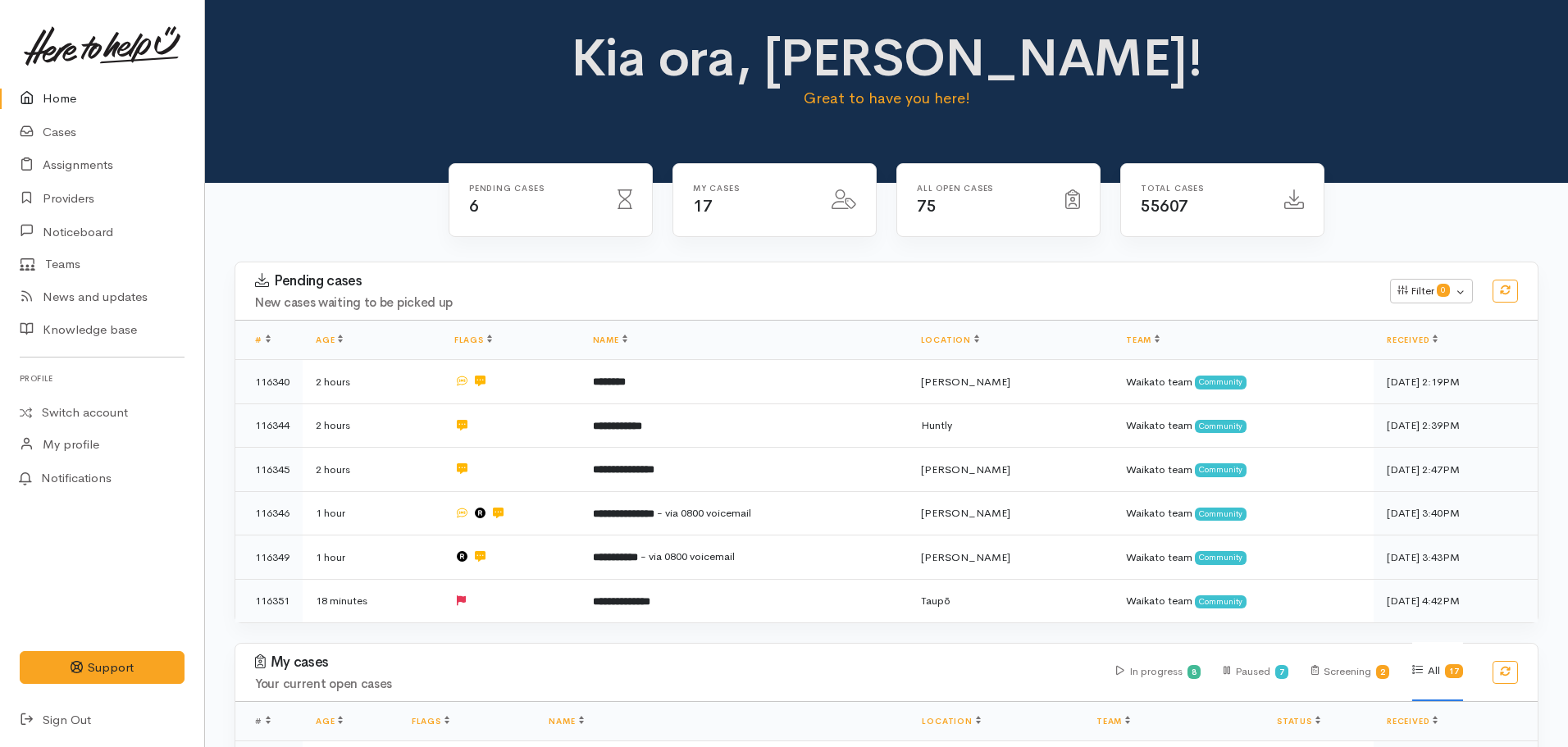
click at [55, 102] on link "Home" at bounding box center [101, 99] width 204 height 34
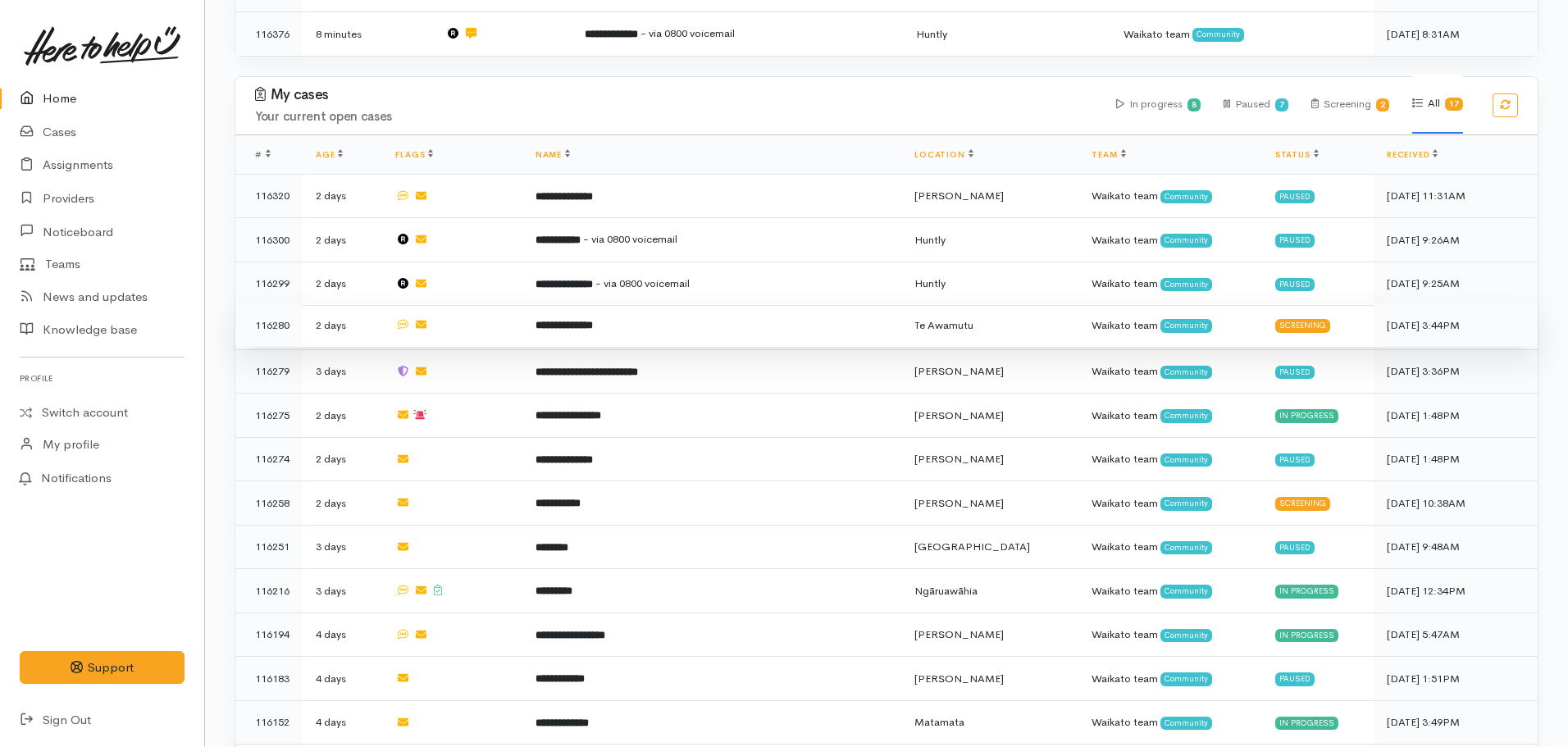
scroll to position [1231, 0]
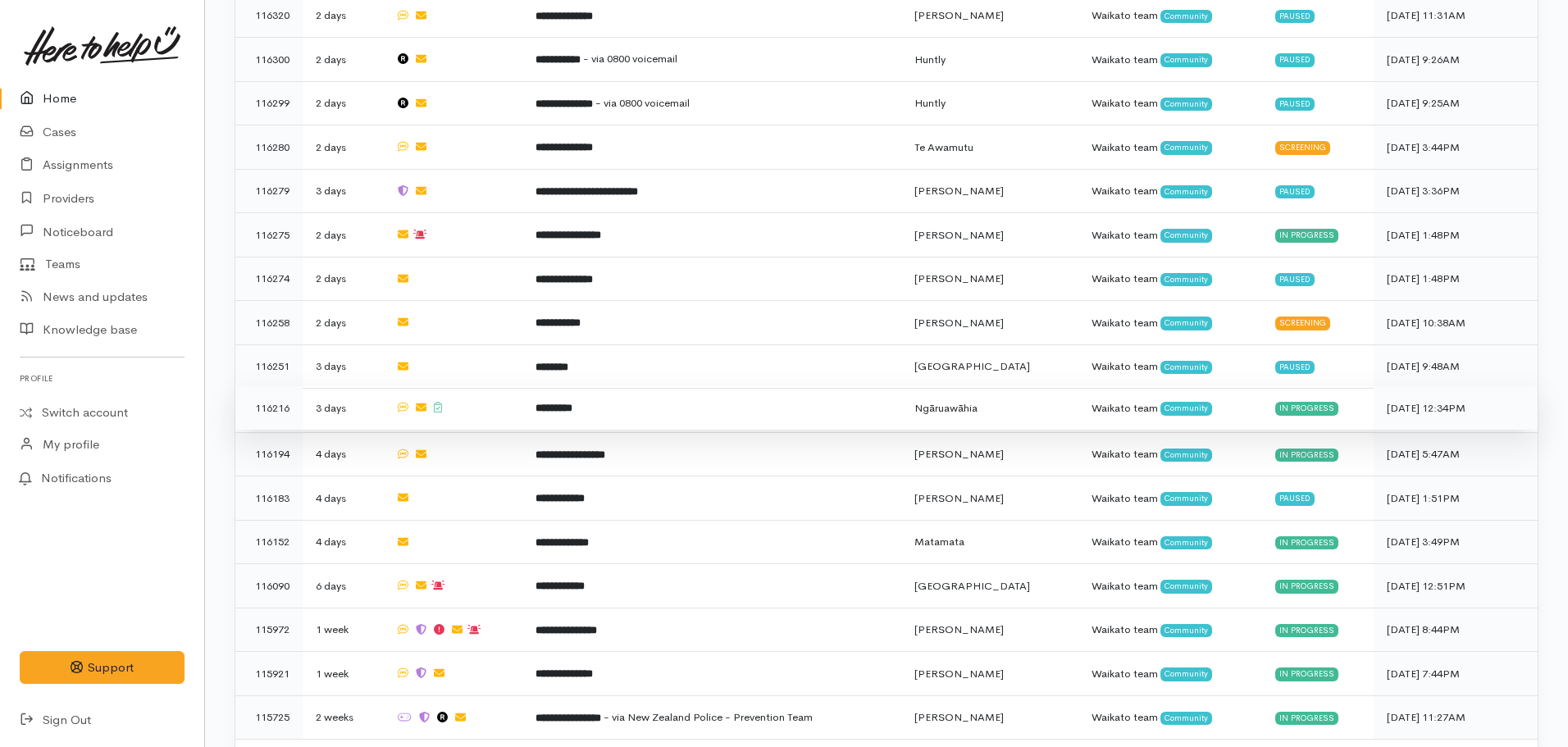
click at [561, 403] on b "*********" at bounding box center [553, 408] width 37 height 11
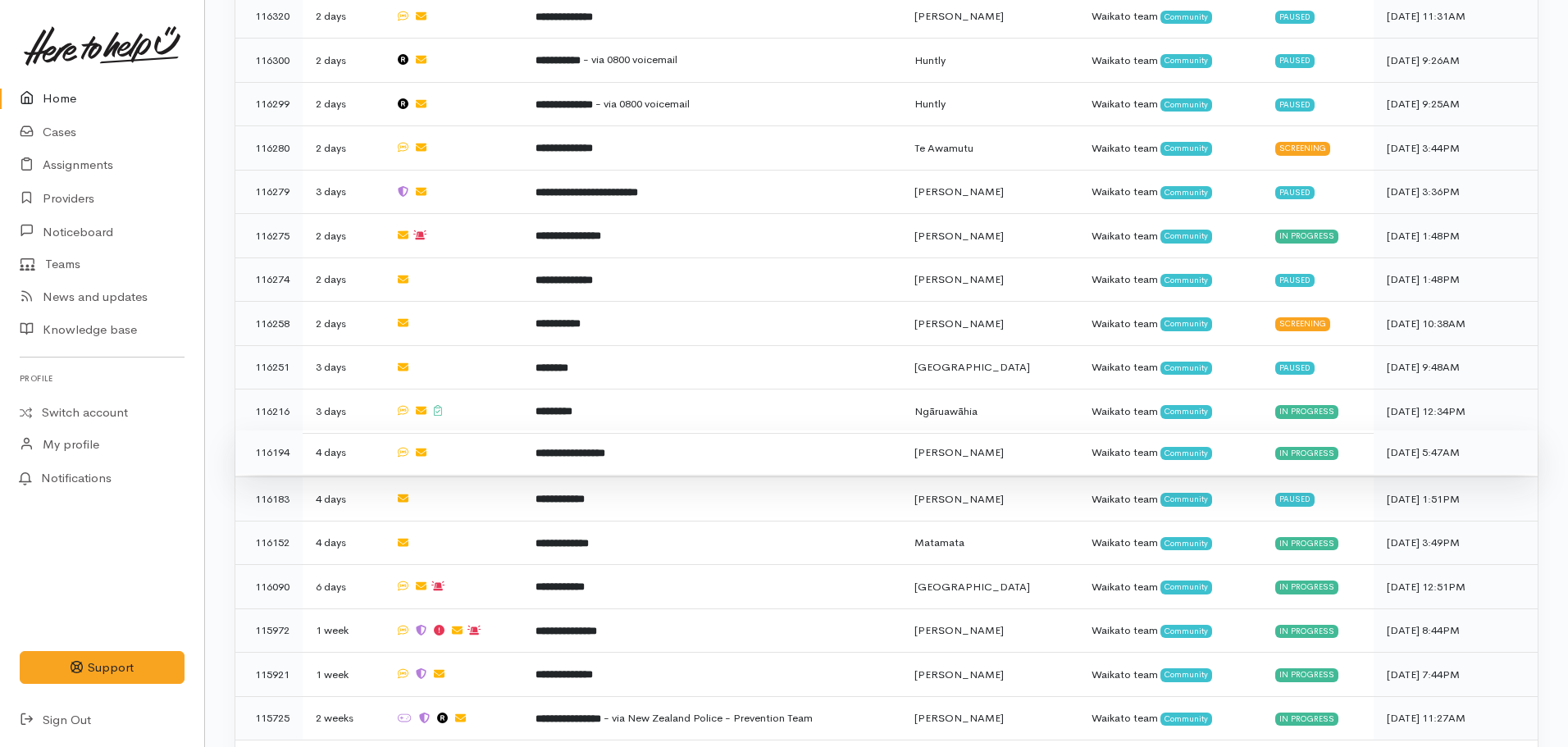
scroll to position [1231, 0]
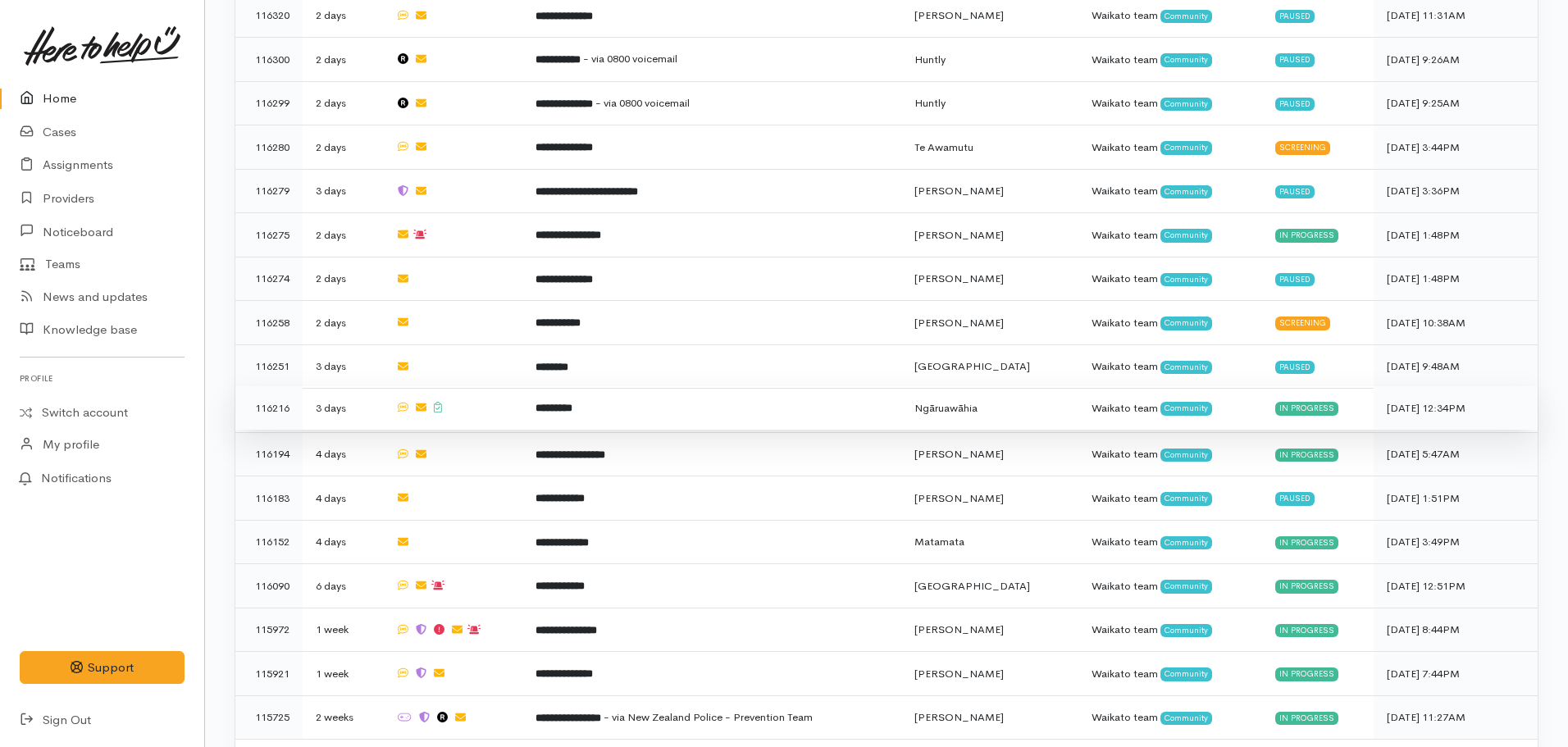
click at [607, 393] on td "*********" at bounding box center [712, 409] width 379 height 44
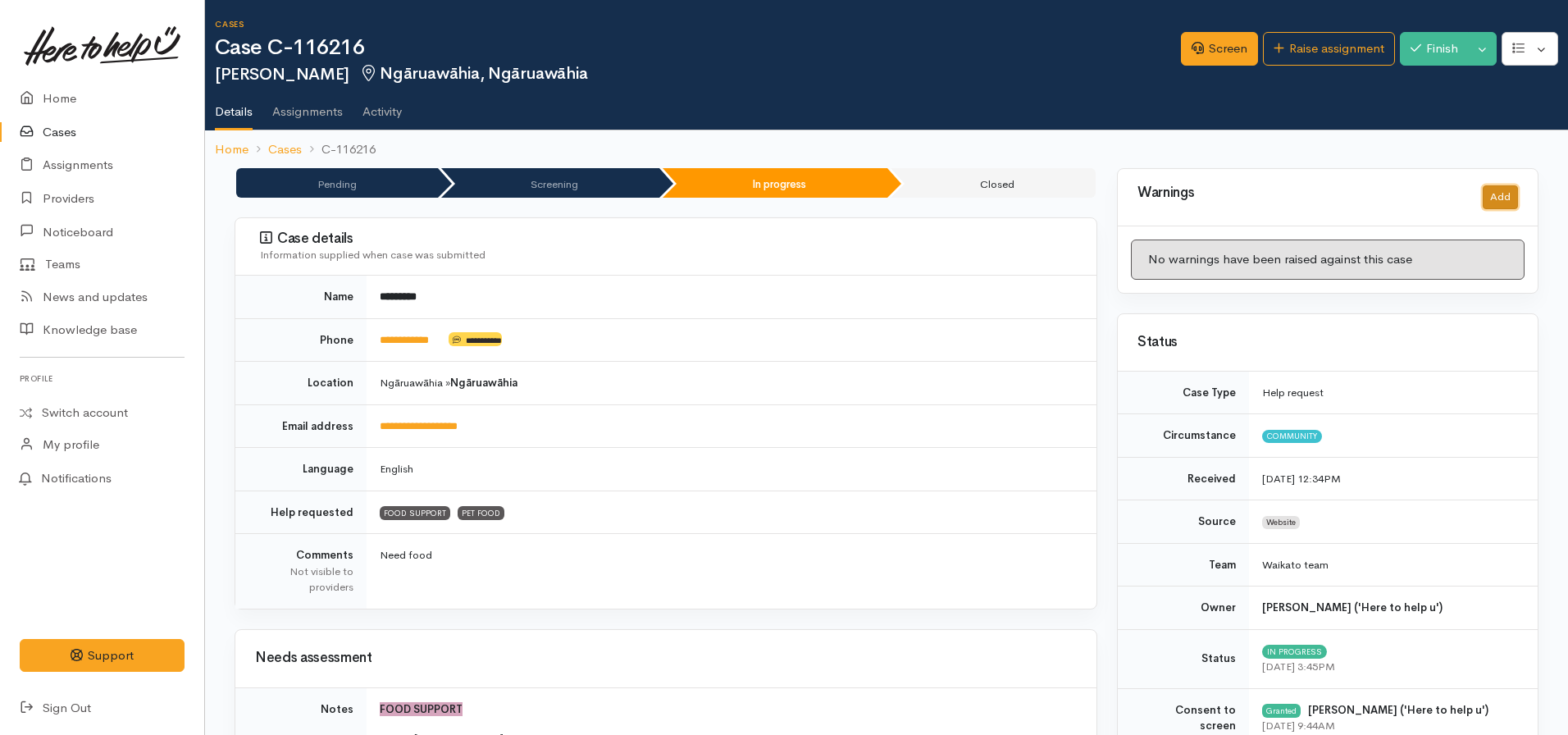
click at [1497, 202] on button "Add" at bounding box center [1500, 197] width 35 height 24
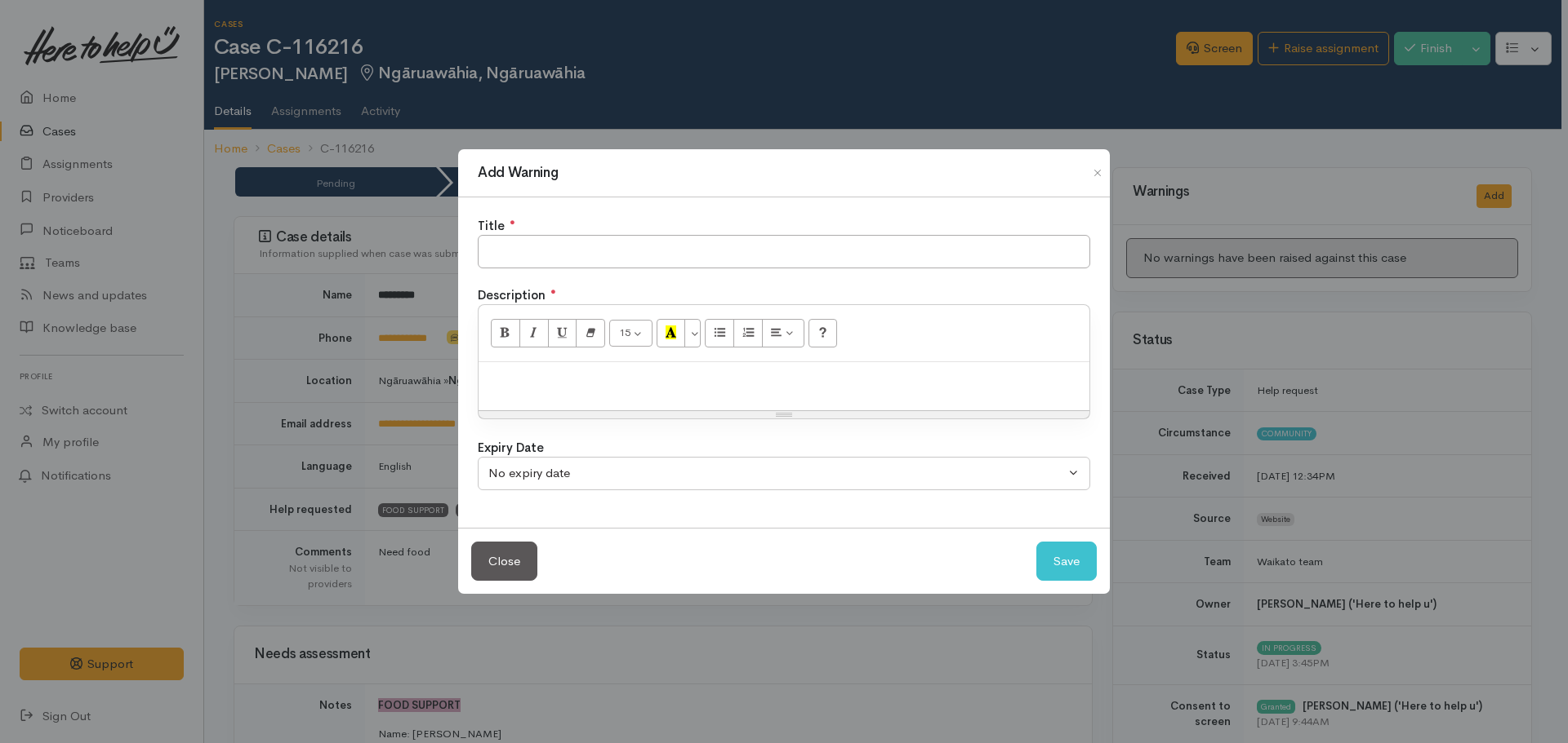
click at [657, 398] on div at bounding box center [784, 386] width 611 height 49
click at [530, 260] on input "text" at bounding box center [784, 251] width 613 height 33
type input "Didn't engage with provider"
click at [806, 377] on p "Did not engage with provider after case accepted." at bounding box center [784, 380] width 595 height 19
click at [1036, 542] on button "Save" at bounding box center [1066, 562] width 60 height 40
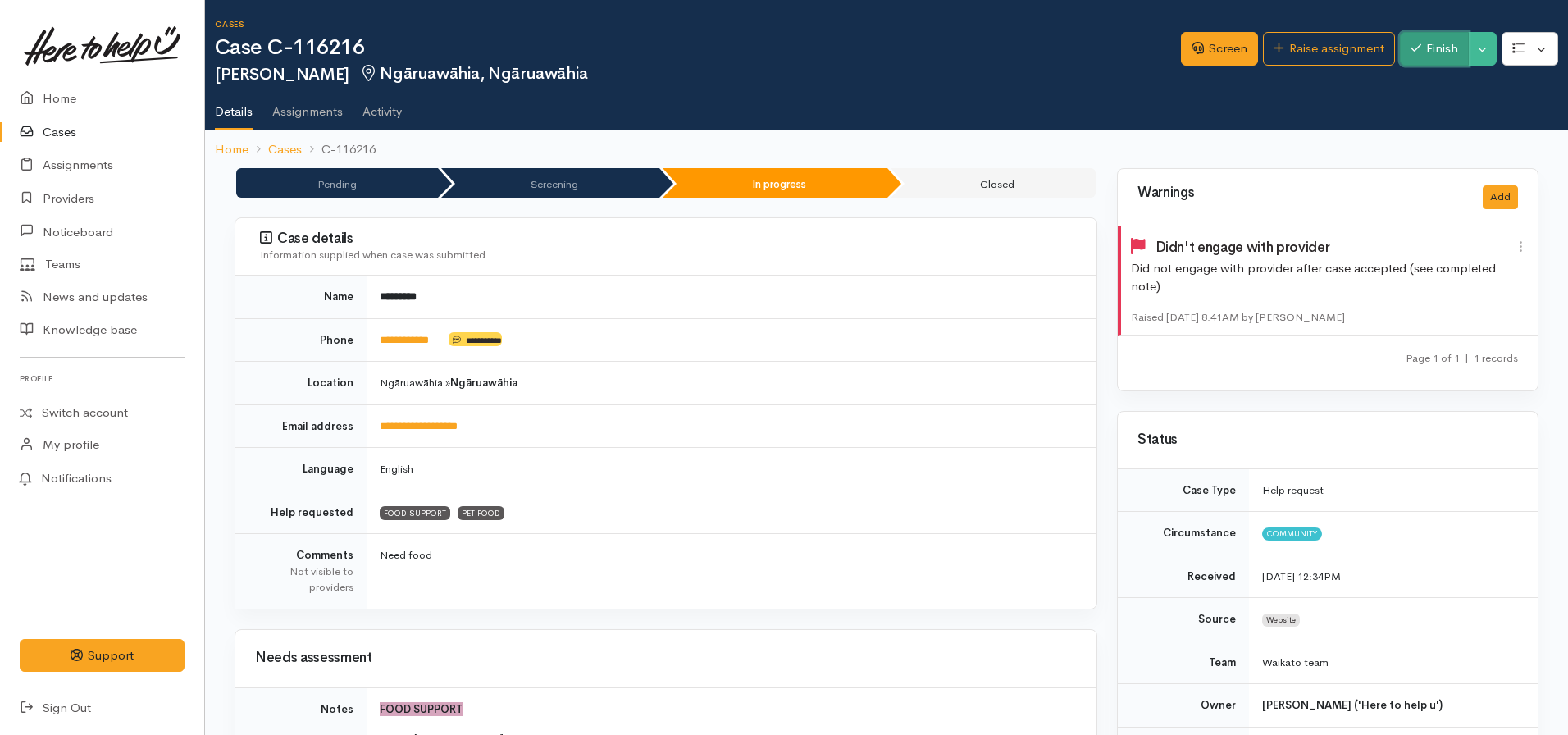
click at [1428, 51] on button "Finish" at bounding box center [1434, 48] width 69 height 33
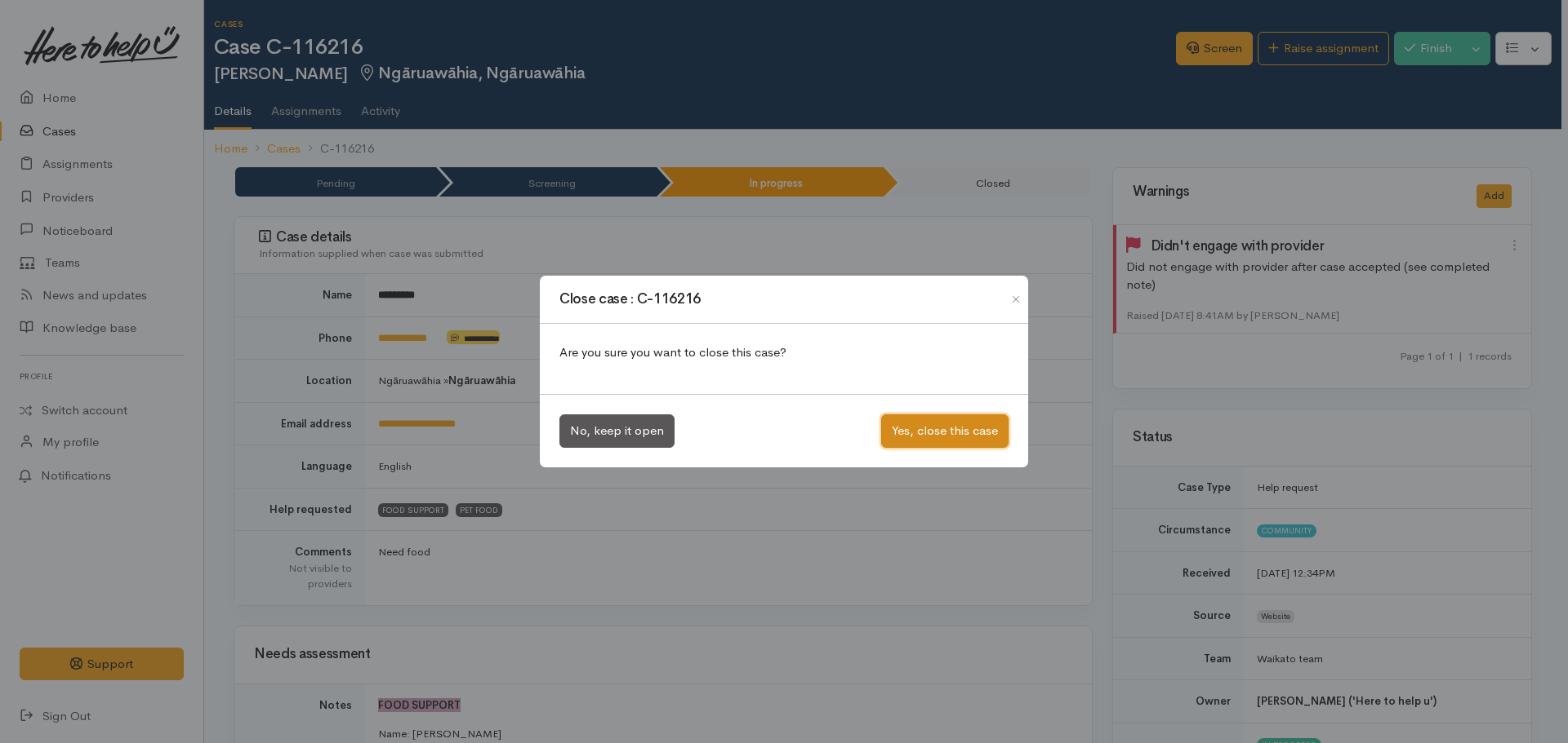
click at [964, 438] on button "Yes, close this case" at bounding box center [945, 431] width 128 height 33
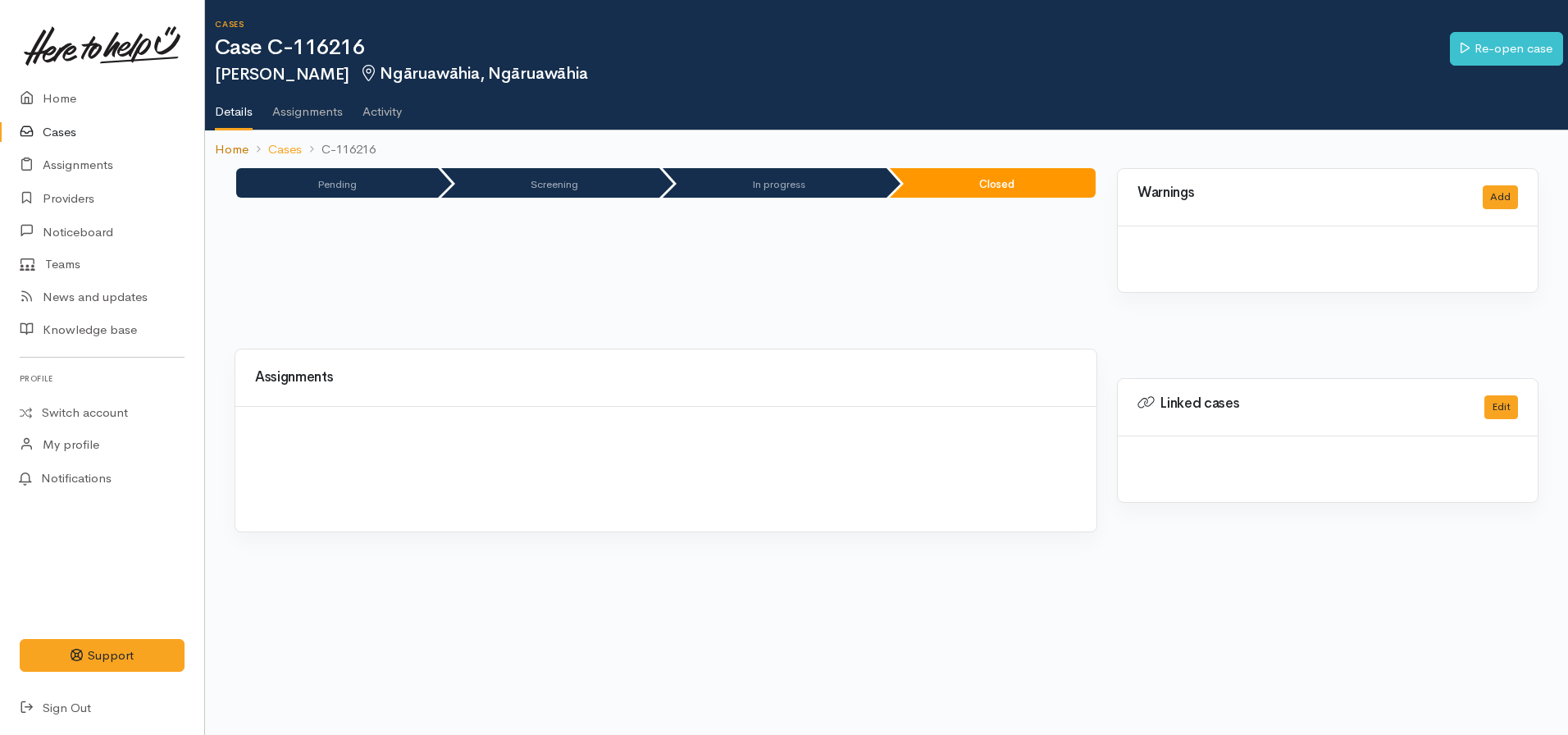
click at [234, 154] on link "Home" at bounding box center [231, 150] width 34 height 19
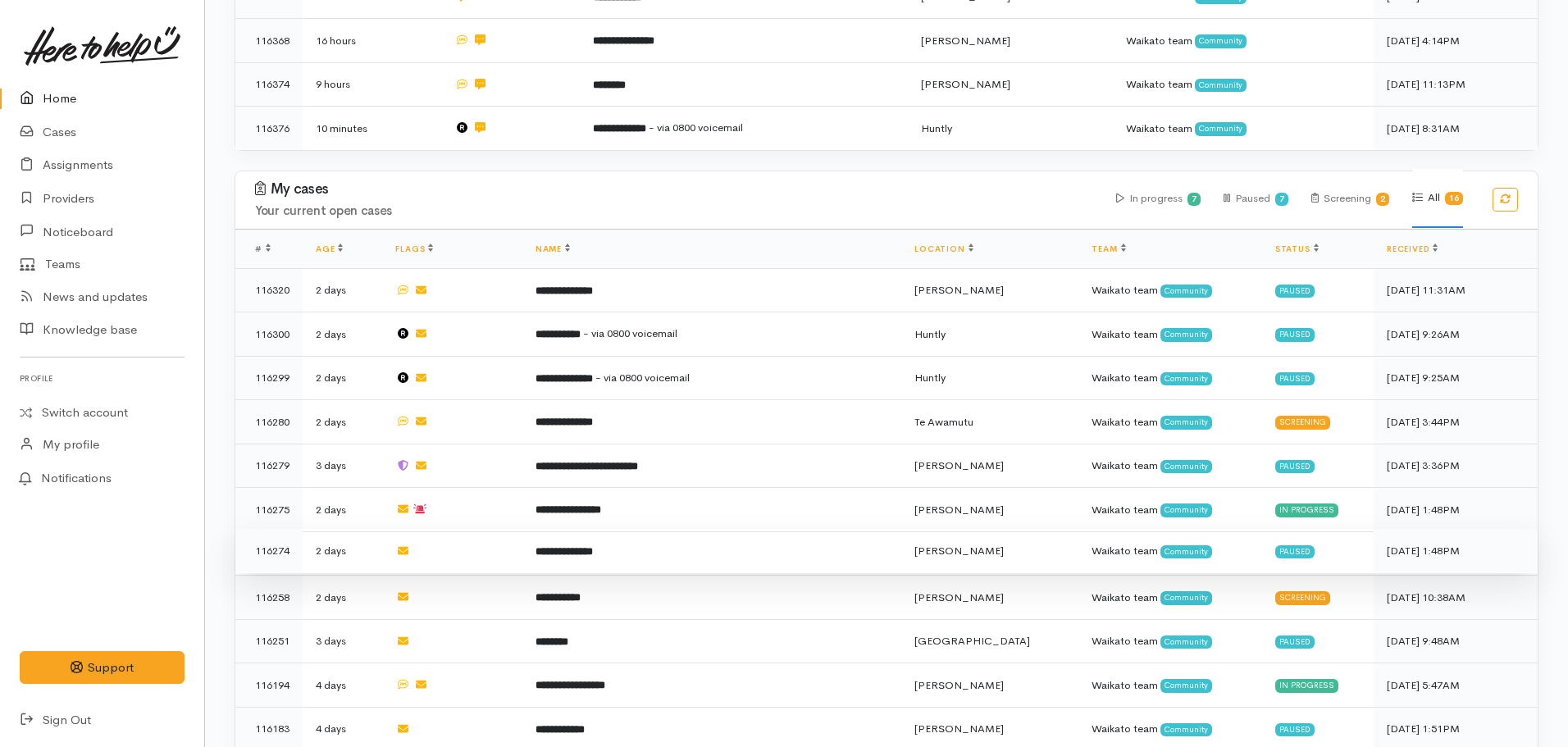
scroll to position [985, 0]
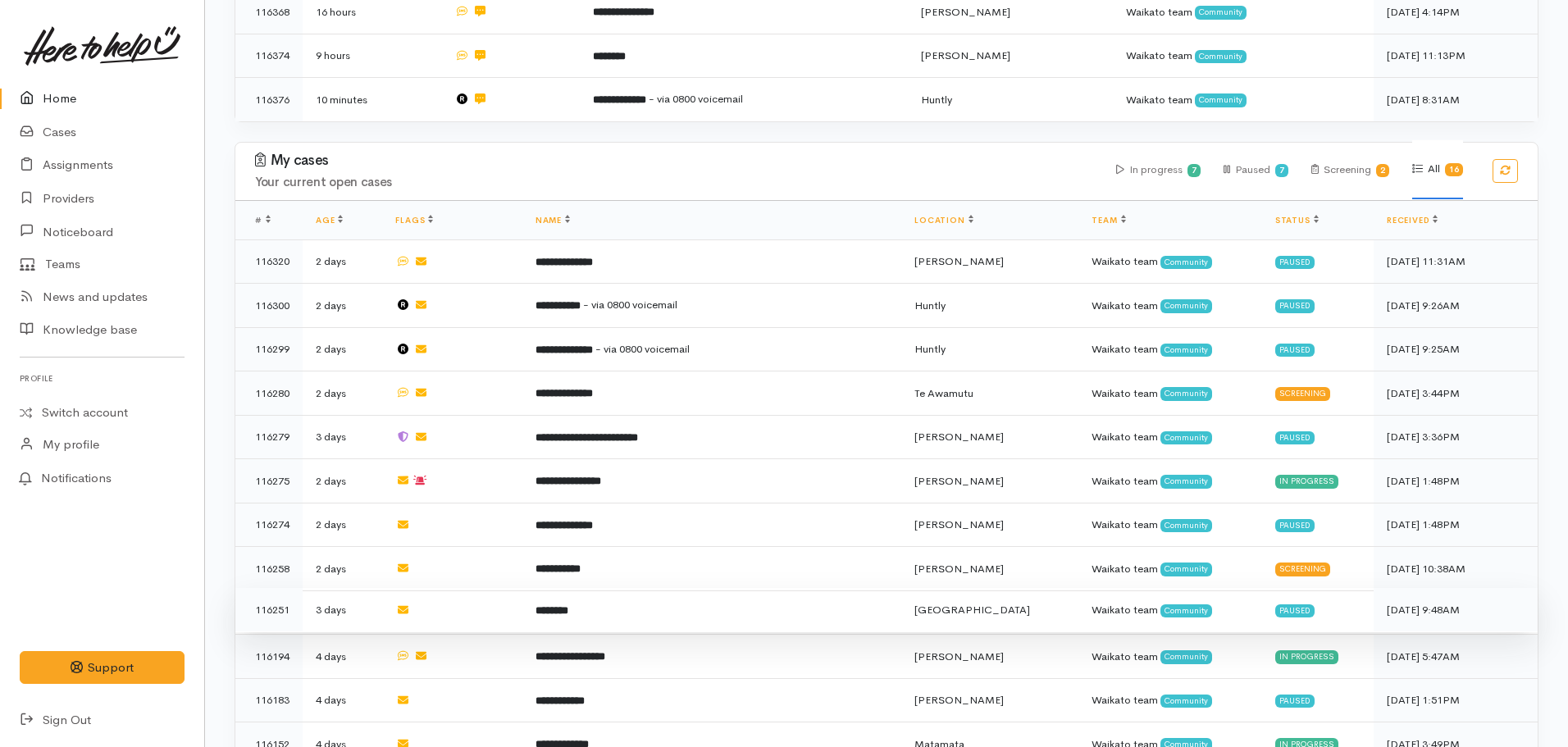
click at [569, 605] on b "********" at bounding box center [551, 610] width 33 height 11
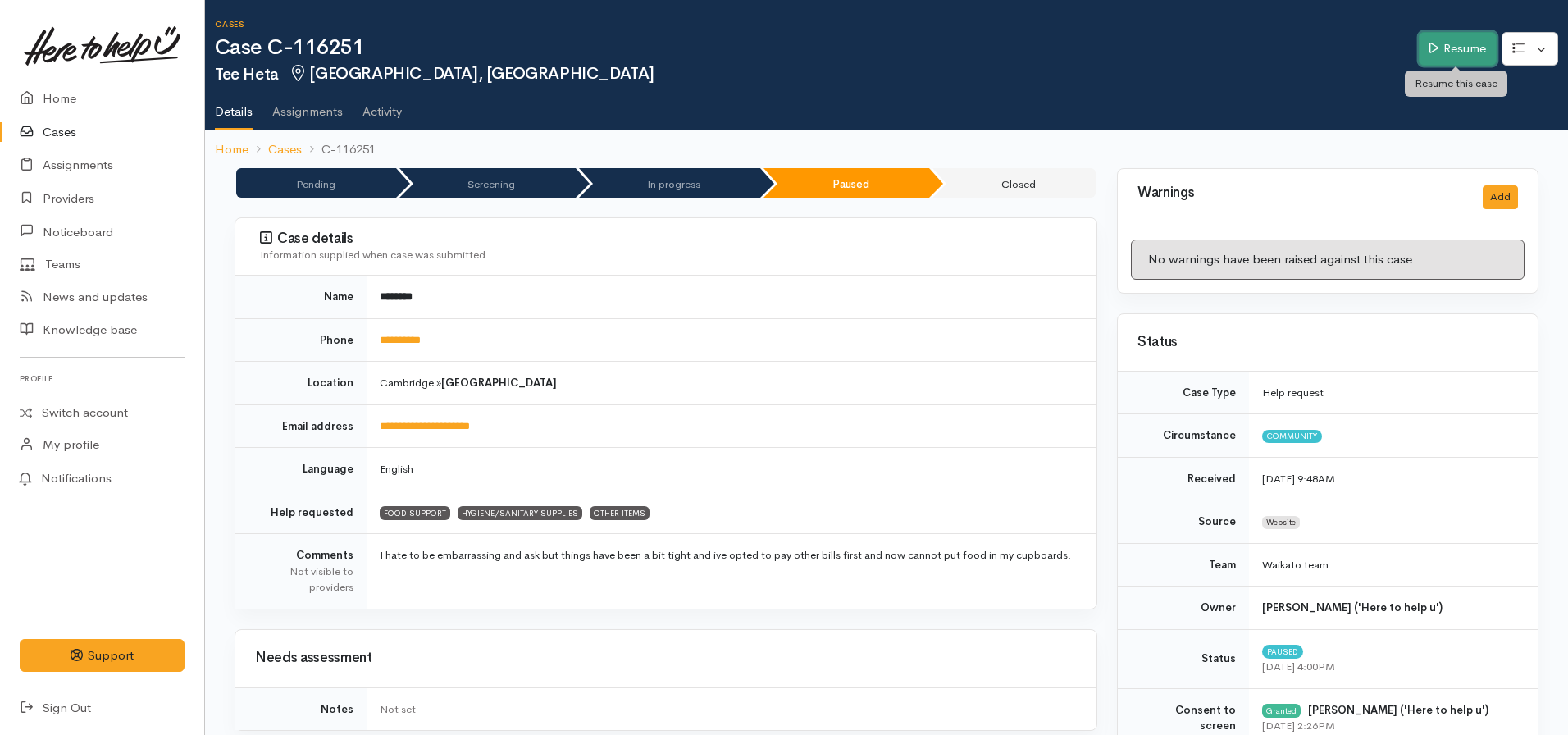
click at [1453, 54] on link "Resume" at bounding box center [1457, 48] width 78 height 33
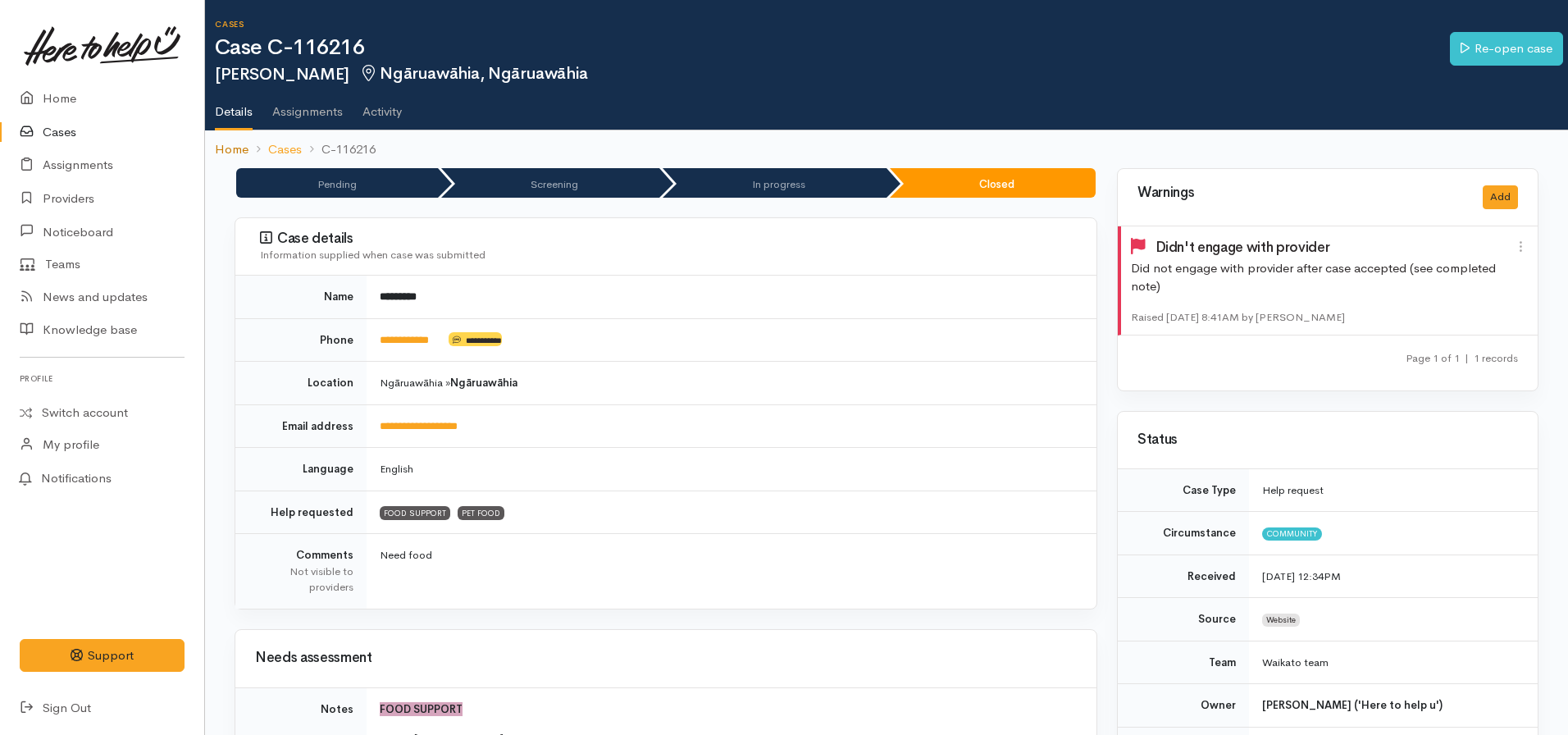
click at [244, 147] on link "Home" at bounding box center [231, 150] width 34 height 19
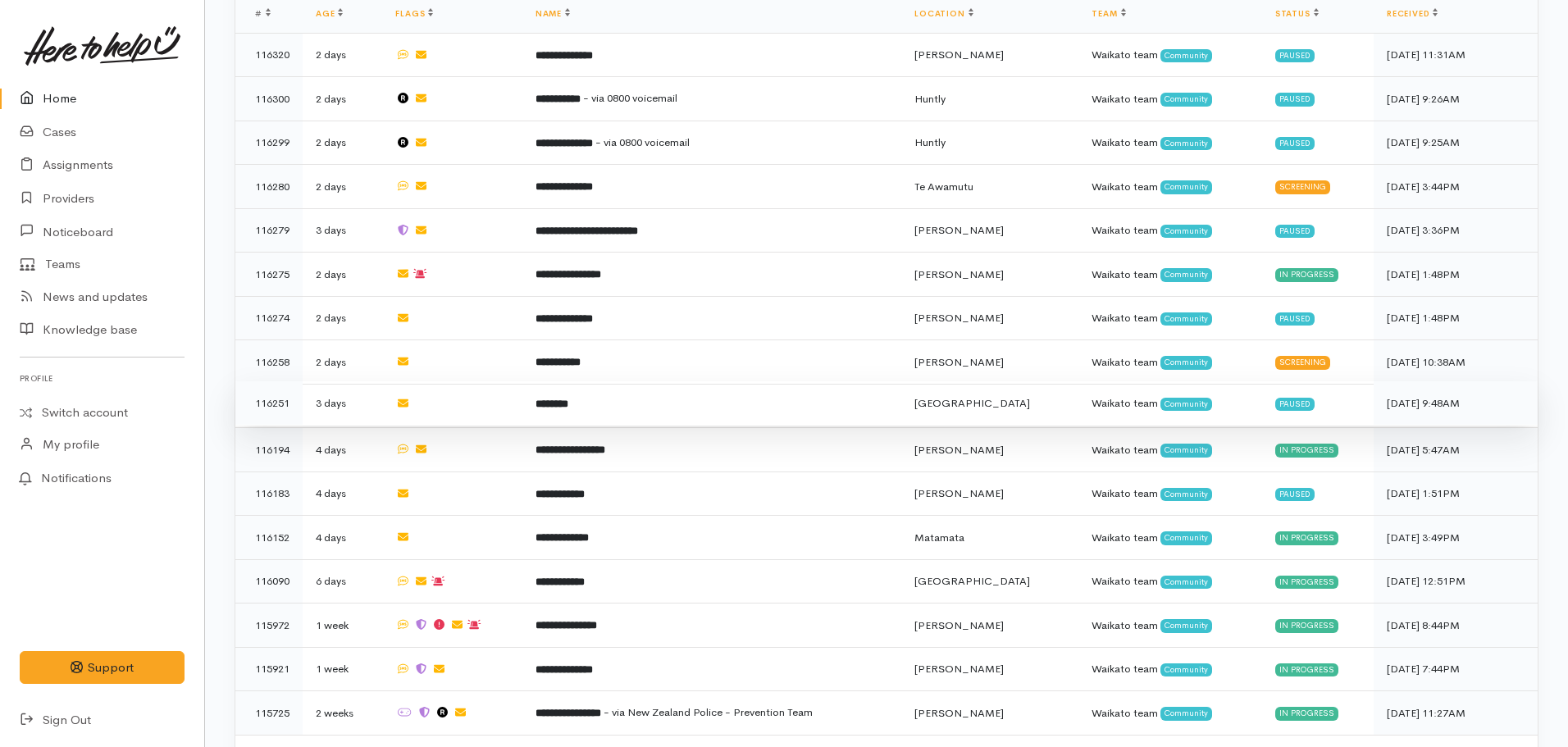
scroll to position [1214, 0]
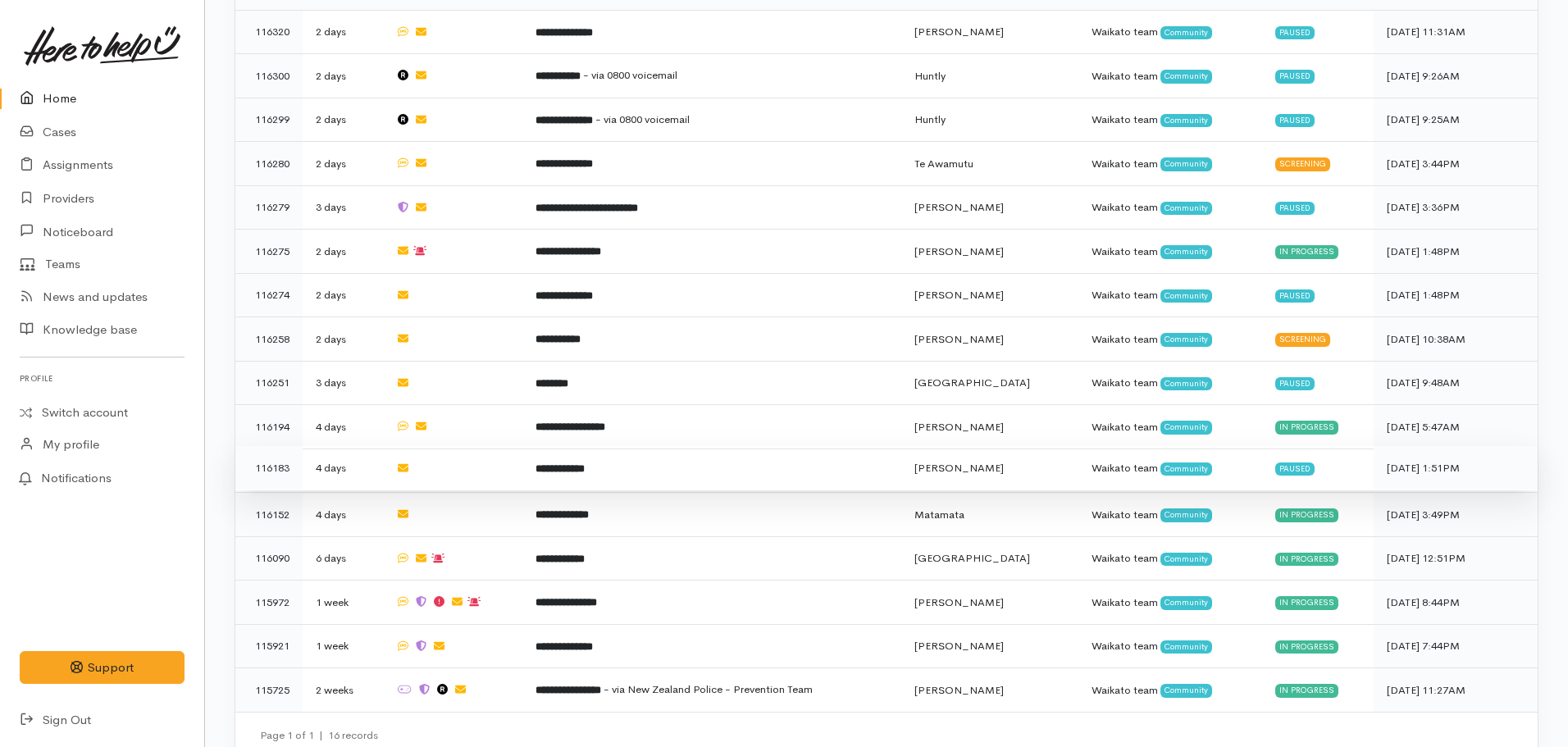
click at [741, 455] on td "**********" at bounding box center [712, 468] width 379 height 44
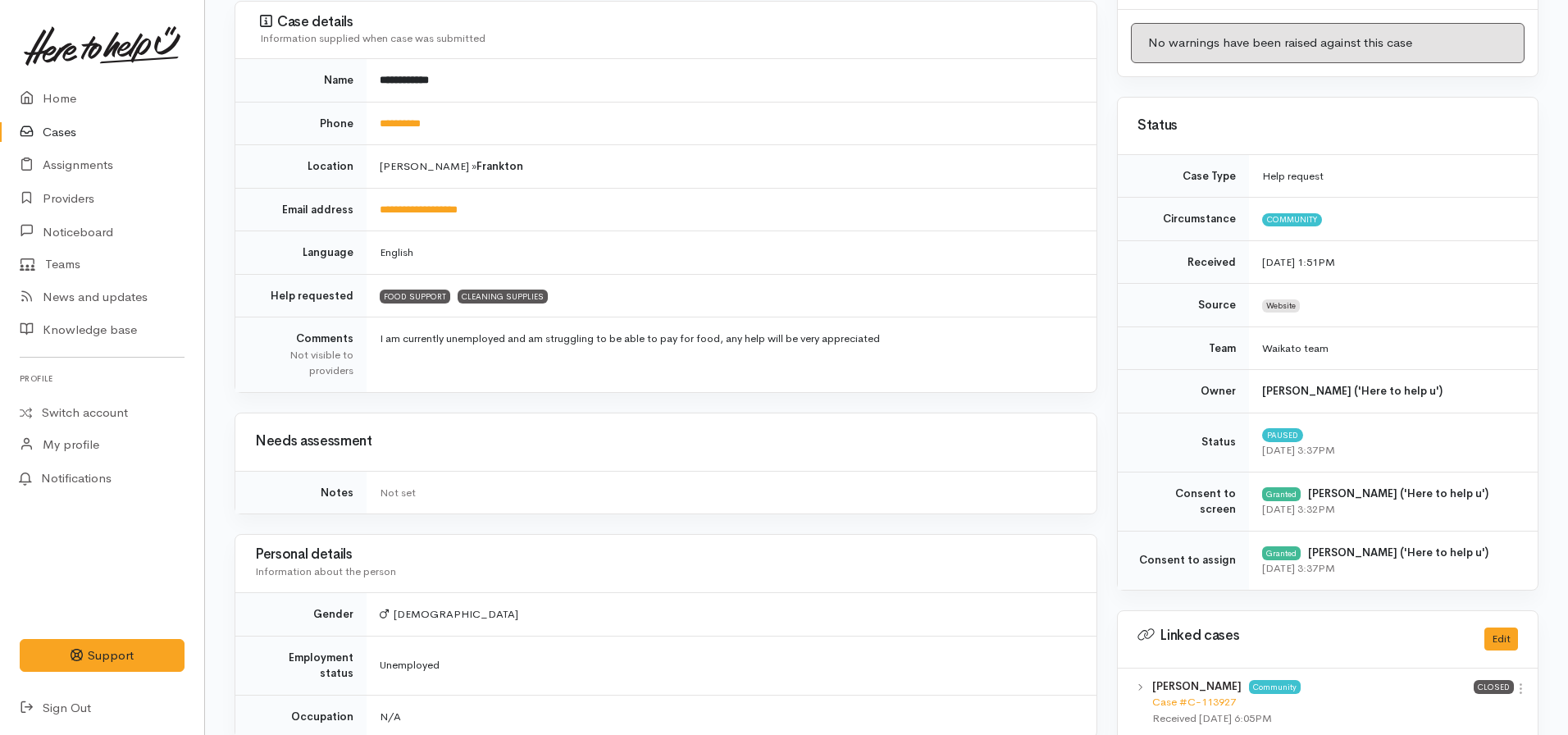
scroll to position [164, 0]
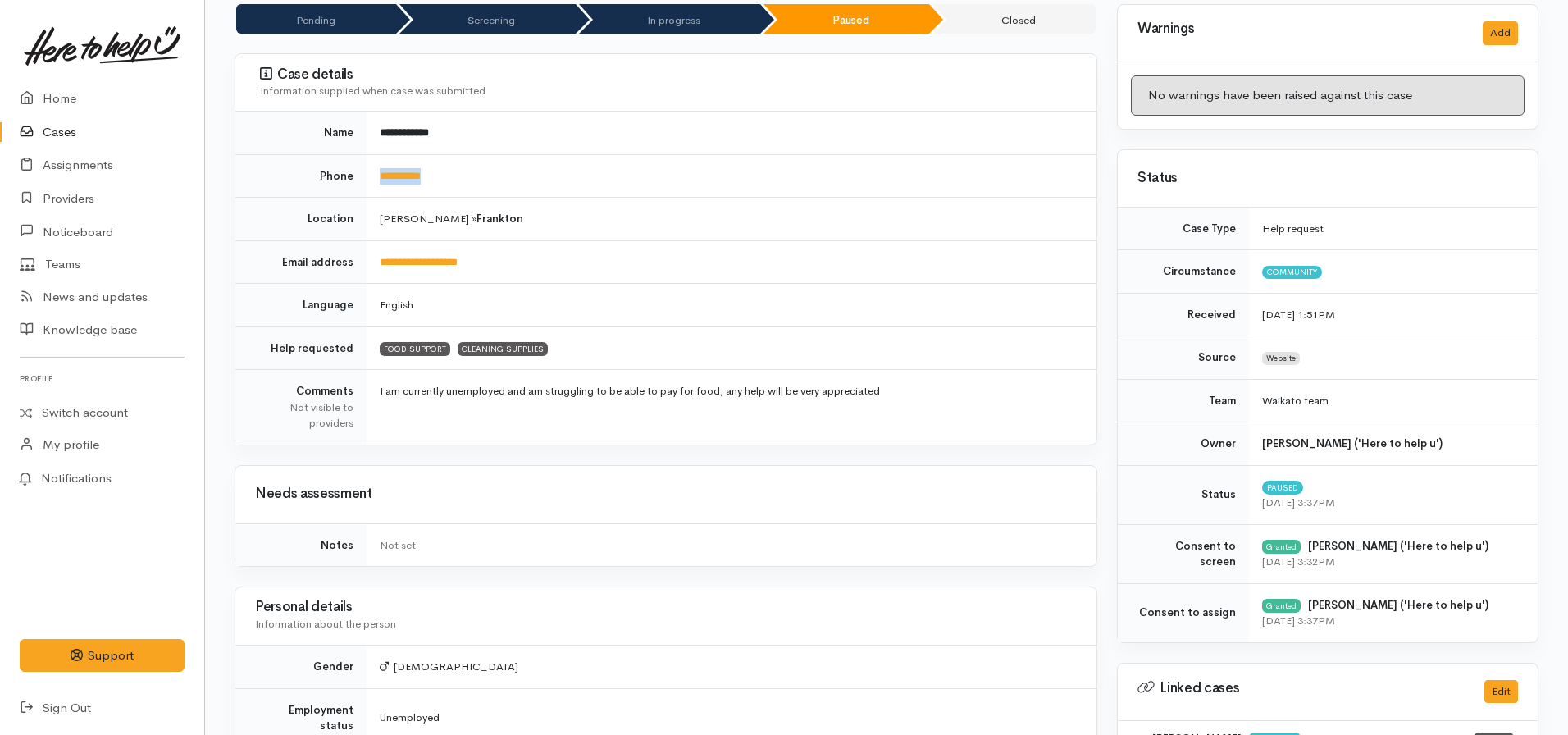
drag, startPoint x: 455, startPoint y: 173, endPoint x: 371, endPoint y: 182, distance: 84.5
click at [371, 182] on td "**********" at bounding box center [731, 175] width 729 height 43
copy link "**********"
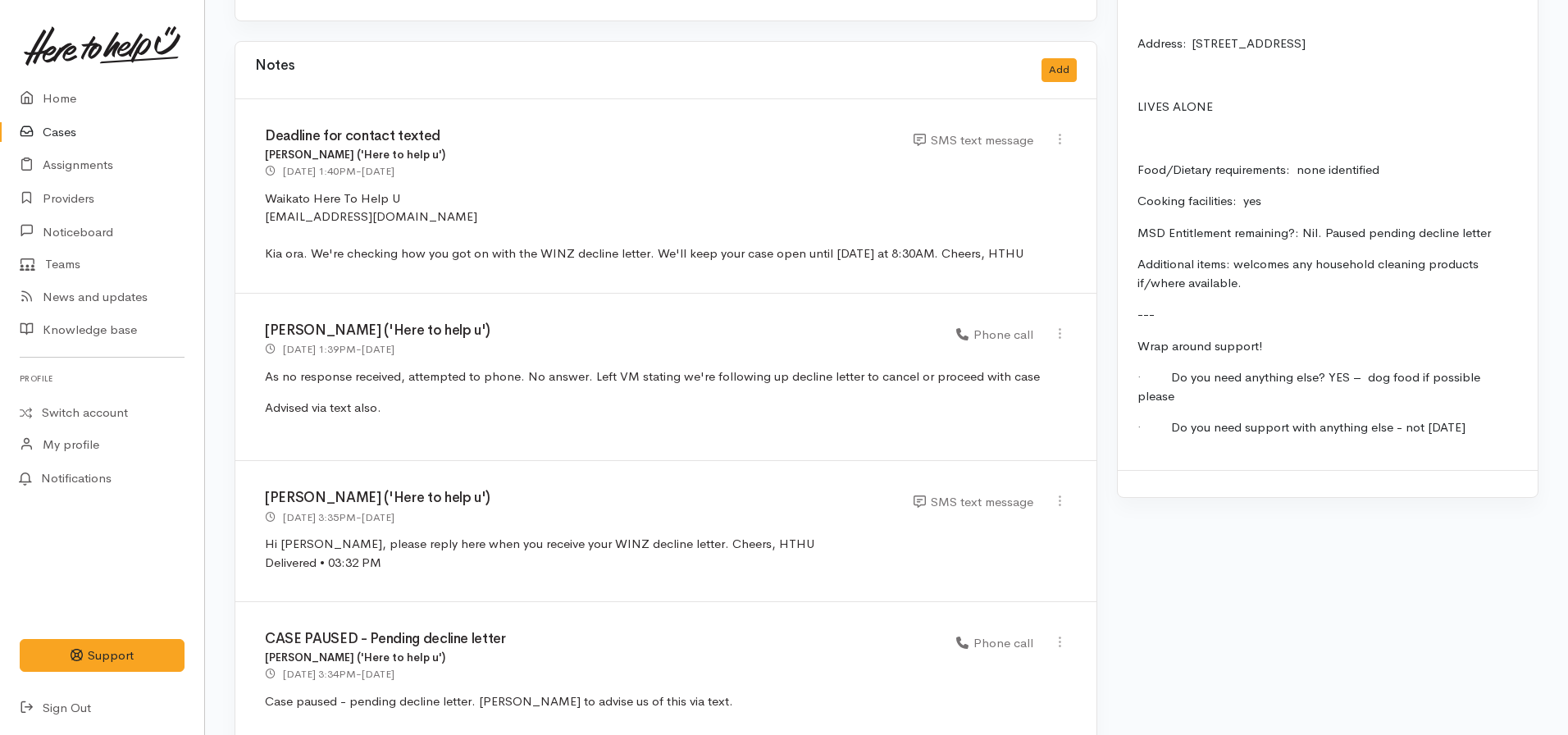
scroll to position [1339, 0]
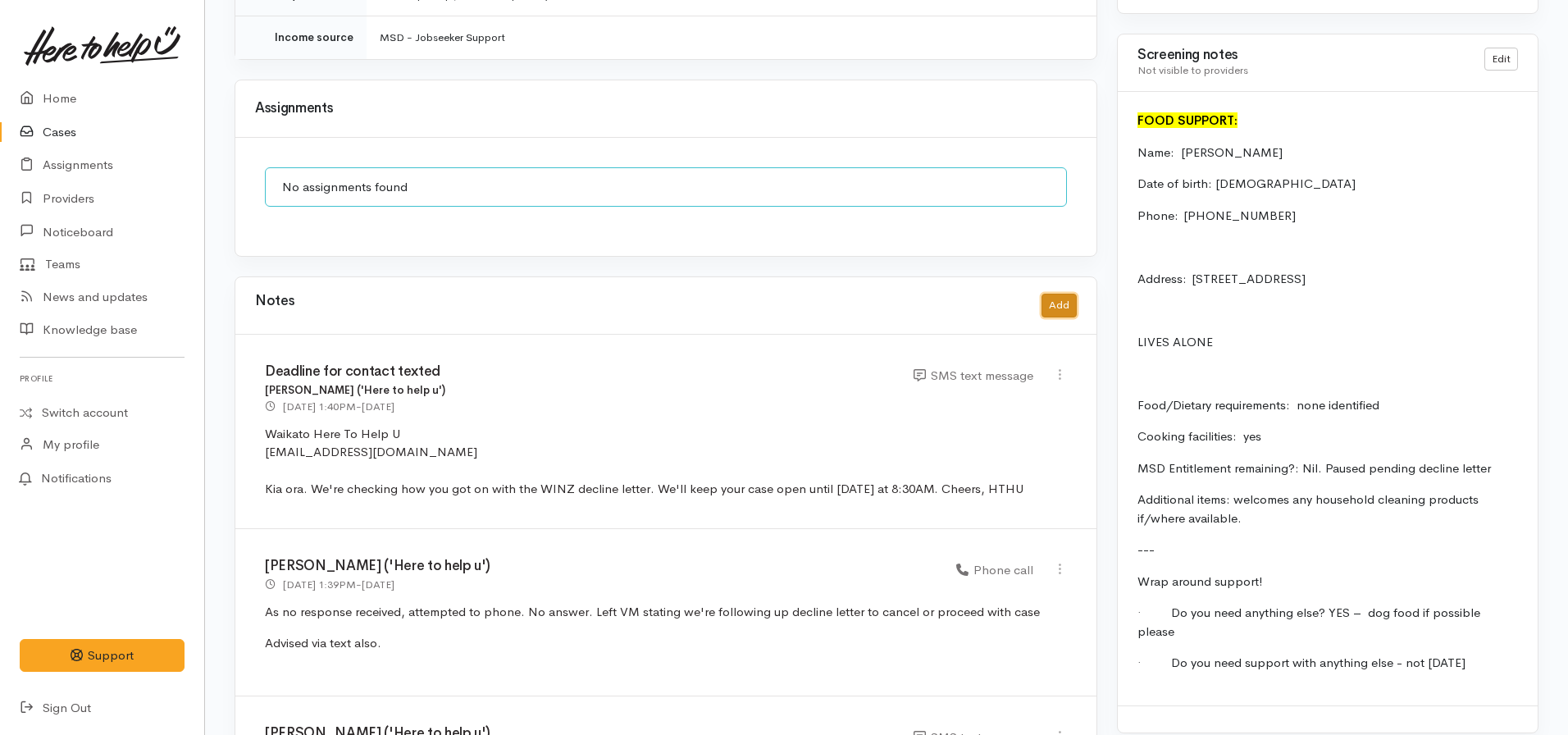
click at [1060, 294] on button "Add" at bounding box center [1059, 305] width 35 height 24
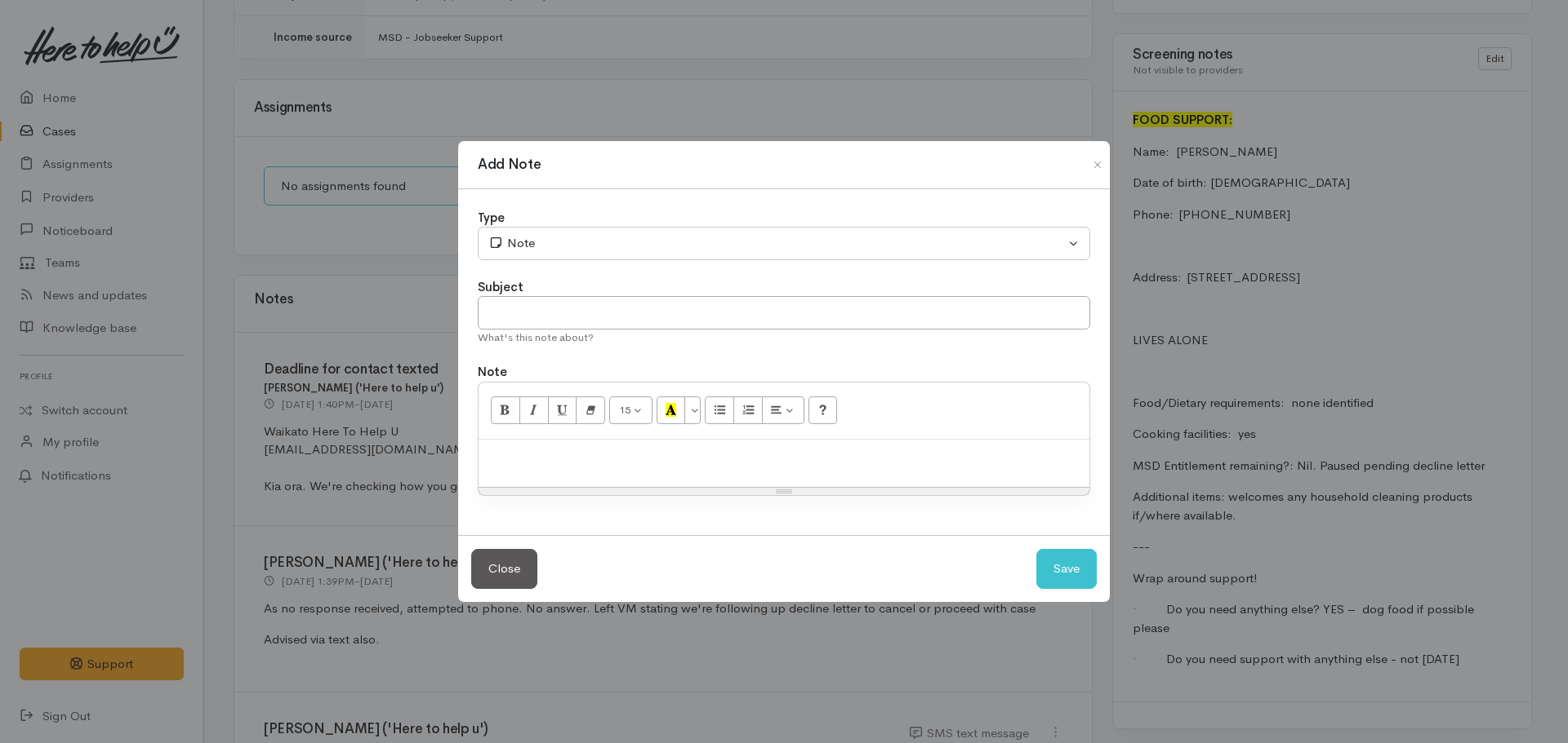
click at [482, 483] on div at bounding box center [784, 464] width 611 height 49
click at [634, 320] on input "text" at bounding box center [784, 312] width 613 height 33
type input "CASE CANCELLED"
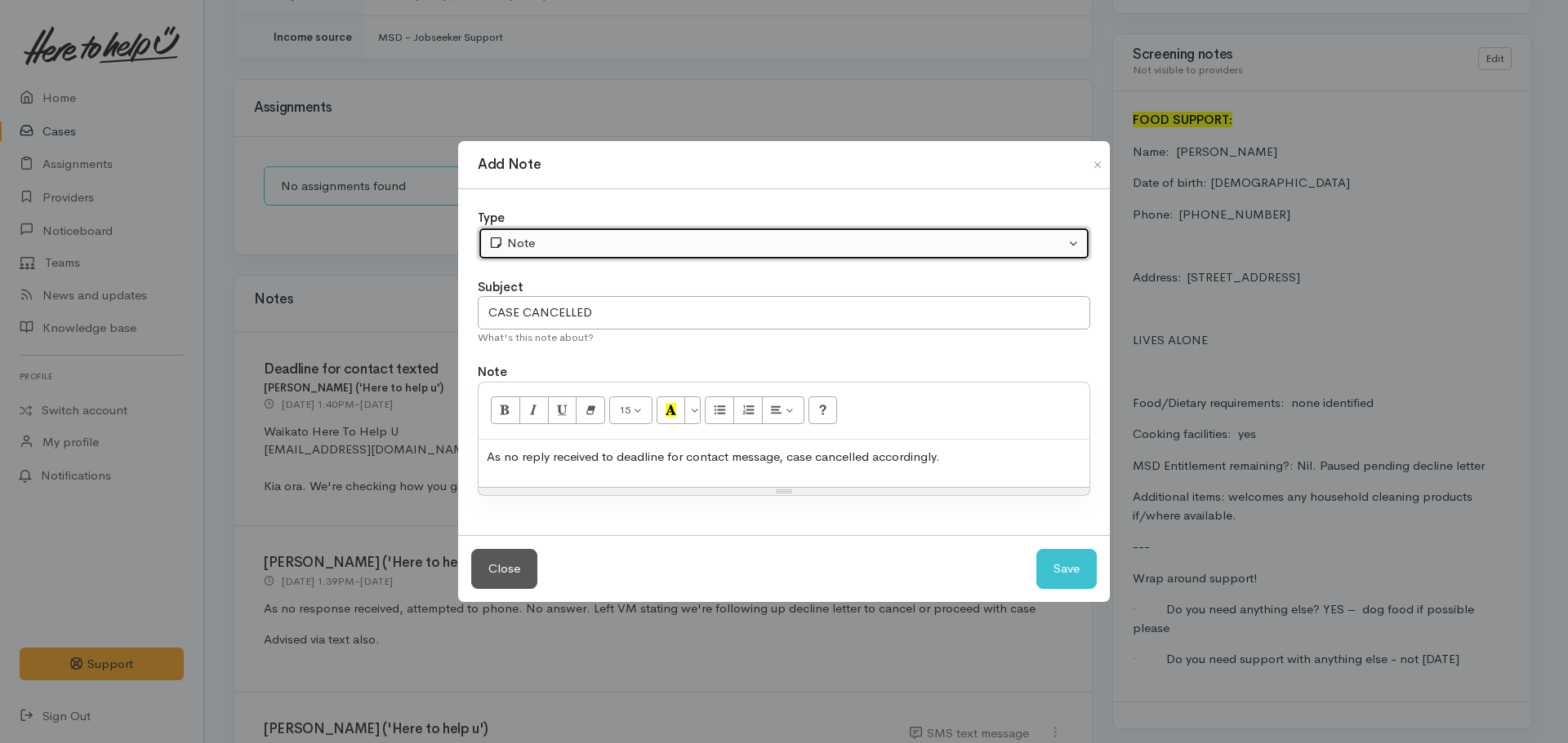
click at [607, 254] on button "Note" at bounding box center [784, 243] width 613 height 33
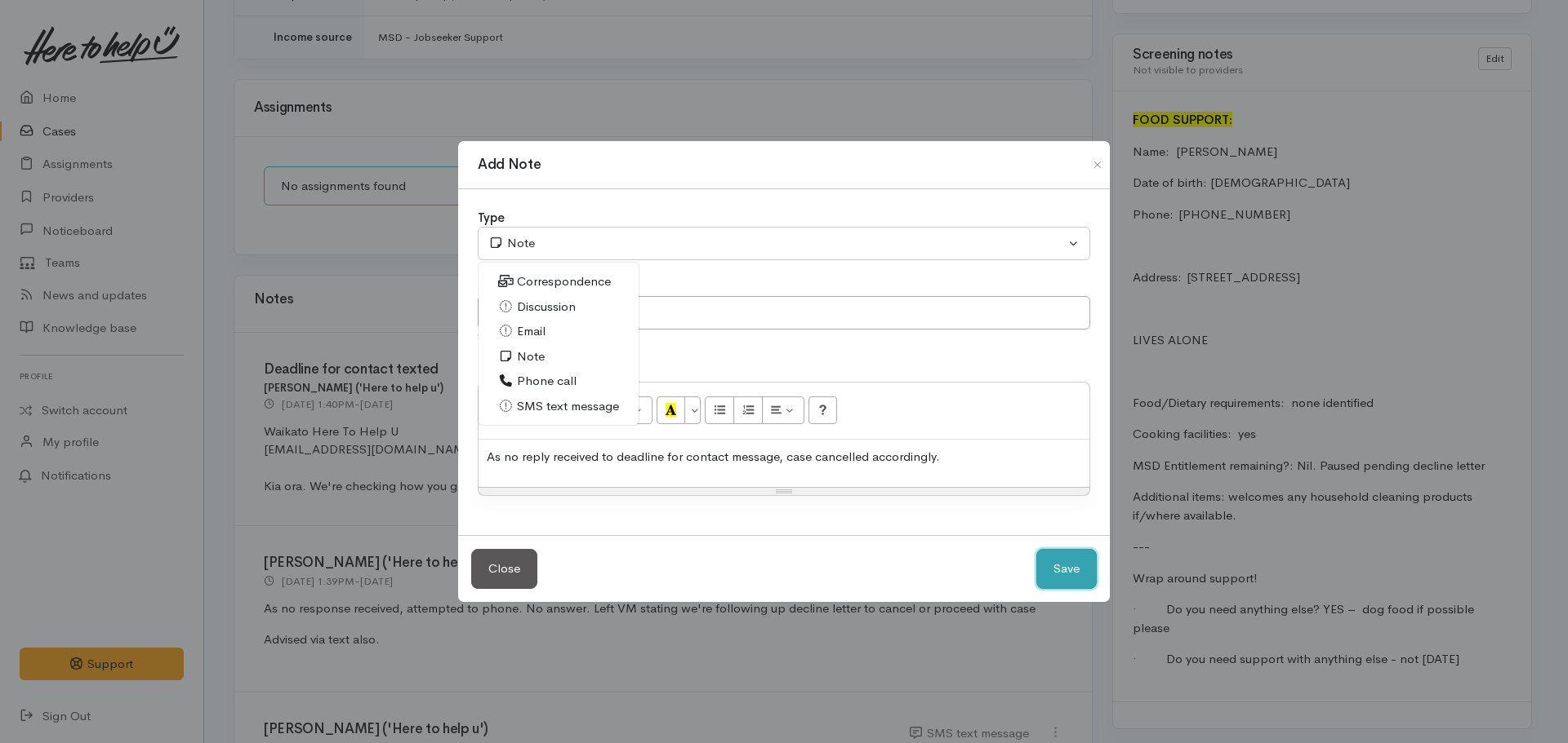
click at [1072, 572] on button "Save" at bounding box center [1066, 570] width 60 height 40
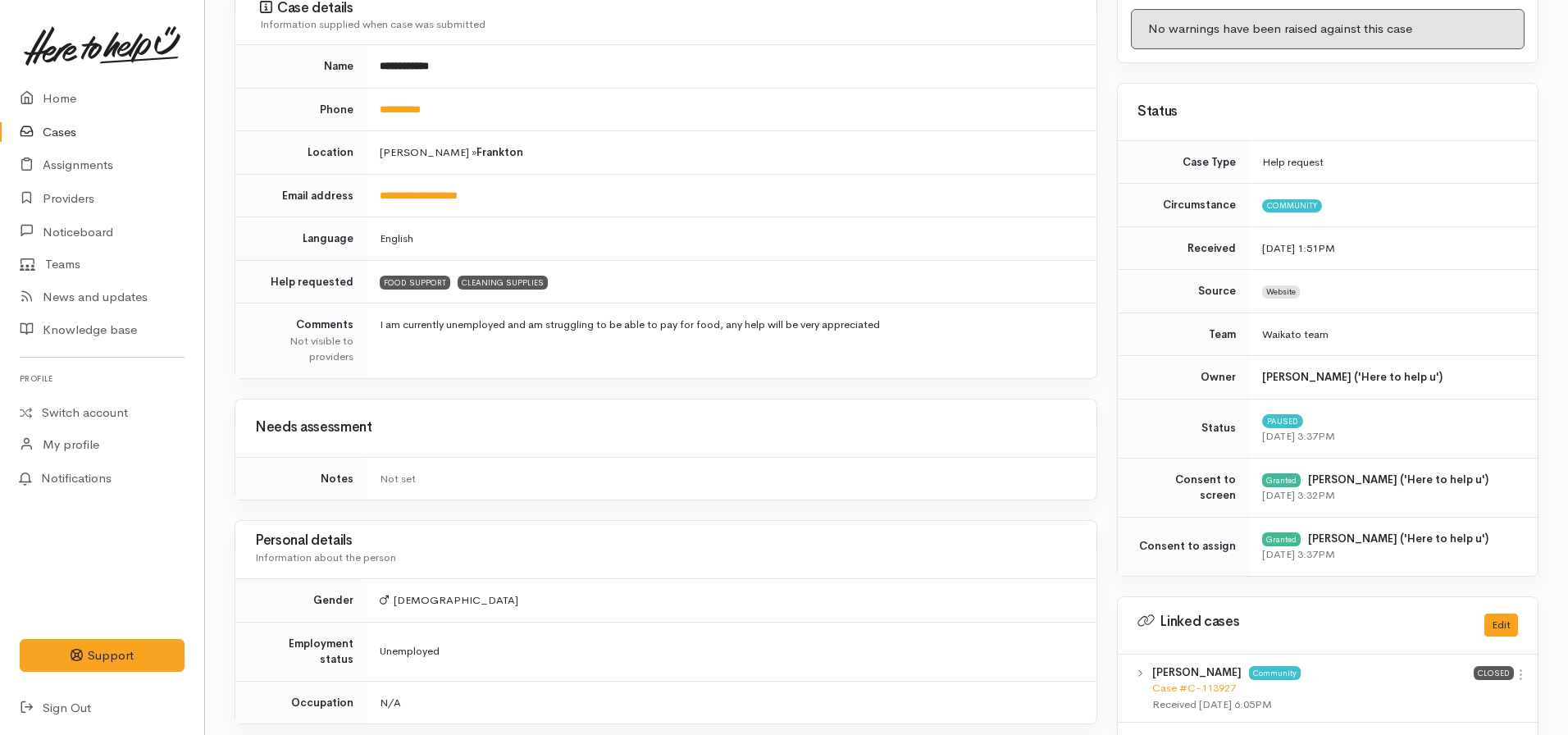
scroll to position [0, 0]
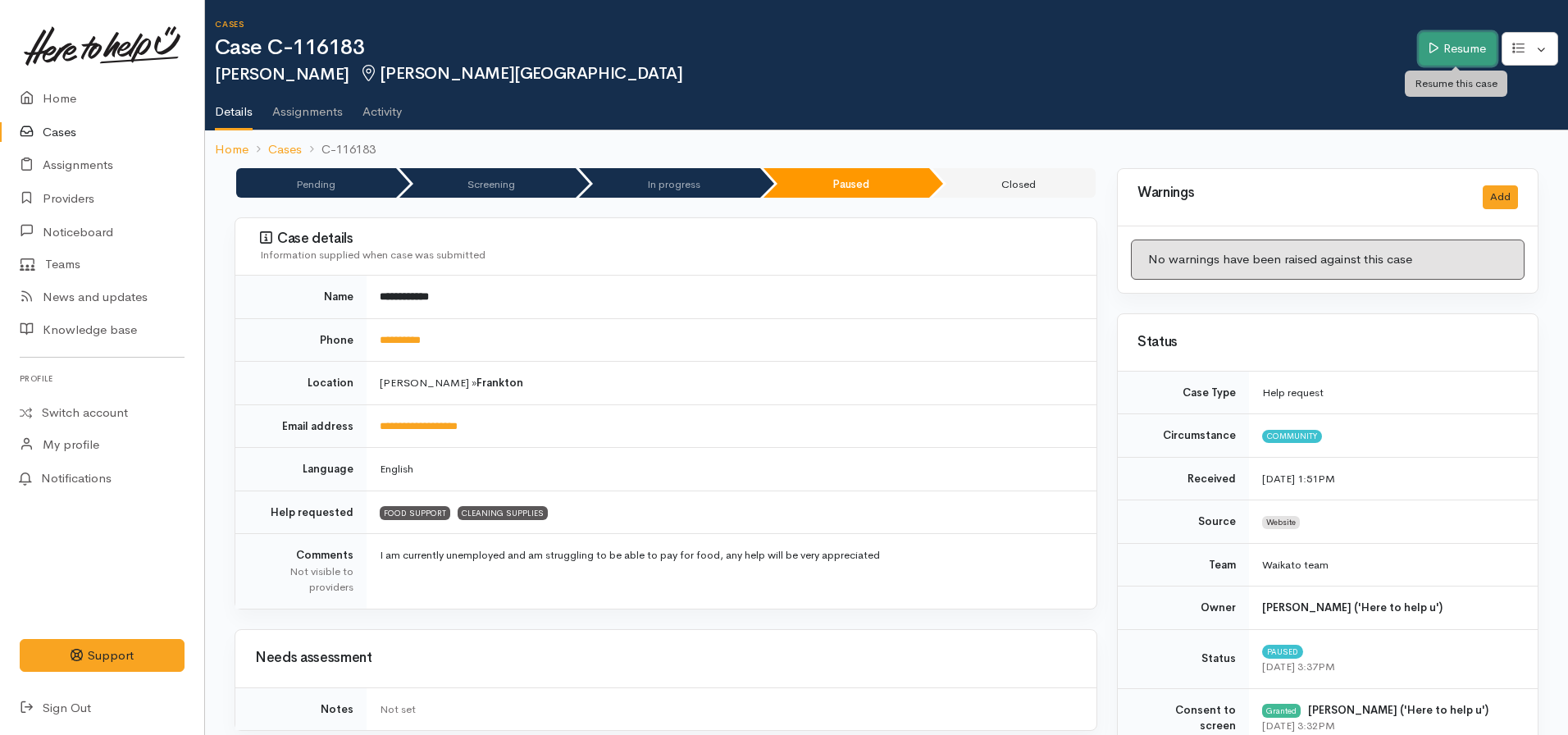
click at [1471, 33] on link "Resume" at bounding box center [1457, 48] width 78 height 33
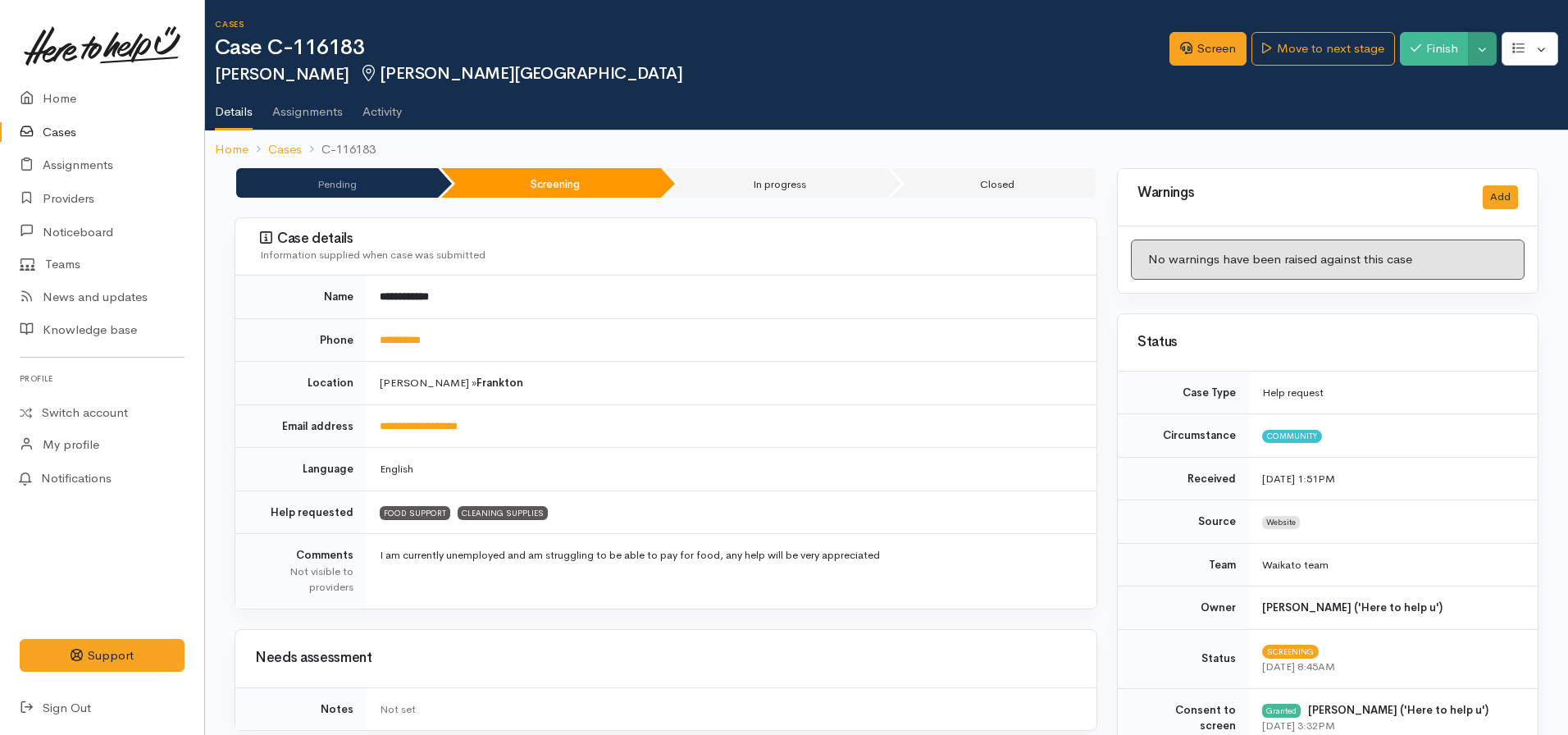
click at [1496, 53] on div "Screen Move to next stage Finish Toggle Dropdown Pause Cancel" at bounding box center [1369, 52] width 398 height 54
click at [1490, 53] on button "Toggle Dropdown" at bounding box center [1483, 48] width 29 height 33
click at [1430, 106] on link "Cancel" at bounding box center [1430, 113] width 129 height 26
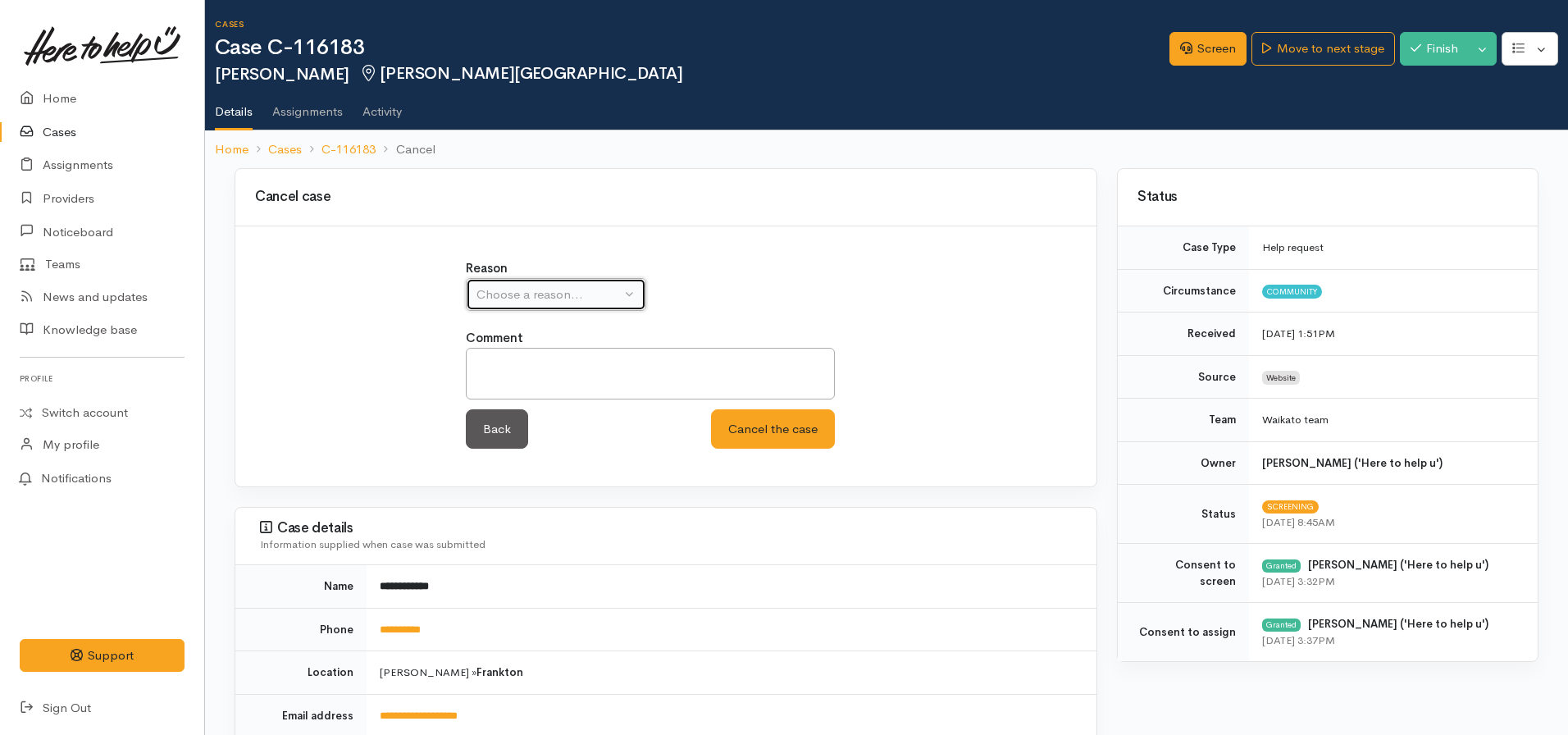
click at [508, 292] on div "Choose a reason..." at bounding box center [549, 295] width 145 height 19
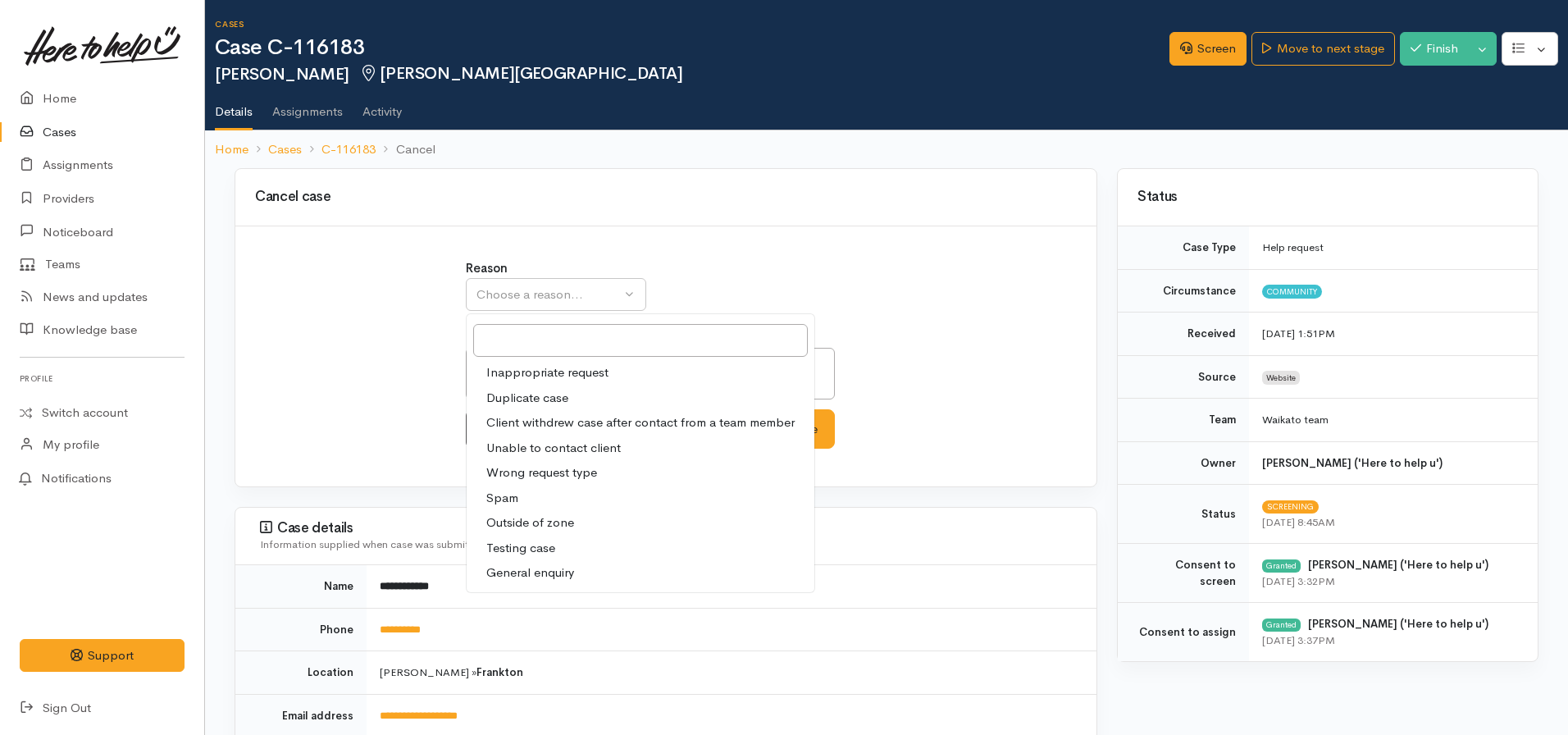
click at [536, 449] on span "Unable to contact client" at bounding box center [553, 448] width 135 height 19
select select "4"
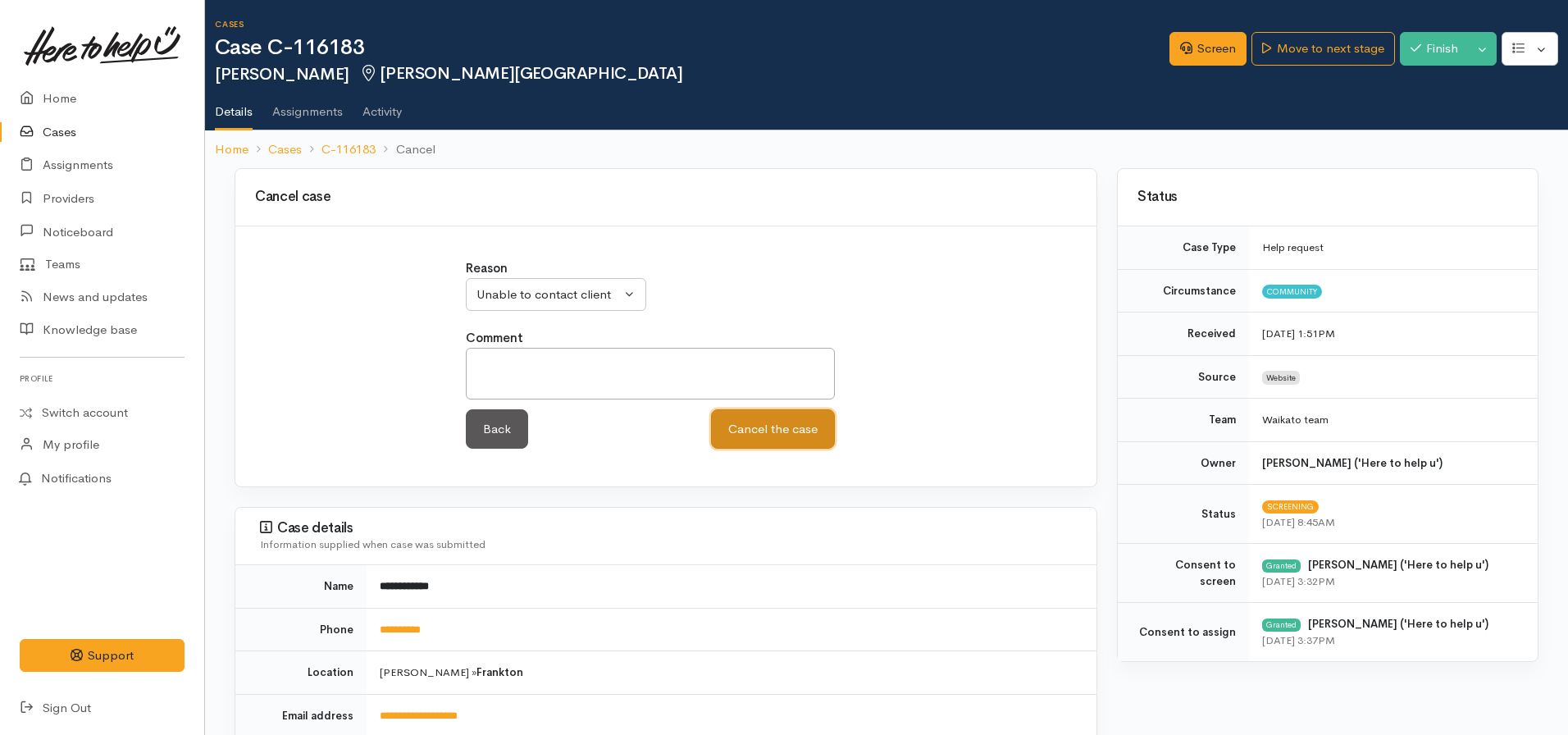
click at [787, 434] on button "Cancel the case" at bounding box center [773, 430] width 123 height 40
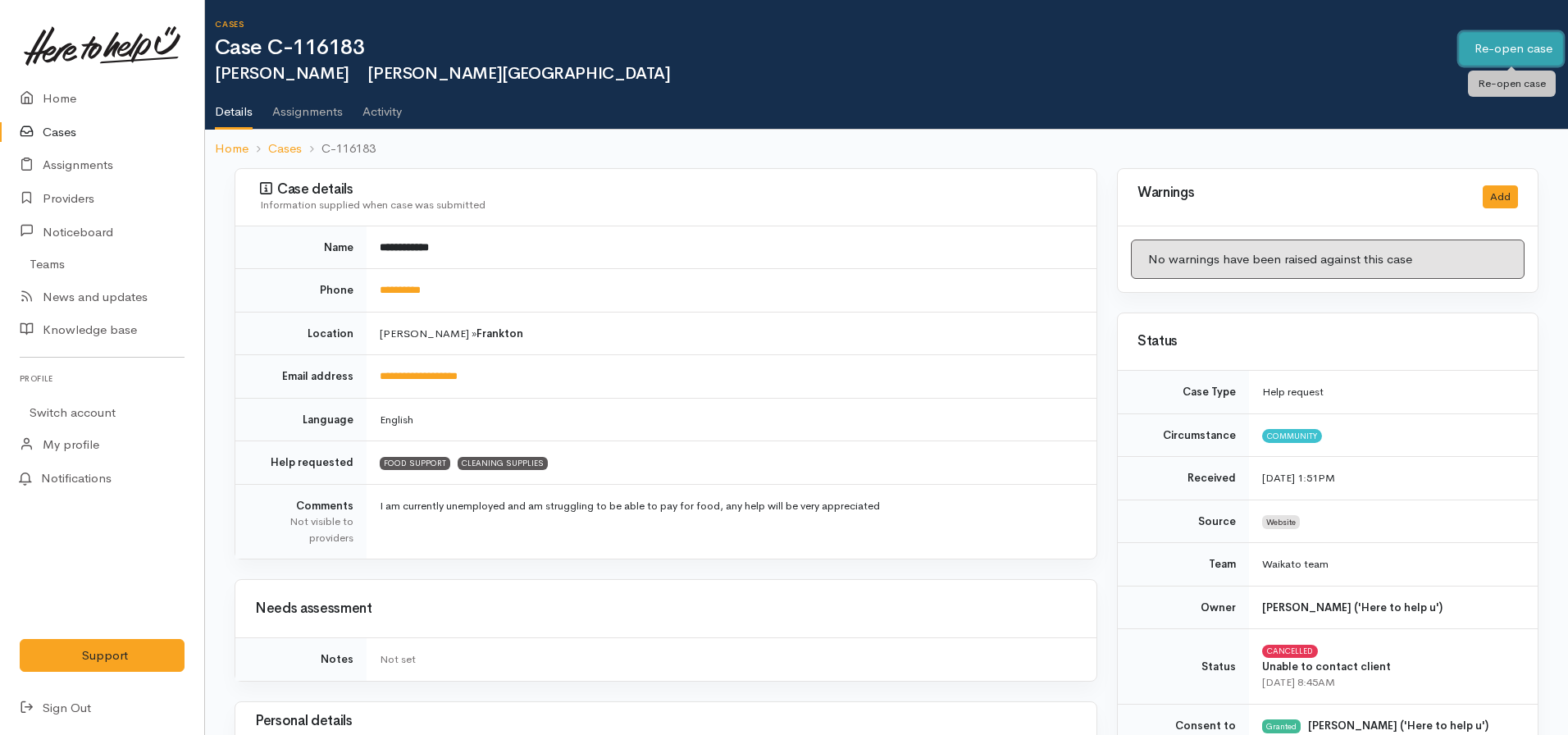
click at [1505, 52] on link "Re-open case" at bounding box center [1511, 48] width 104 height 33
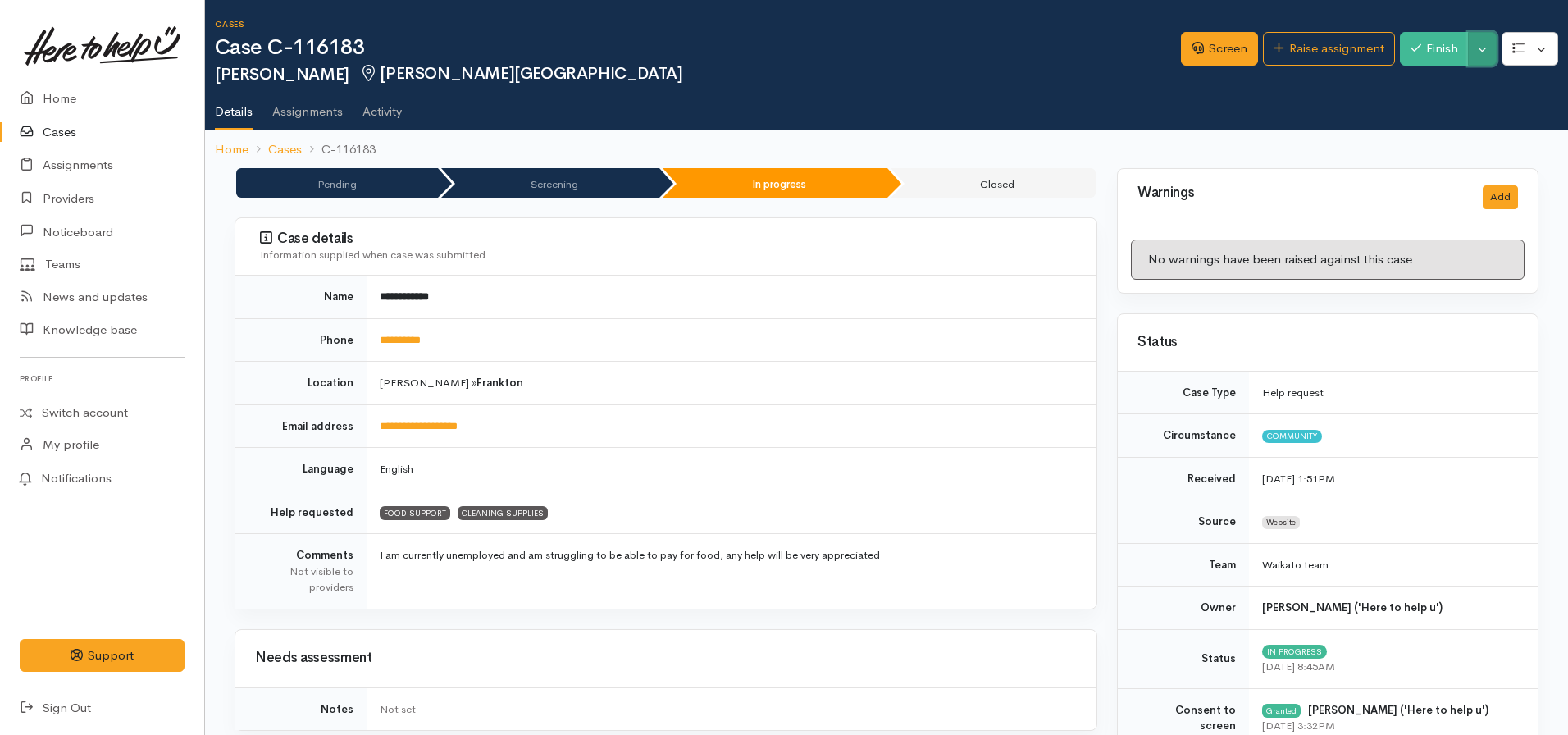
click at [1480, 49] on button "Toggle Dropdown" at bounding box center [1483, 48] width 29 height 33
click at [1412, 106] on link "Cancel" at bounding box center [1430, 113] width 129 height 26
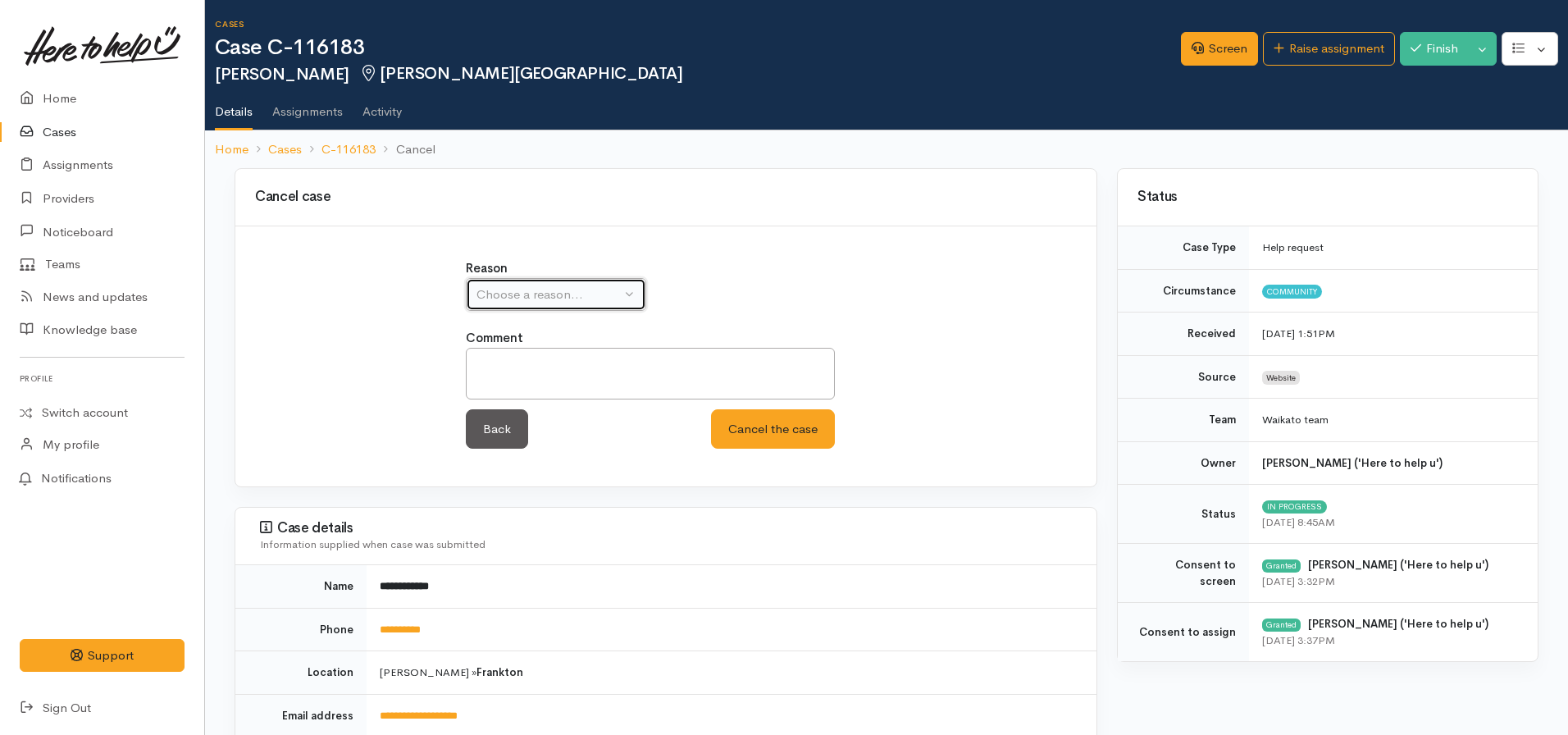
click at [569, 288] on div "Choose a reason..." at bounding box center [549, 295] width 145 height 19
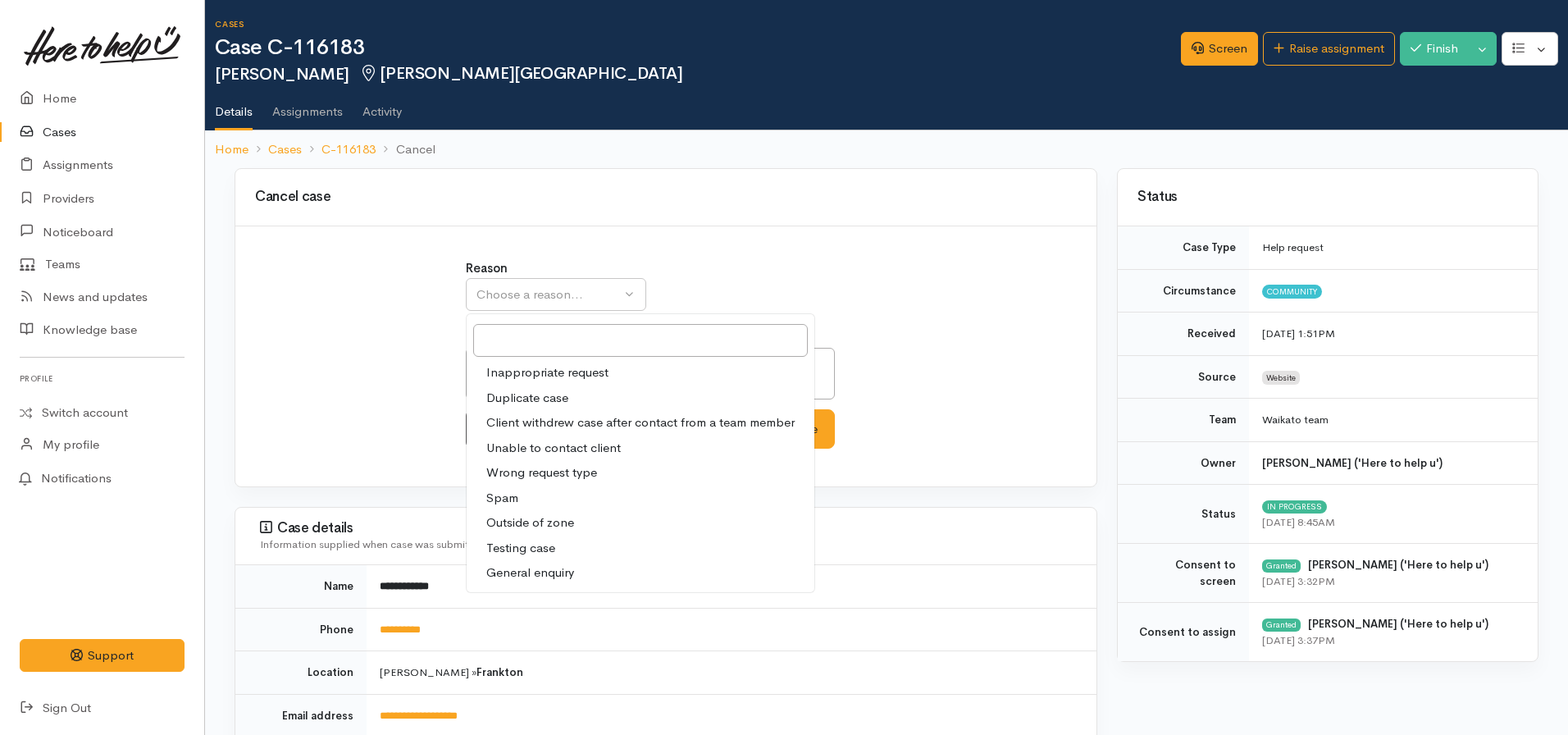
drag, startPoint x: 553, startPoint y: 421, endPoint x: 646, endPoint y: 421, distance: 93.0
click at [564, 421] on span "Client withdrew case after contact from a team member" at bounding box center [640, 423] width 308 height 19
select select "3"
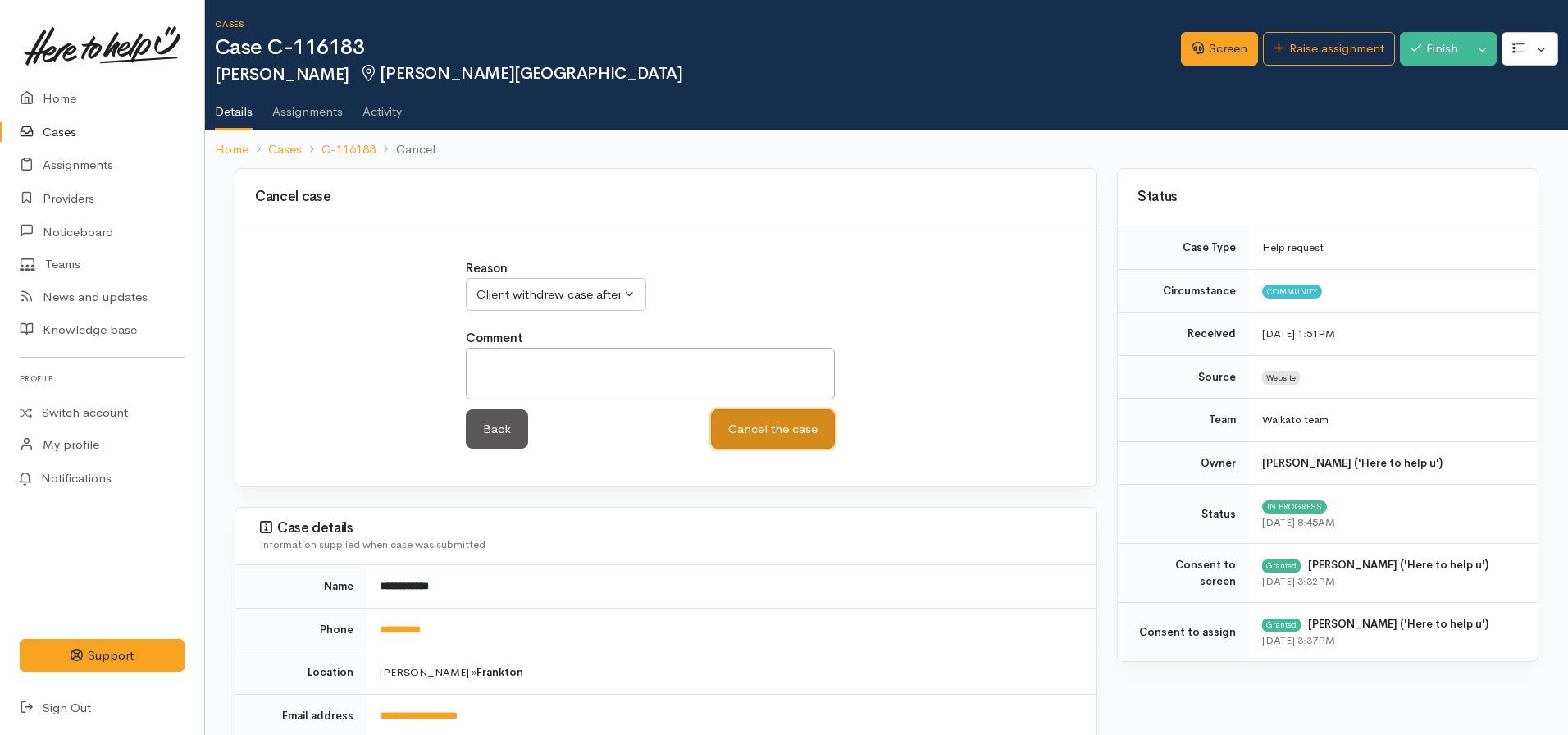
click at [789, 421] on button "Cancel the case" at bounding box center [773, 430] width 123 height 40
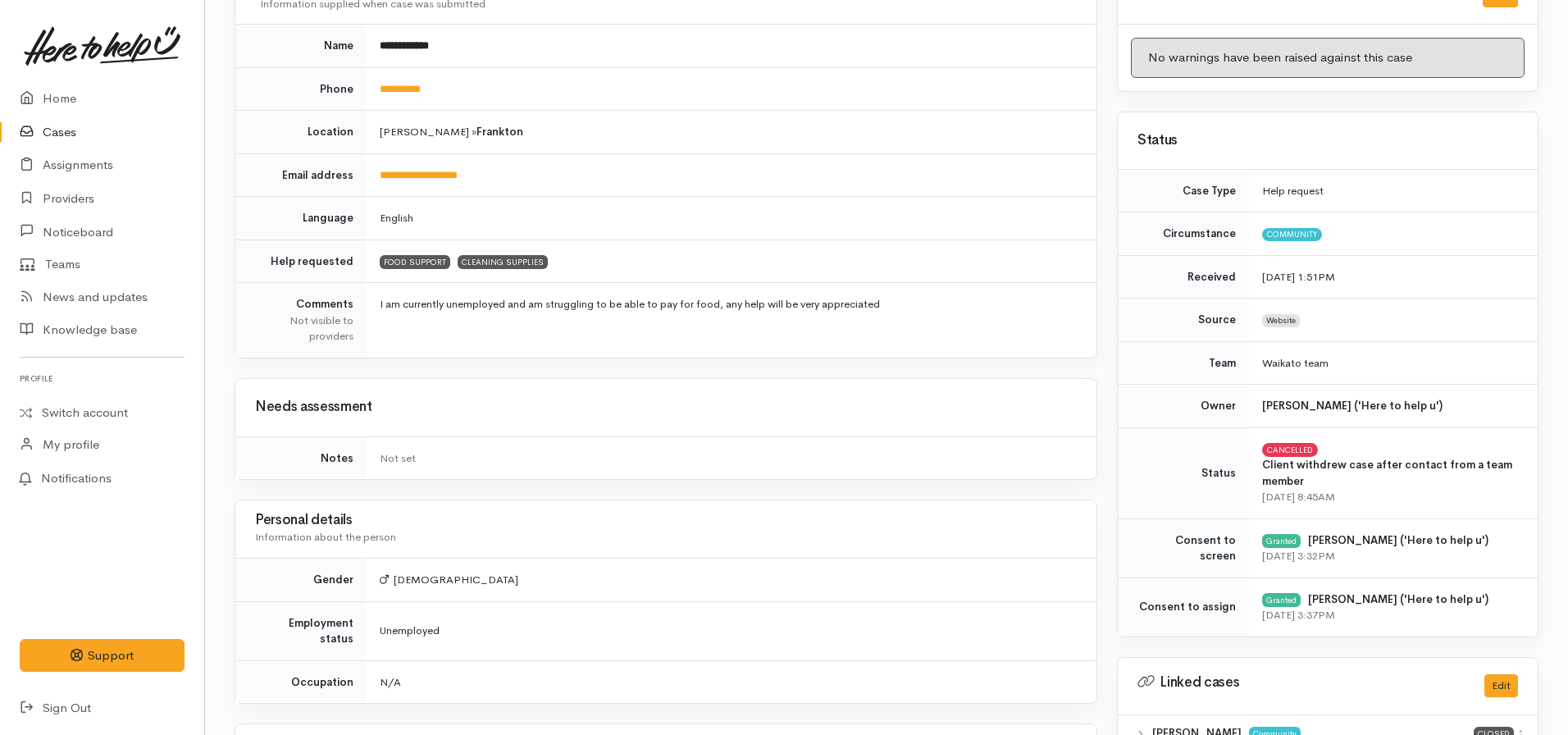
scroll to position [165, 0]
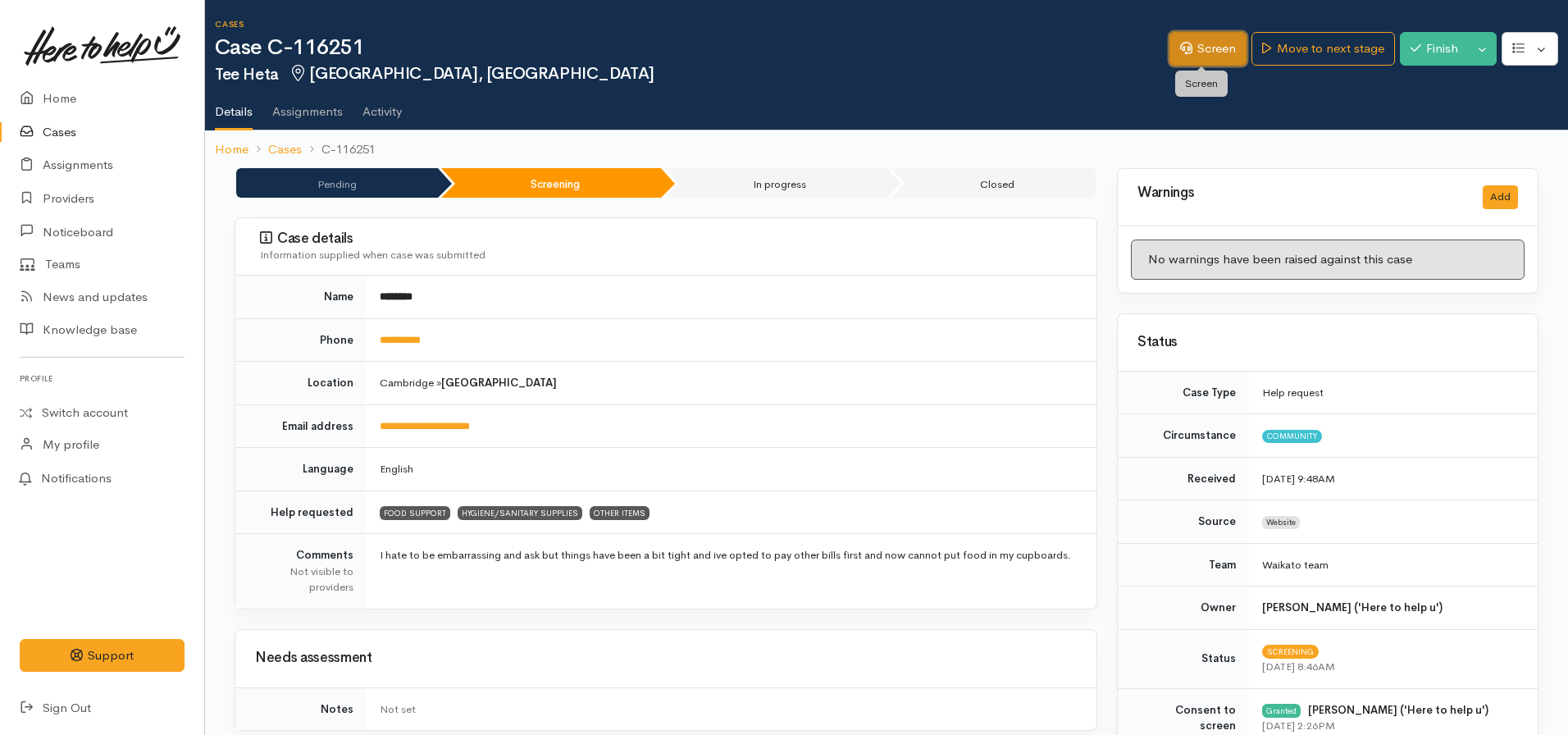
click at [1211, 36] on link "Screen" at bounding box center [1208, 48] width 78 height 33
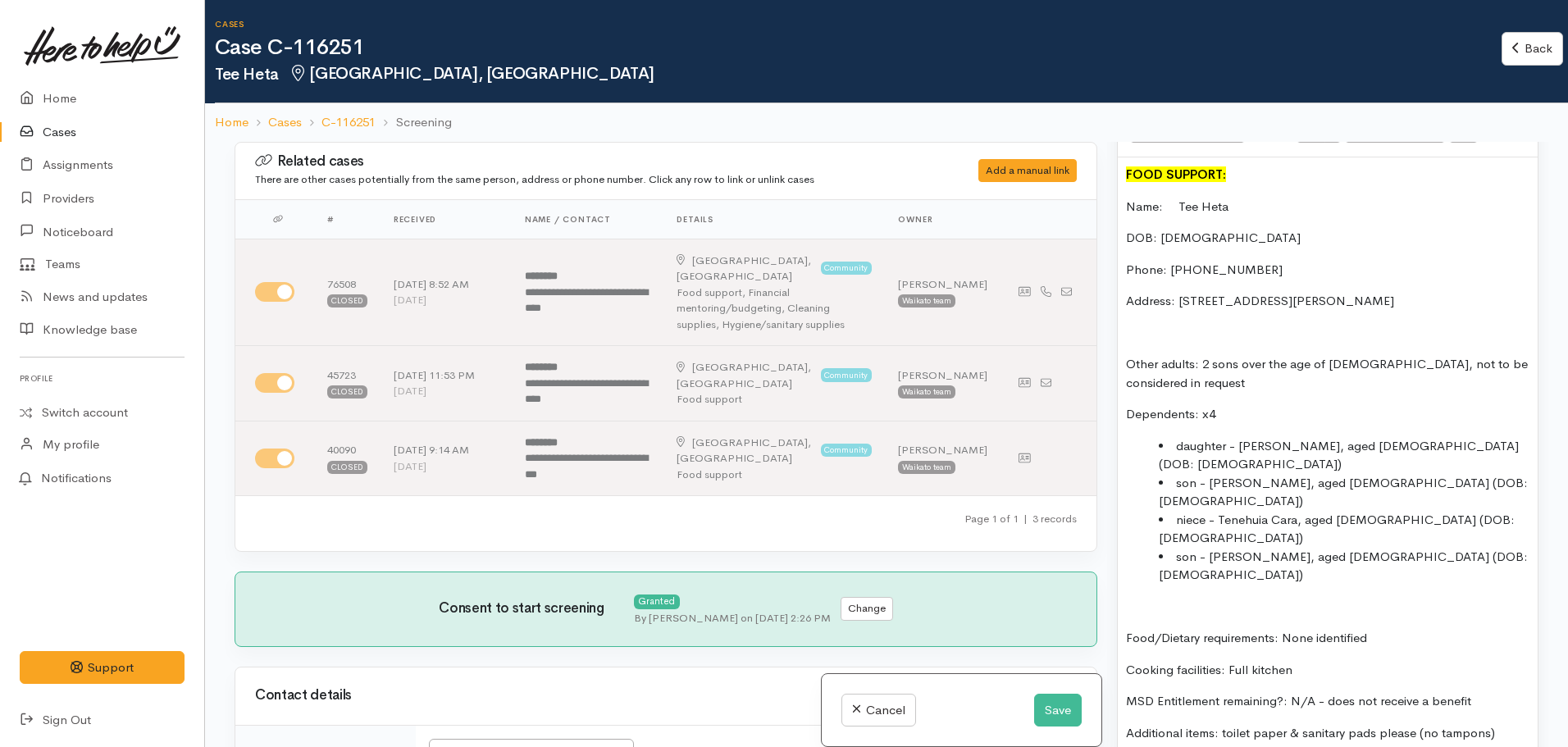
scroll to position [1067, 0]
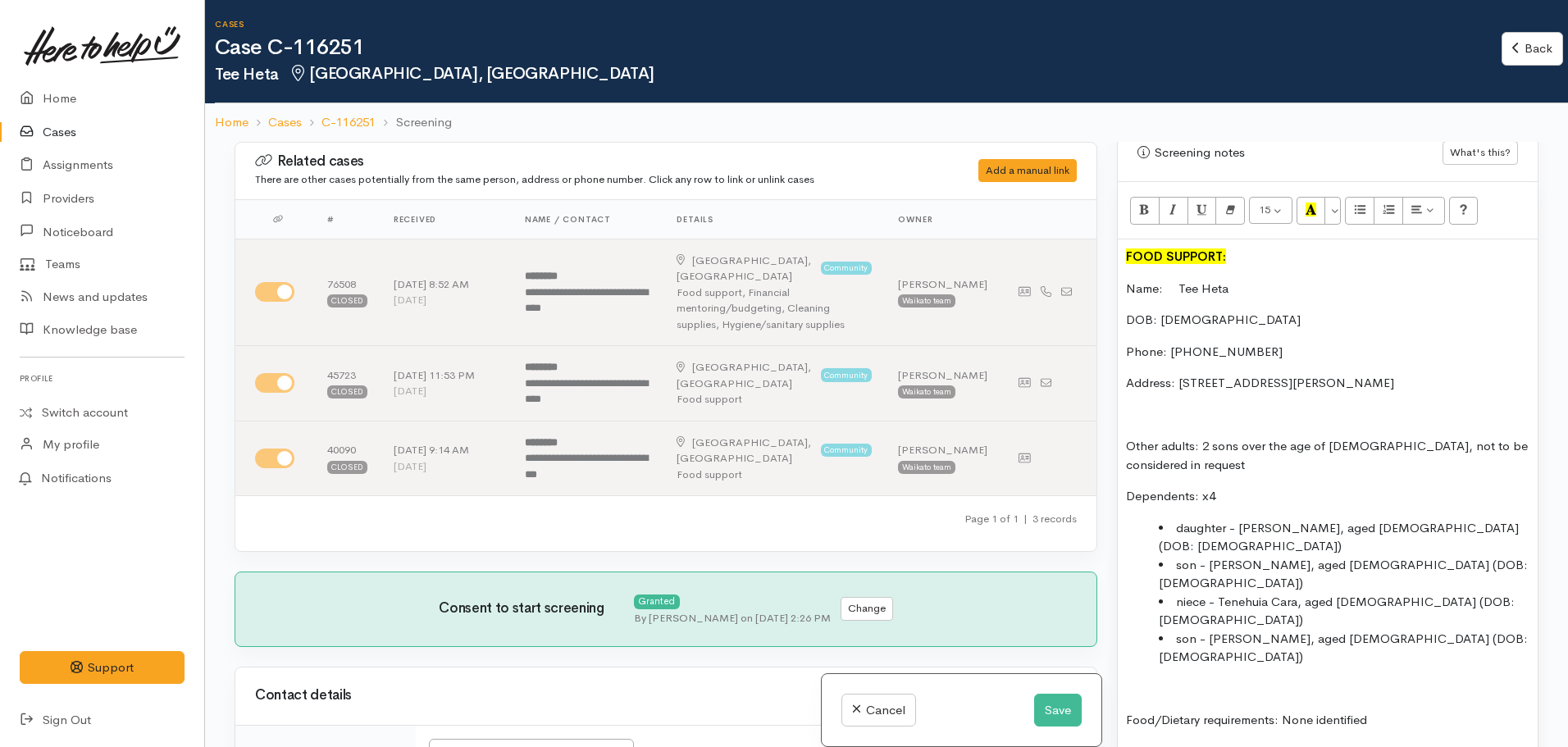
drag, startPoint x: 1336, startPoint y: 475, endPoint x: 1113, endPoint y: 253, distance: 314.7
click at [1113, 253] on div "Warnings Add No warnings have been raised against this case Add Warning Title ●…" at bounding box center [1328, 515] width 441 height 747
copy div "FOOD SUPPORT: Name: Tee Heta DOB: 23/6/1986 Phone: 0274228525 Address: 8 Elizab…"
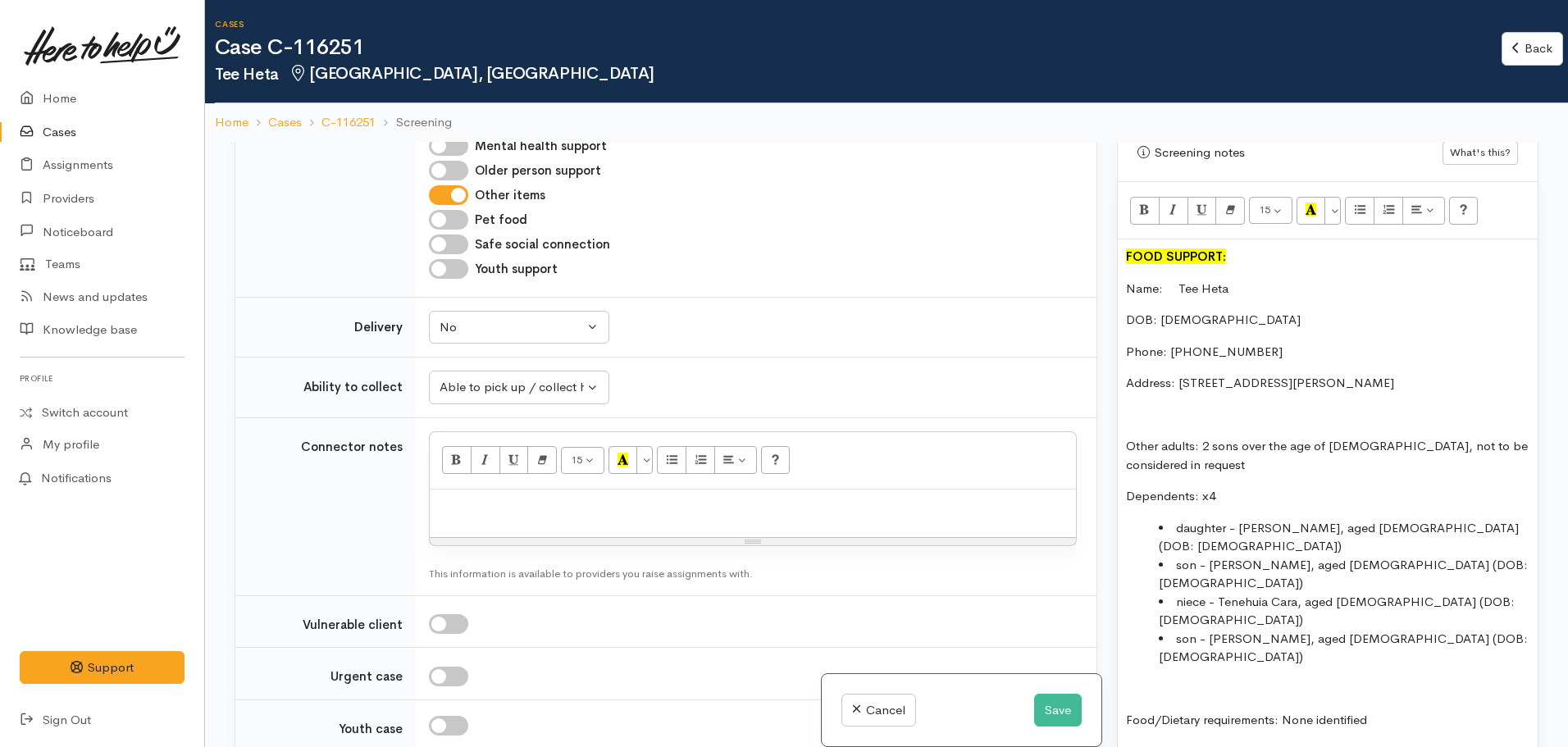
scroll to position [1477, 0]
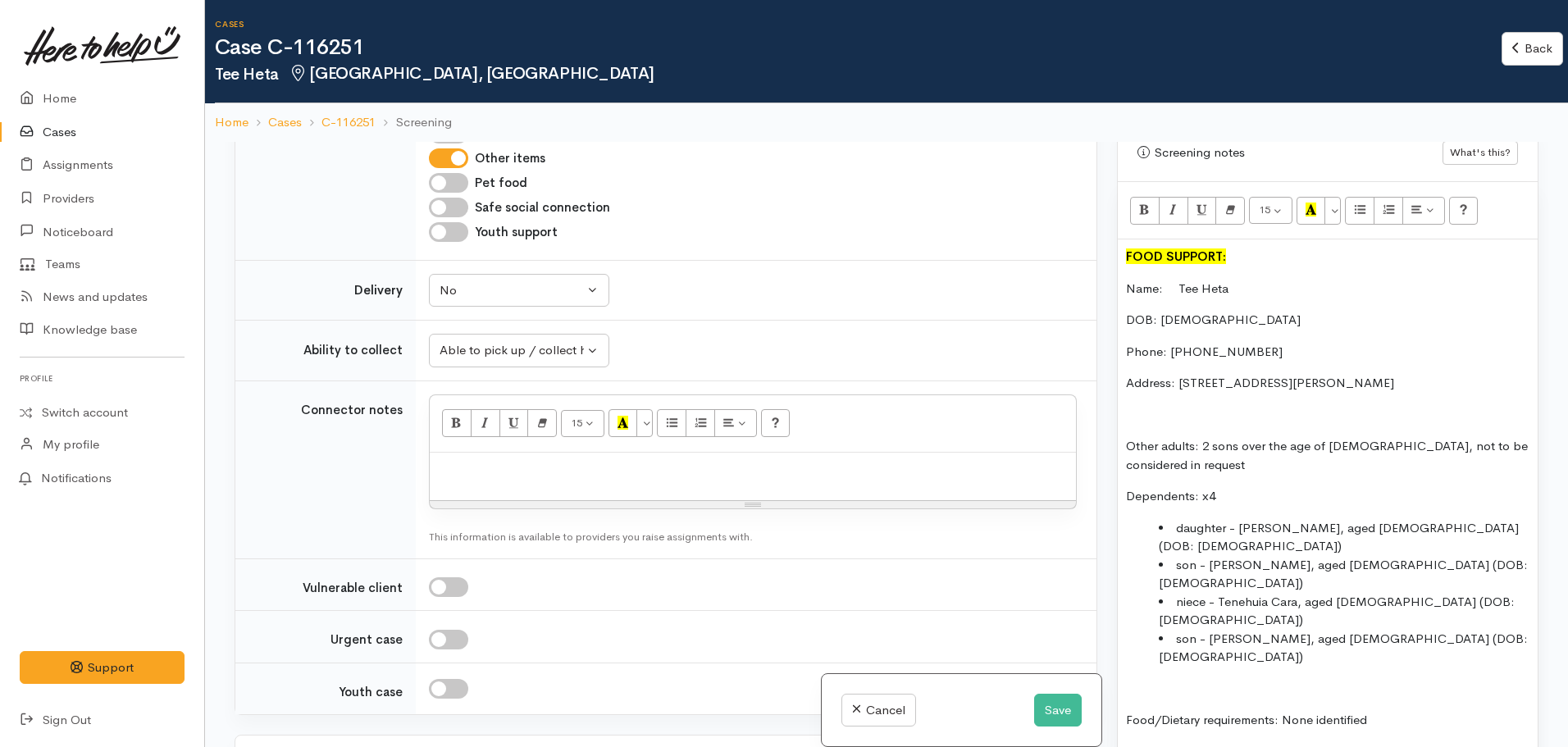
click at [540, 470] on div at bounding box center [752, 477] width 646 height 49
paste div
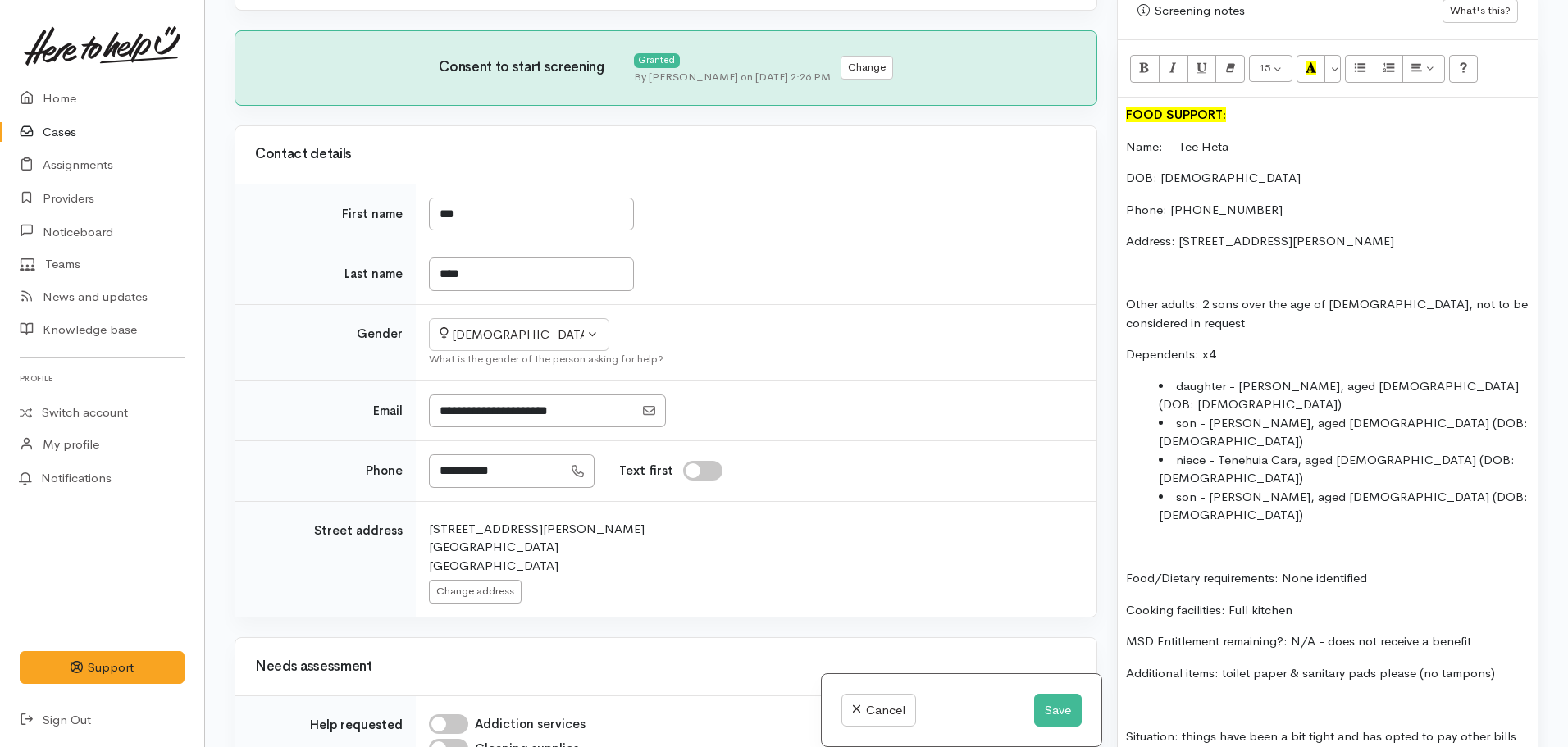
scroll to position [153, 0]
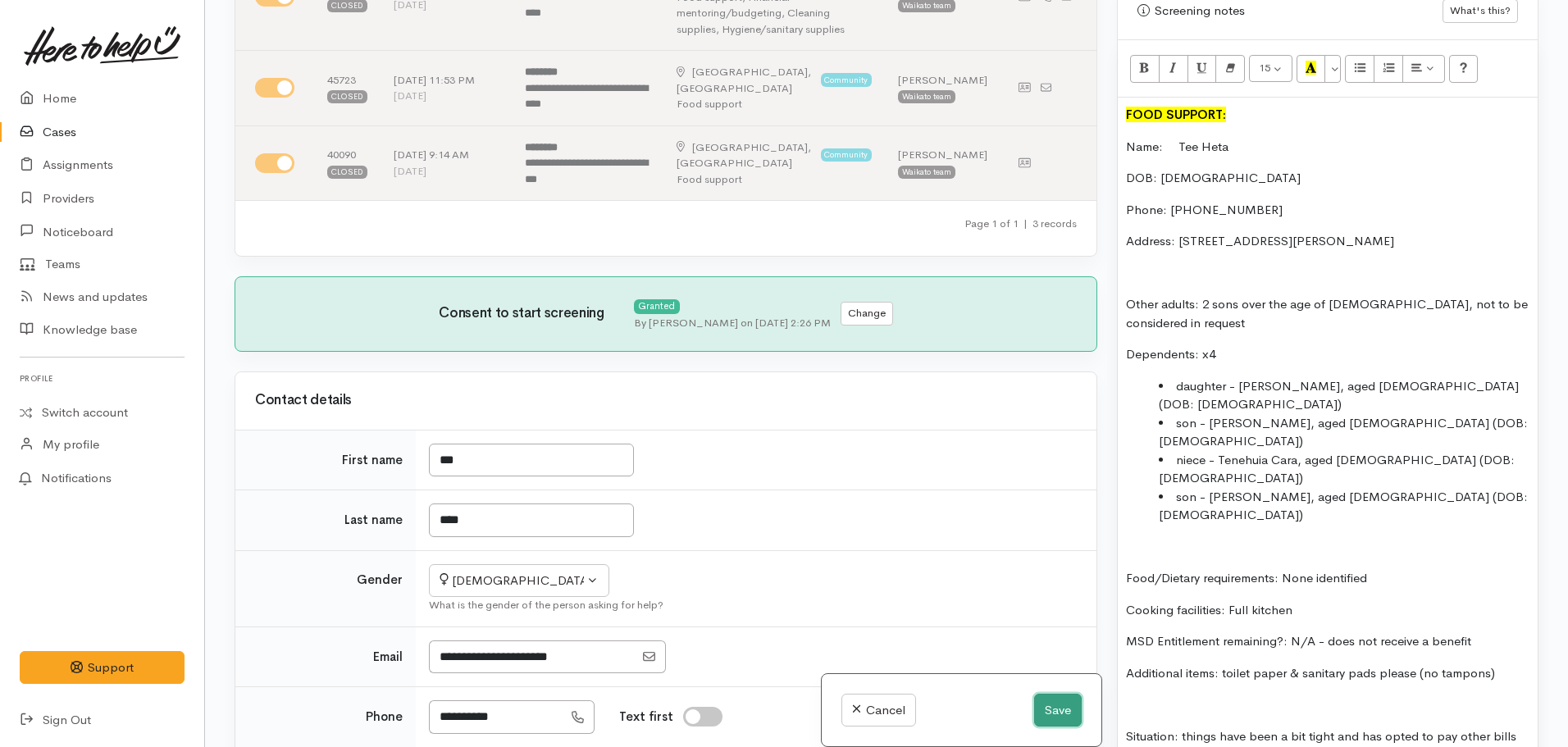
click at [1064, 720] on button "Save" at bounding box center [1058, 711] width 48 height 34
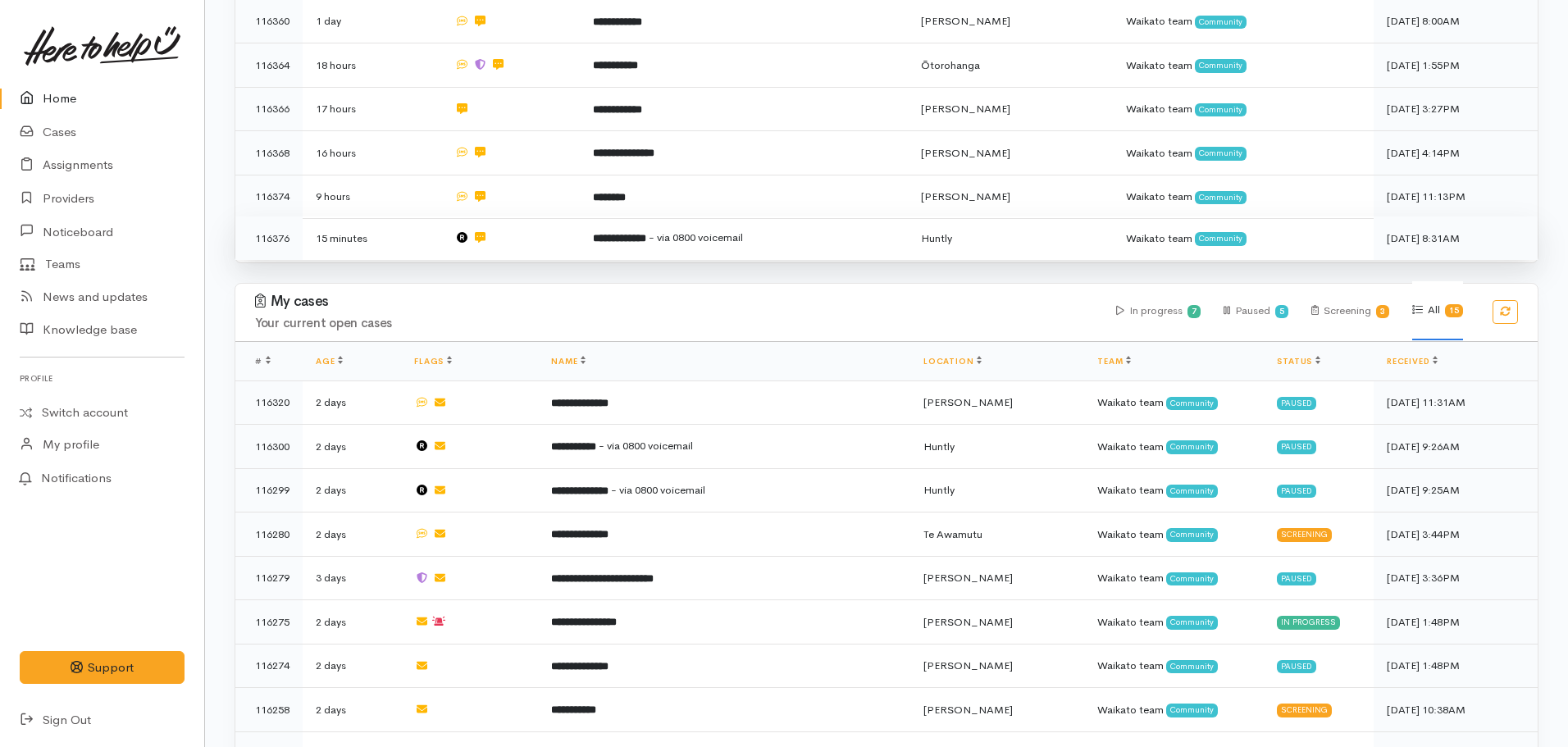
scroll to position [985, 0]
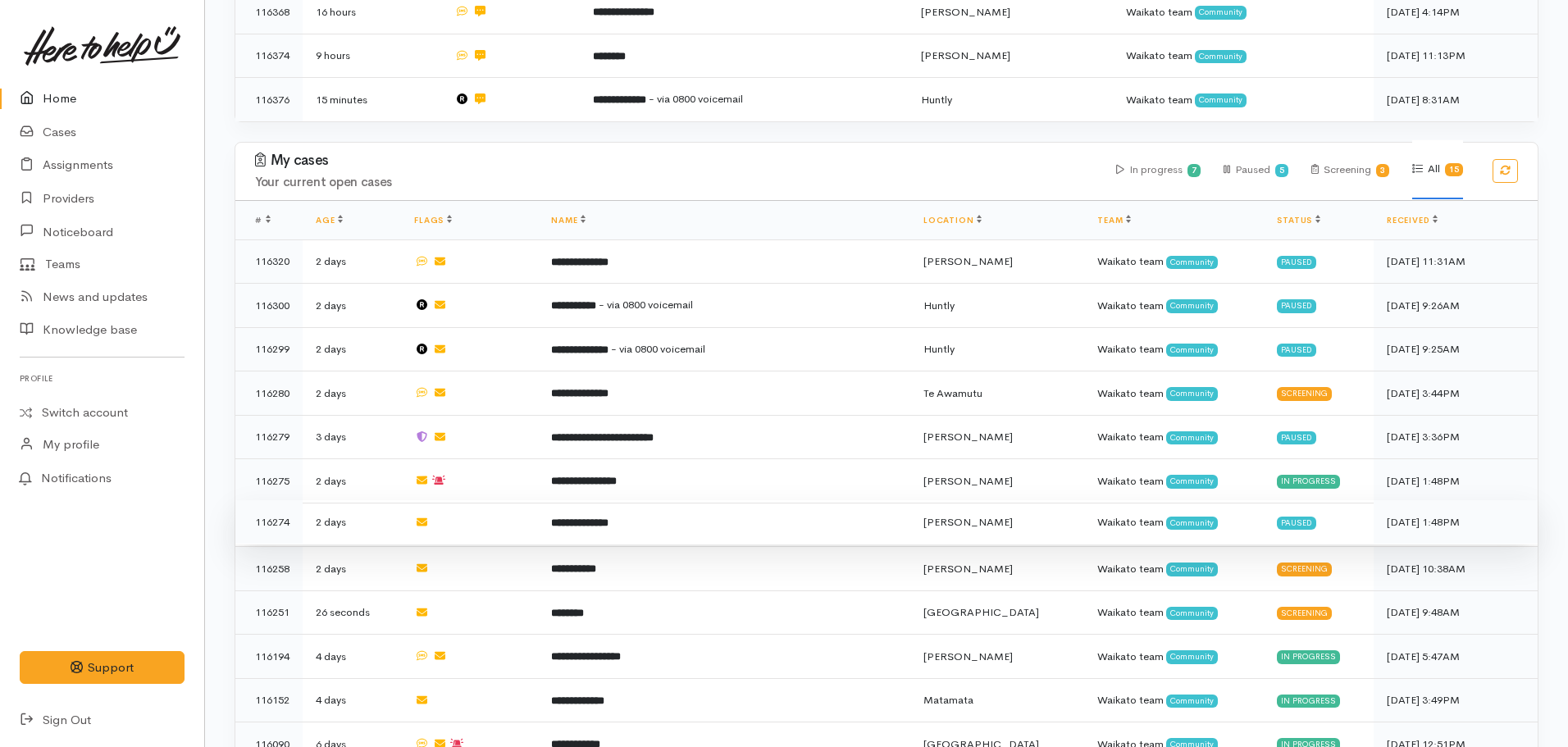
click at [628, 512] on td "**********" at bounding box center [724, 523] width 372 height 44
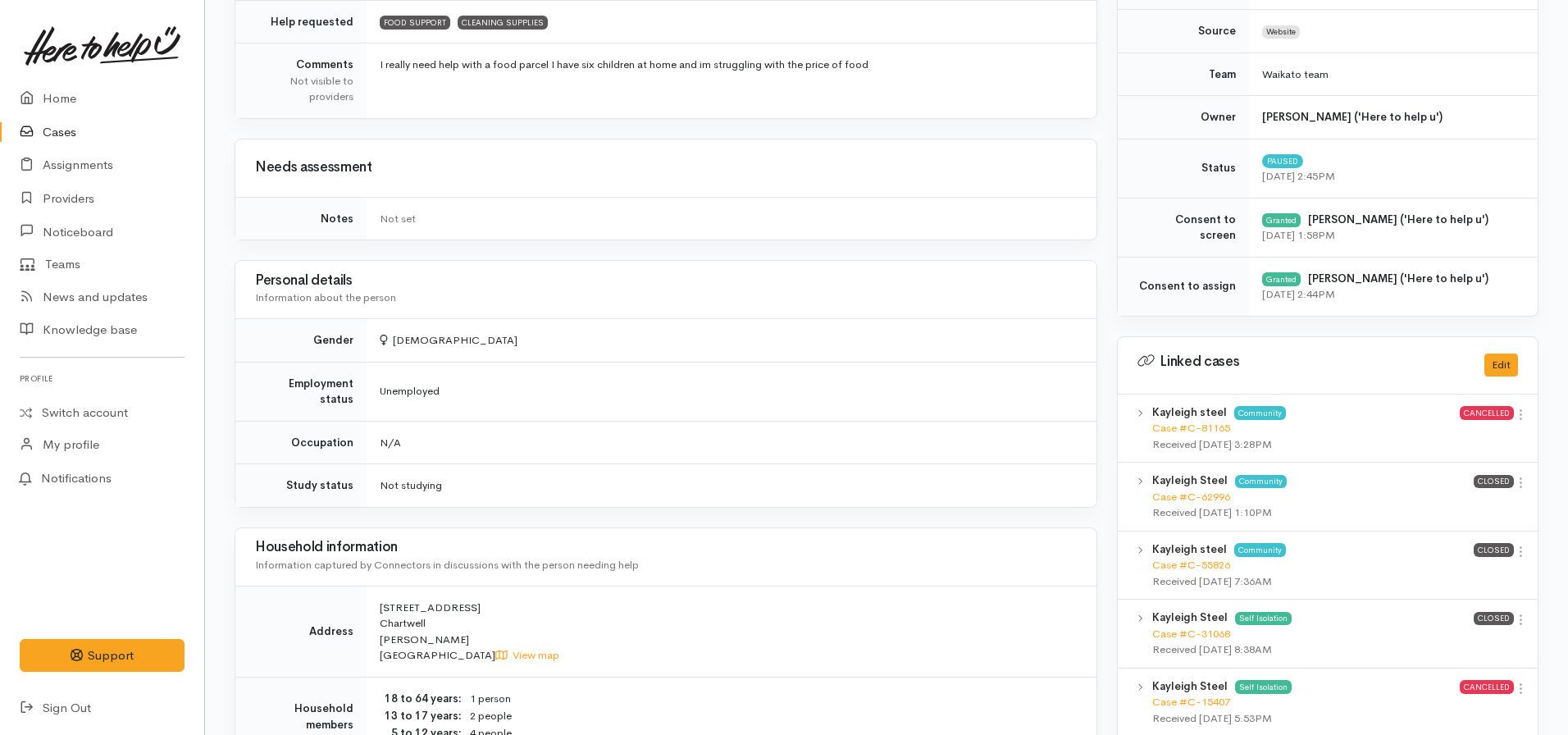
scroll to position [410, 0]
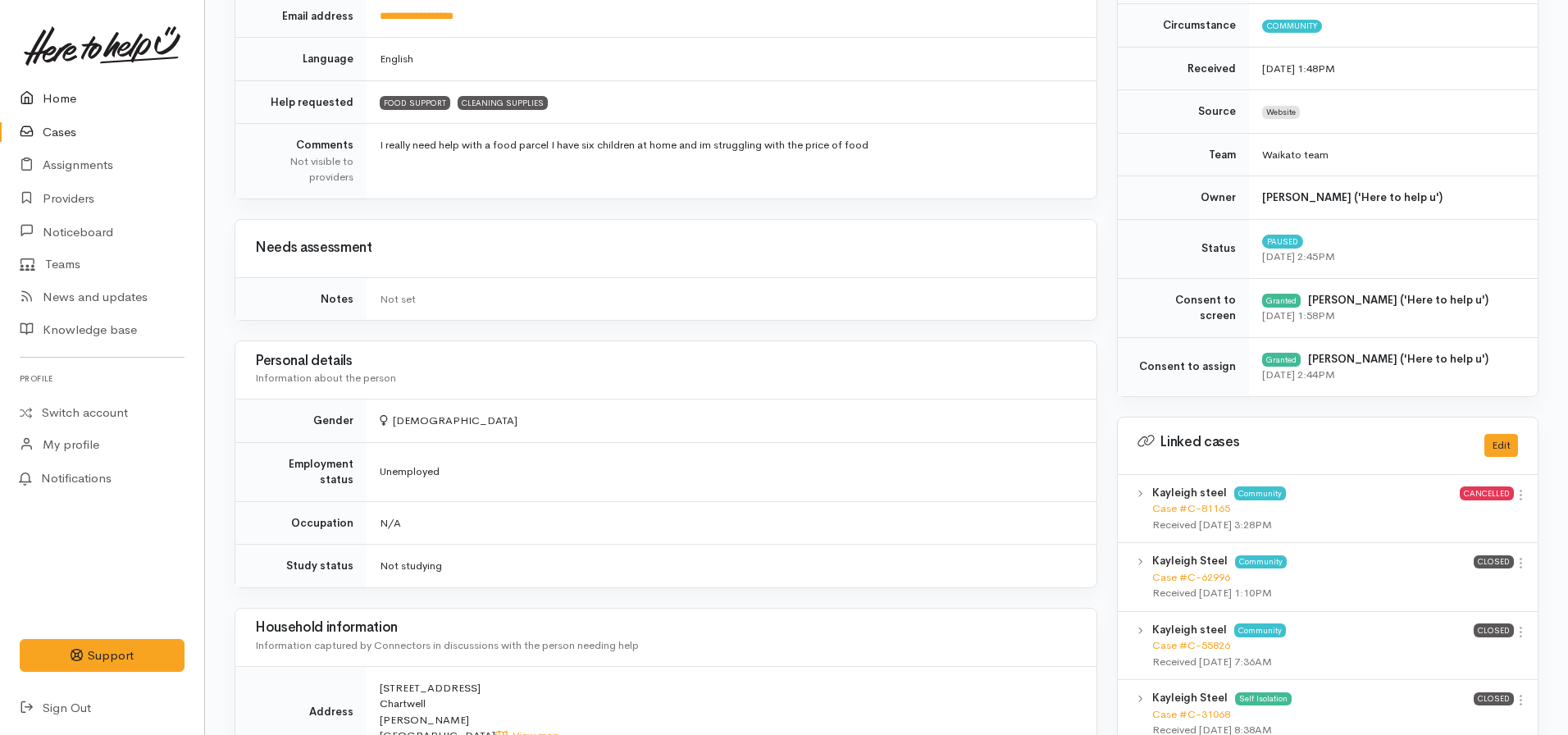
click at [63, 95] on link "Home" at bounding box center [101, 99] width 204 height 33
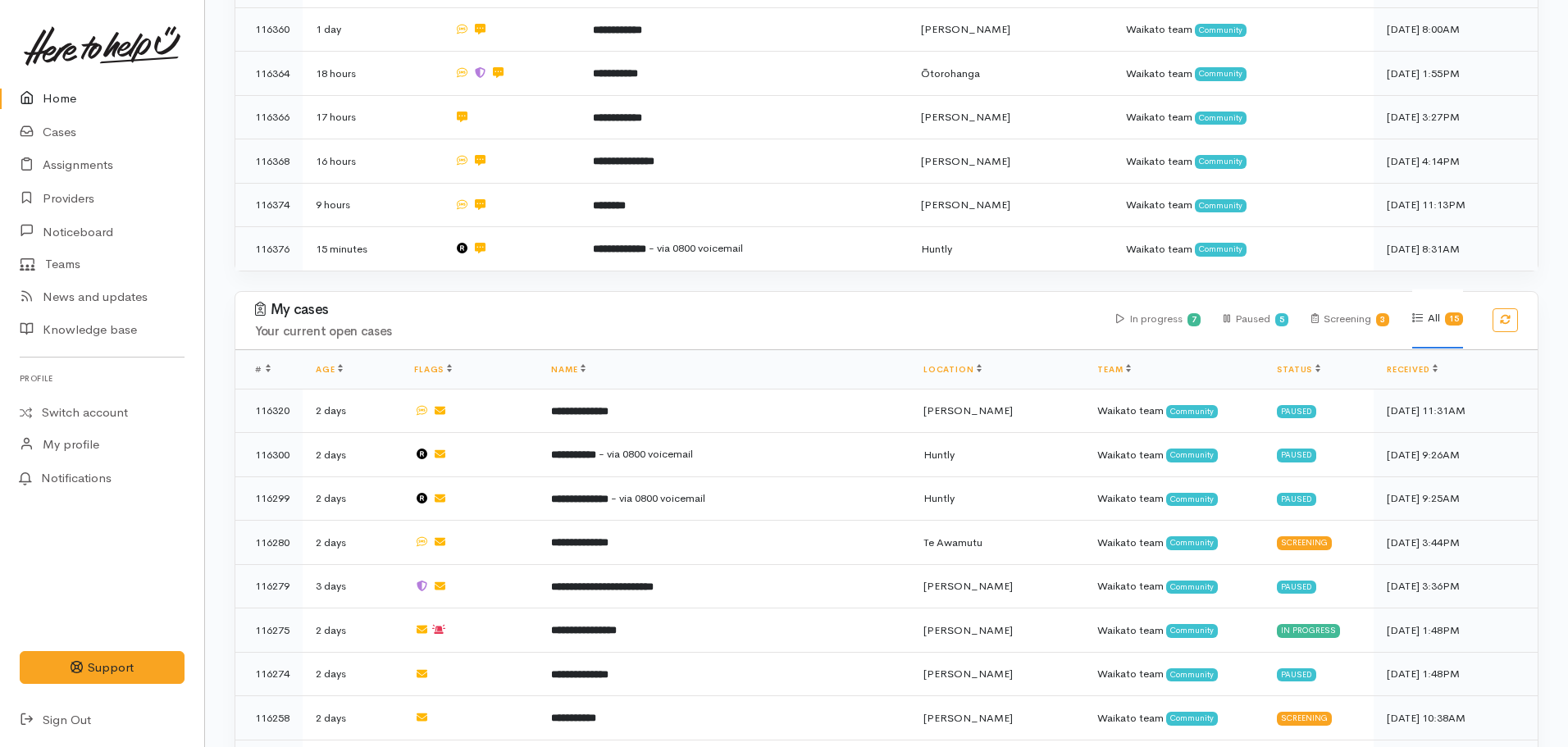
scroll to position [1067, 0]
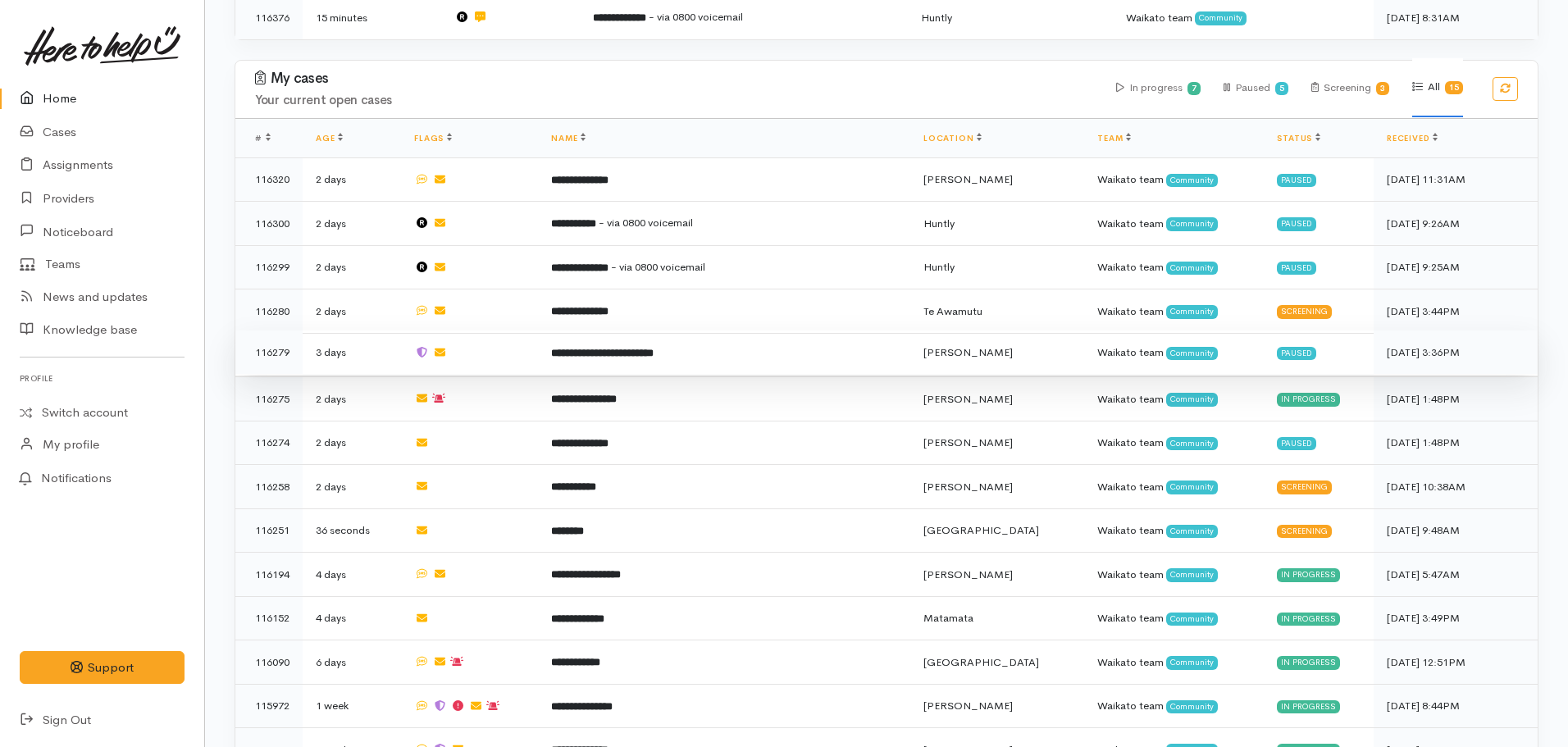
click at [622, 348] on b "**********" at bounding box center [602, 352] width 102 height 11
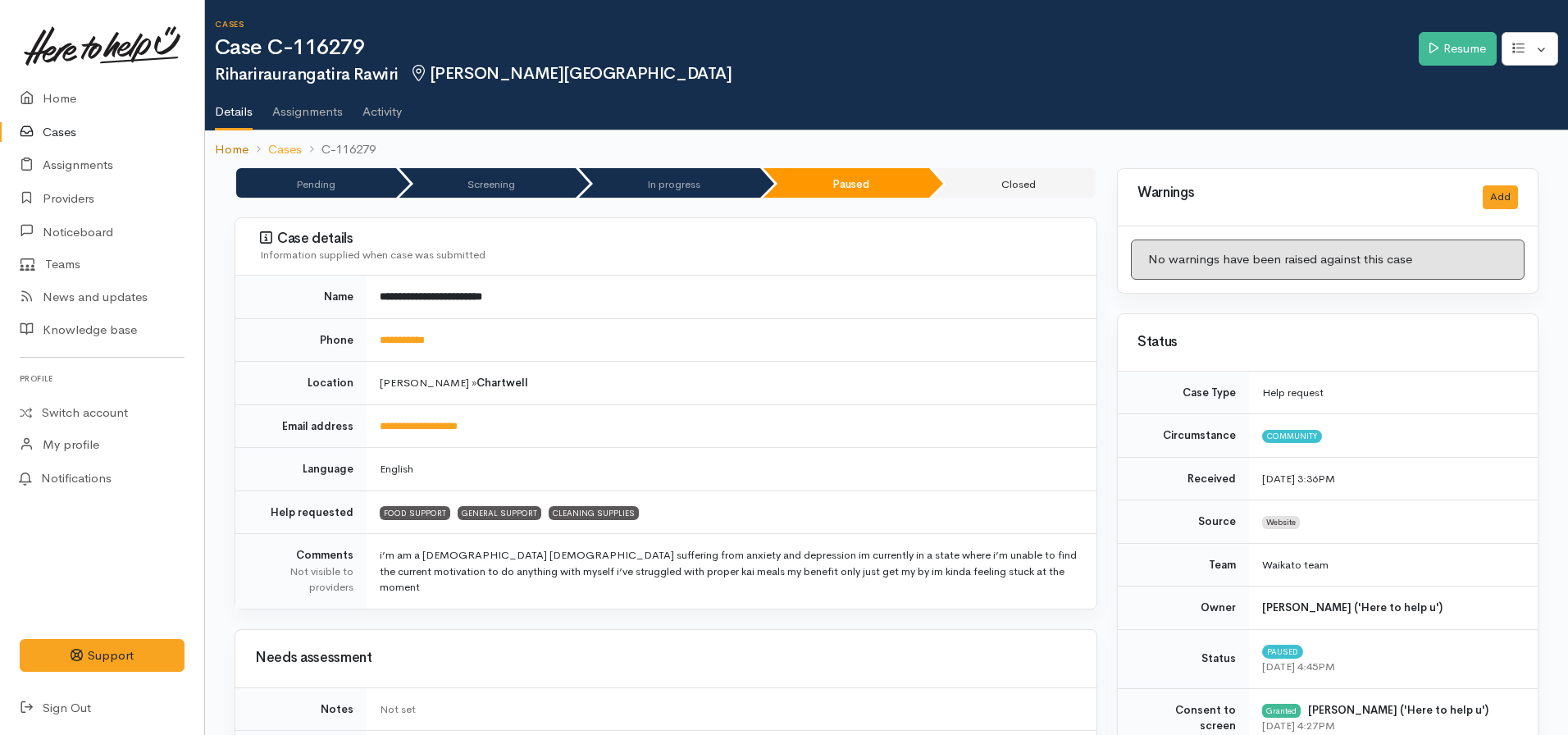
click at [241, 153] on link "Home" at bounding box center [231, 150] width 34 height 19
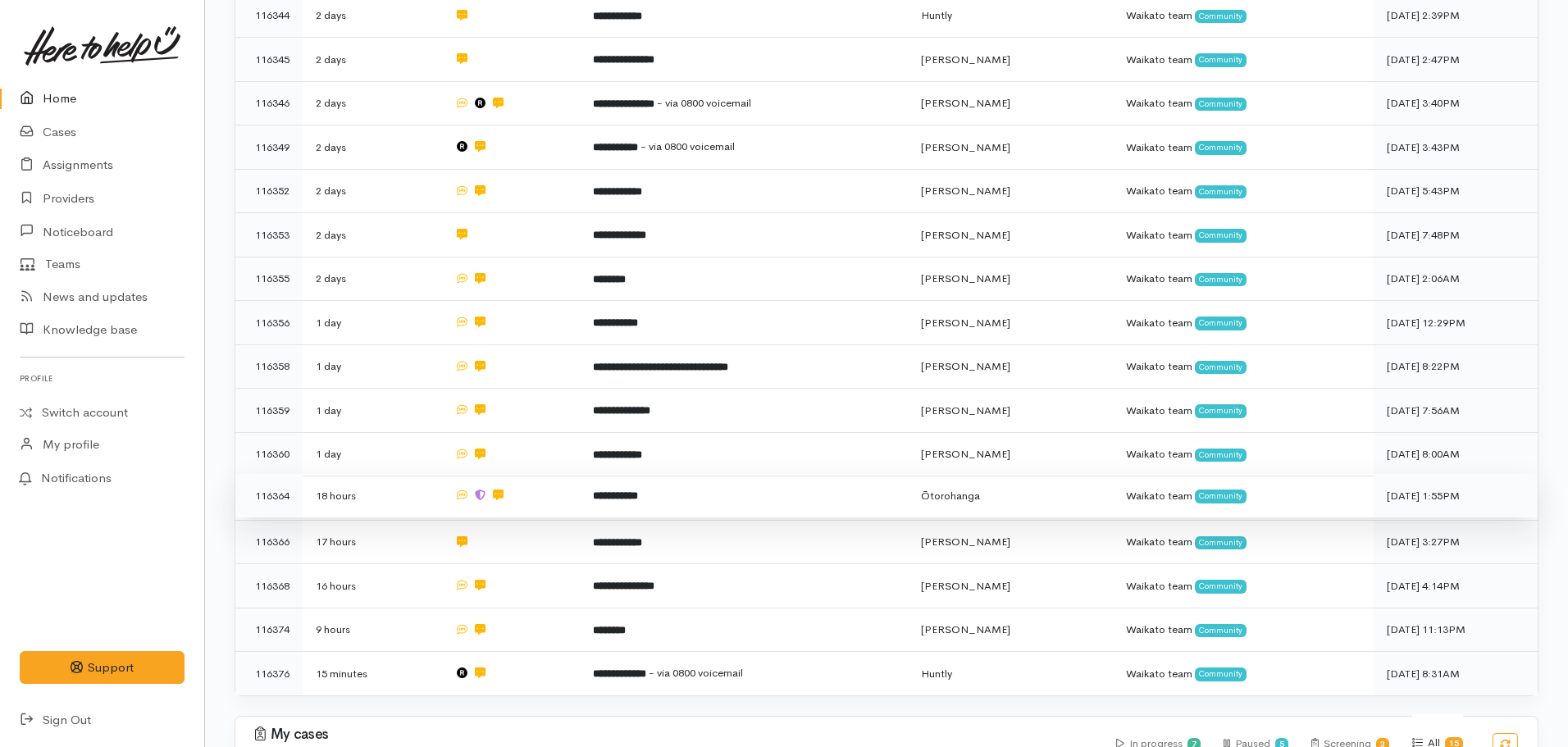
scroll to position [1067, 0]
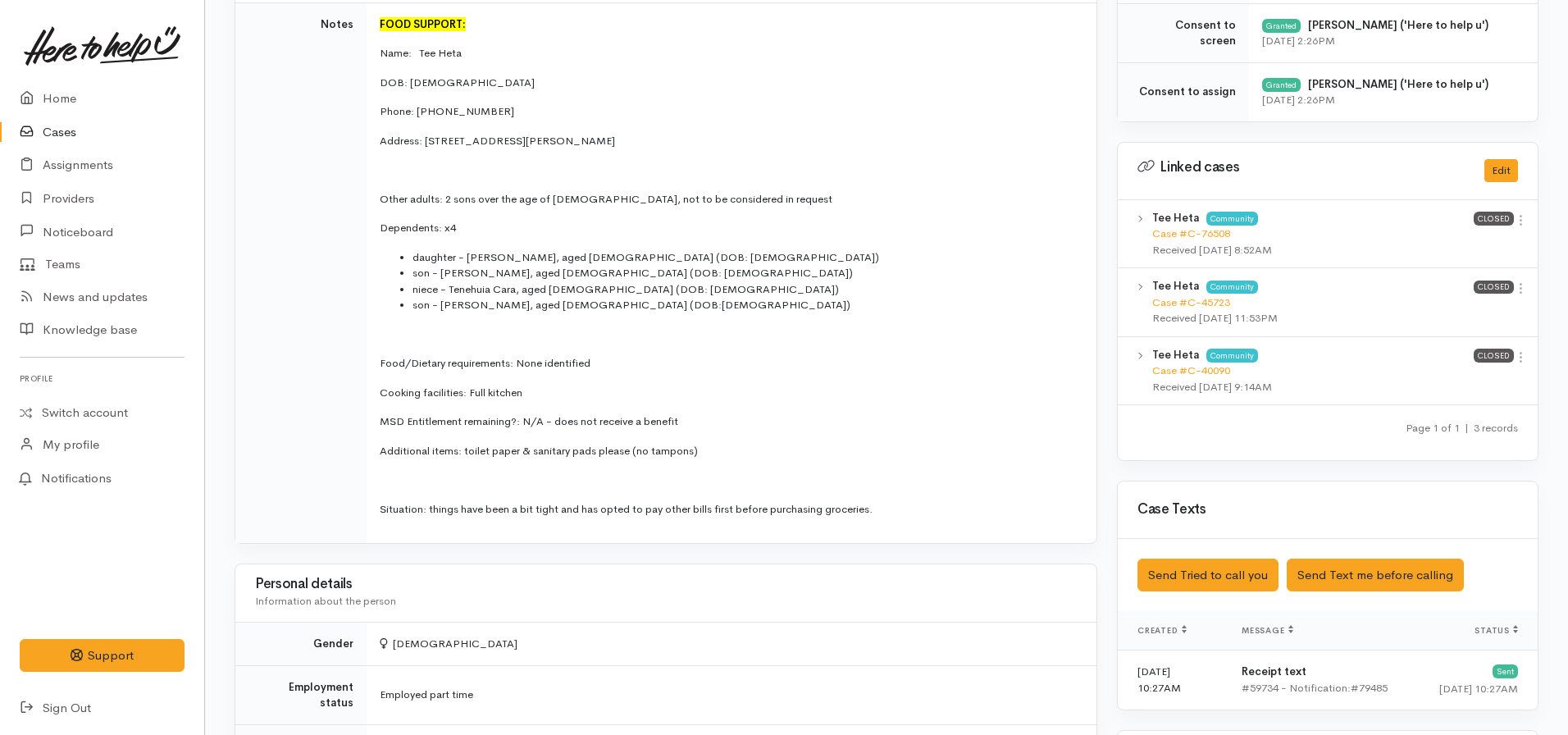
scroll to position [656, 0]
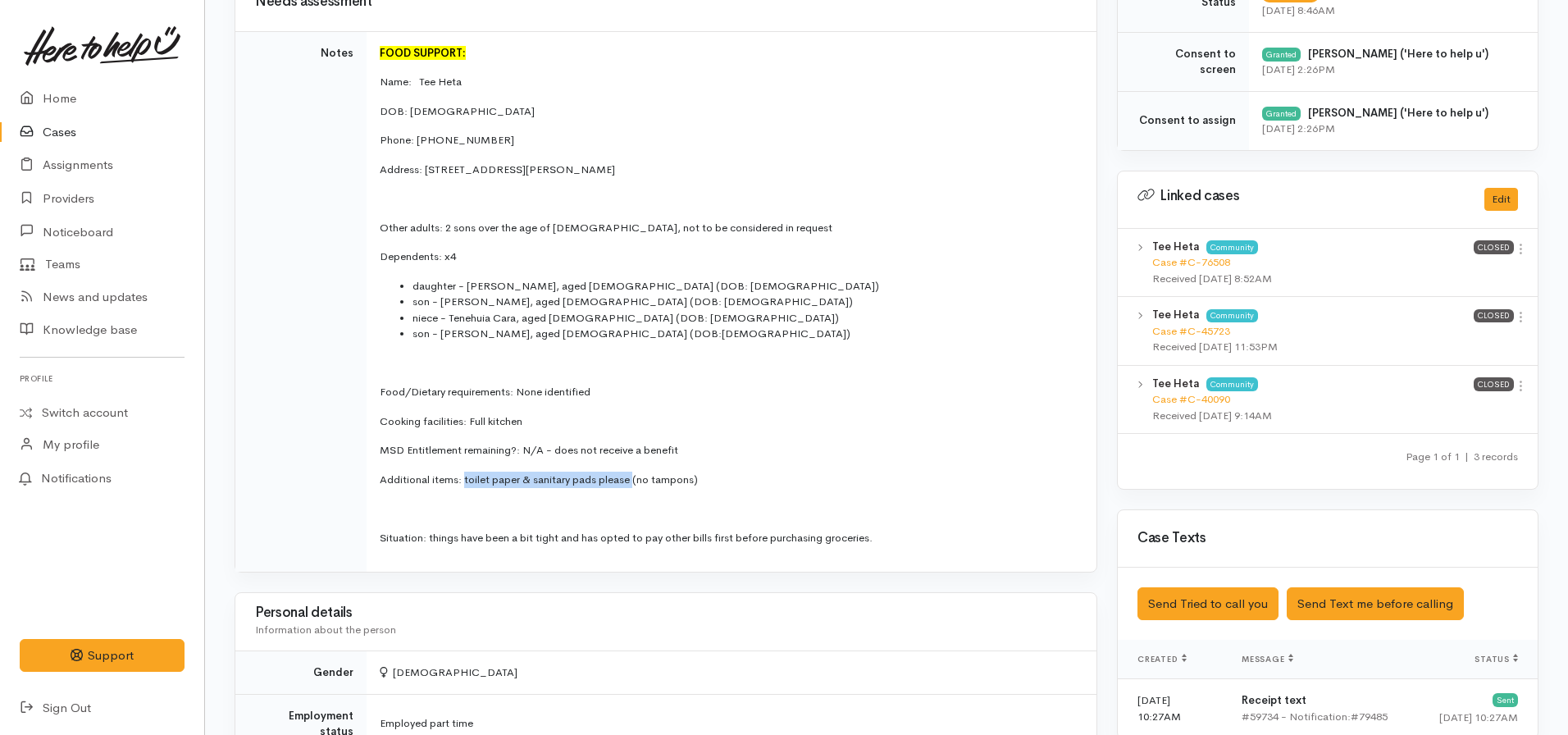
drag, startPoint x: 634, startPoint y: 478, endPoint x: 463, endPoint y: 481, distance: 171.0
click at [463, 481] on p "Additional items: toilet paper & sanitary pads please (no tampons)" at bounding box center [728, 479] width 697 height 16
copy p "toilet paper & sanitary pads please"
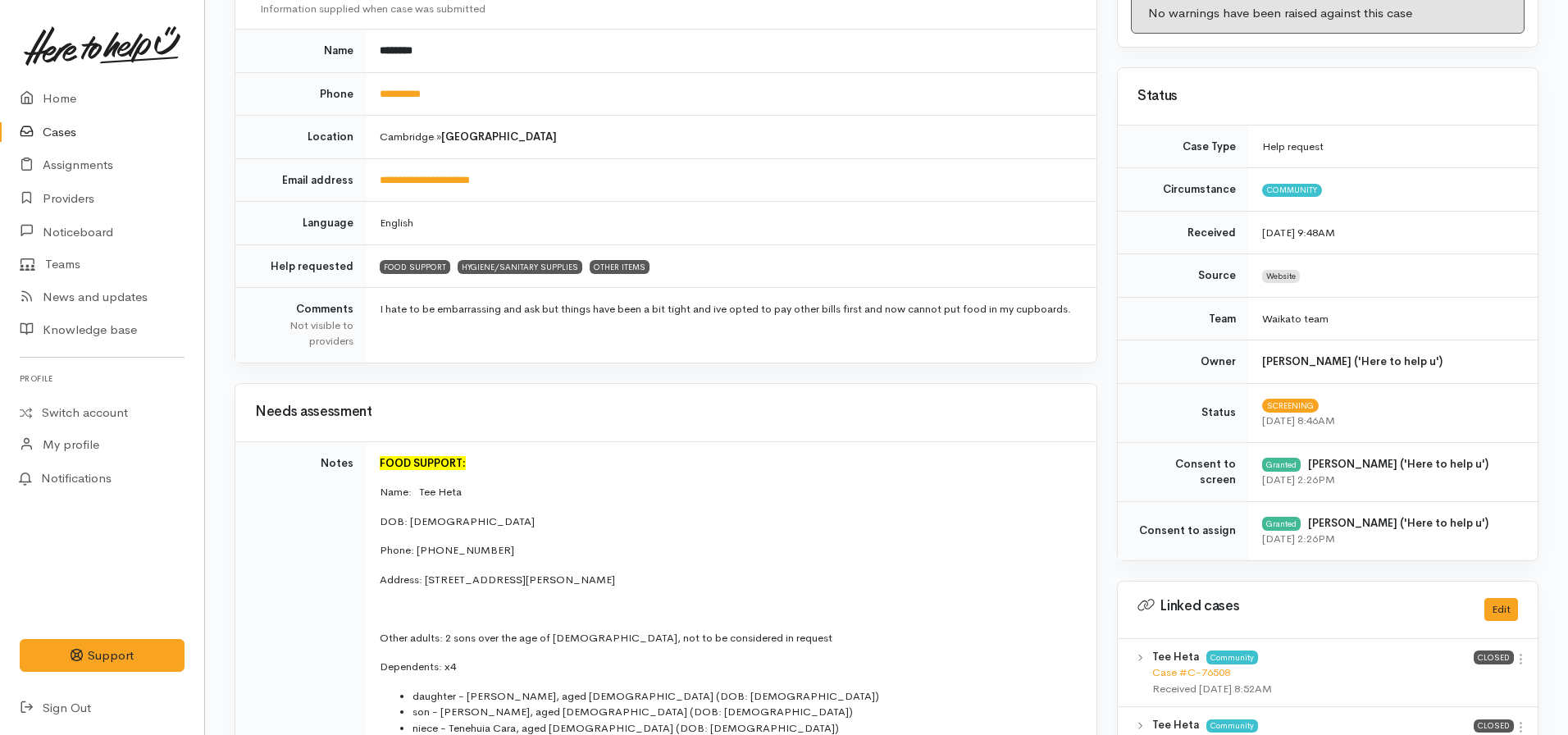
scroll to position [0, 0]
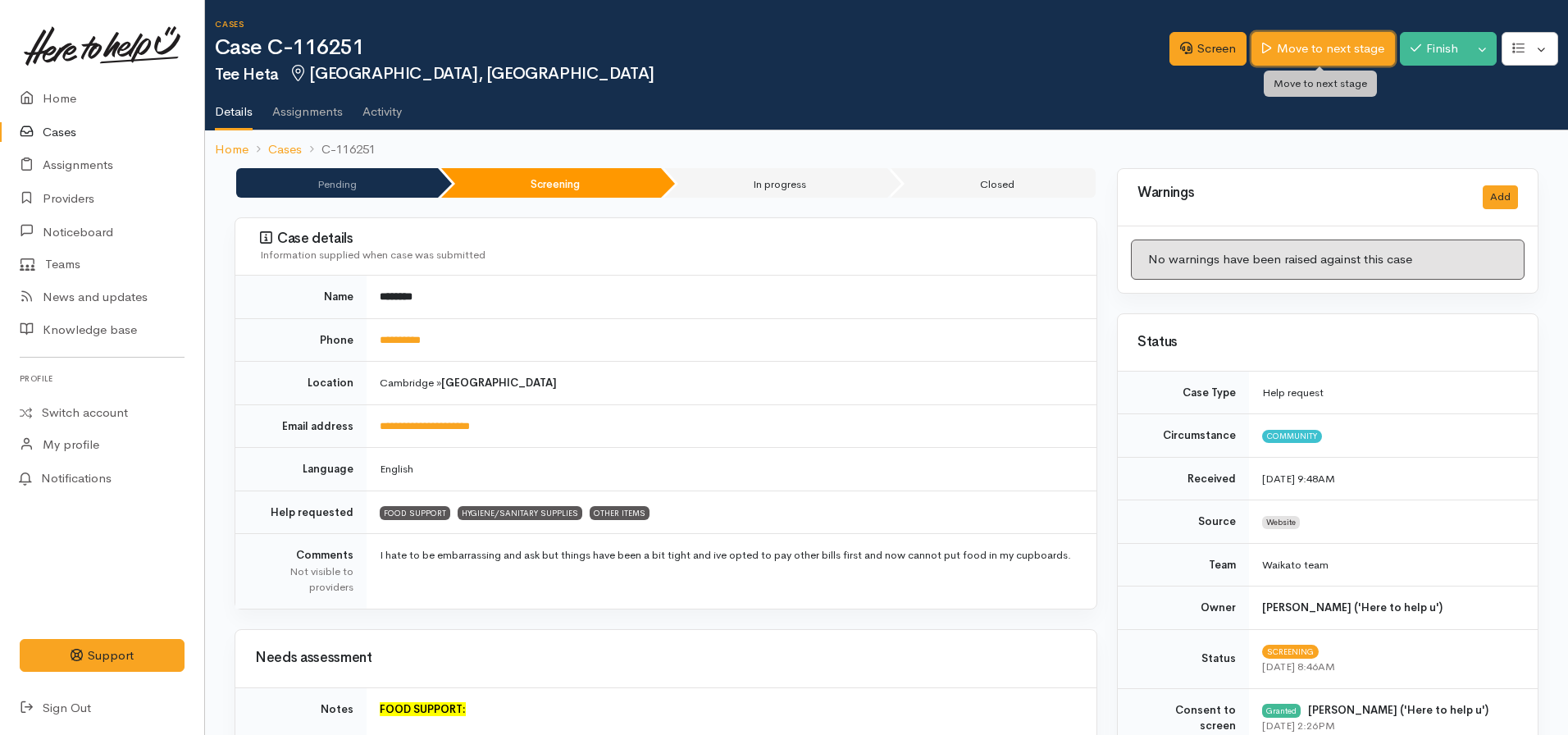
click at [1294, 44] on link "Move to next stage" at bounding box center [1322, 48] width 143 height 33
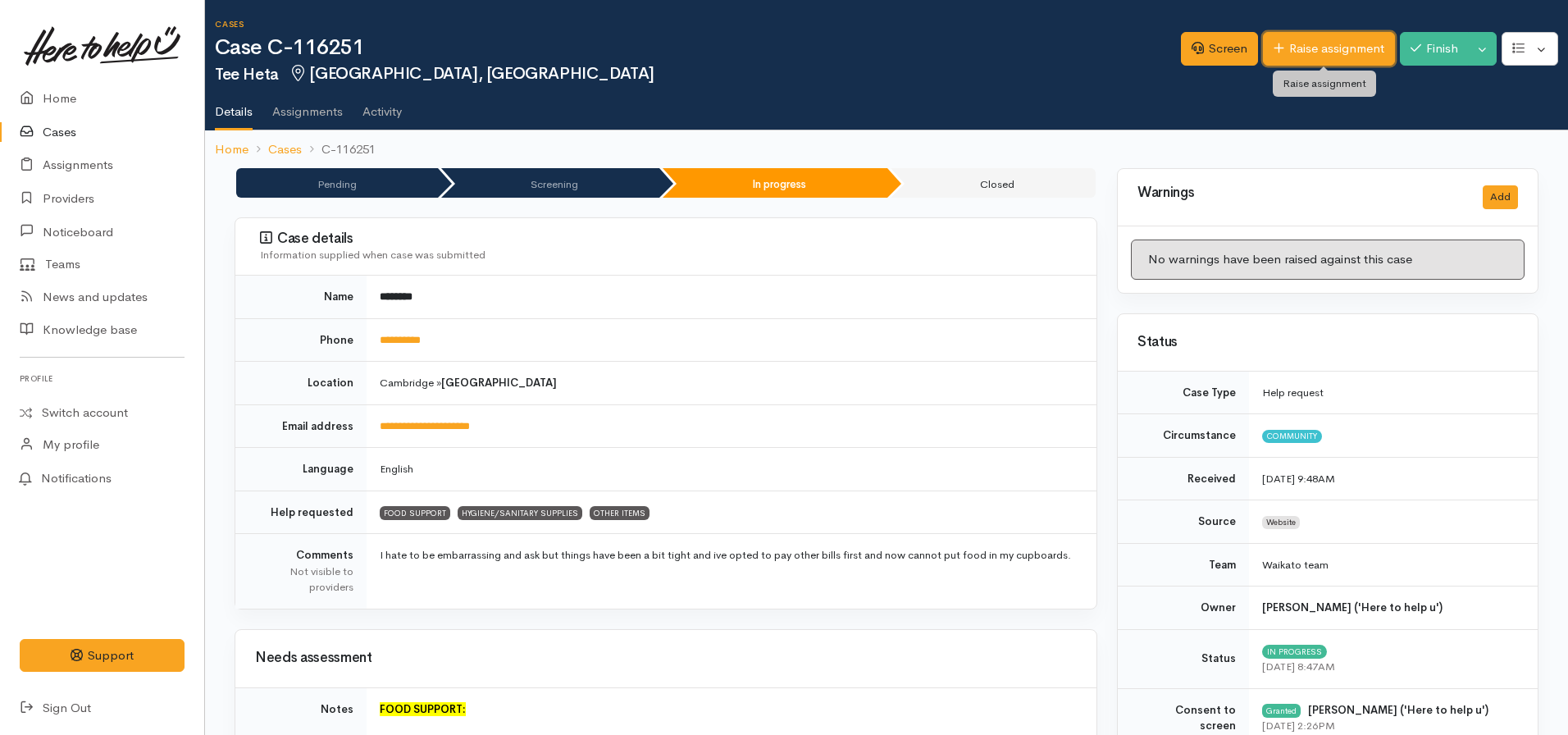
click at [1313, 46] on link "Raise assignment" at bounding box center [1329, 48] width 132 height 33
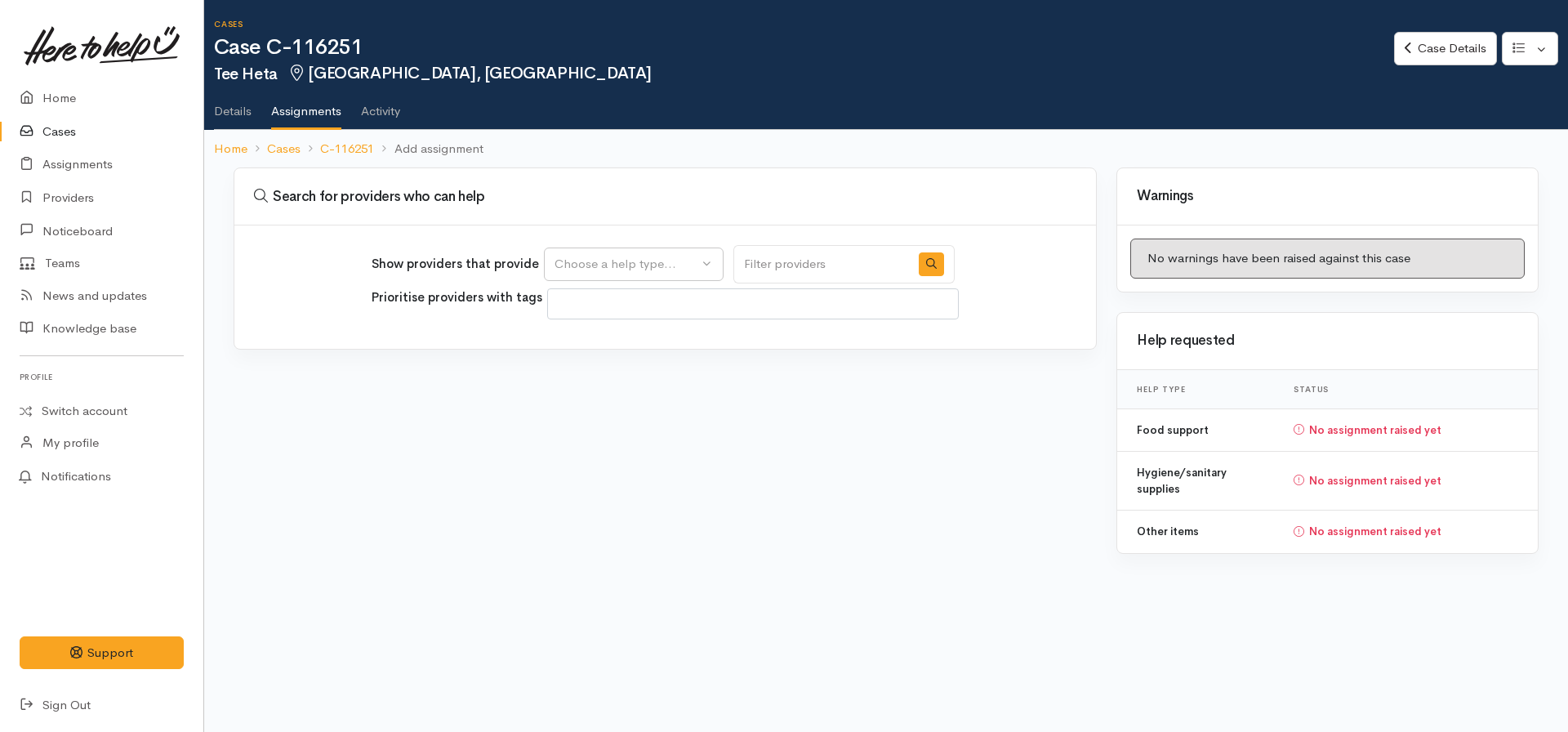
select select
click at [623, 266] on div "Choose a help type..." at bounding box center [626, 264] width 144 height 19
click at [601, 344] on span "Food support" at bounding box center [602, 343] width 76 height 19
select select "3"
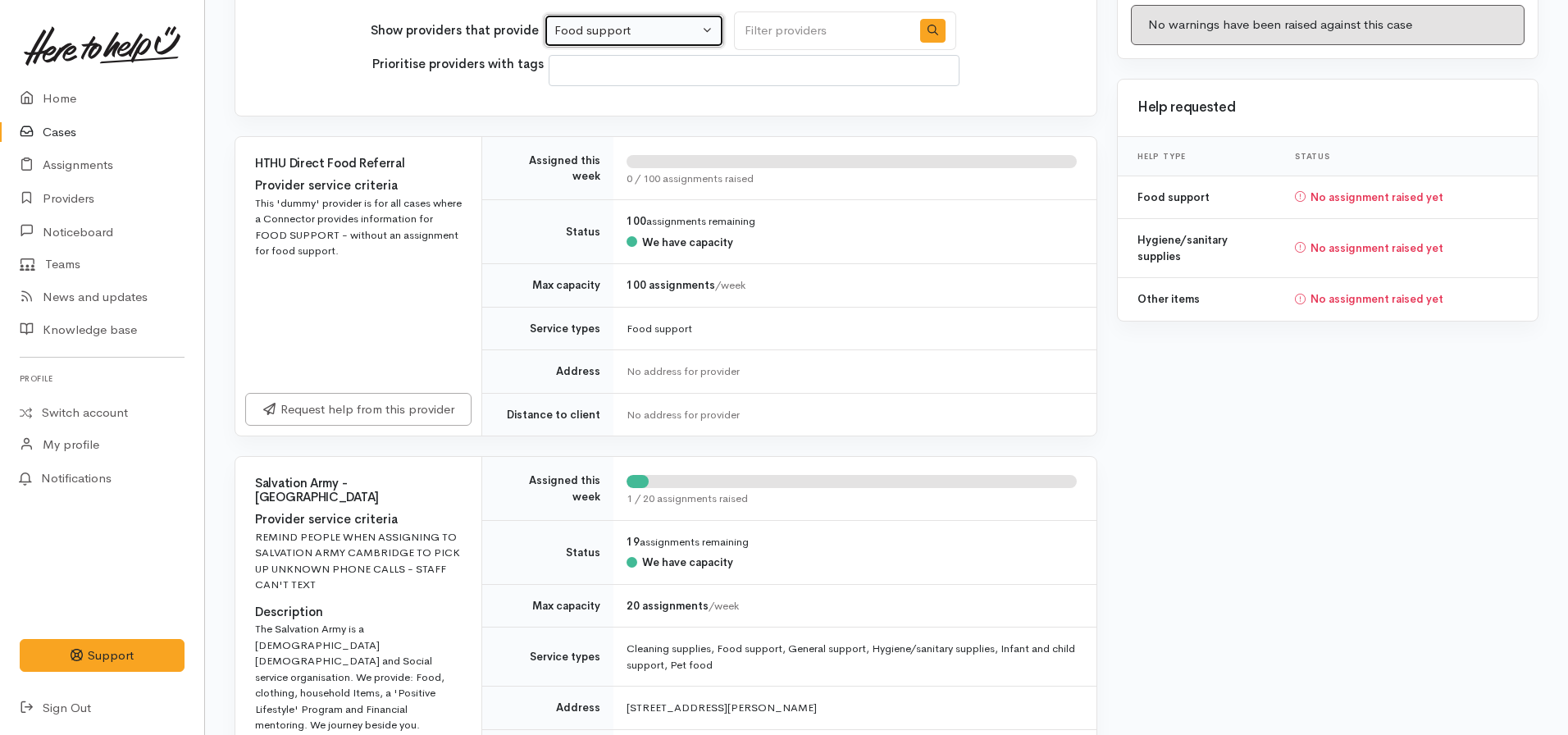
scroll to position [328, 0]
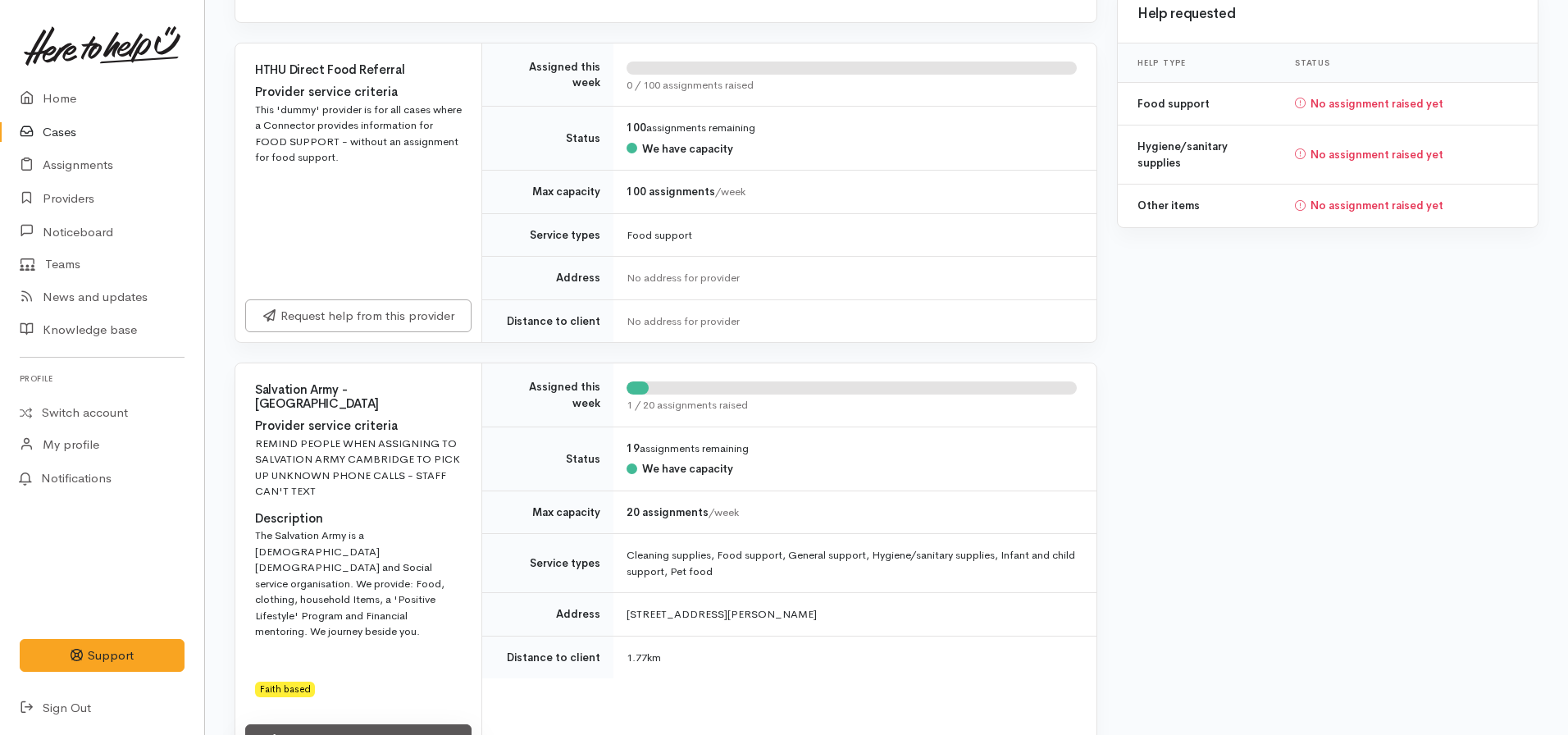
click at [370, 724] on link "Request help from this provider" at bounding box center [358, 740] width 226 height 33
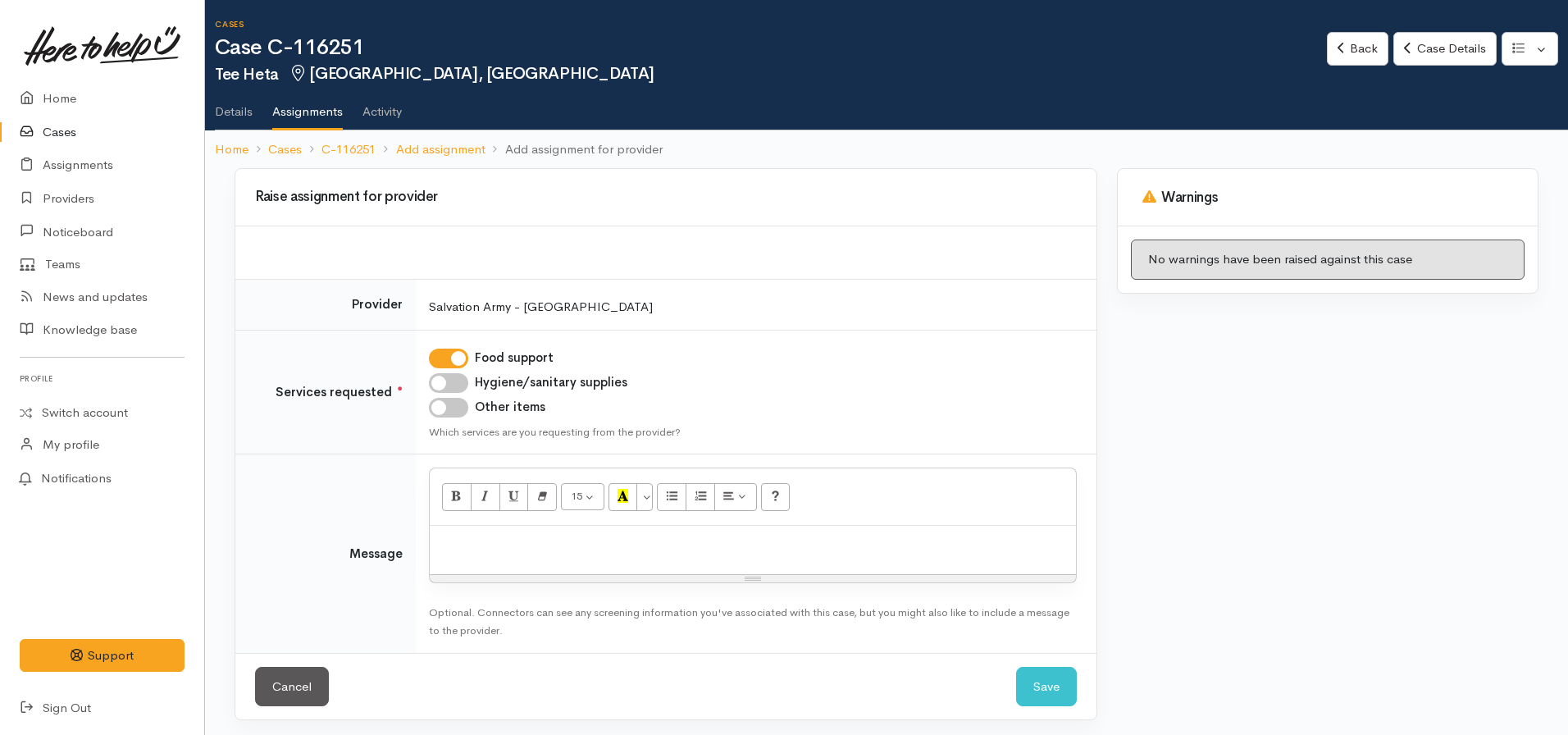
click at [443, 384] on input "Hygiene/sanitary supplies" at bounding box center [448, 383] width 39 height 20
checkbox input "true"
click at [444, 409] on input "Other items" at bounding box center [448, 408] width 39 height 20
checkbox input "true"
click at [470, 540] on p at bounding box center [752, 544] width 630 height 19
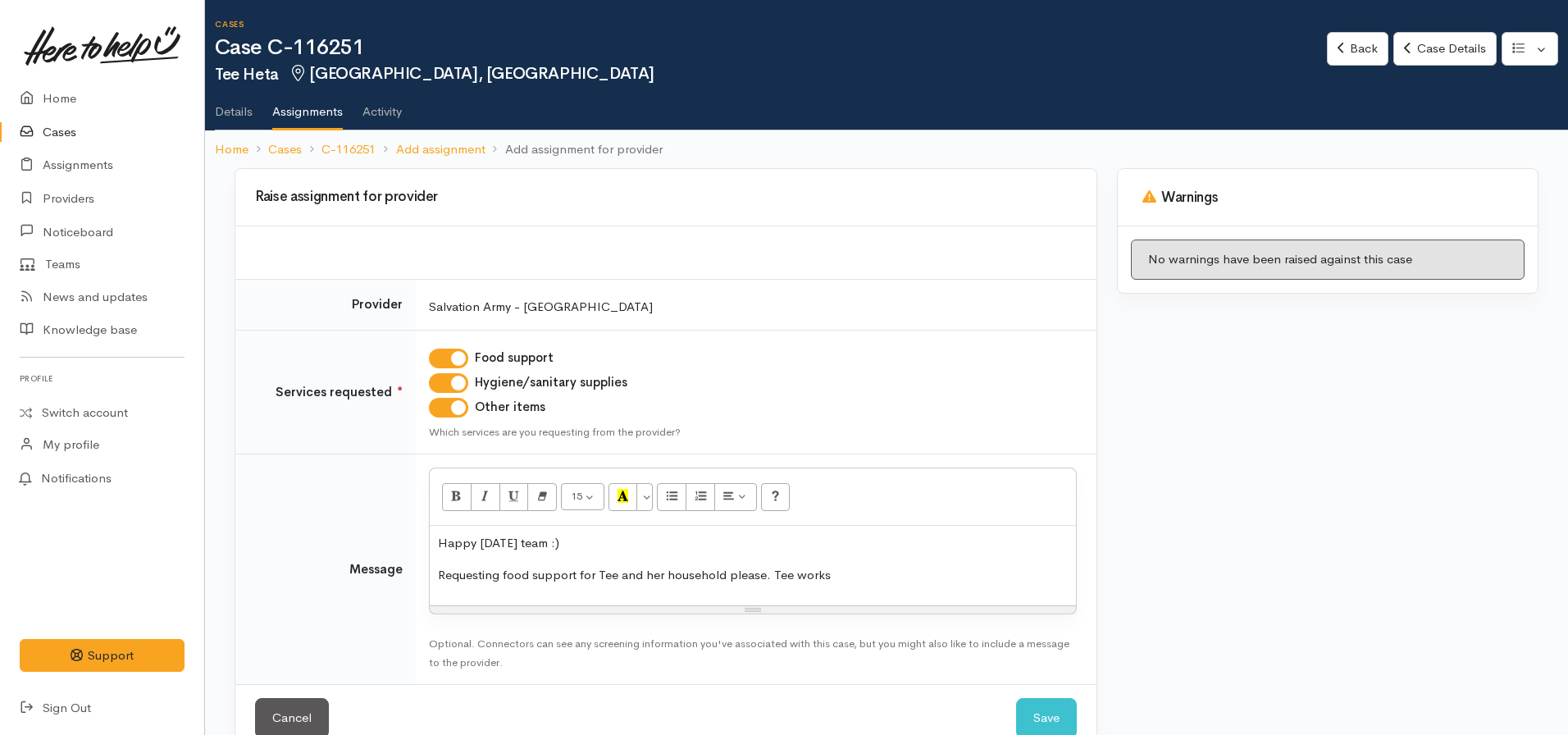
click at [870, 568] on p "Requesting food support for Tee and her household please. Tee works" at bounding box center [752, 575] width 630 height 19
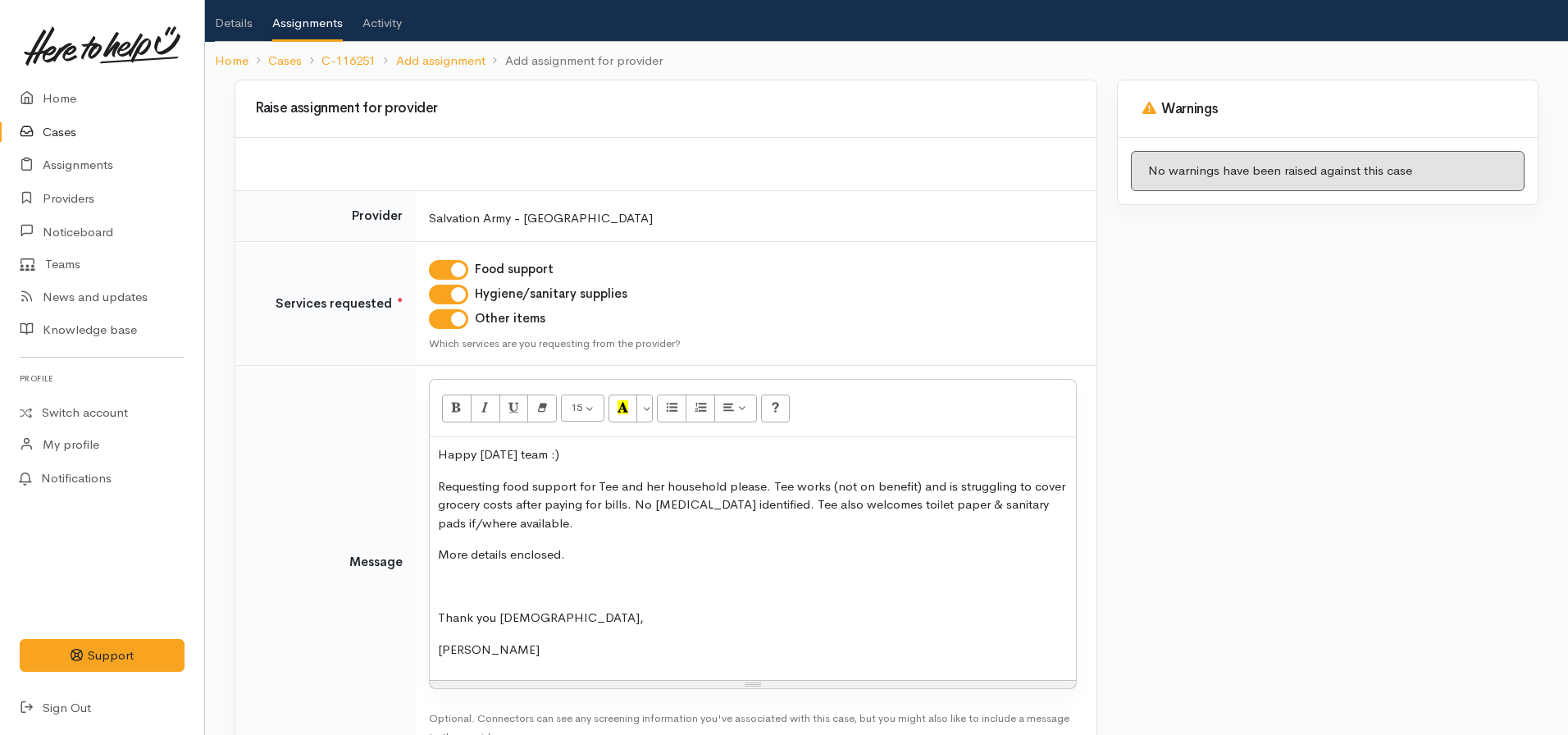
scroll to position [200, 0]
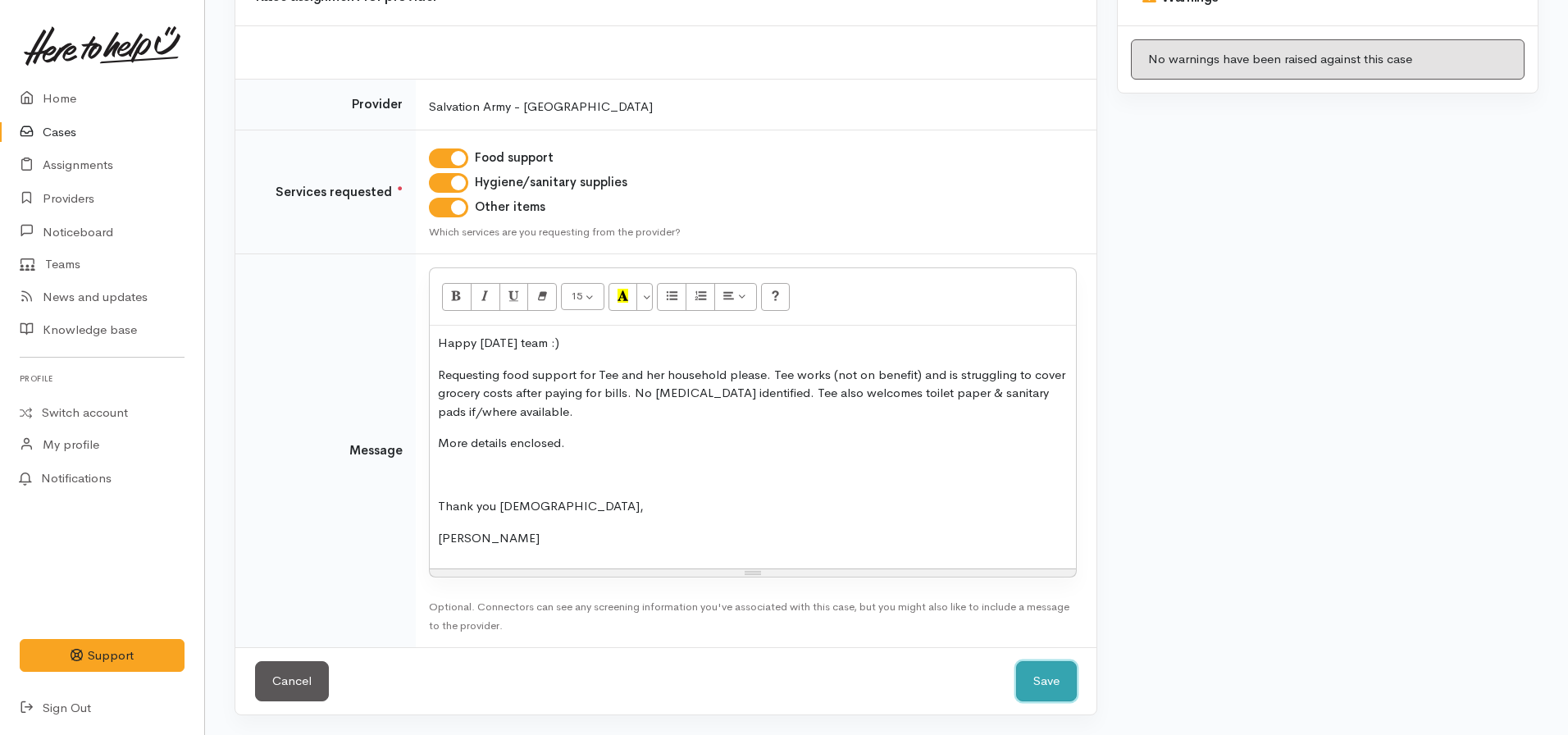
click at [1041, 681] on button "Save" at bounding box center [1045, 681] width 60 height 40
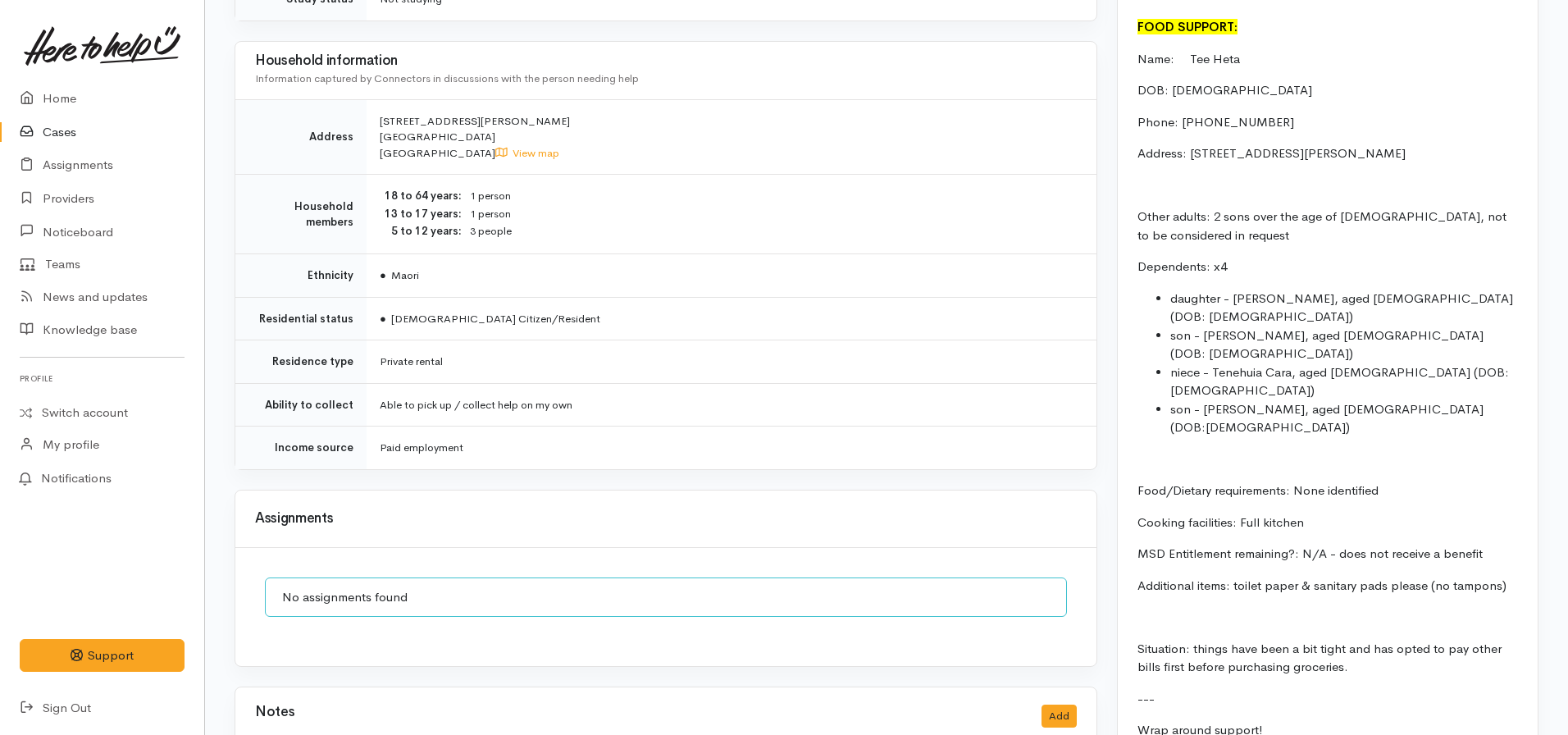
scroll to position [1476, 0]
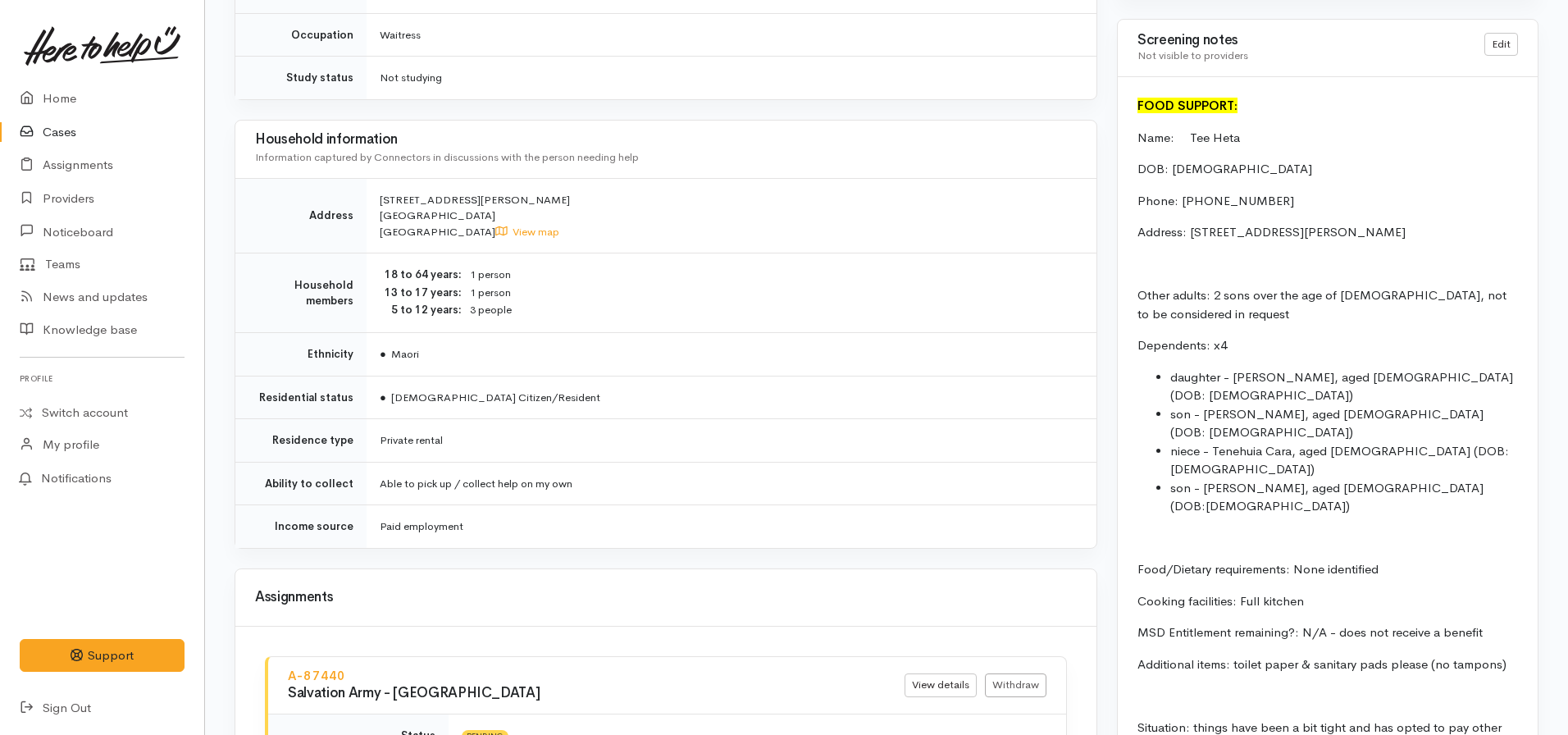
scroll to position [1722, 0]
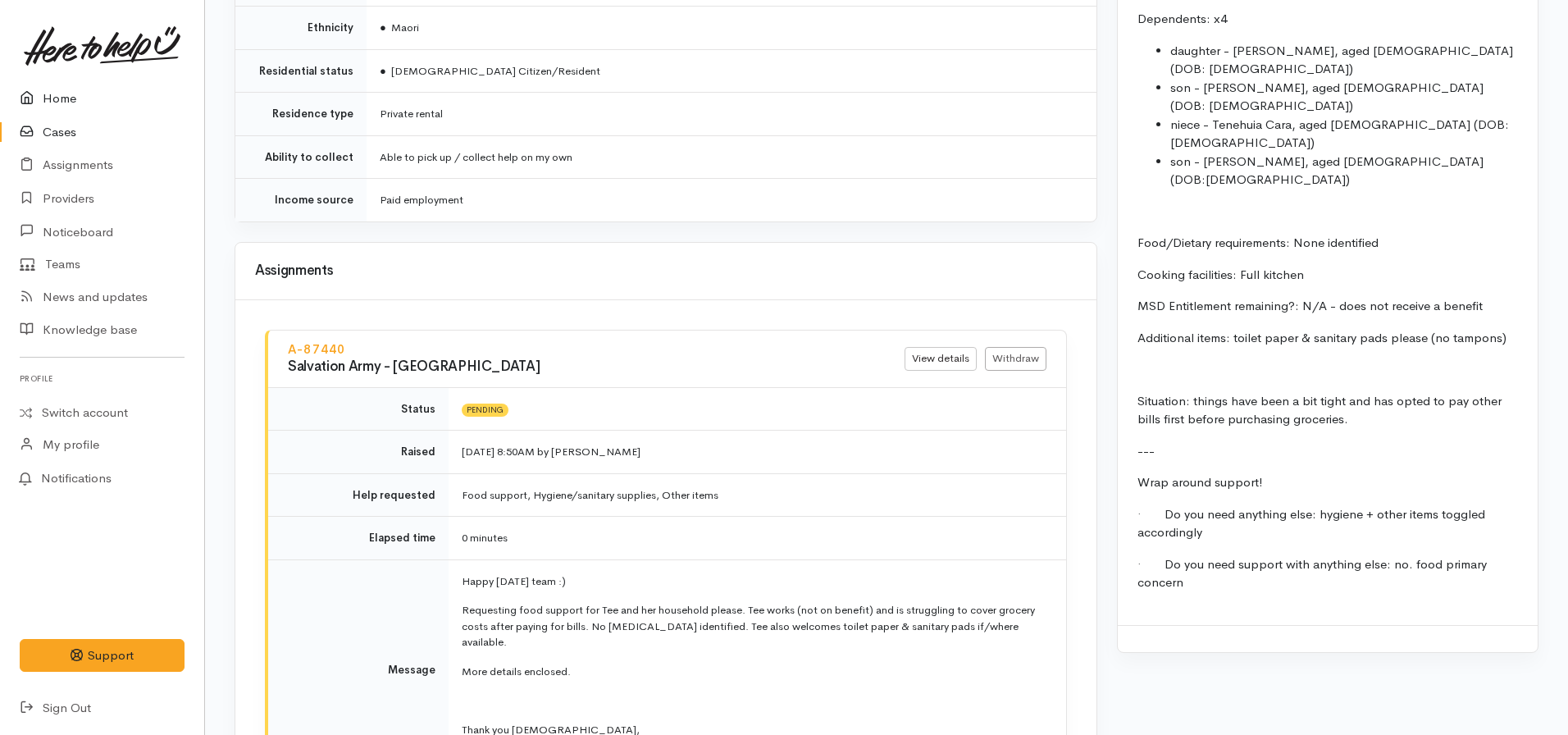
click at [62, 109] on link "Home" at bounding box center [101, 99] width 204 height 33
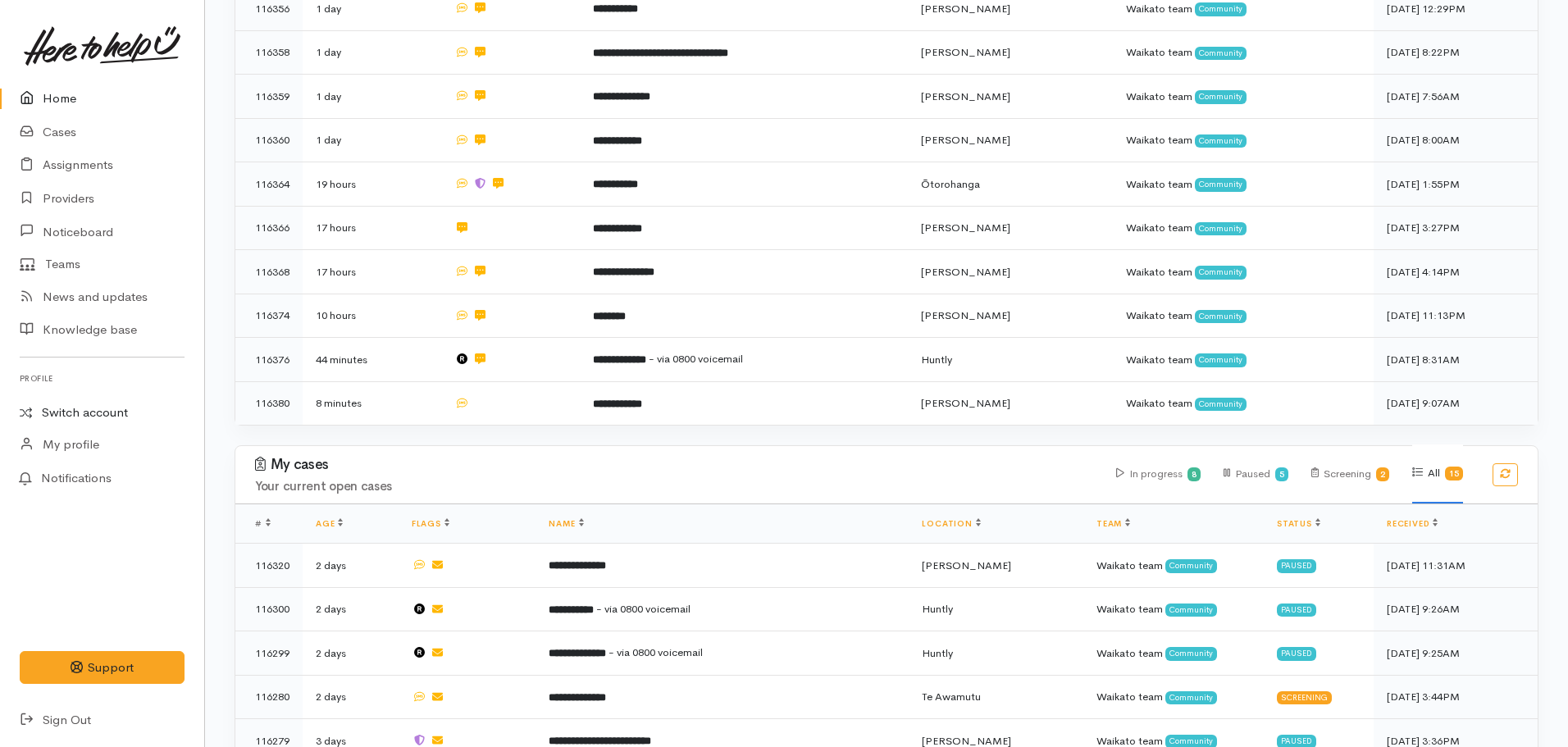
scroll to position [390, 0]
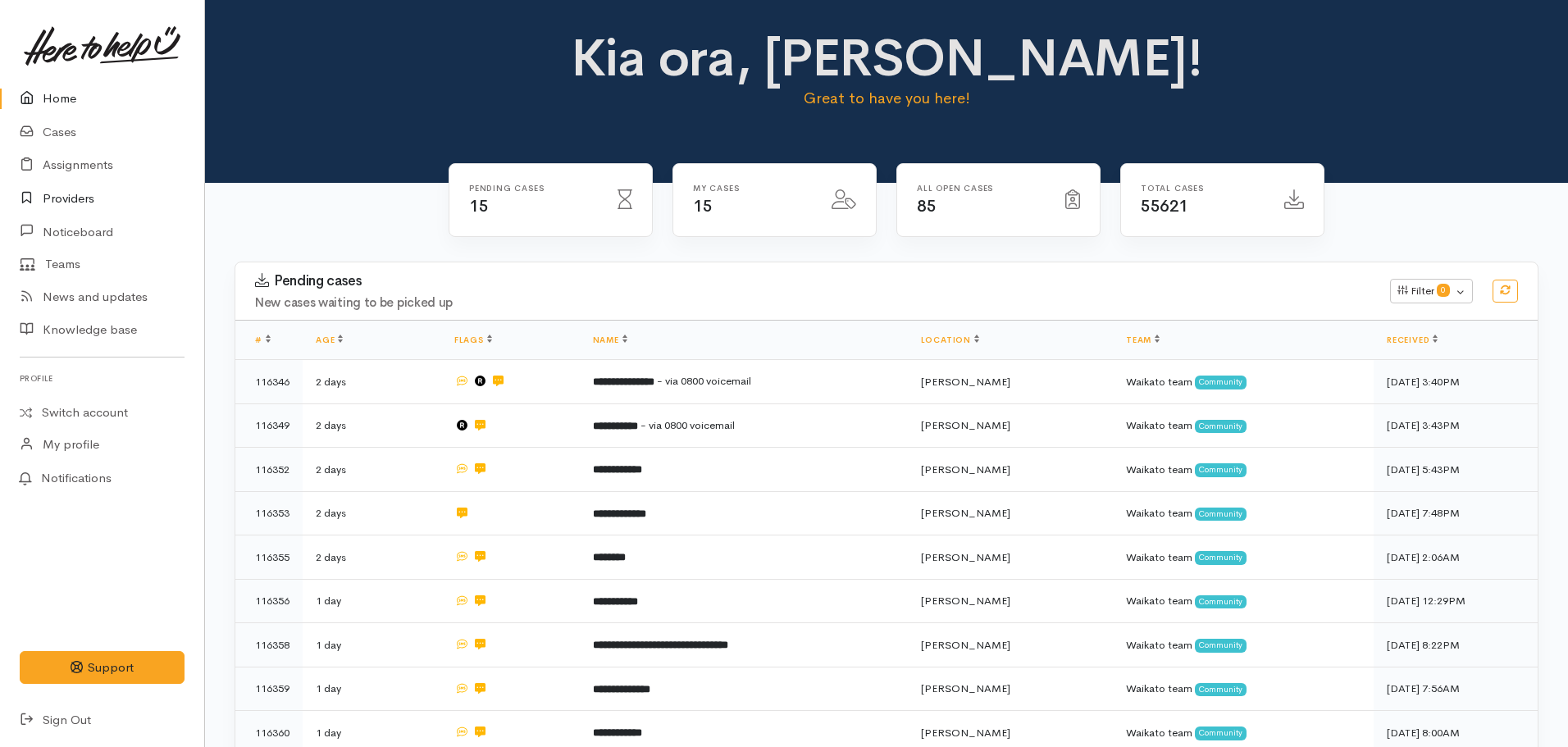
click at [70, 206] on link "Providers" at bounding box center [101, 198] width 204 height 34
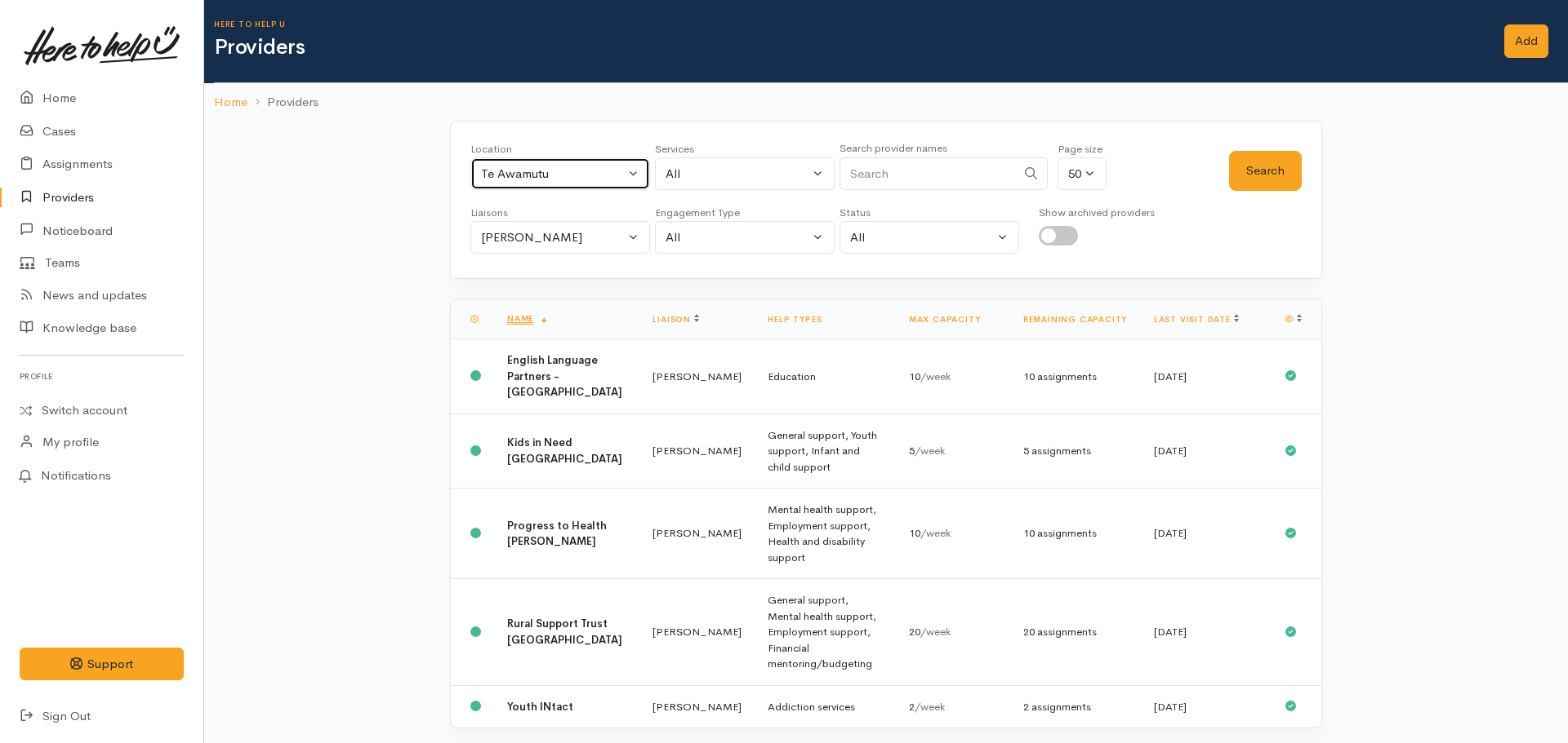
click at [558, 189] on button "Te Awamutu" at bounding box center [560, 173] width 179 height 33
type input "[PERSON_NAME]"
drag, startPoint x: 535, startPoint y: 283, endPoint x: 579, endPoint y: 271, distance: 45.6
click at [536, 283] on span "[PERSON_NAME]" at bounding box center [549, 281] width 101 height 19
select select "1"
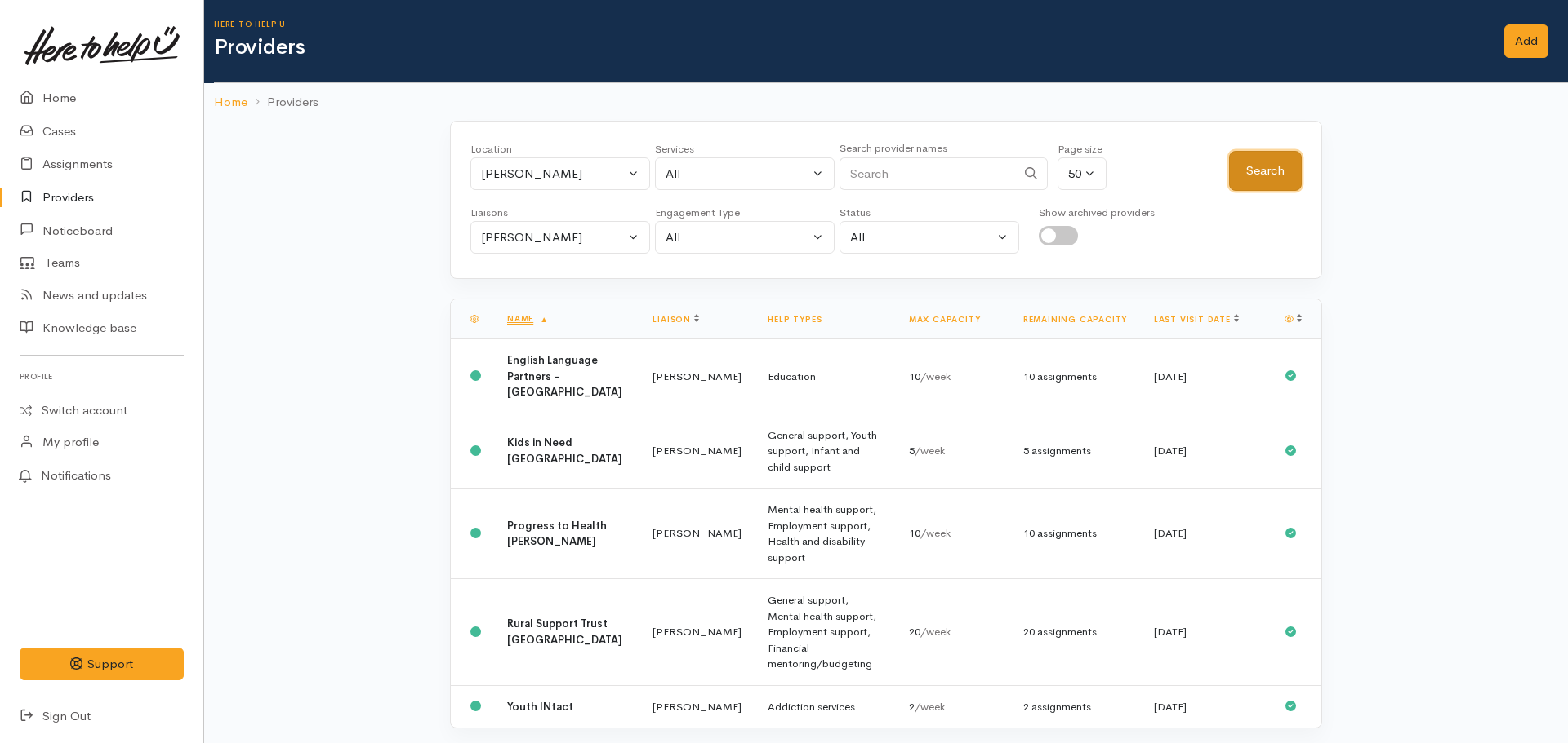
click at [1263, 179] on button "Search" at bounding box center [1265, 171] width 72 height 40
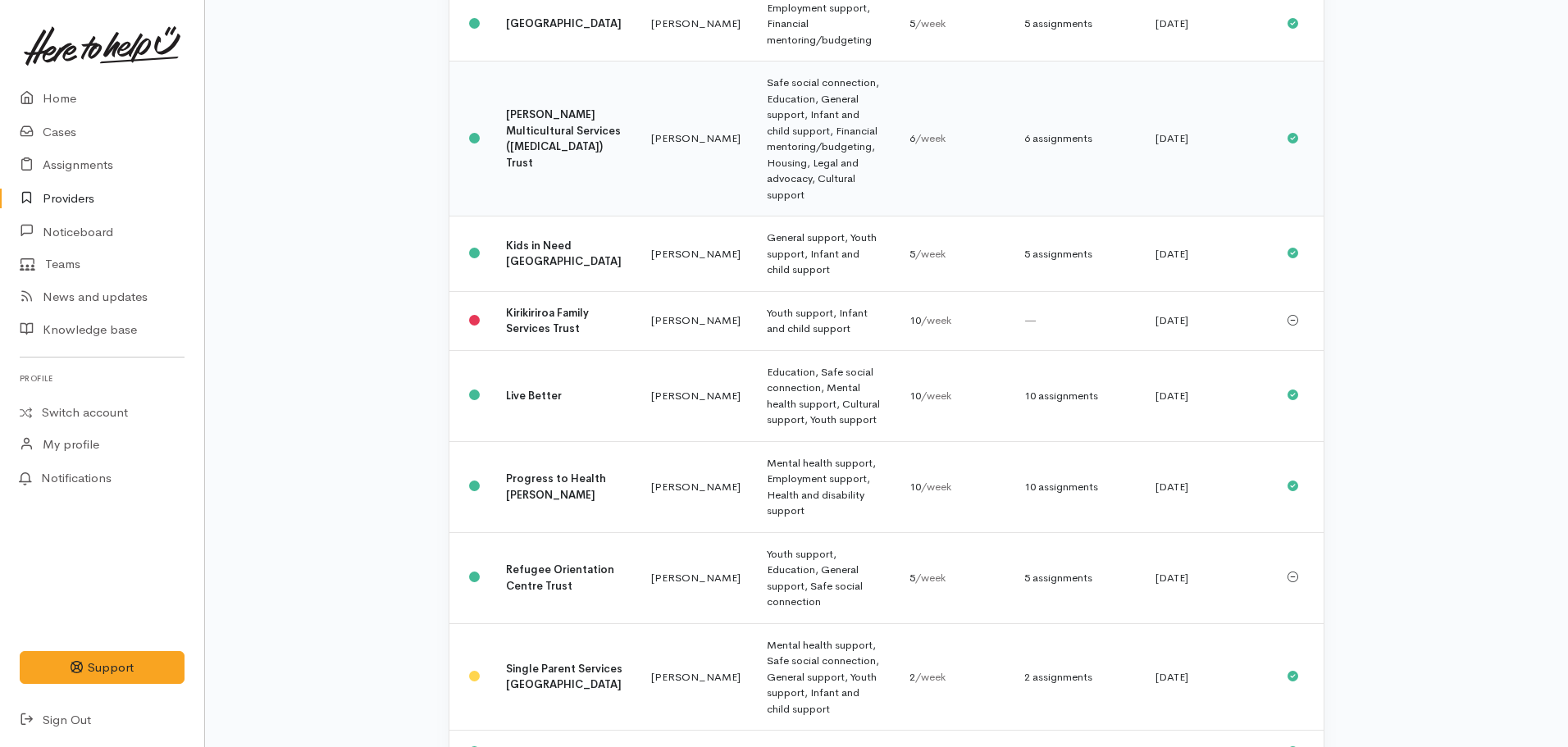
scroll to position [738, 0]
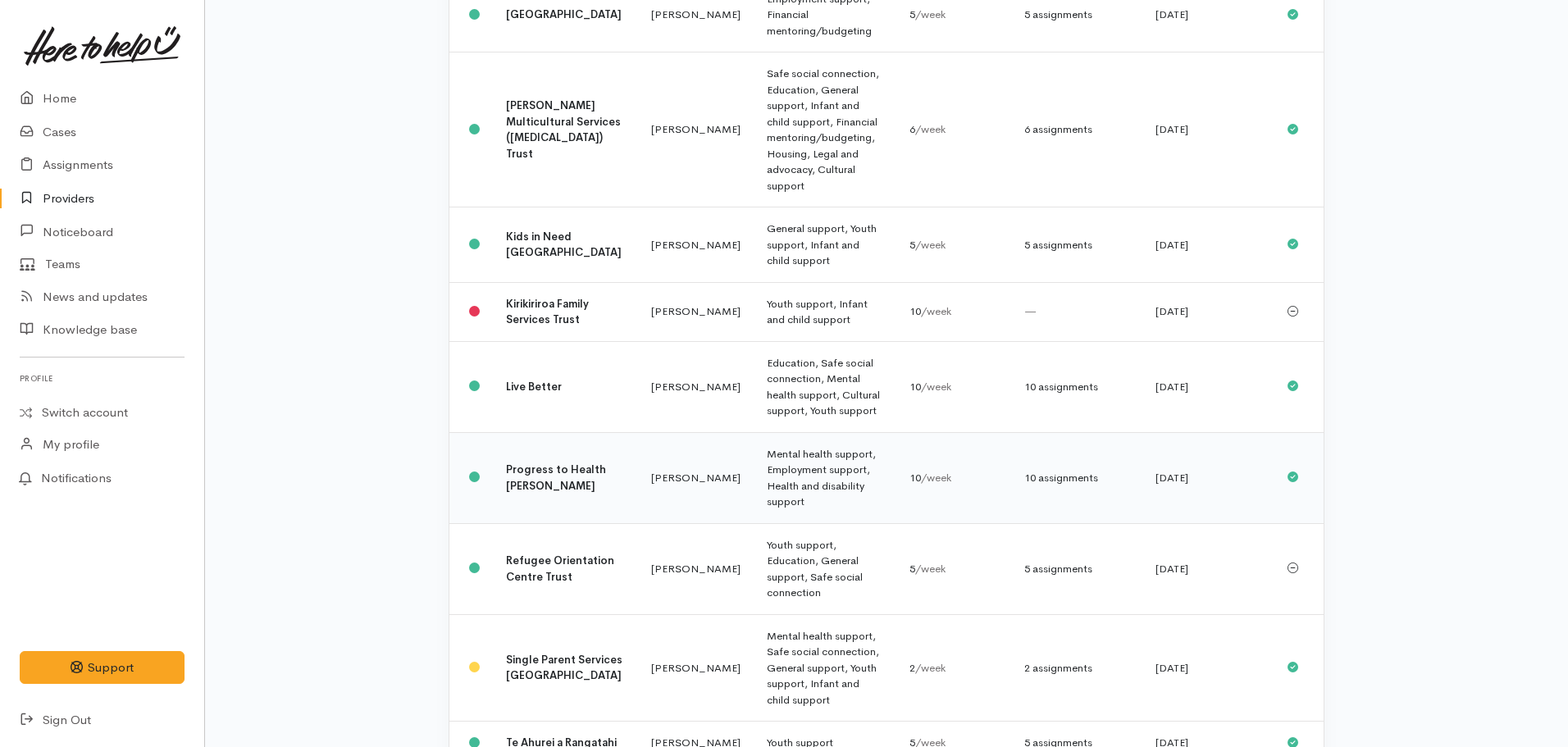
click at [535, 433] on td "Progress to Health [PERSON_NAME]" at bounding box center [566, 478] width 146 height 91
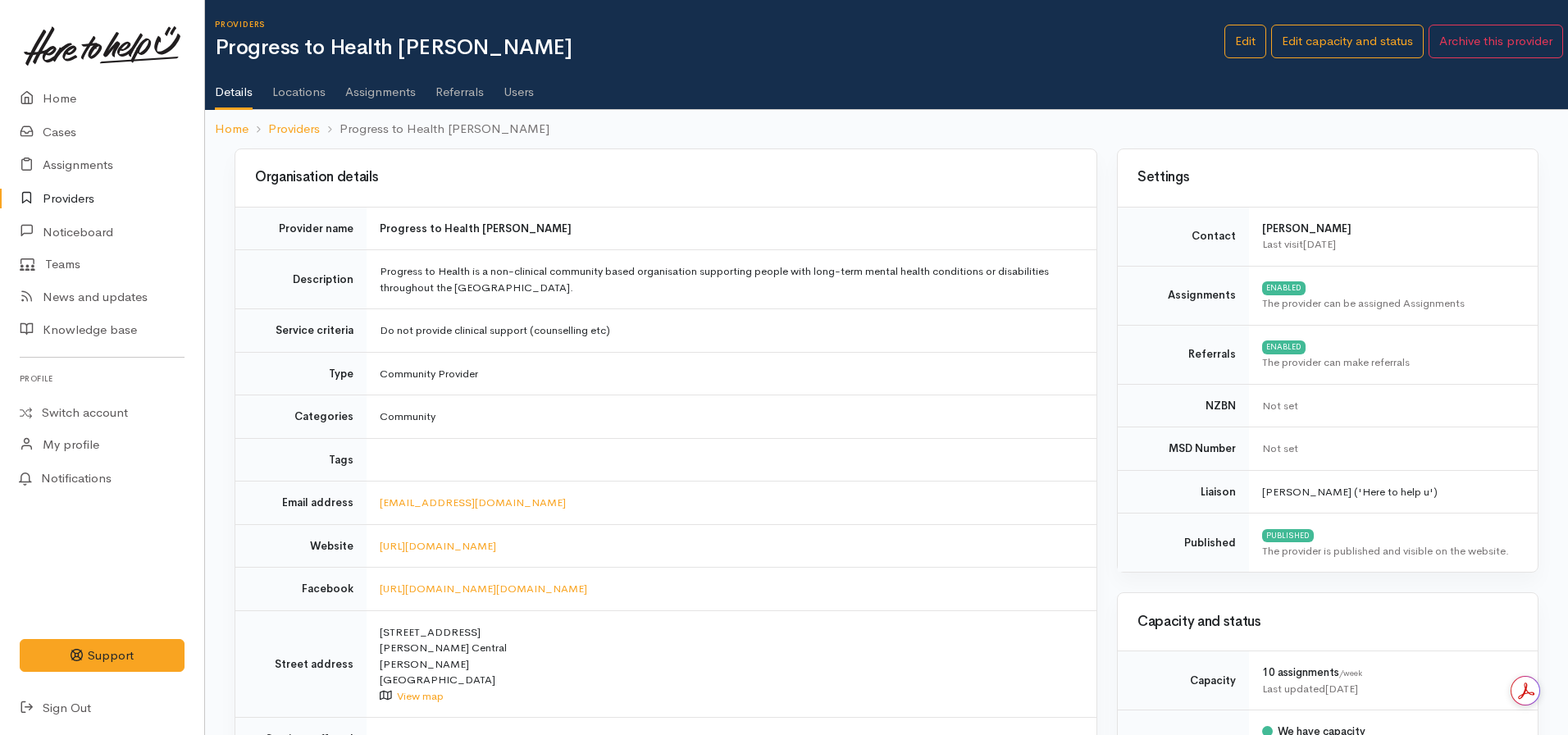
click at [370, 83] on link "Assignments" at bounding box center [381, 86] width 71 height 46
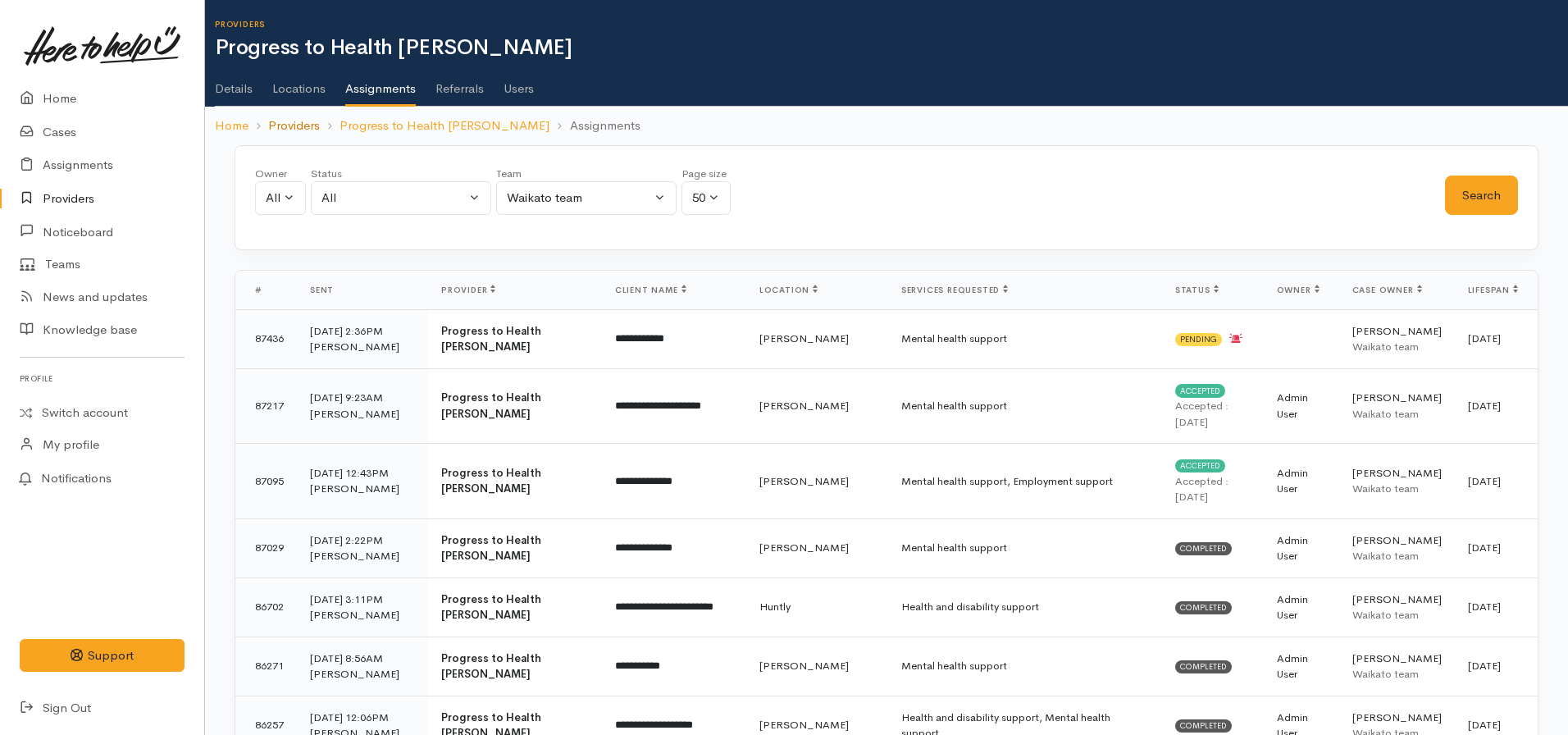
click at [297, 122] on link "Providers" at bounding box center [294, 126] width 52 height 19
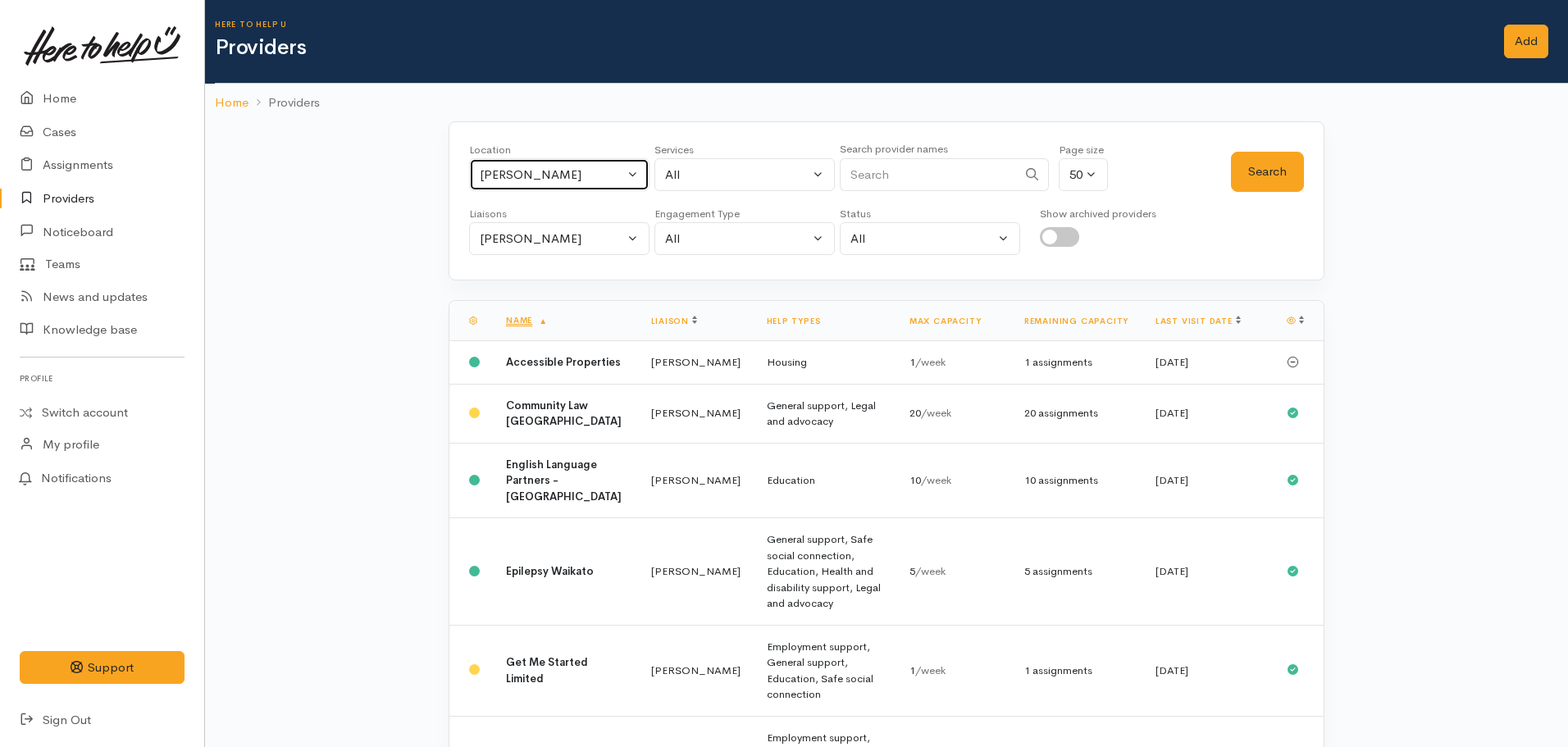
click at [533, 160] on button "Hamilton" at bounding box center [559, 174] width 180 height 34
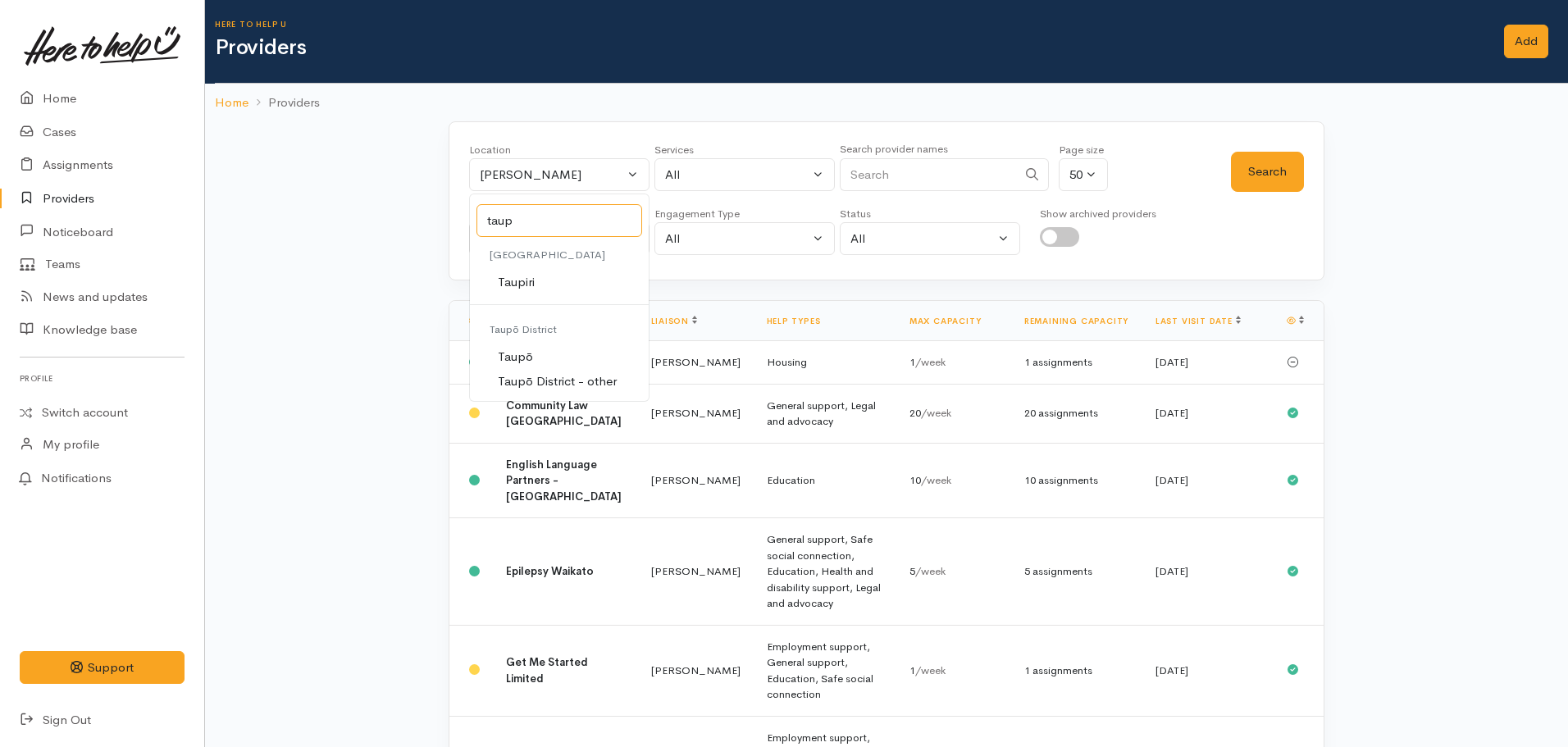
type input "taup"
click at [549, 353] on link "Taupō" at bounding box center [559, 357] width 179 height 26
select select "183"
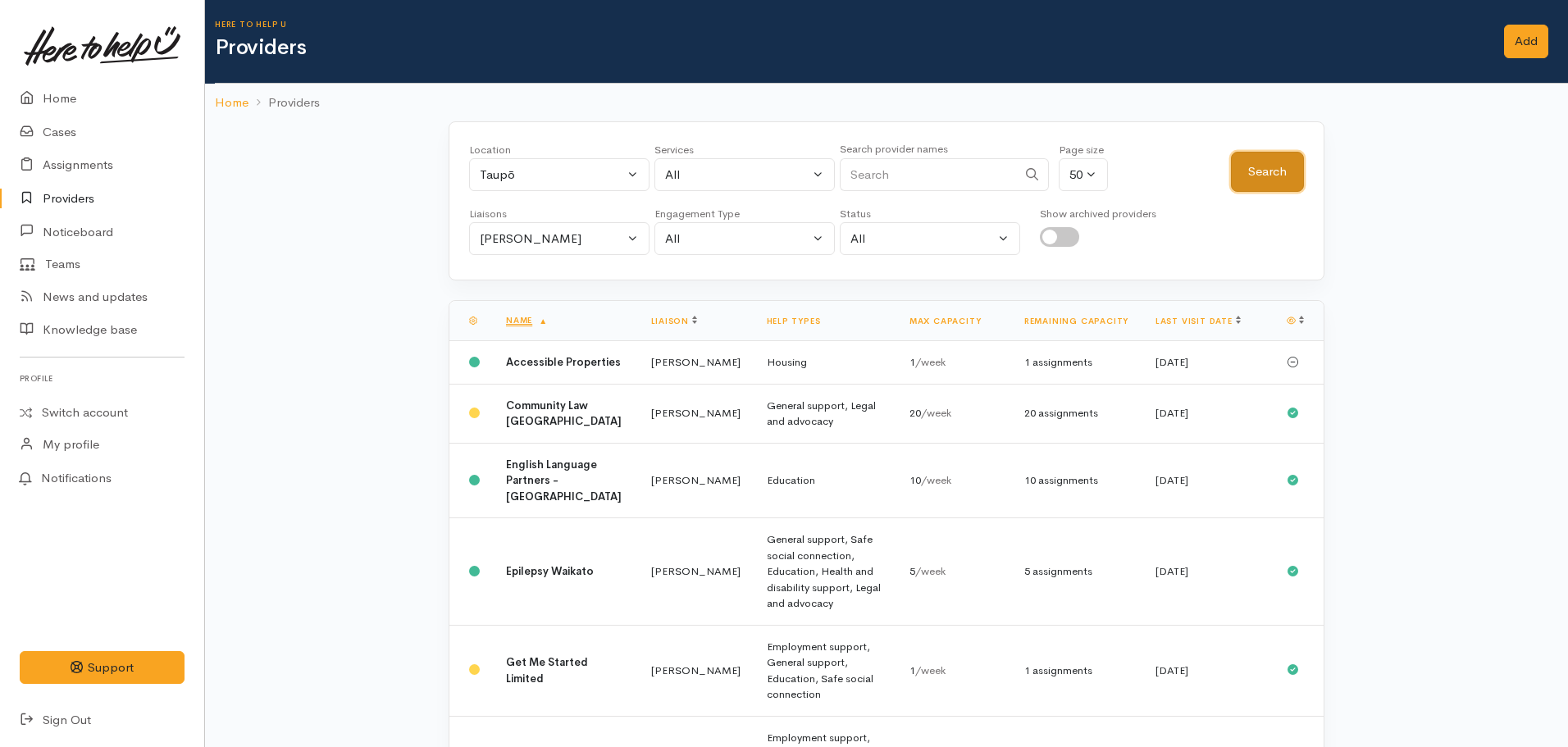
click at [1299, 173] on button "Search" at bounding box center [1267, 171] width 73 height 40
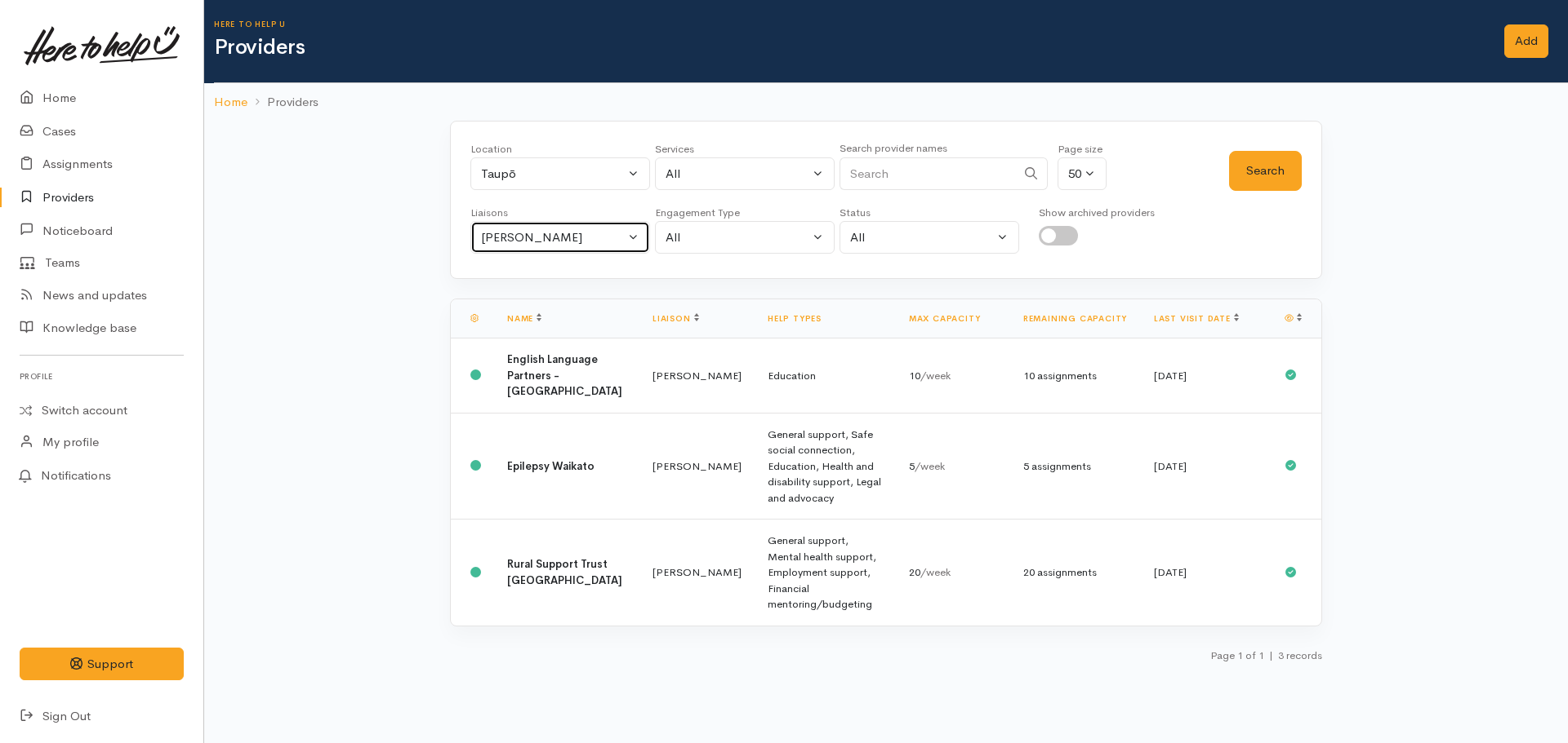
click at [541, 226] on button "Nicole Rusk" at bounding box center [560, 237] width 179 height 33
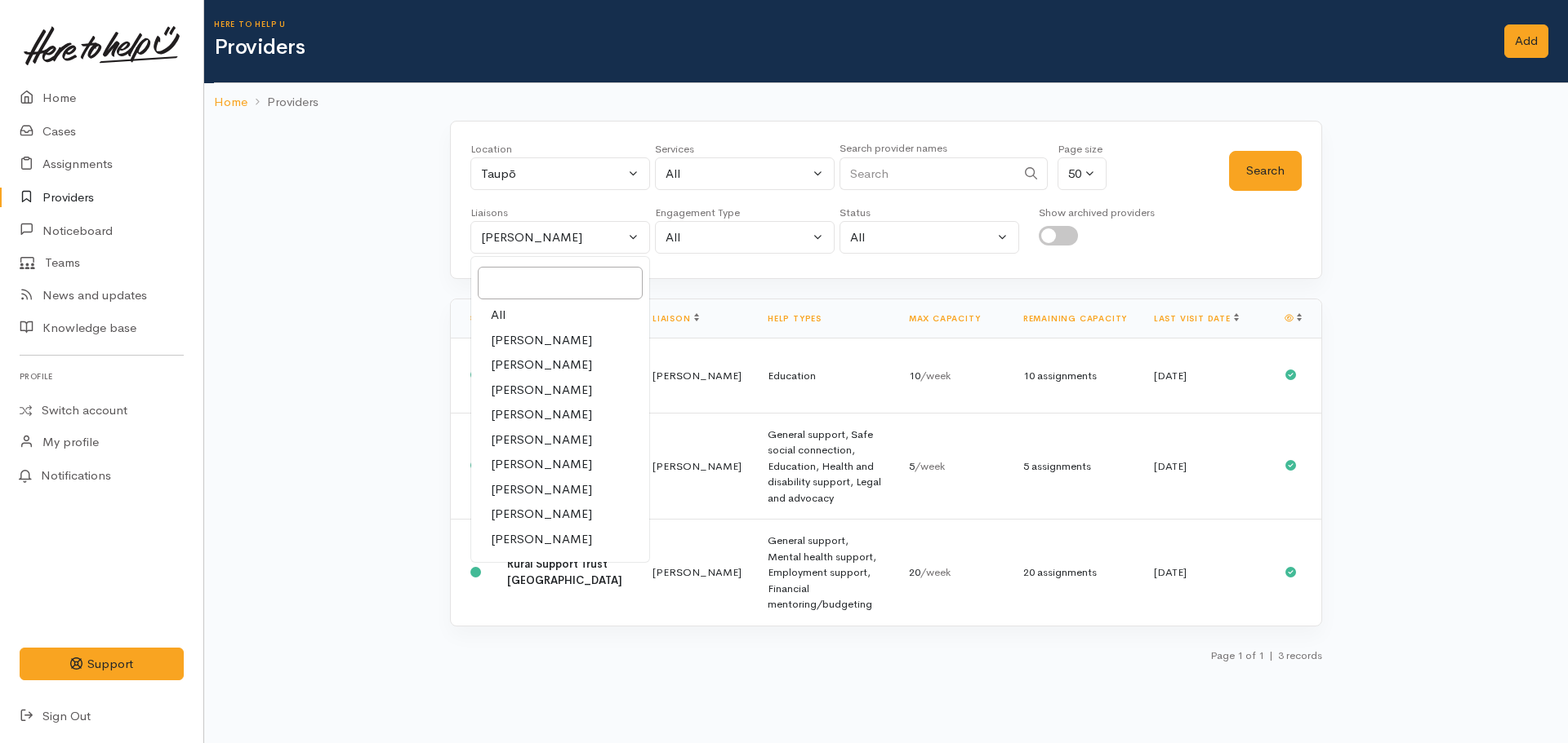
click at [518, 305] on link "All" at bounding box center [560, 315] width 178 height 26
select select "null"
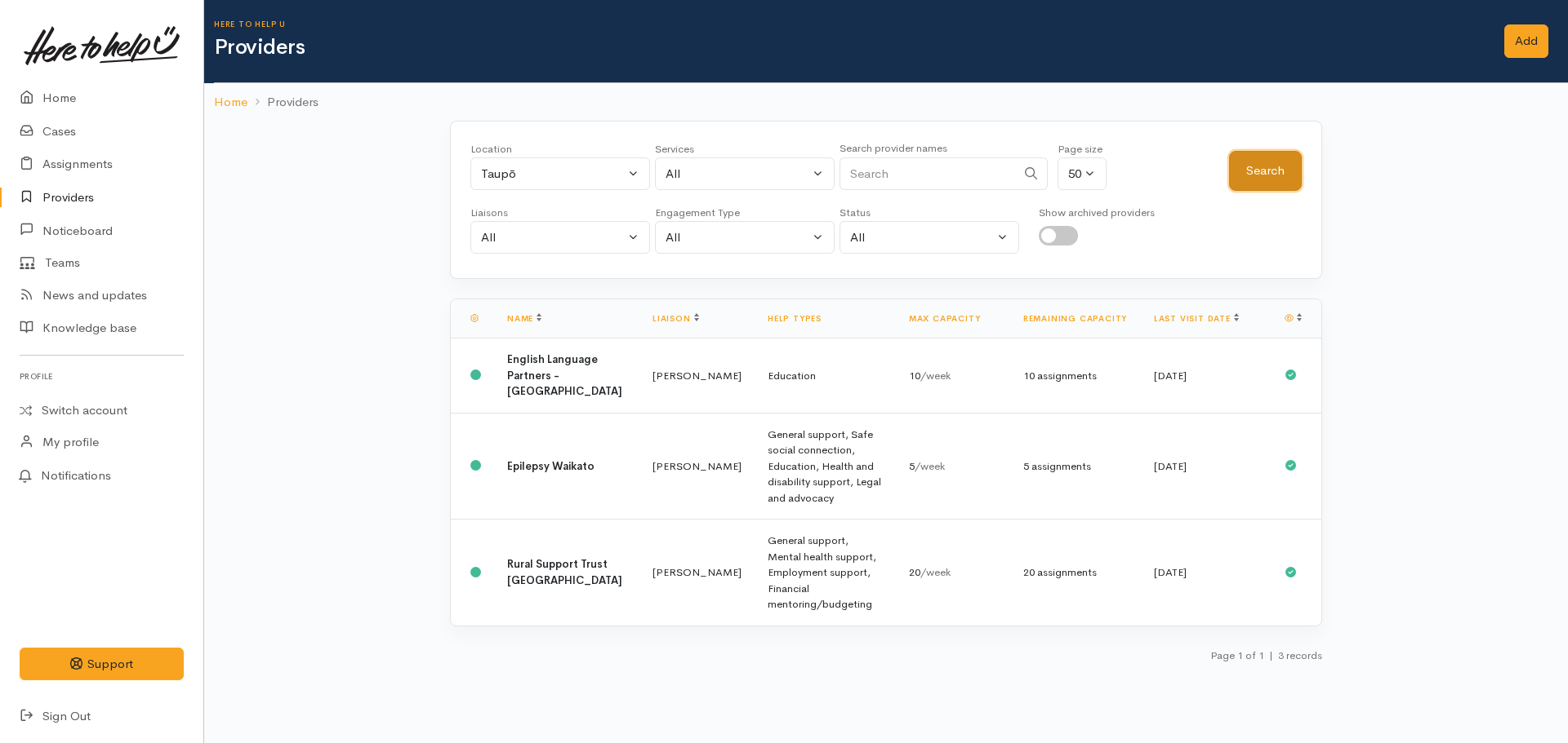
click at [1256, 179] on button "Search" at bounding box center [1265, 171] width 72 height 40
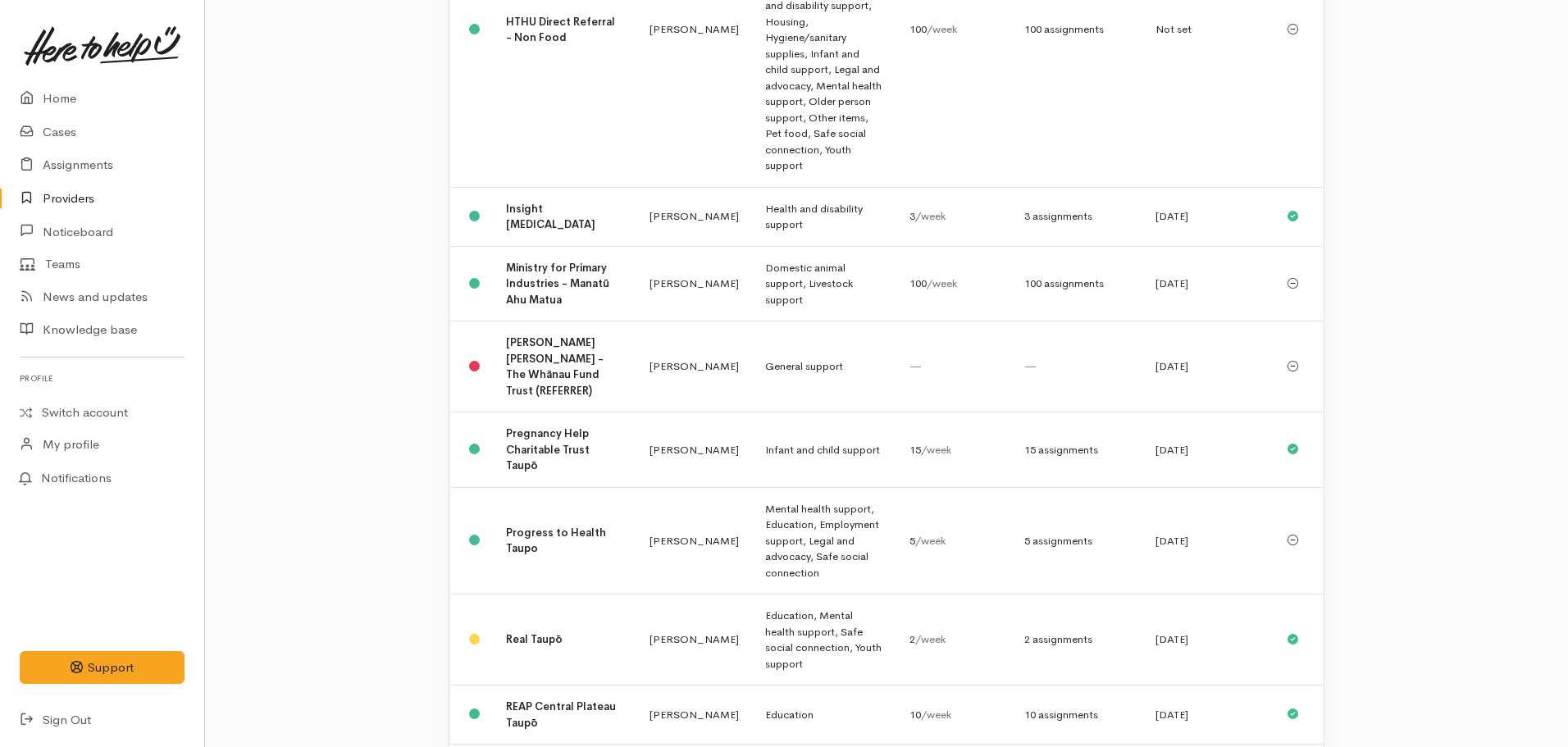
scroll to position [1525, 0]
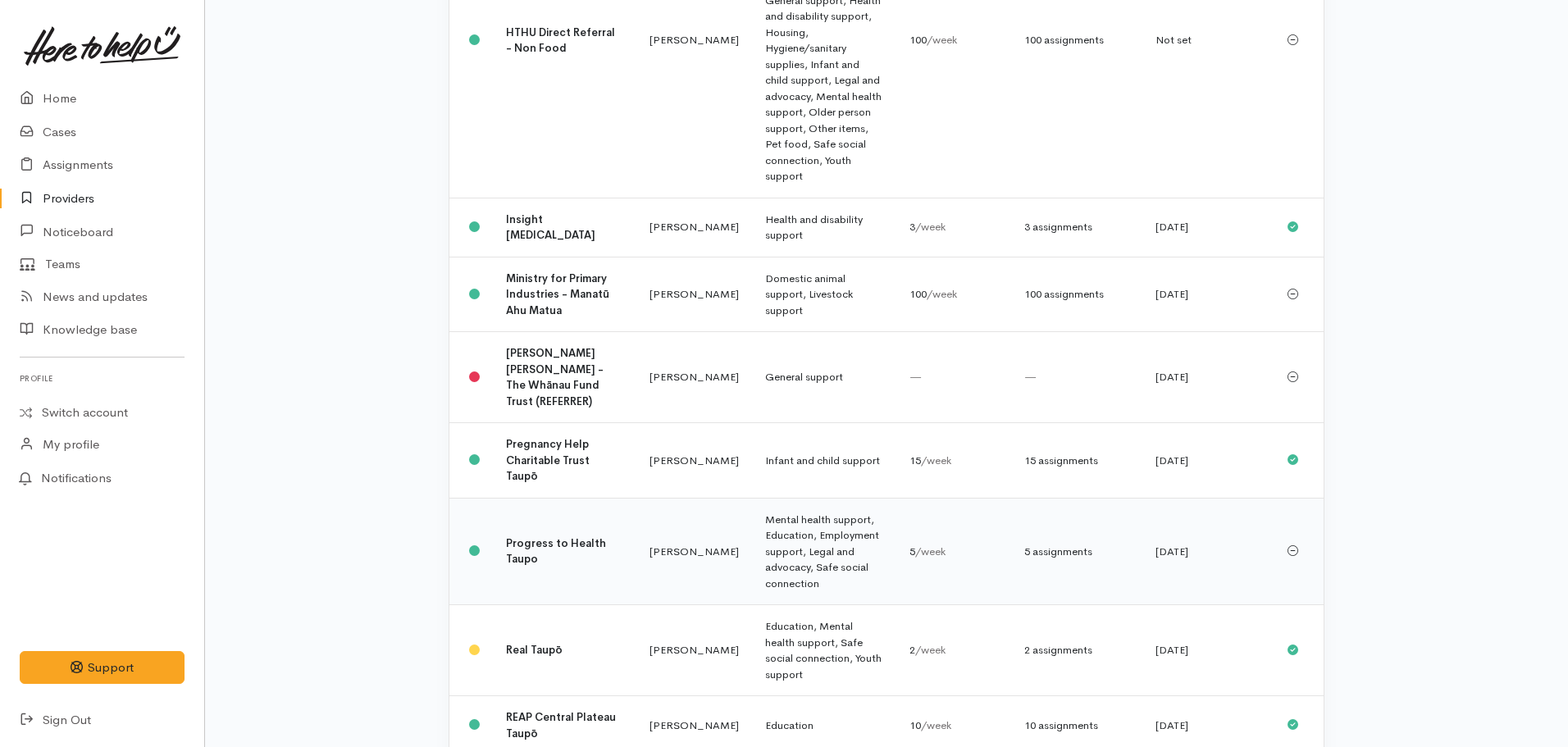
click at [535, 536] on b "Progress to Health Taupo" at bounding box center [556, 552] width 101 height 31
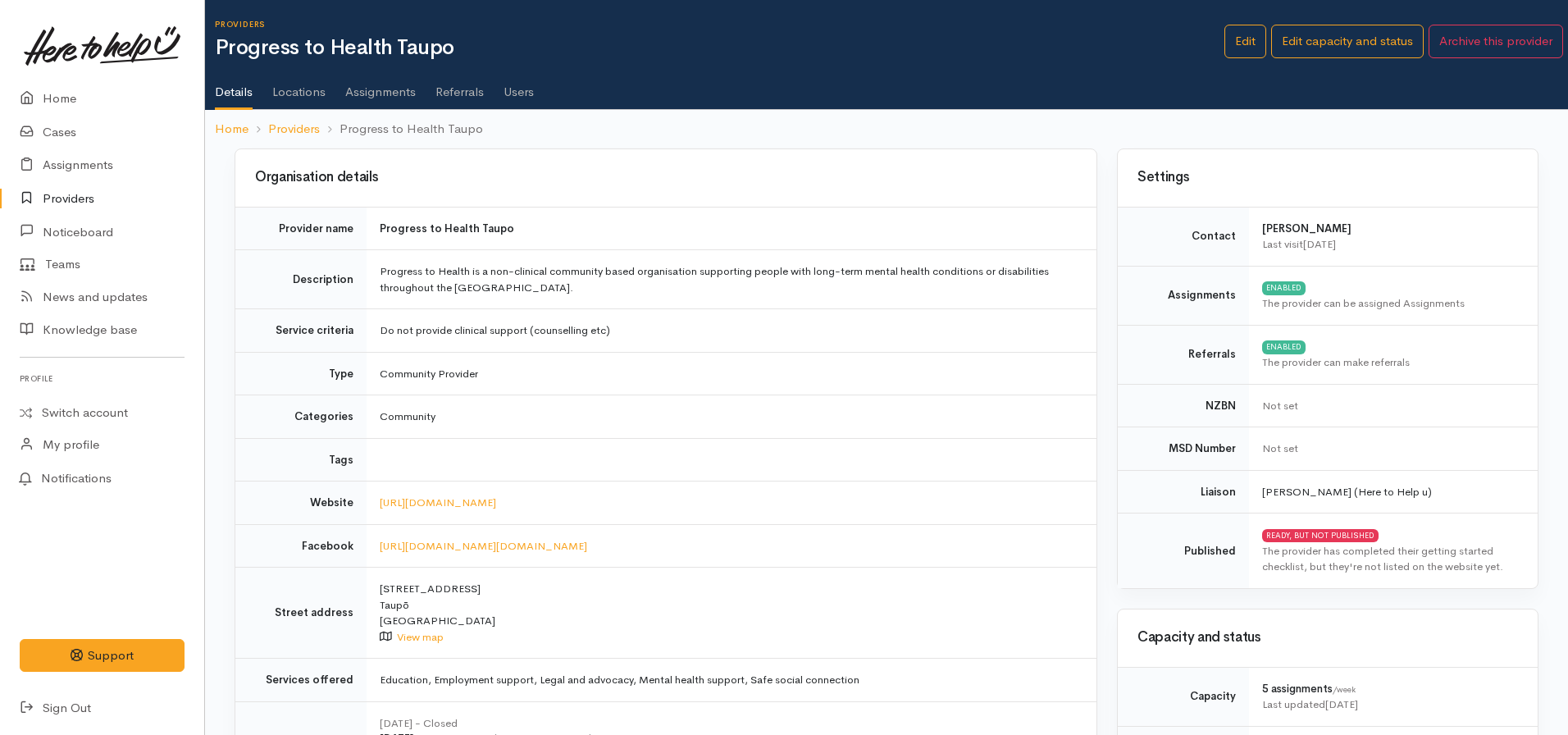
click at [392, 91] on link "Assignments" at bounding box center [381, 86] width 71 height 46
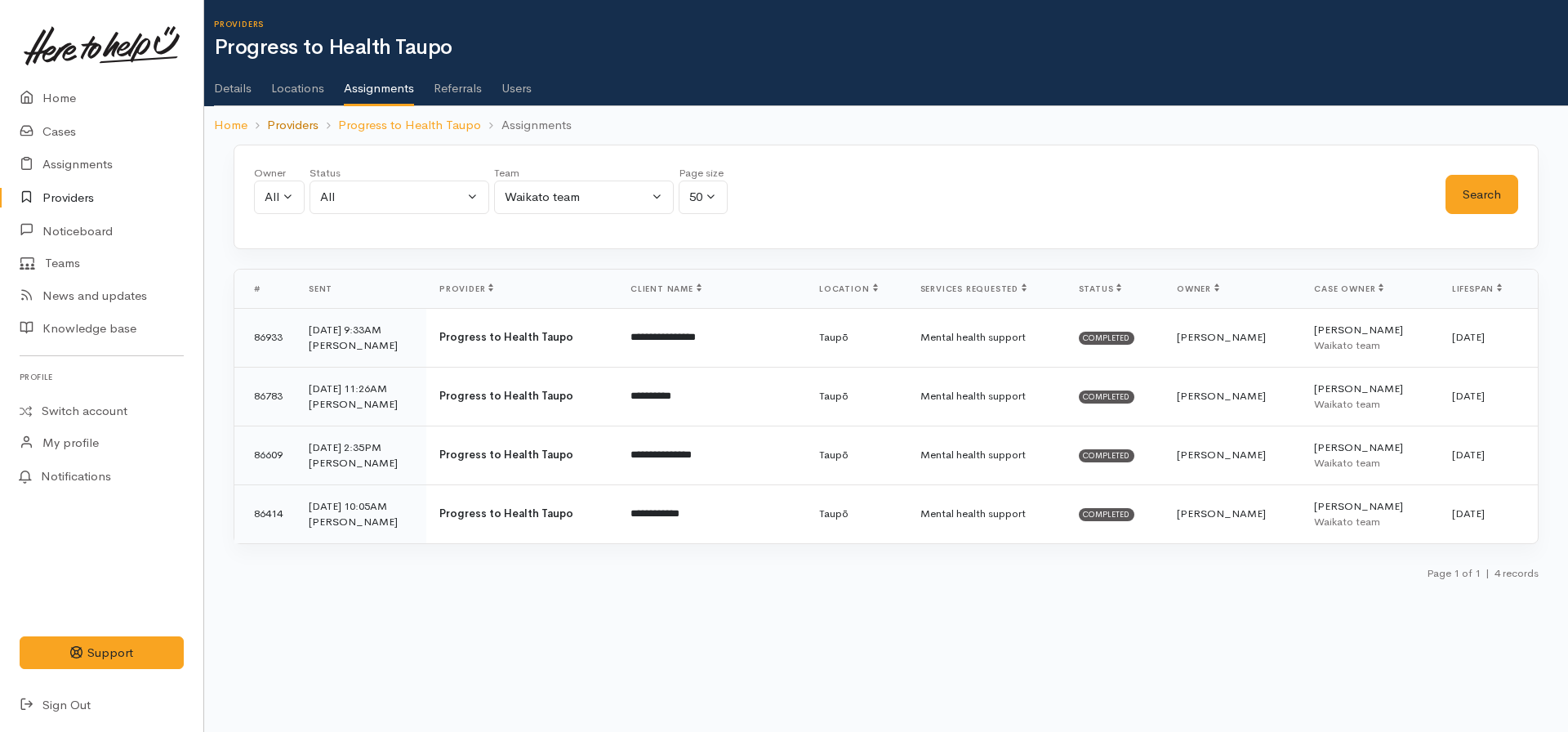
click at [302, 122] on link "Providers" at bounding box center [293, 126] width 51 height 19
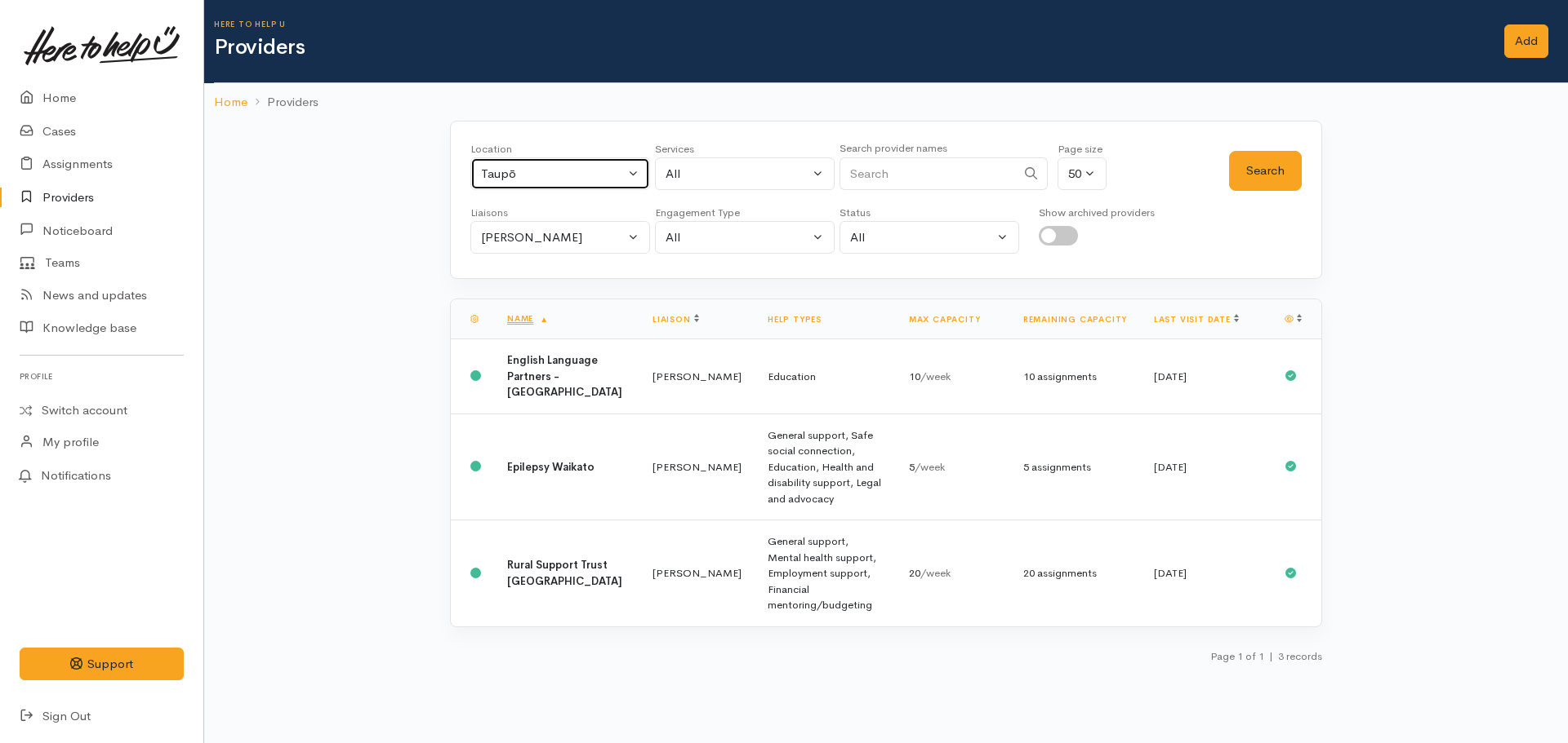
click at [561, 181] on div "Taupō" at bounding box center [553, 174] width 144 height 19
type input "tokoroa"
click at [534, 283] on span "Tokoroa" at bounding box center [521, 281] width 46 height 19
select select "3"
click at [1290, 167] on button "Search" at bounding box center [1265, 171] width 72 height 40
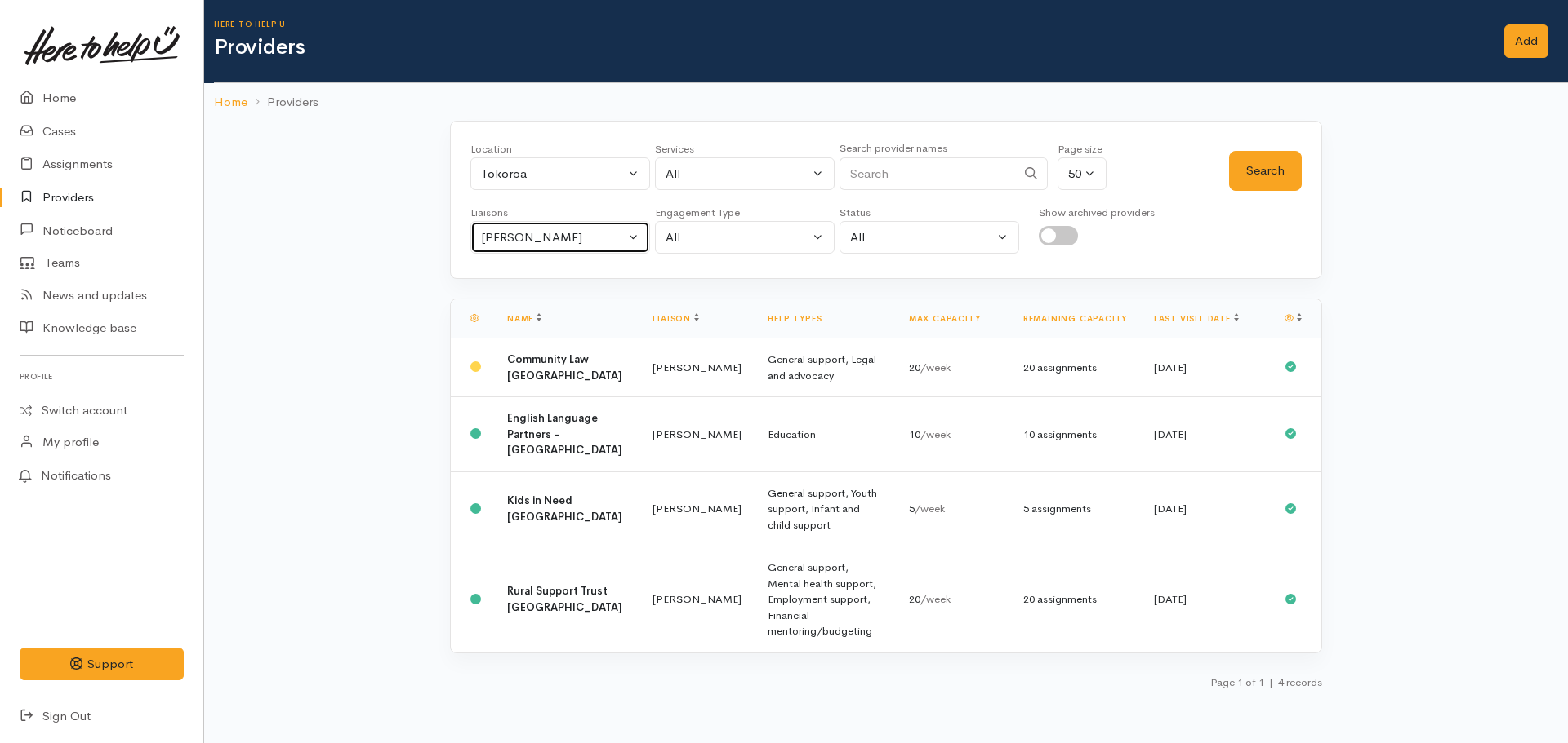
click at [539, 246] on button "Nicole Rusk" at bounding box center [560, 237] width 179 height 33
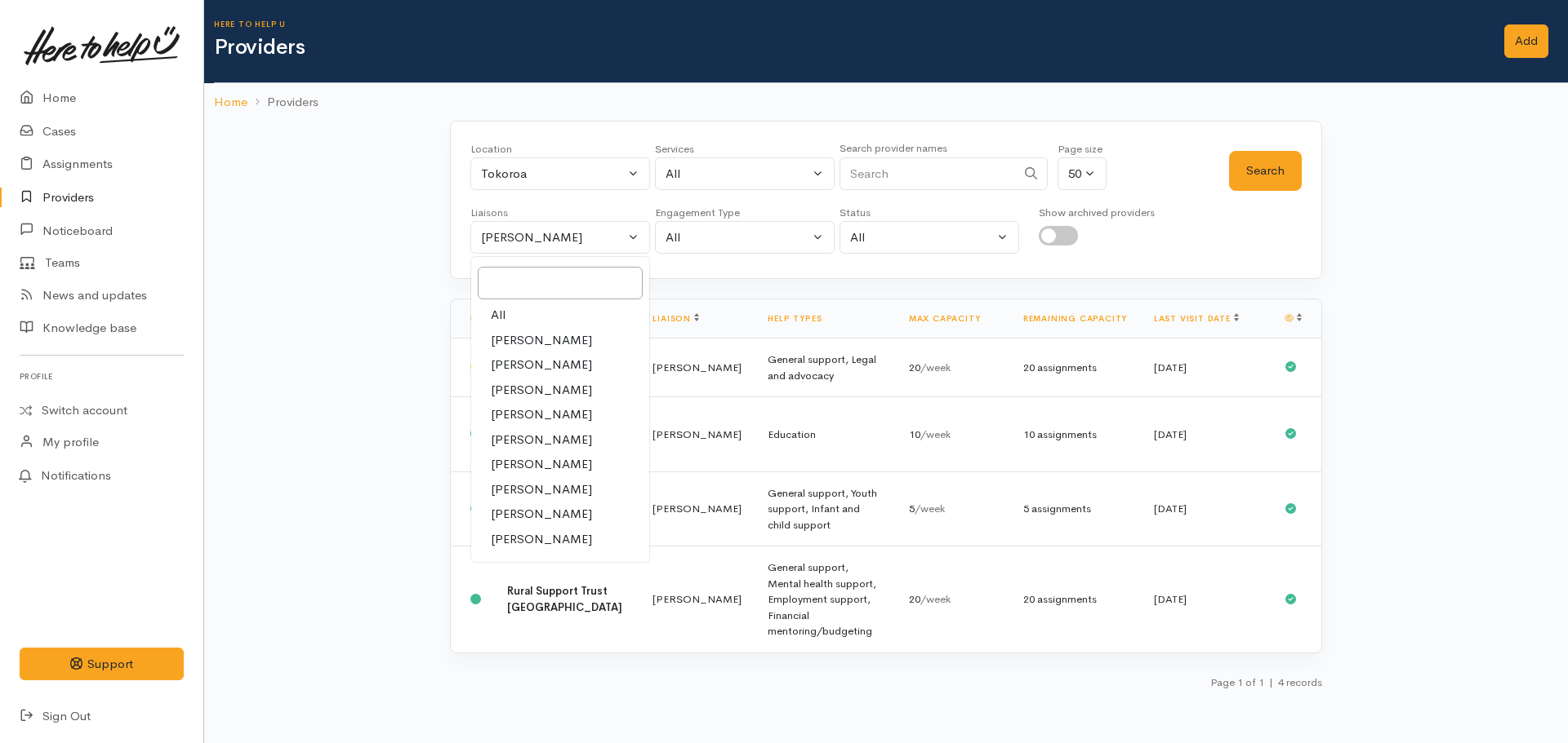
click at [524, 306] on link "All" at bounding box center [560, 315] width 178 height 26
select select "null"
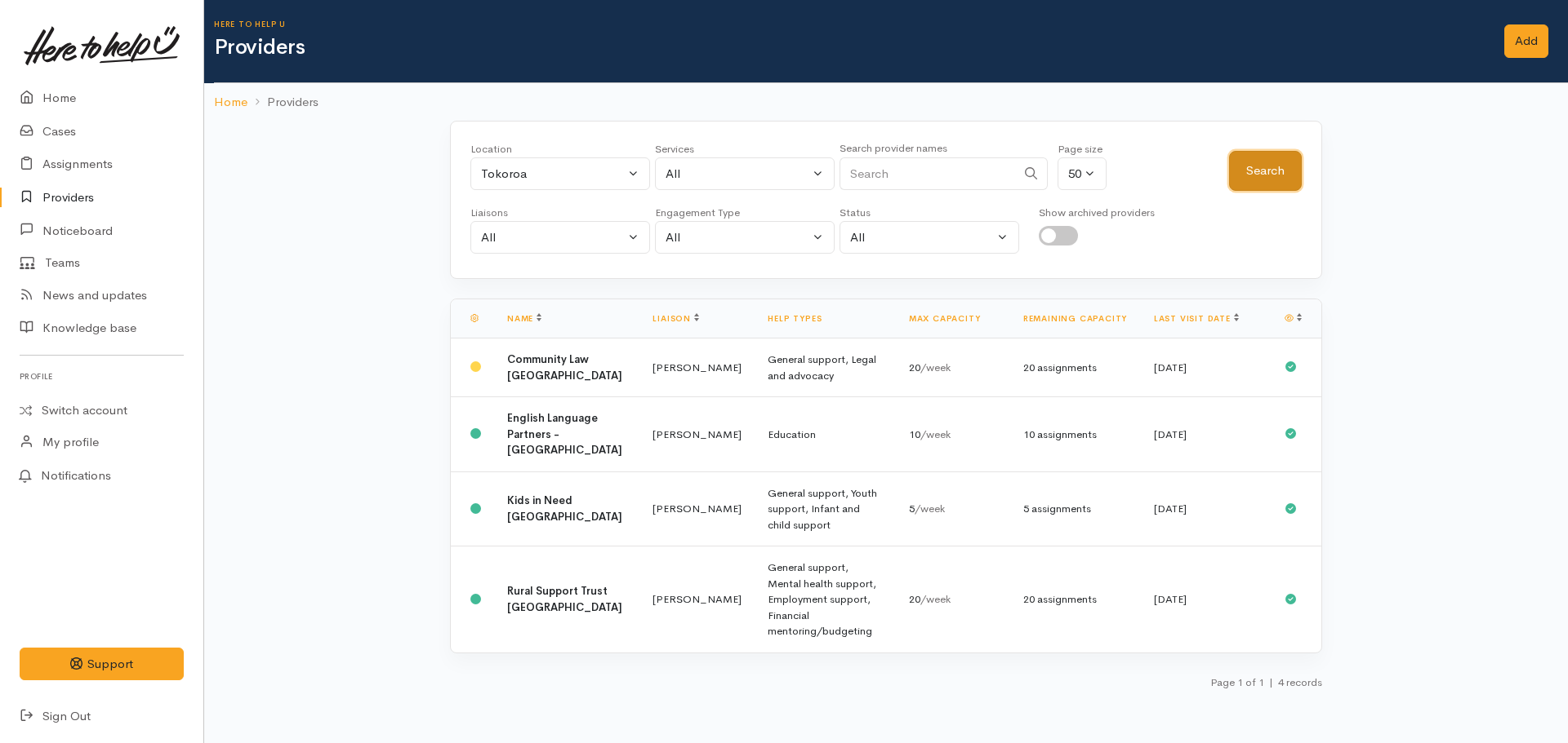
click at [1274, 170] on button "Search" at bounding box center [1265, 171] width 72 height 40
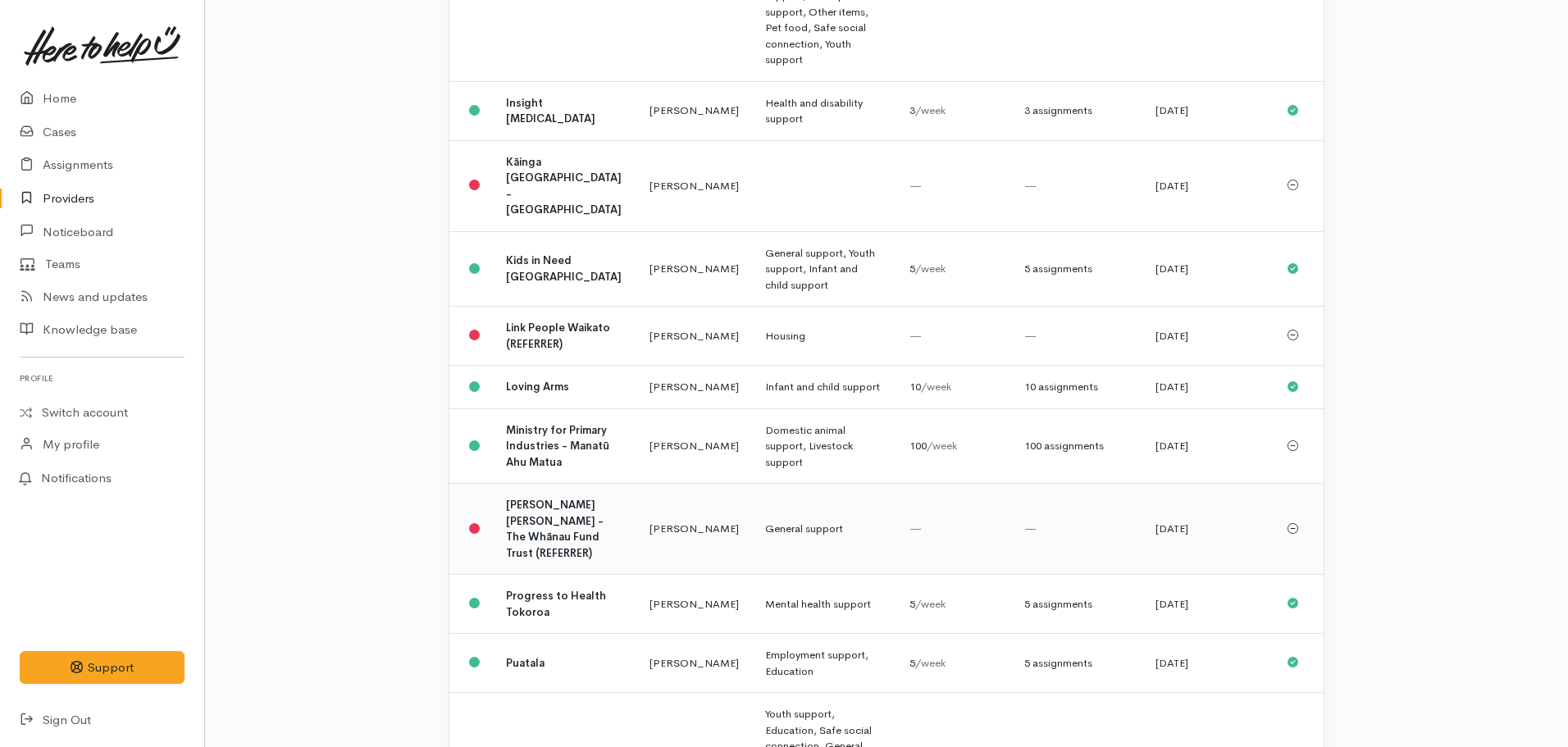
scroll to position [1805, 0]
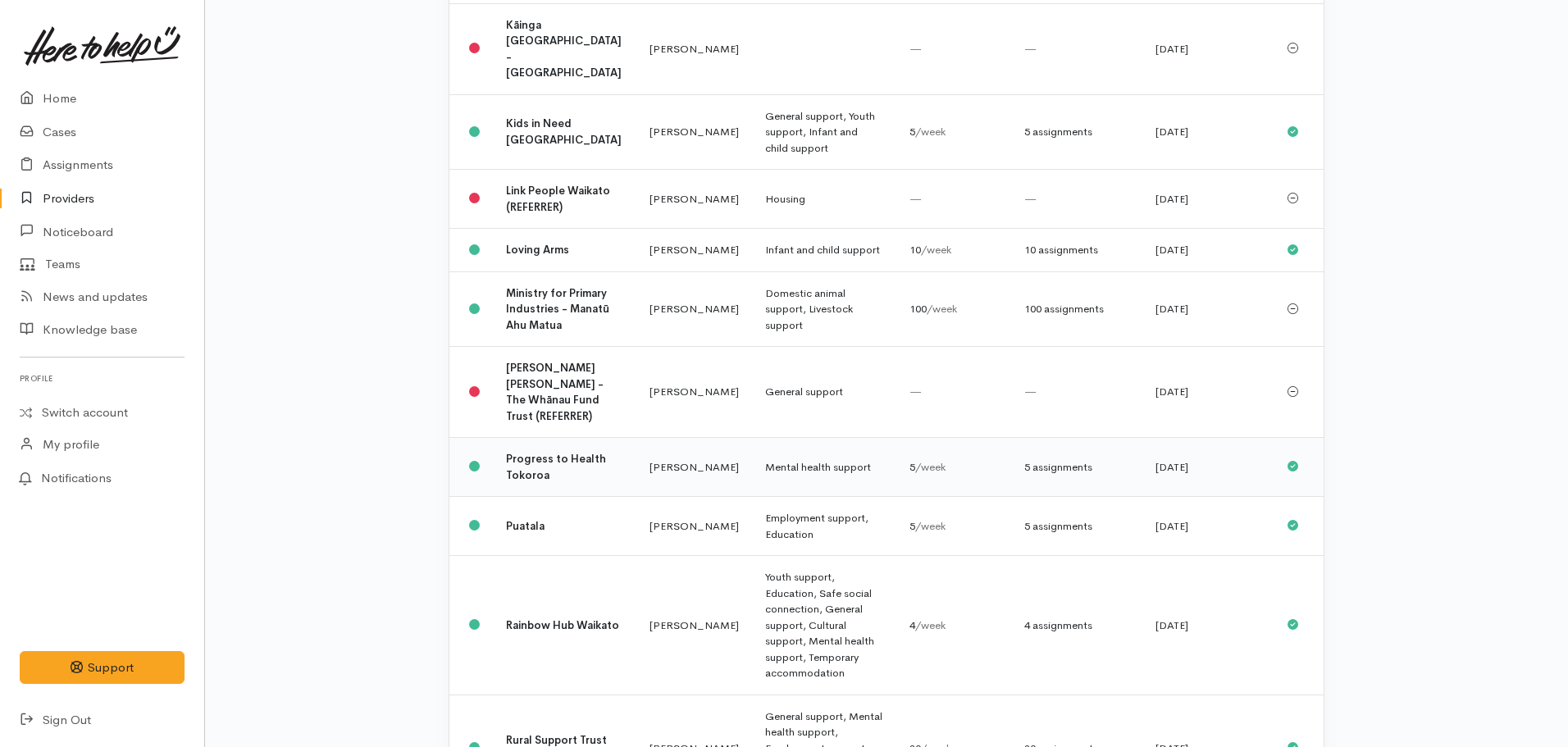
click at [555, 452] on b "Progress to Health Tokoroa" at bounding box center [556, 467] width 101 height 31
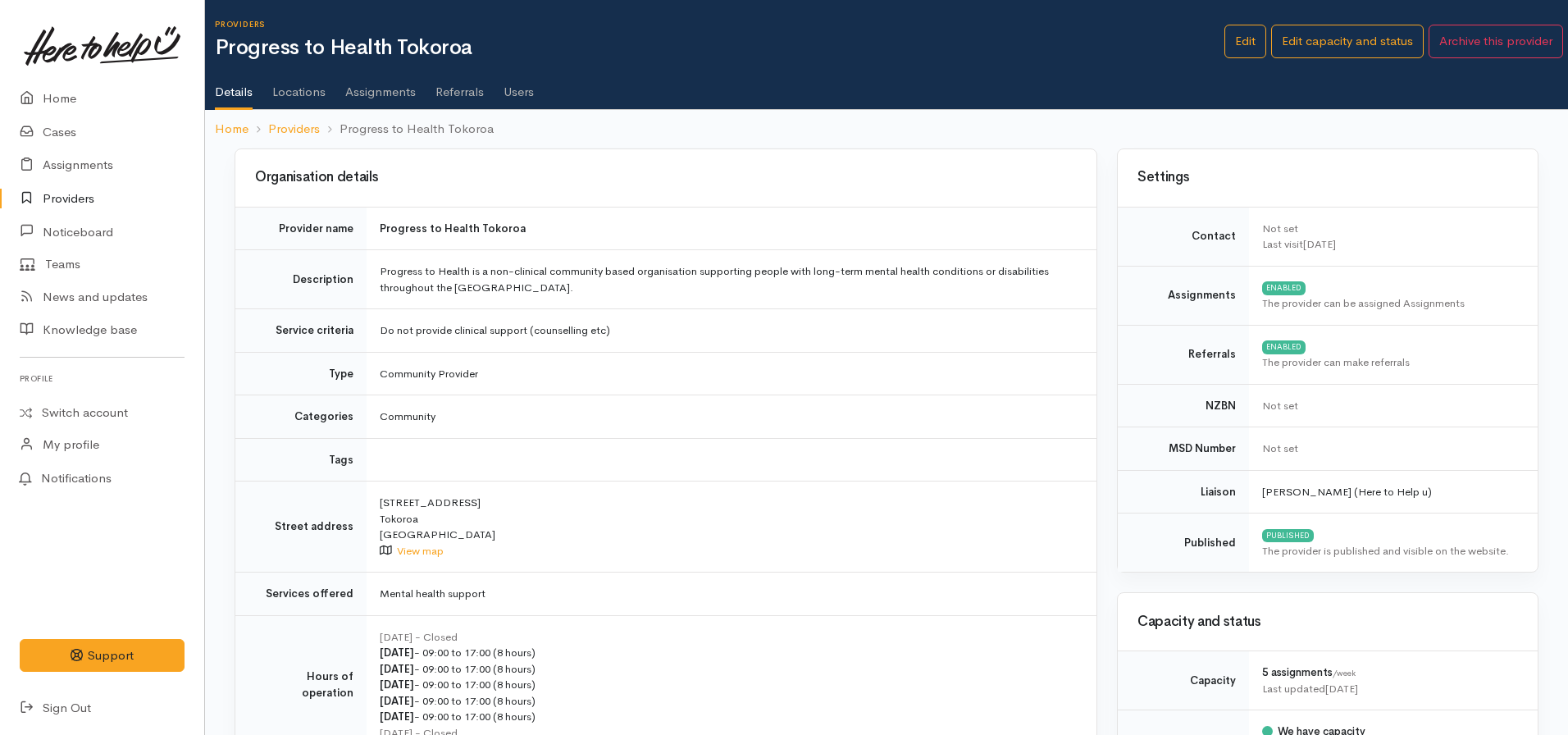
click at [393, 84] on link "Assignments" at bounding box center [381, 86] width 71 height 46
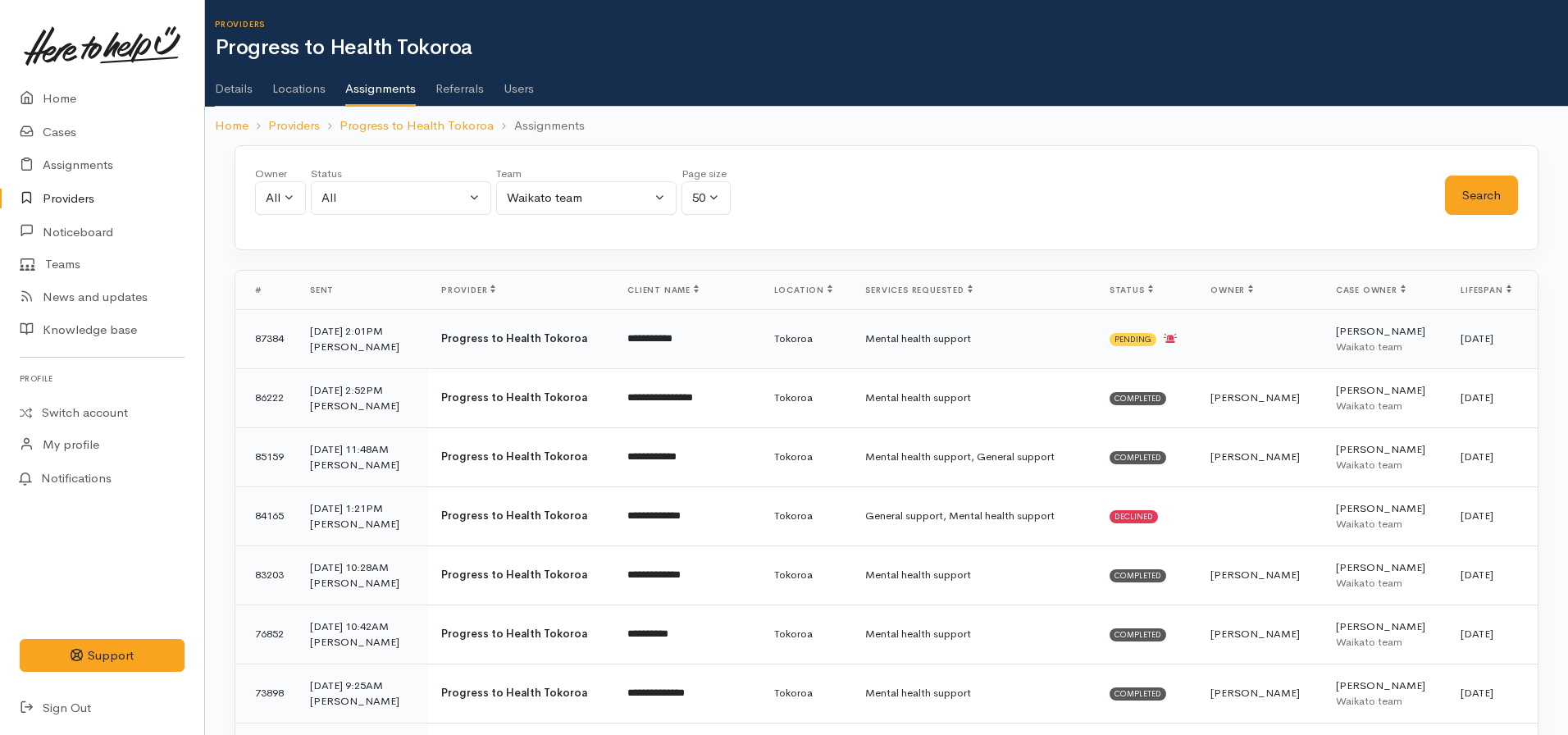
click at [1354, 341] on div "Waikato team" at bounding box center [1386, 346] width 100 height 16
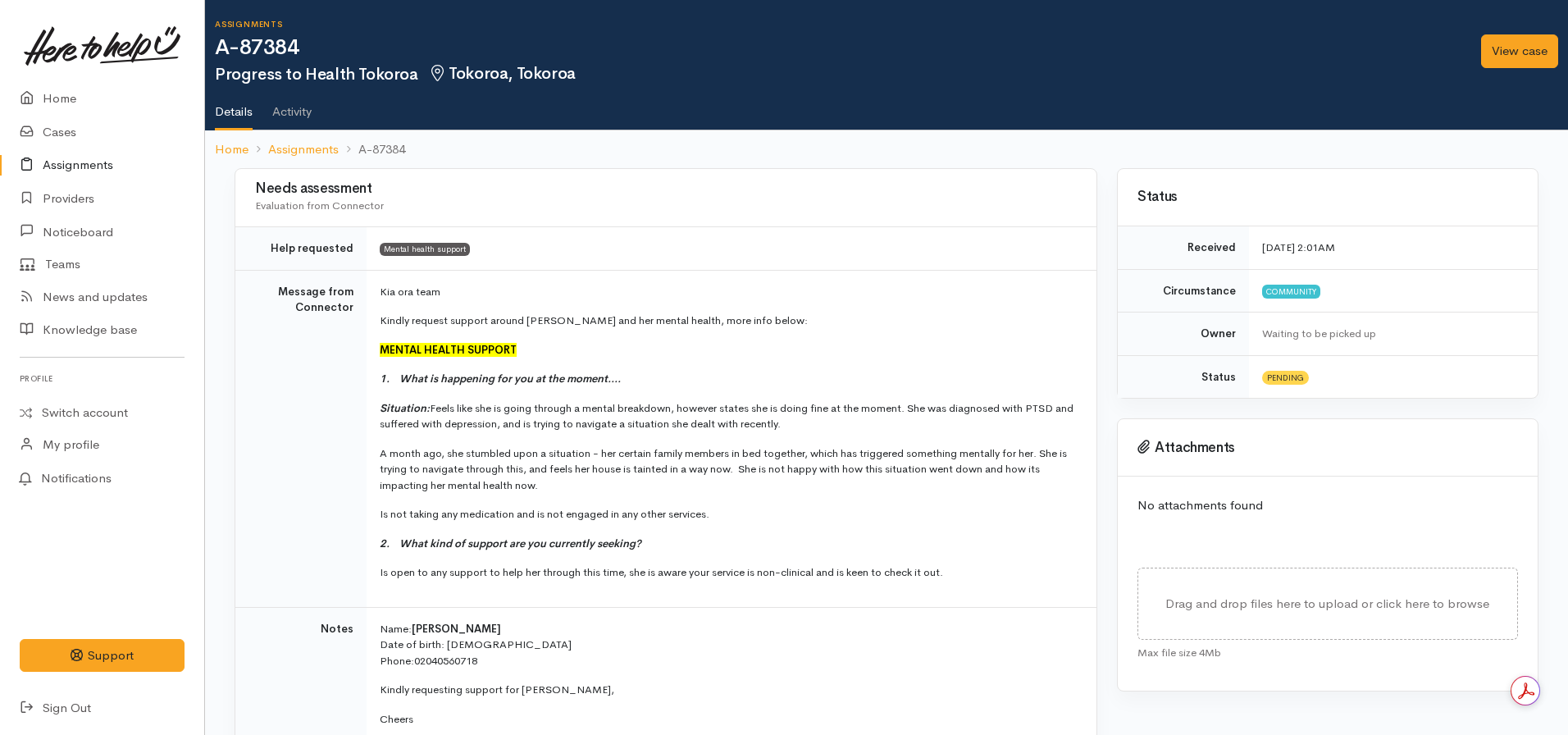
click at [859, 419] on p "Situation: Feels like she is going through a mental breakdown, however states s…" at bounding box center [728, 415] width 697 height 32
click at [312, 141] on link "Assignments" at bounding box center [303, 150] width 71 height 19
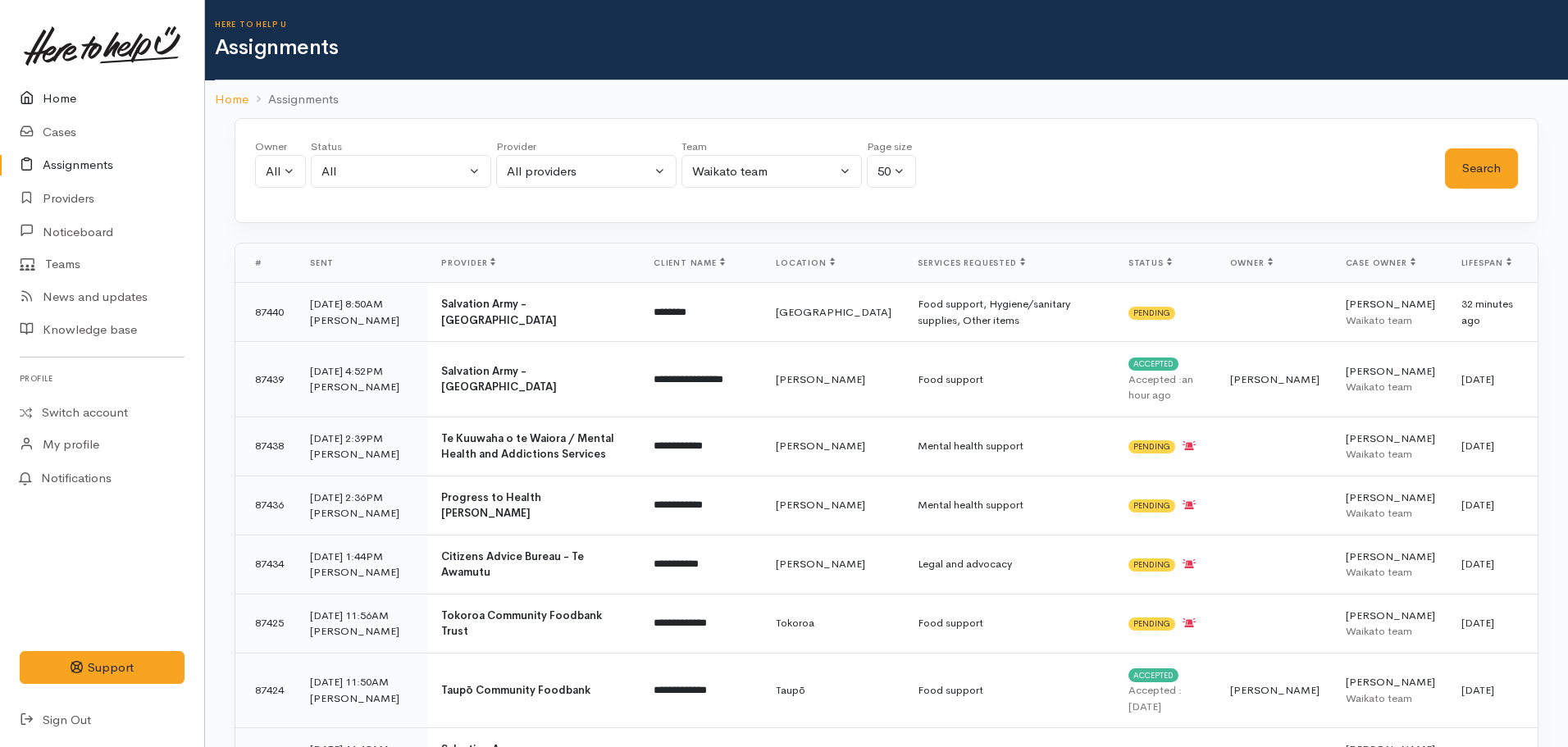
click at [50, 102] on link "Home" at bounding box center [101, 99] width 204 height 34
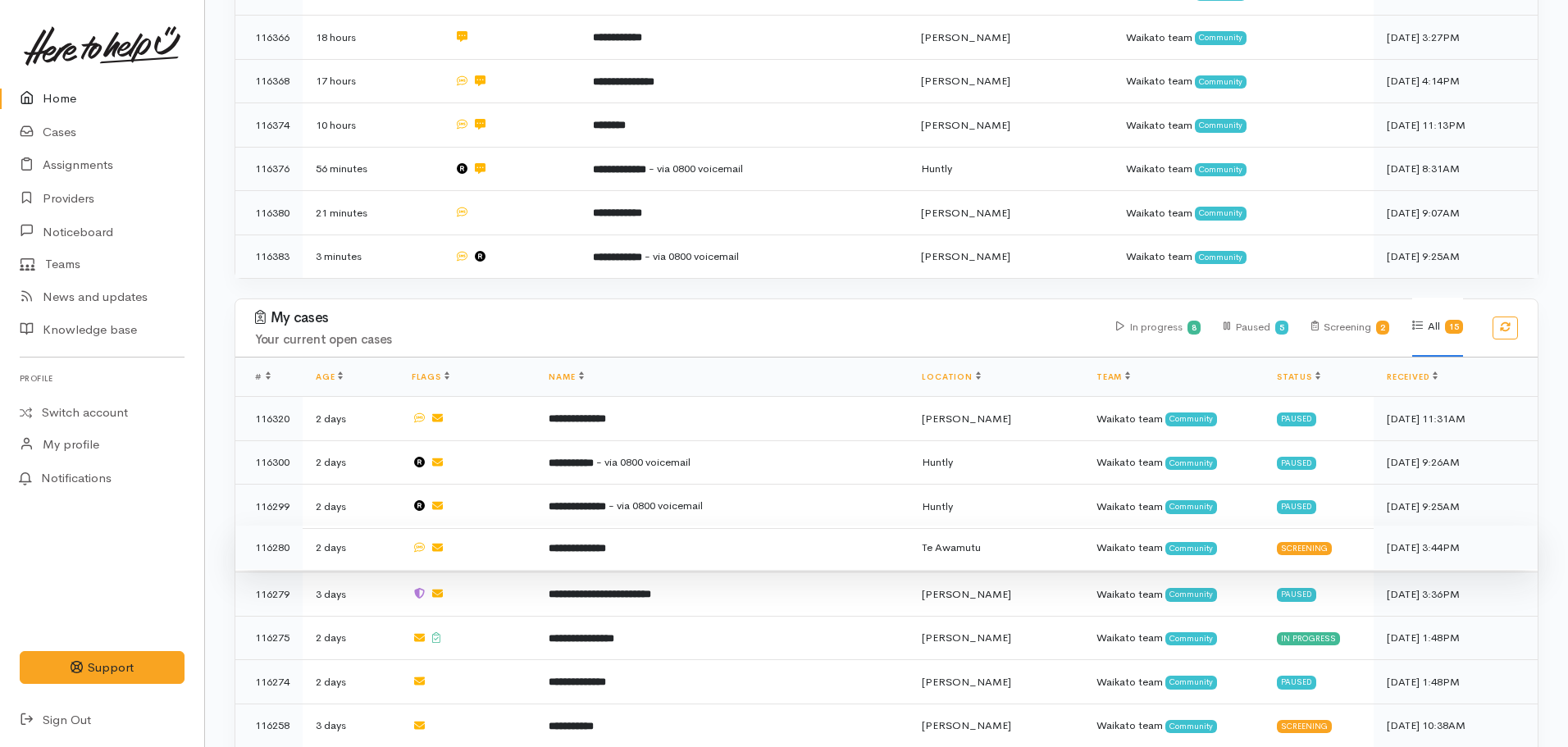
scroll to position [985, 0]
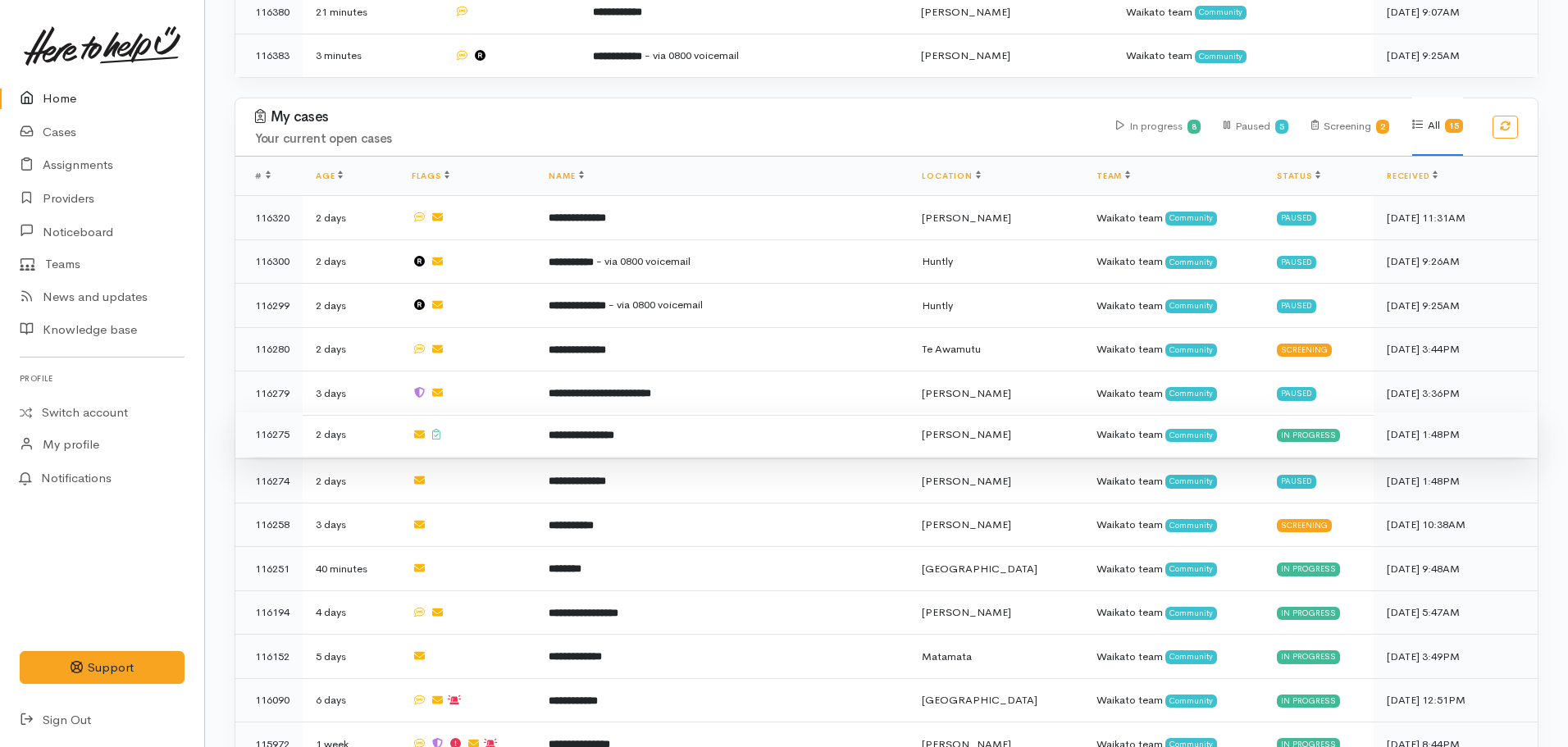
click at [606, 413] on td "**********" at bounding box center [722, 435] width 373 height 44
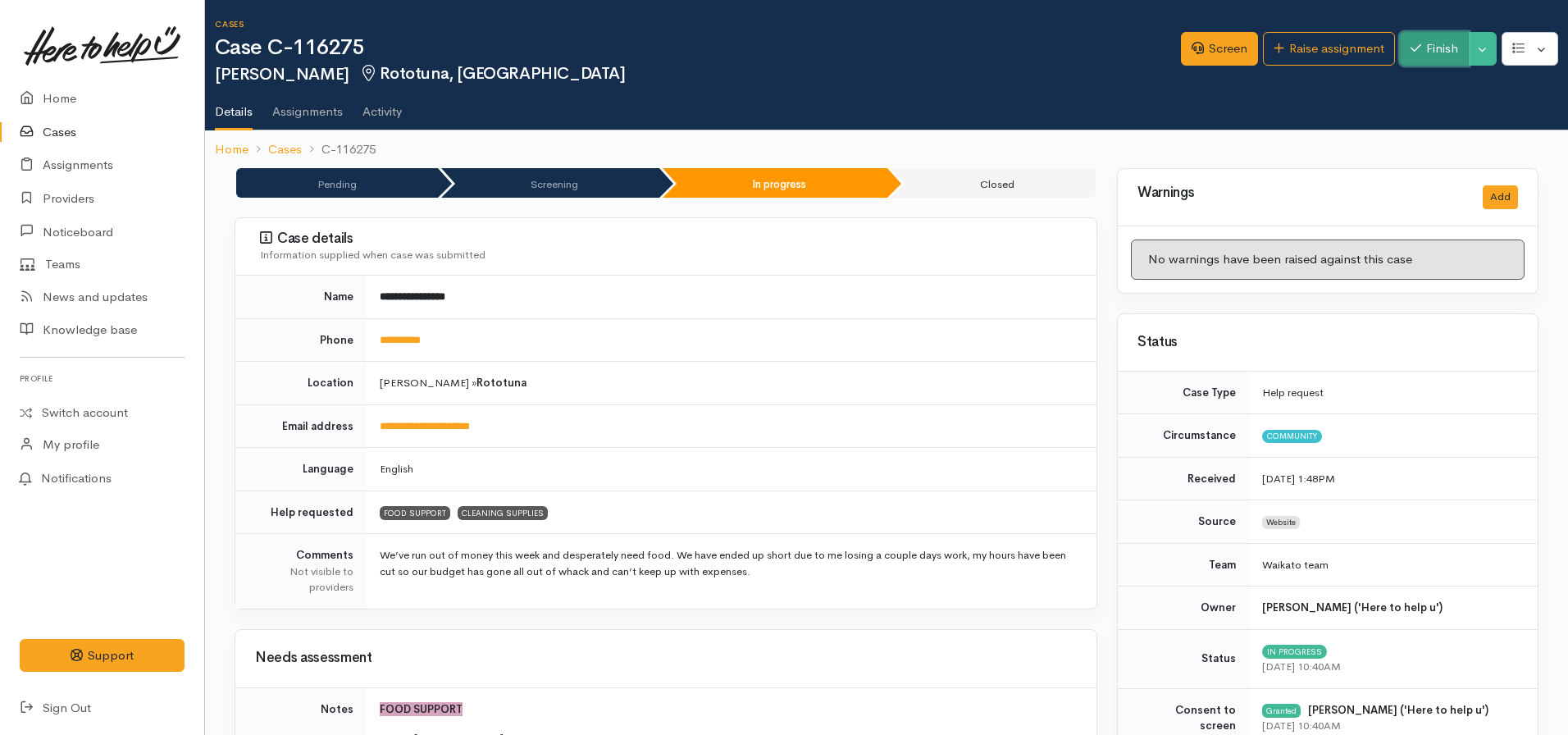
click at [1445, 51] on button "Finish" at bounding box center [1434, 48] width 69 height 33
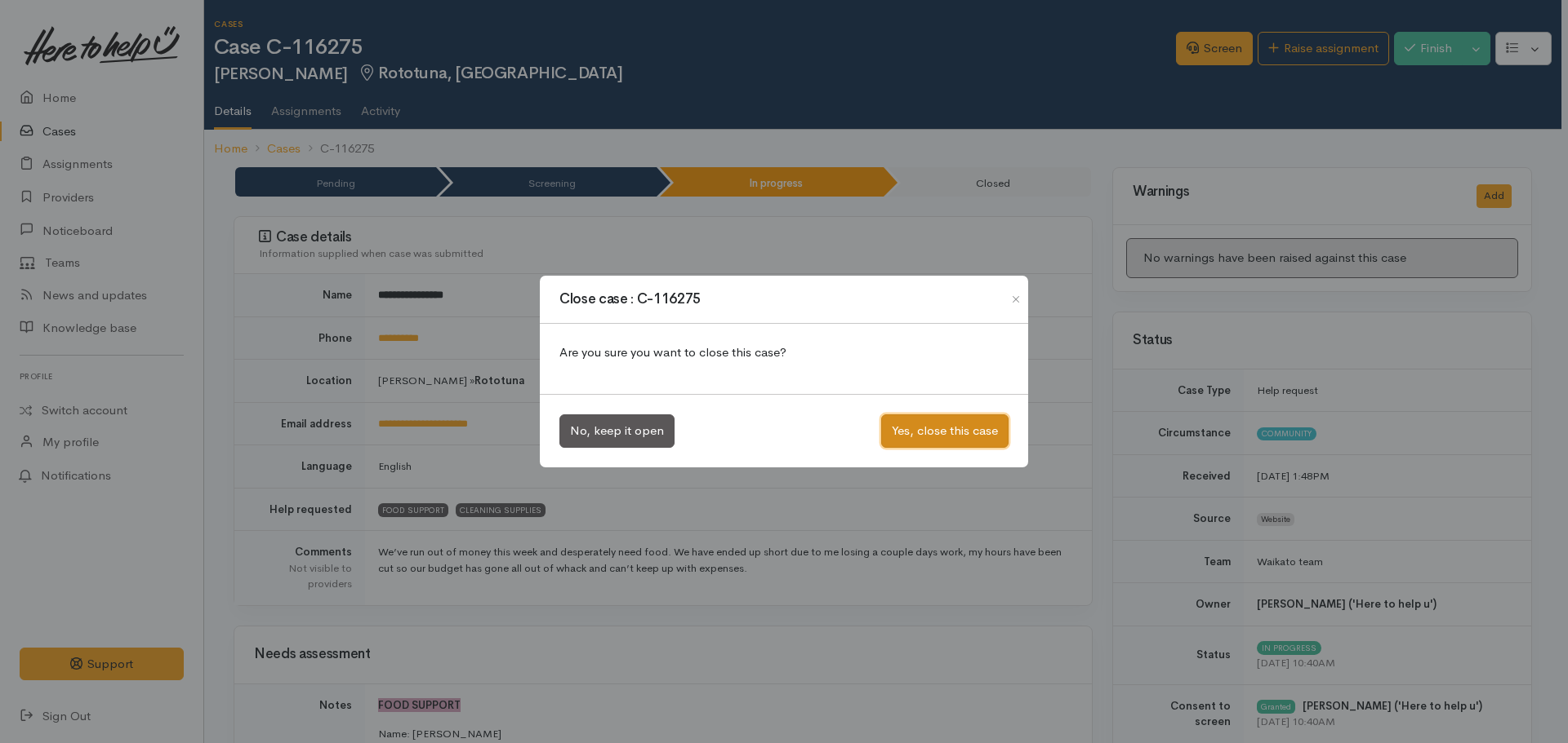
click at [952, 443] on button "Yes, close this case" at bounding box center [945, 431] width 128 height 33
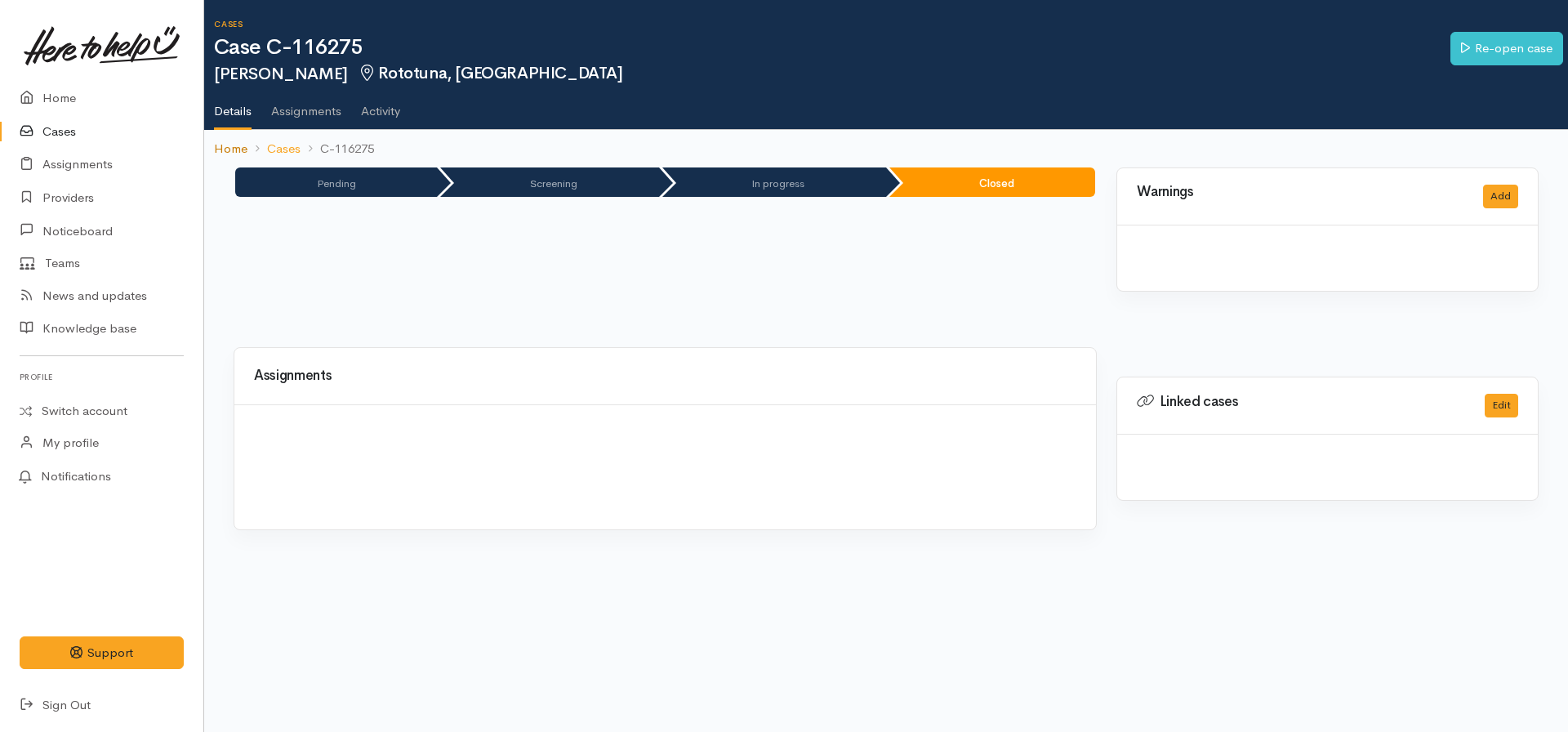
drag, startPoint x: 0, startPoint y: 0, endPoint x: 225, endPoint y: 144, distance: 267.1
click at [225, 144] on link "Home" at bounding box center [230, 150] width 33 height 19
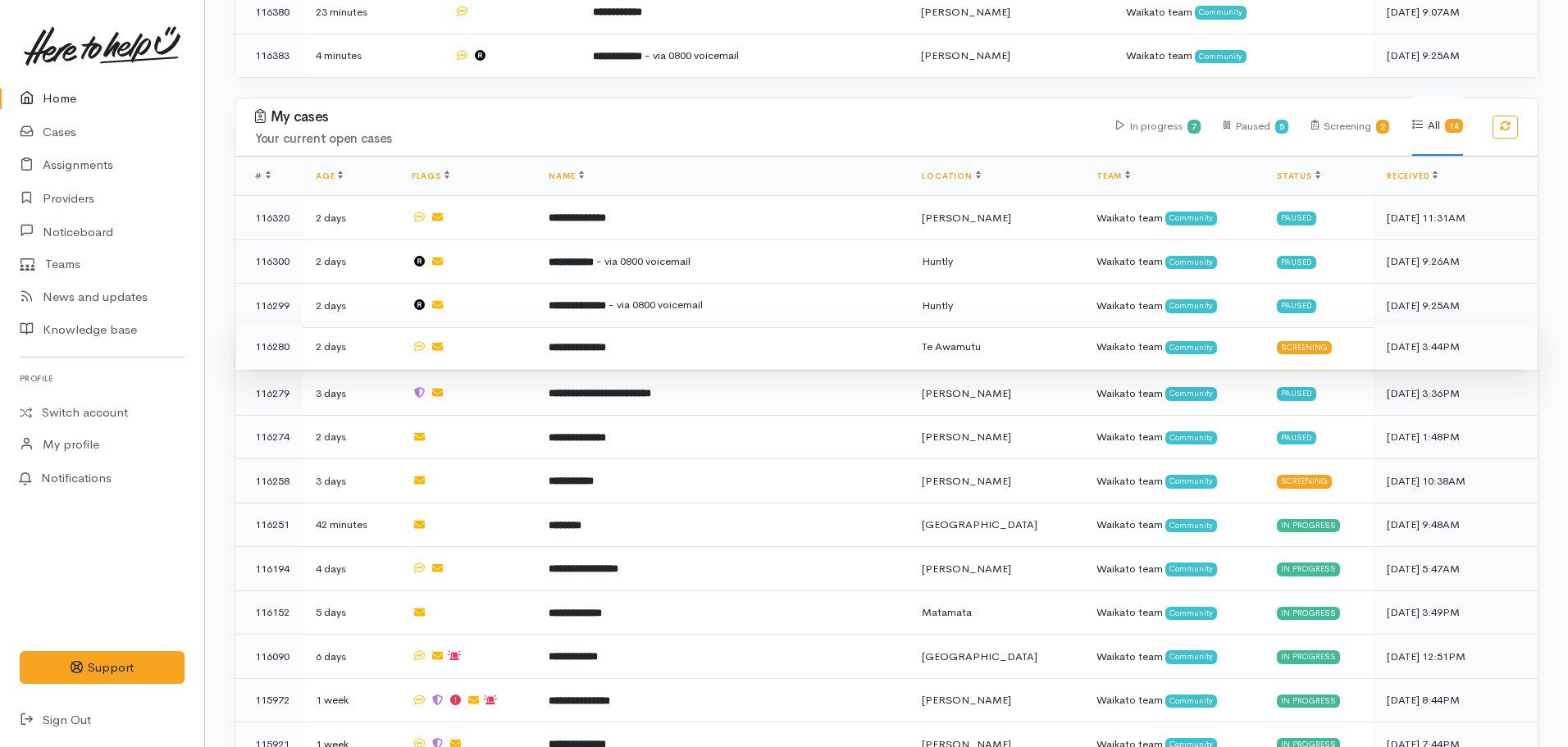
scroll to position [1085, 0]
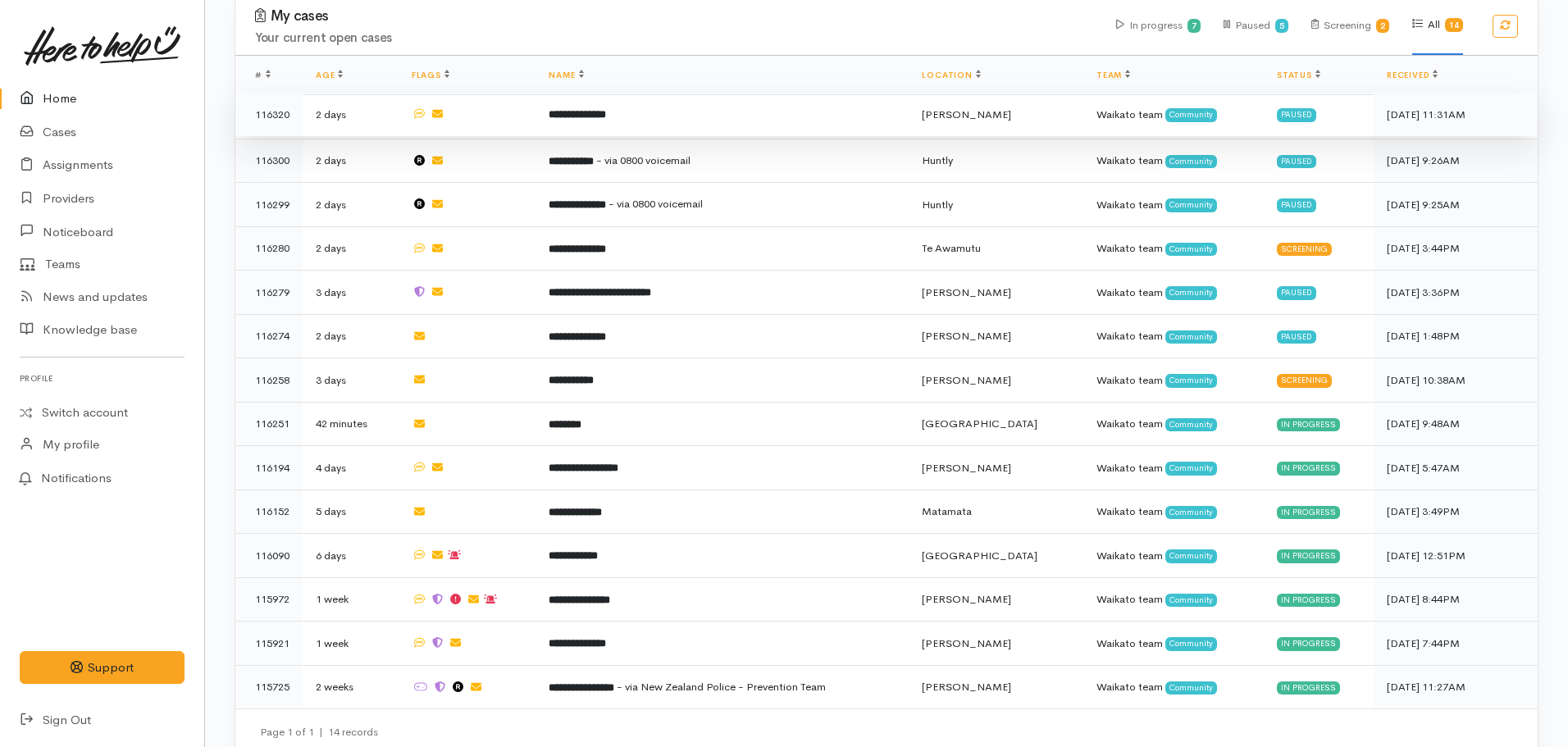
click at [606, 109] on b "**********" at bounding box center [577, 114] width 57 height 11
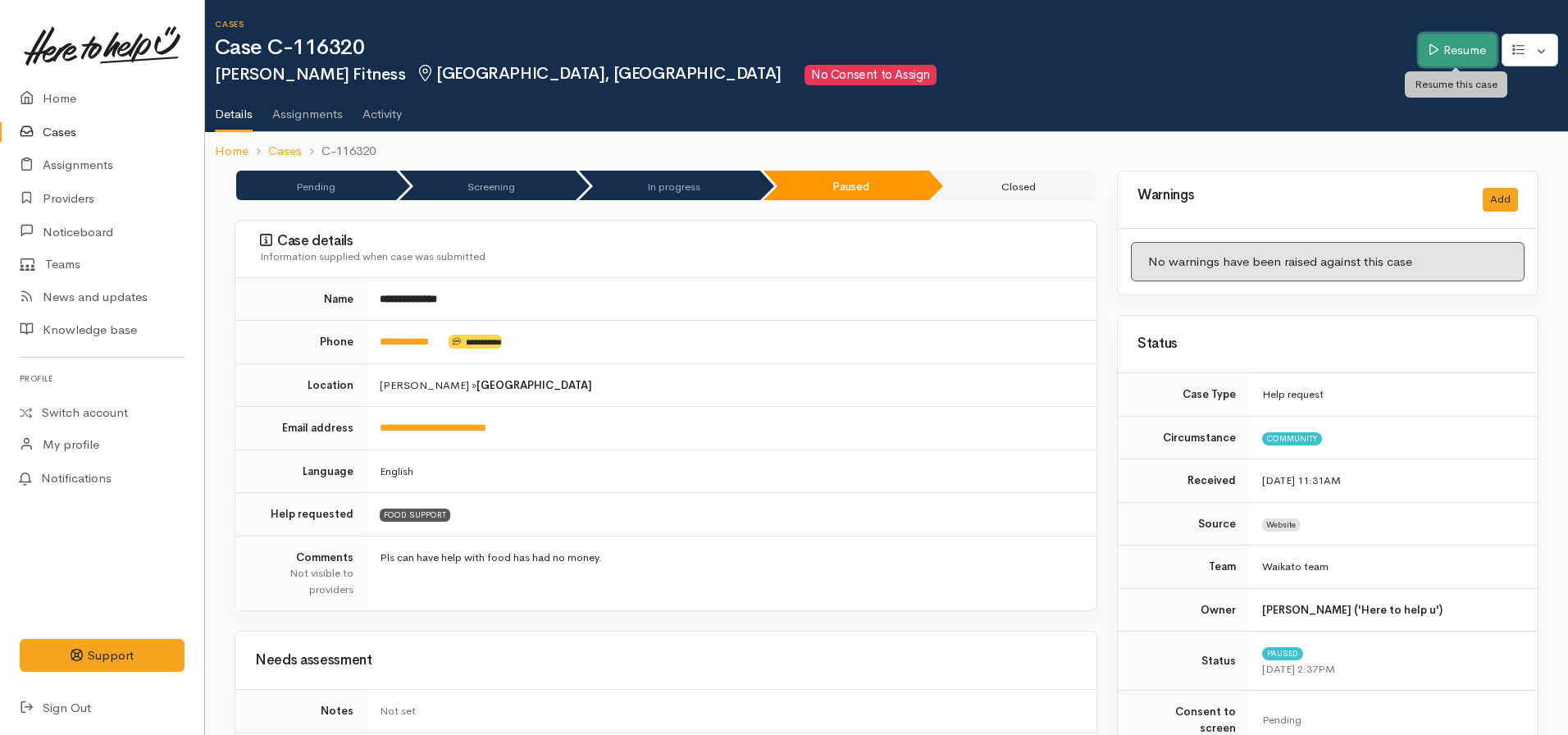
click at [1429, 55] on icon at bounding box center [1433, 49] width 9 height 12
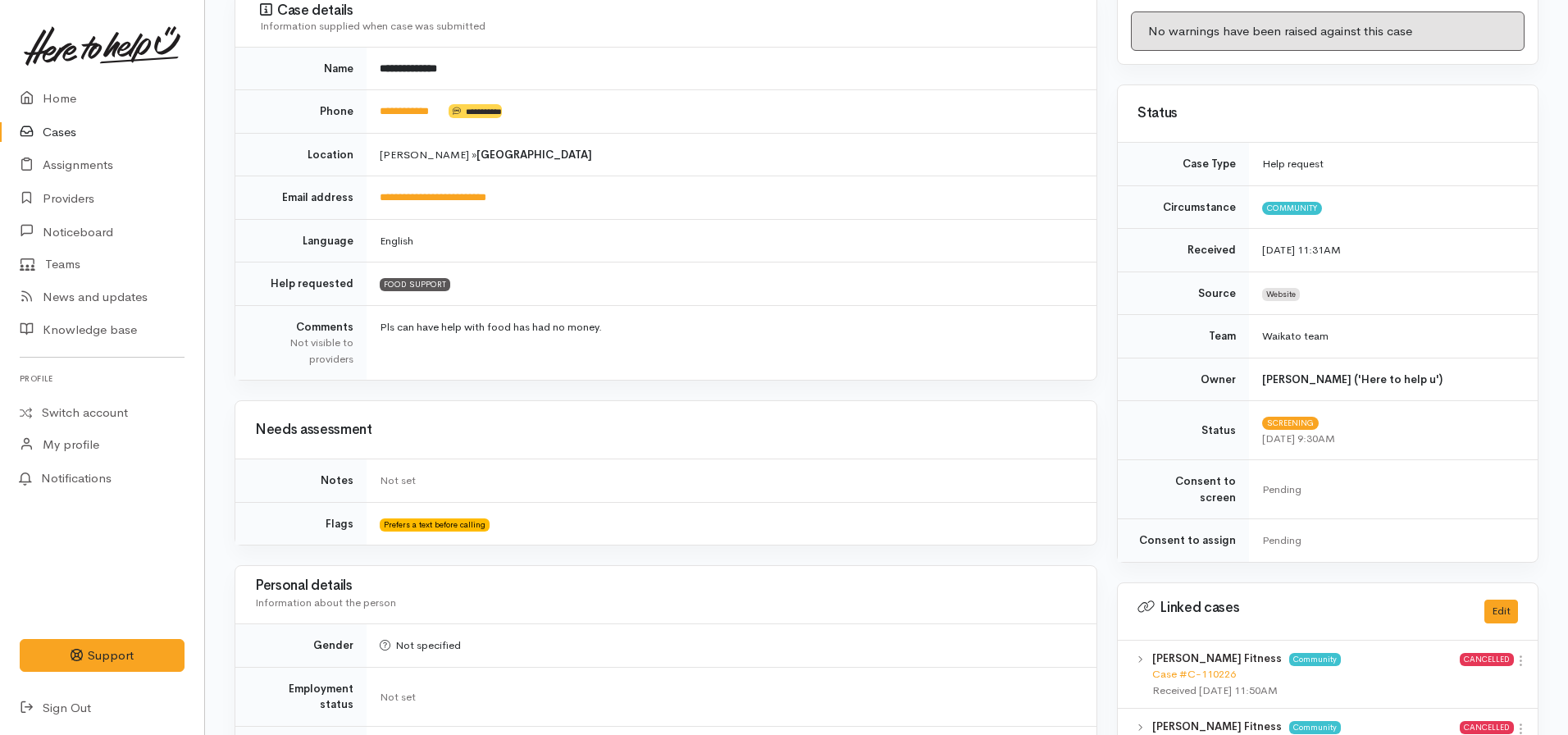
scroll to position [82, 0]
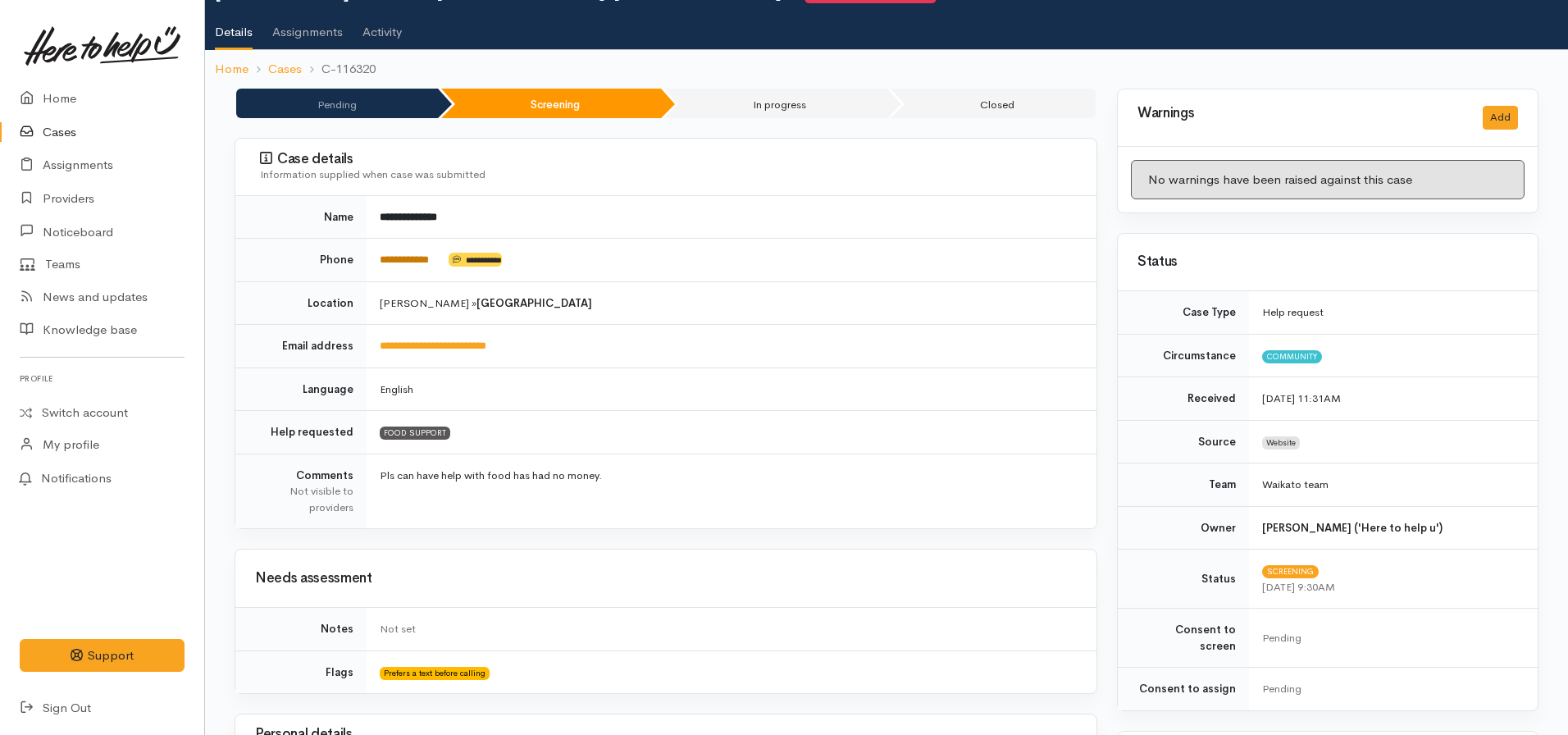
click at [420, 255] on link "**********" at bounding box center [404, 259] width 49 height 11
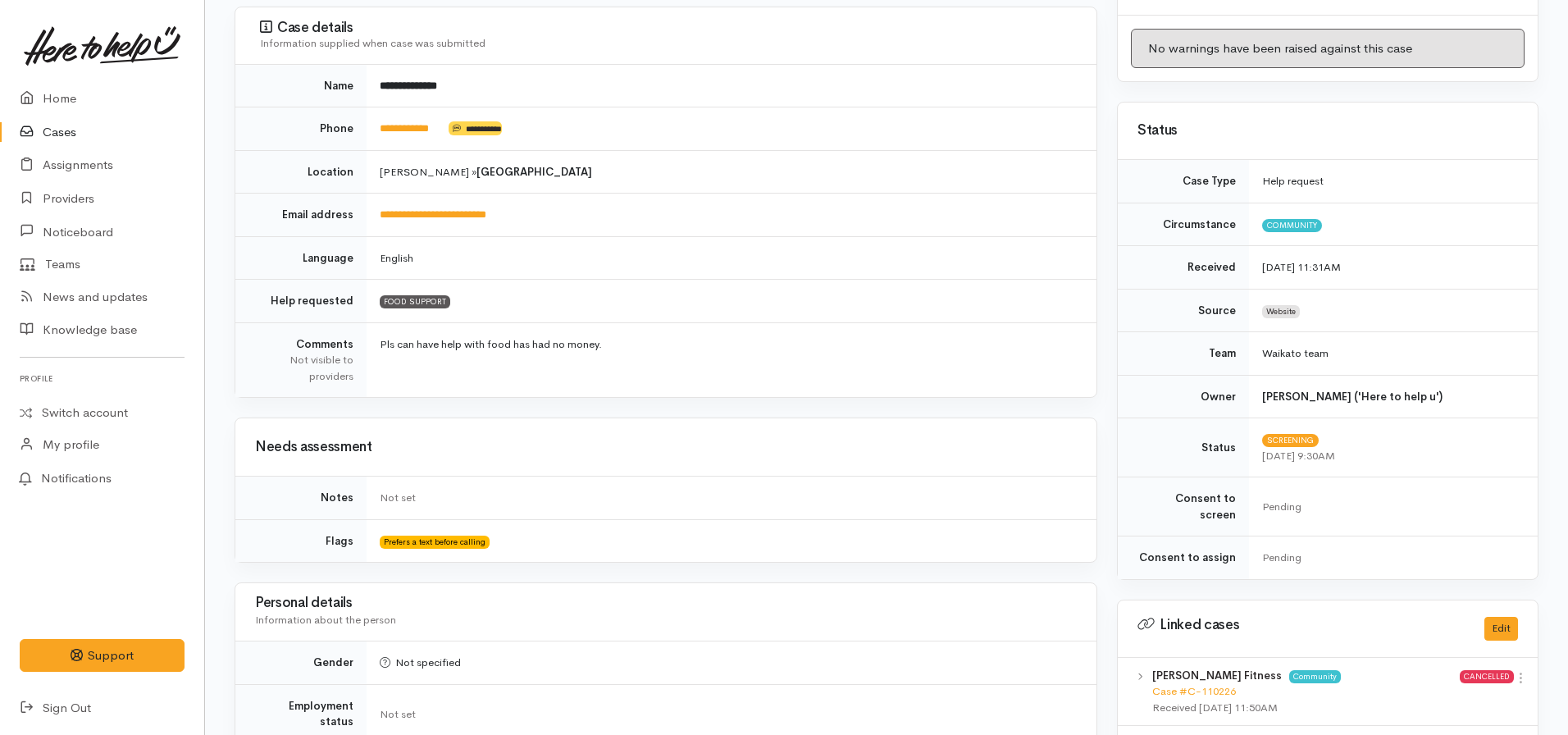
scroll to position [0, 0]
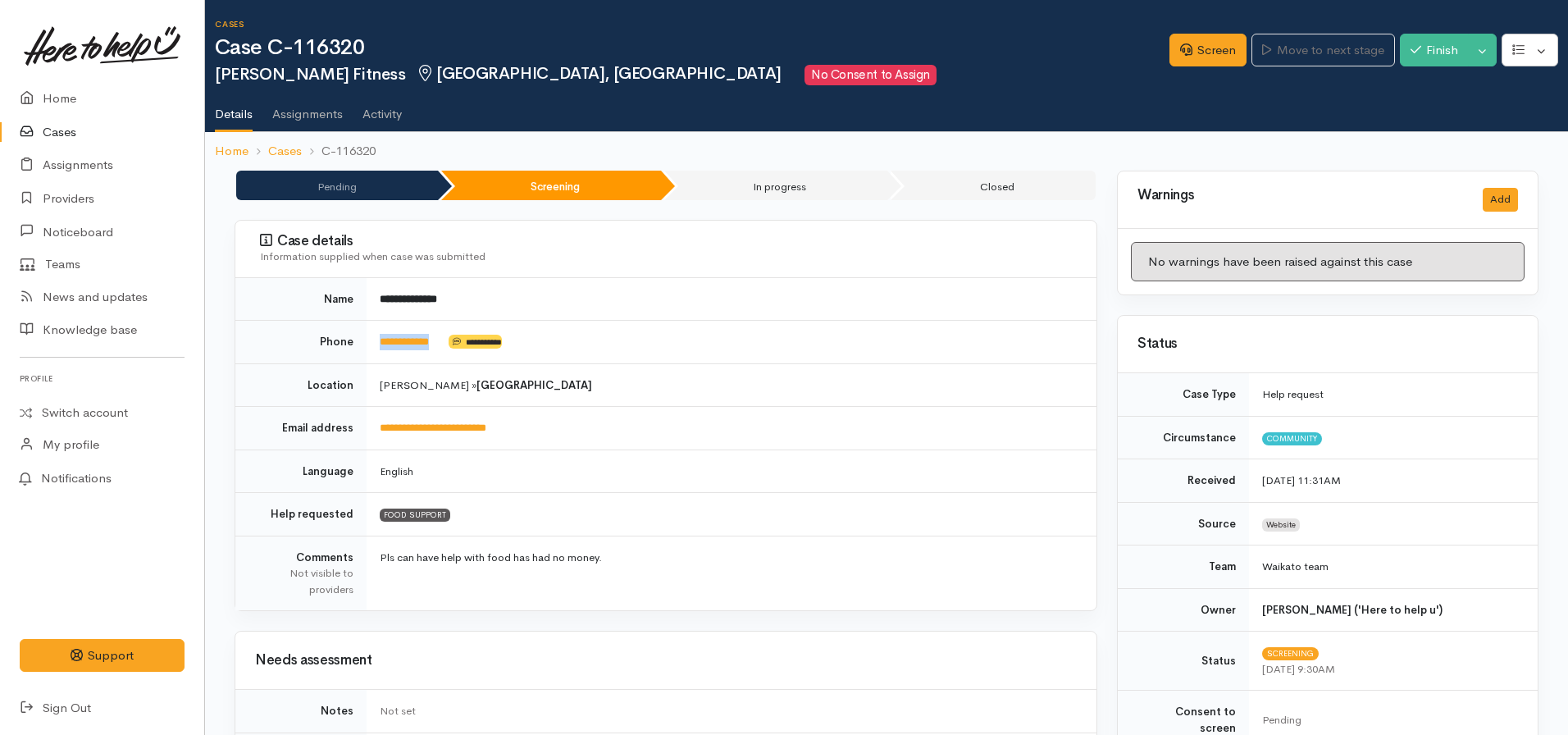
drag, startPoint x: 449, startPoint y: 343, endPoint x: 370, endPoint y: 341, distance: 79.0
click at [370, 341] on td "**********" at bounding box center [731, 342] width 729 height 43
copy td "**********"
click at [593, 404] on td "Hamilton » Fairfield" at bounding box center [731, 385] width 729 height 43
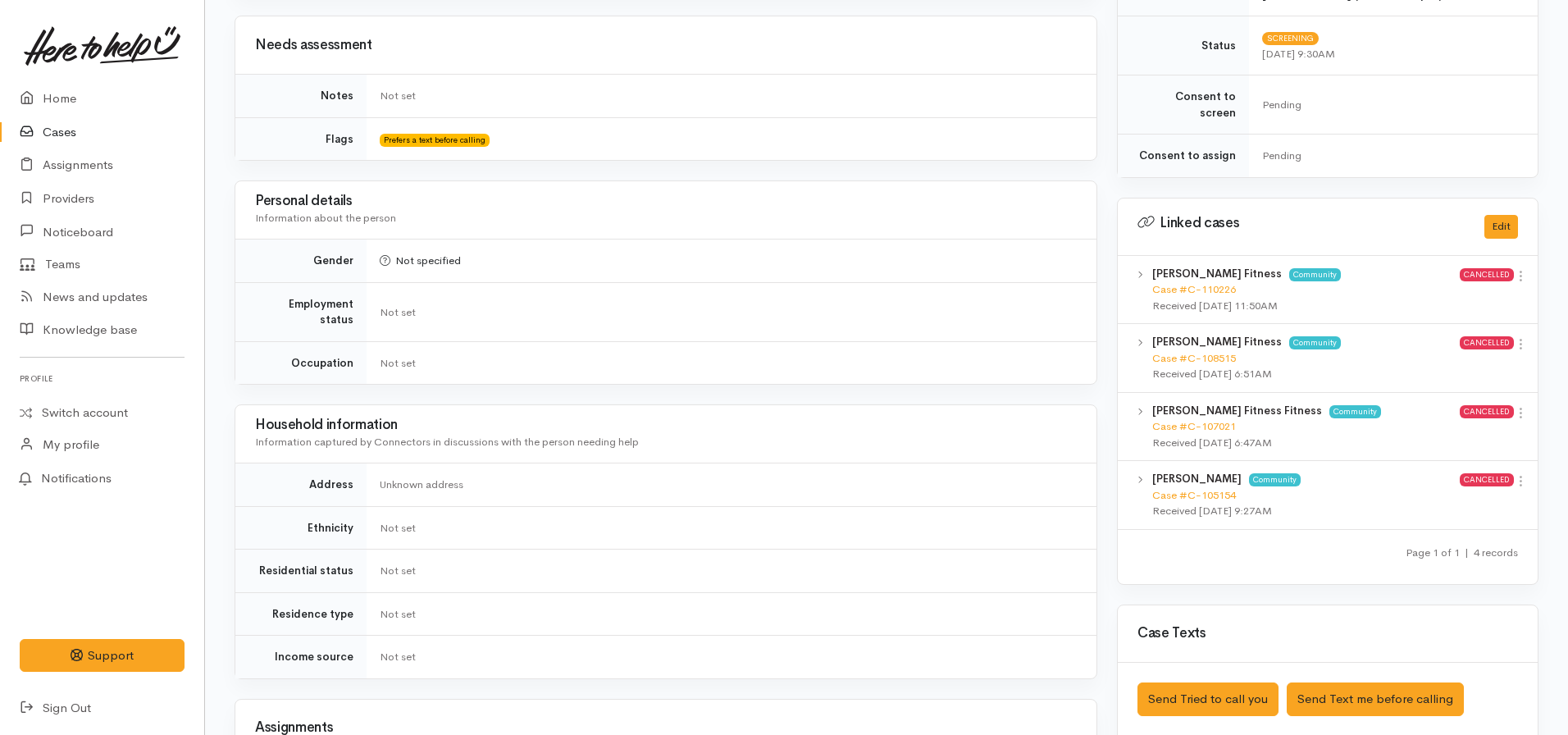
scroll to position [1147, 0]
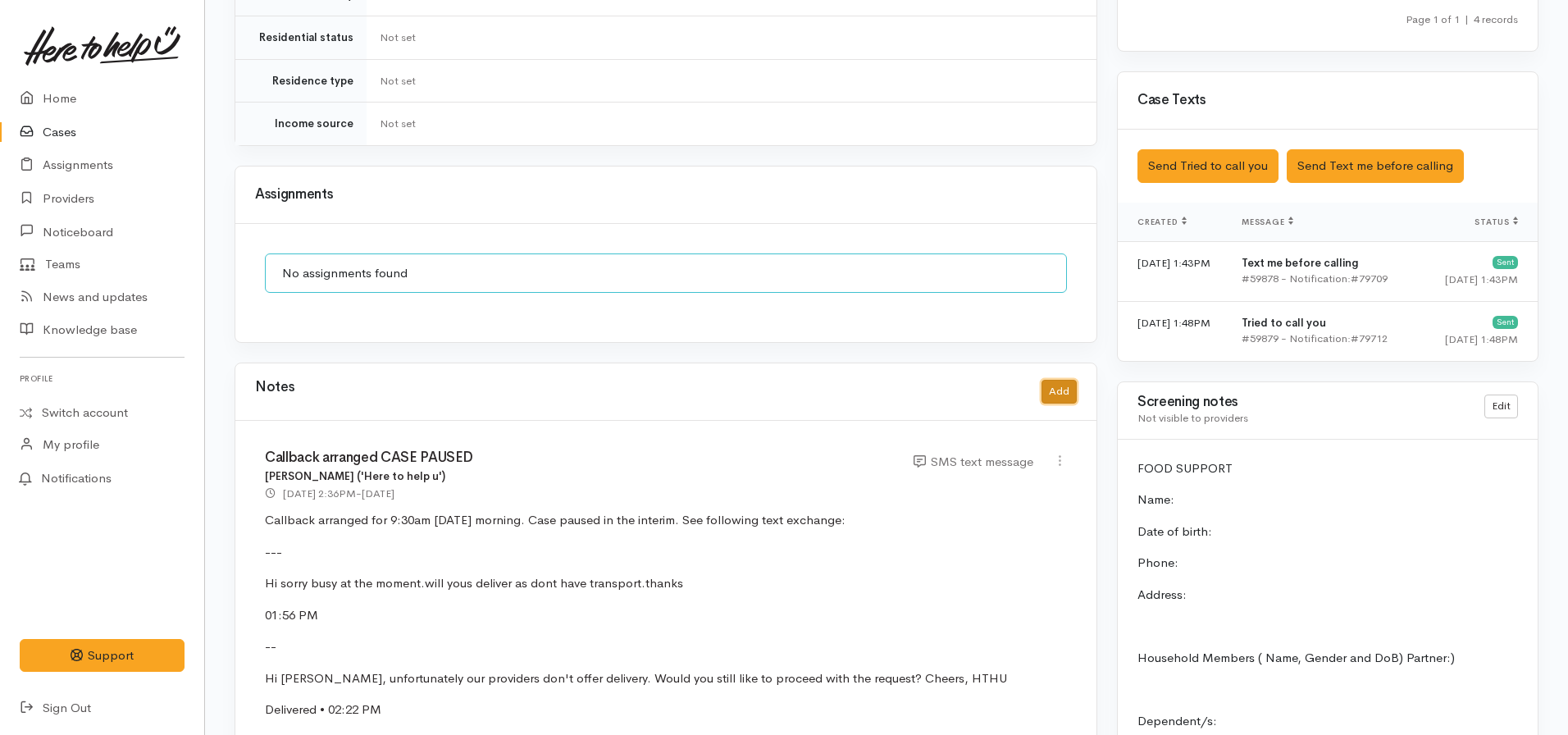
click at [1060, 380] on button "Add" at bounding box center [1059, 391] width 35 height 24
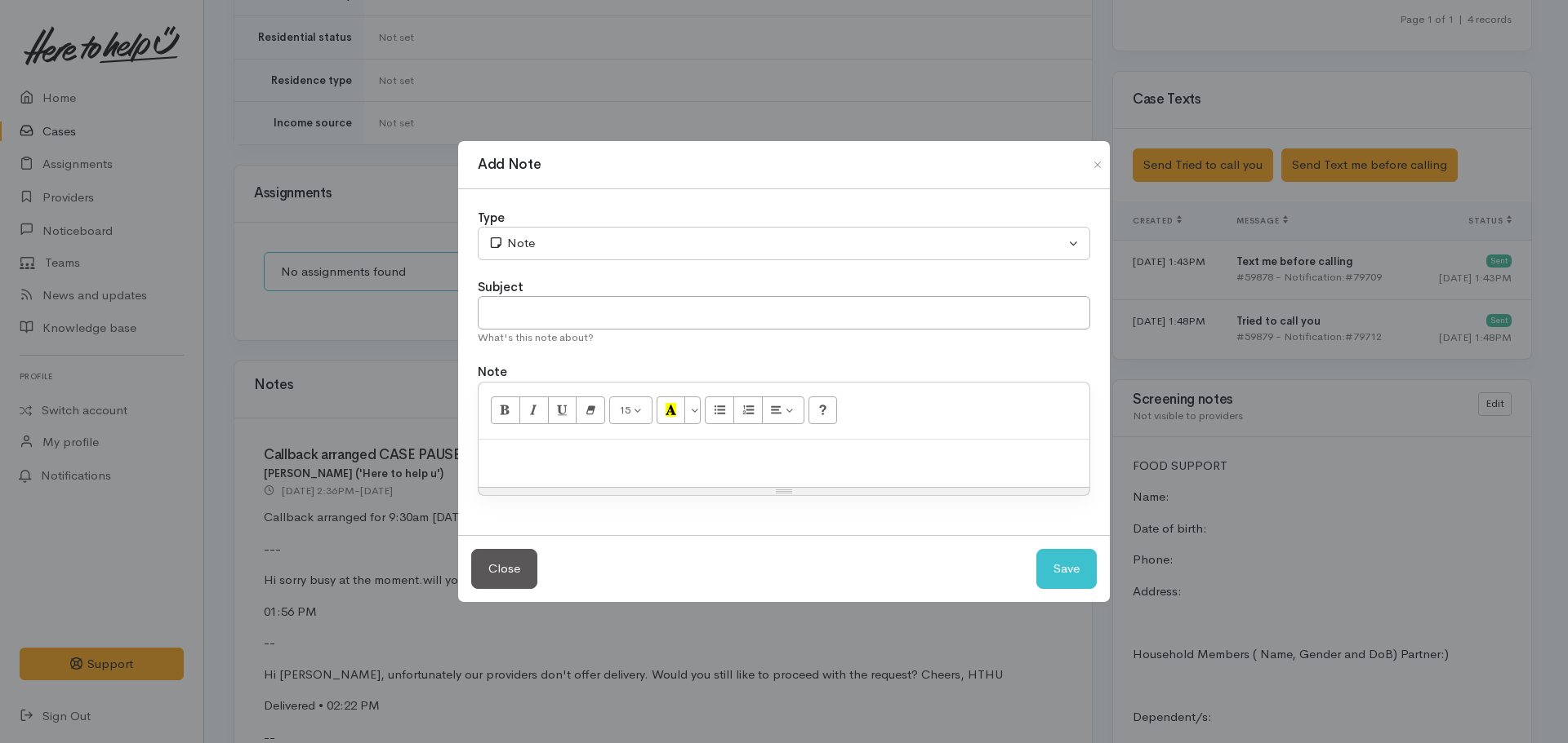
click at [596, 455] on p at bounding box center [784, 457] width 595 height 19
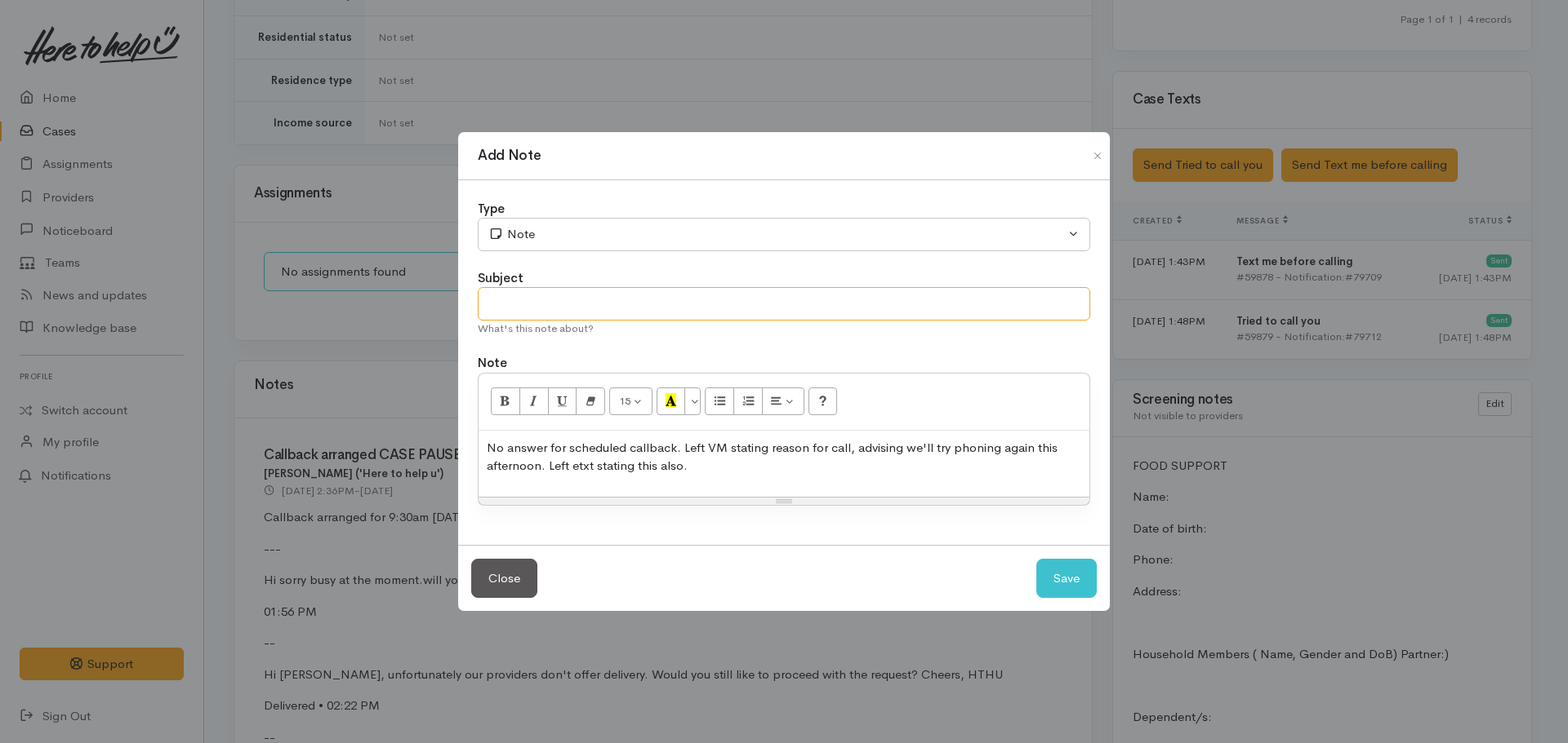
click at [499, 305] on input "text" at bounding box center [784, 304] width 613 height 33
type input "No answer RE callback"
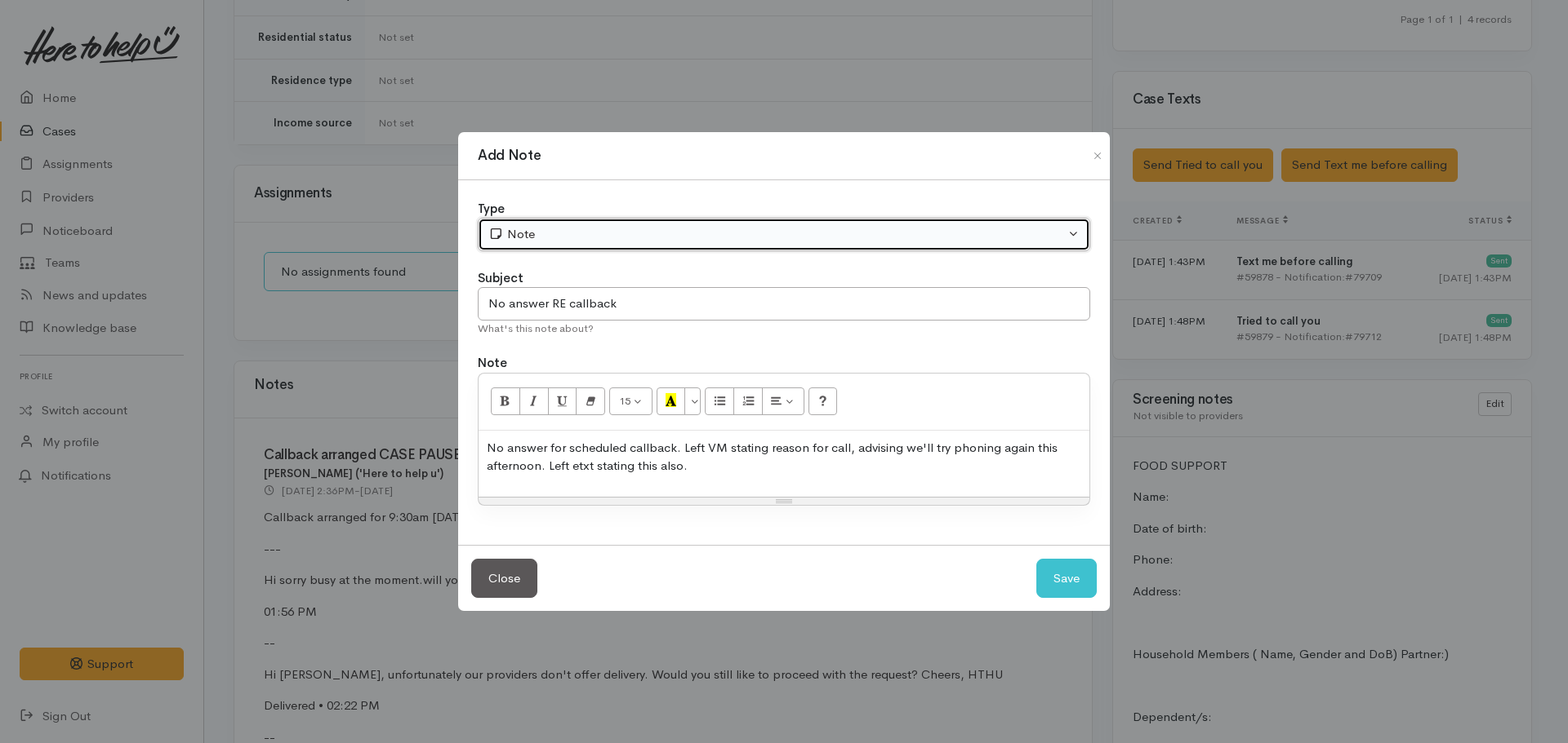
drag, startPoint x: 635, startPoint y: 249, endPoint x: 640, endPoint y: 225, distance: 24.5
click at [635, 248] on button "Note" at bounding box center [784, 234] width 613 height 33
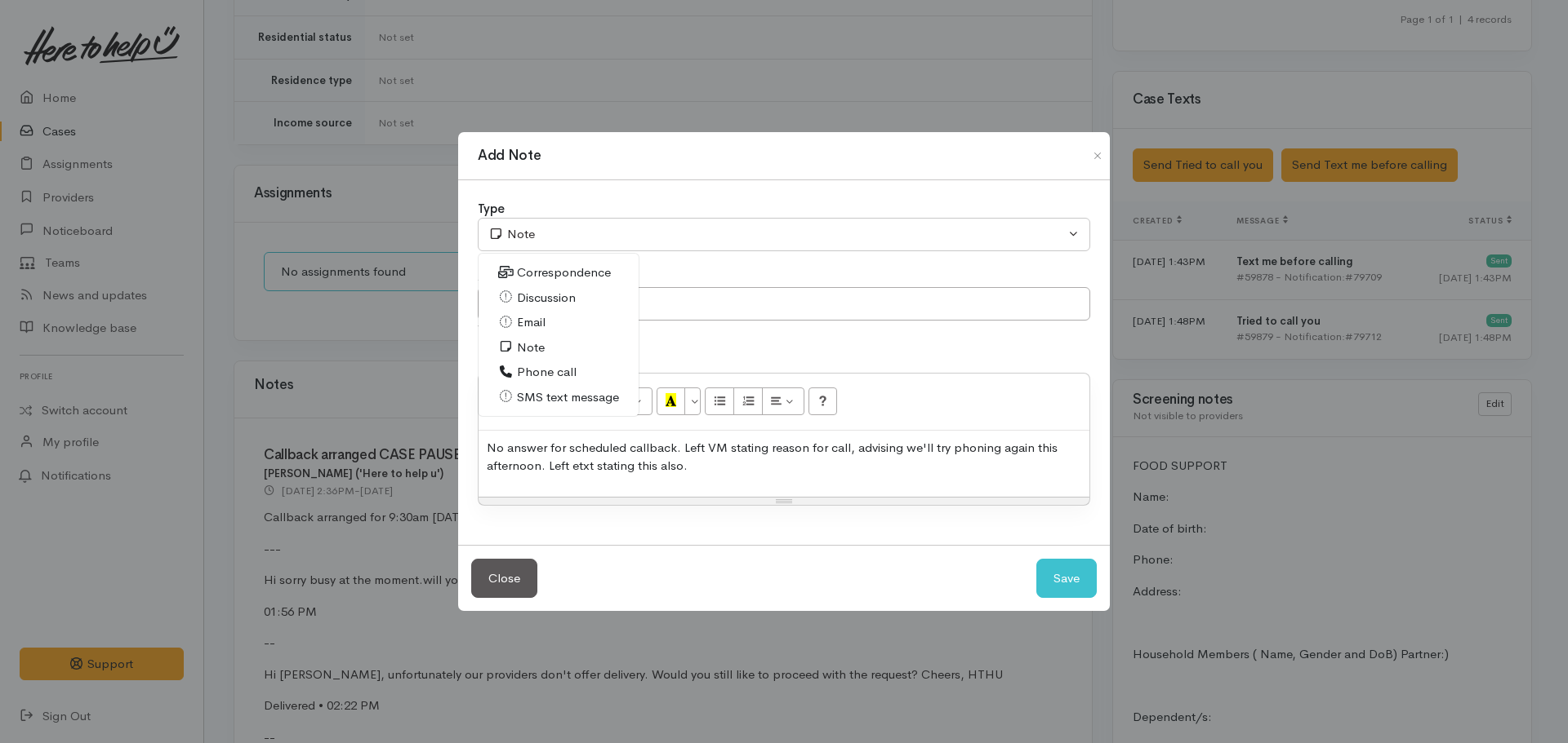
click at [556, 369] on span "Phone call" at bounding box center [546, 372] width 60 height 19
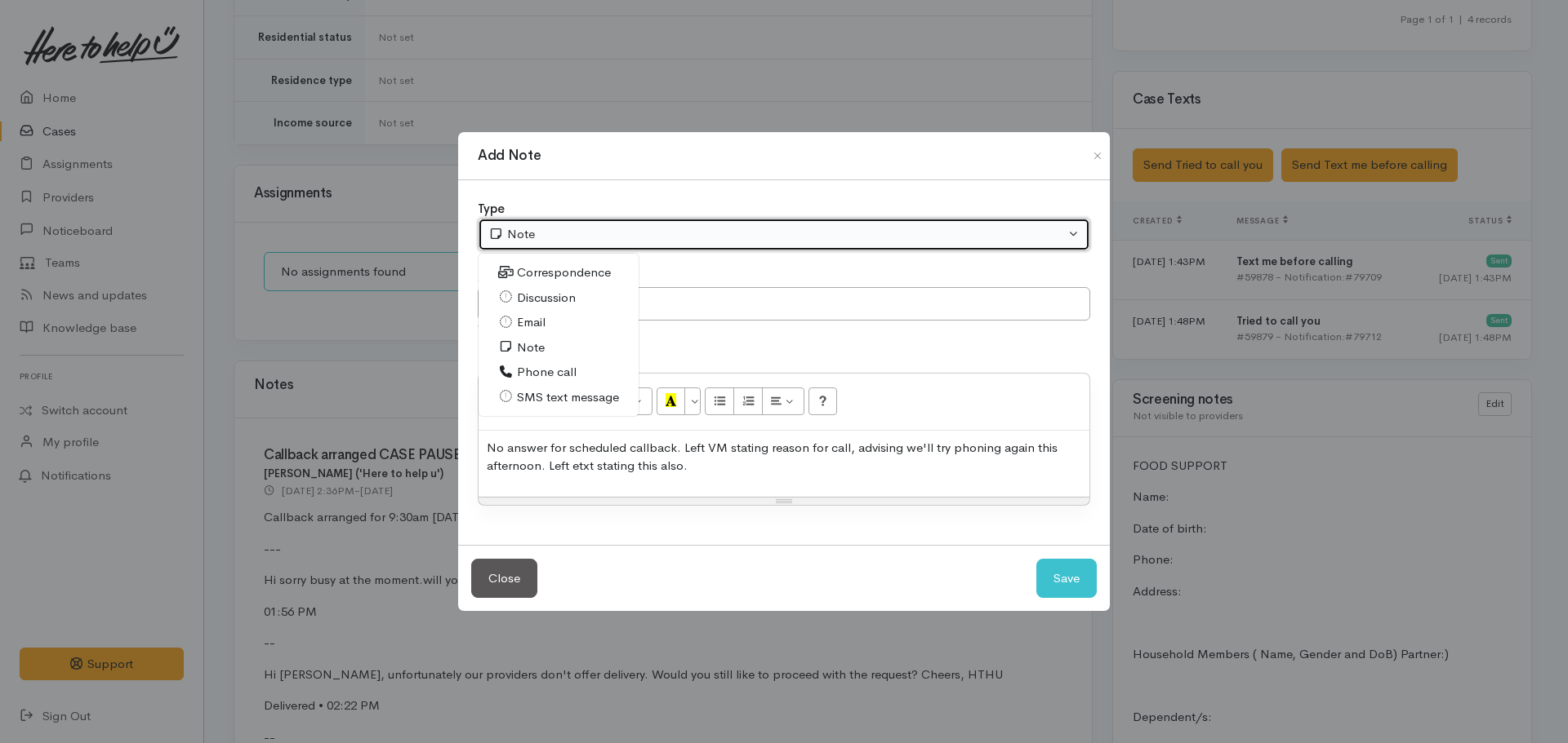
select select "3"
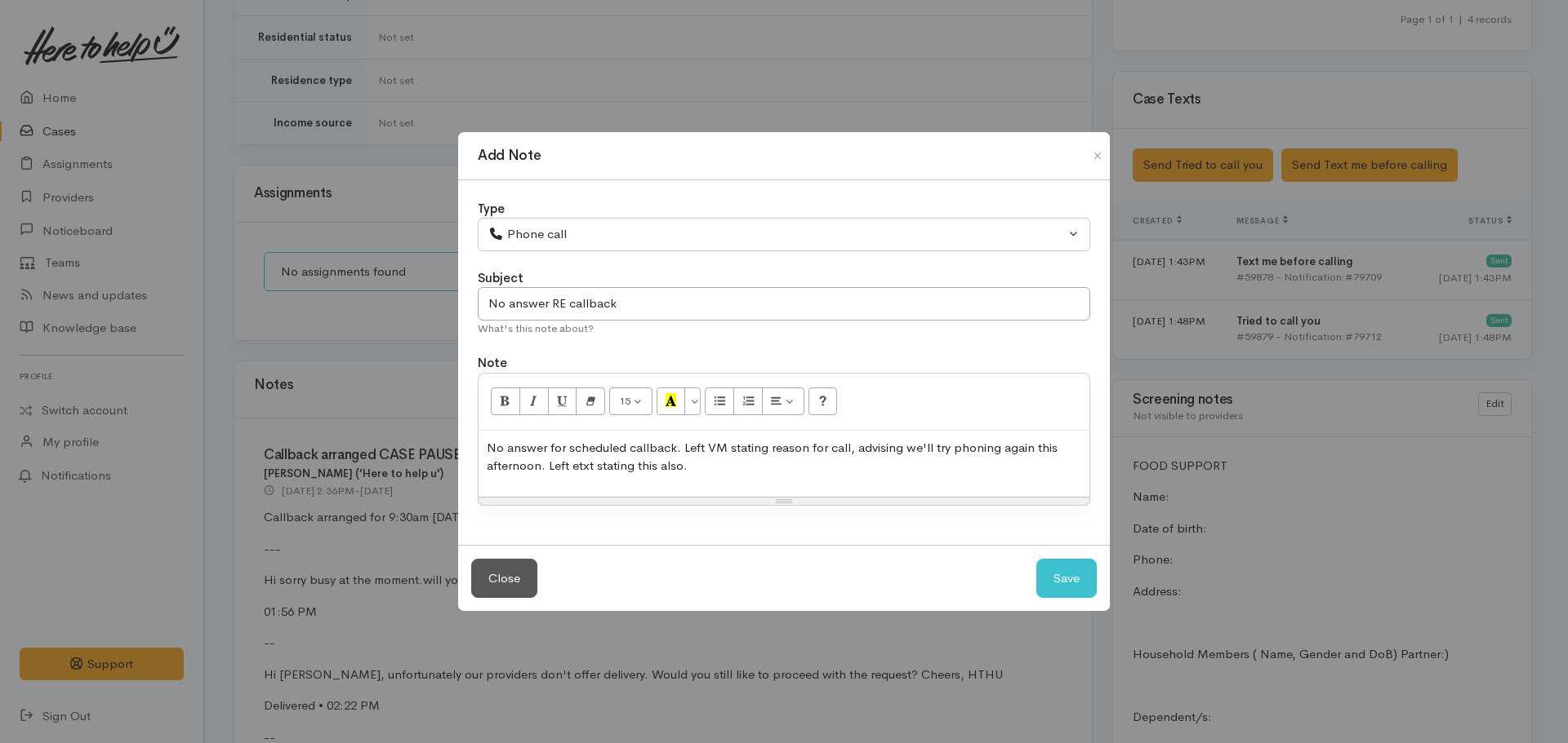
click at [1112, 566] on div "Add Note Type Correspondence Discussion Email Note Phone call SMS text message …" at bounding box center [784, 372] width 1568 height 743
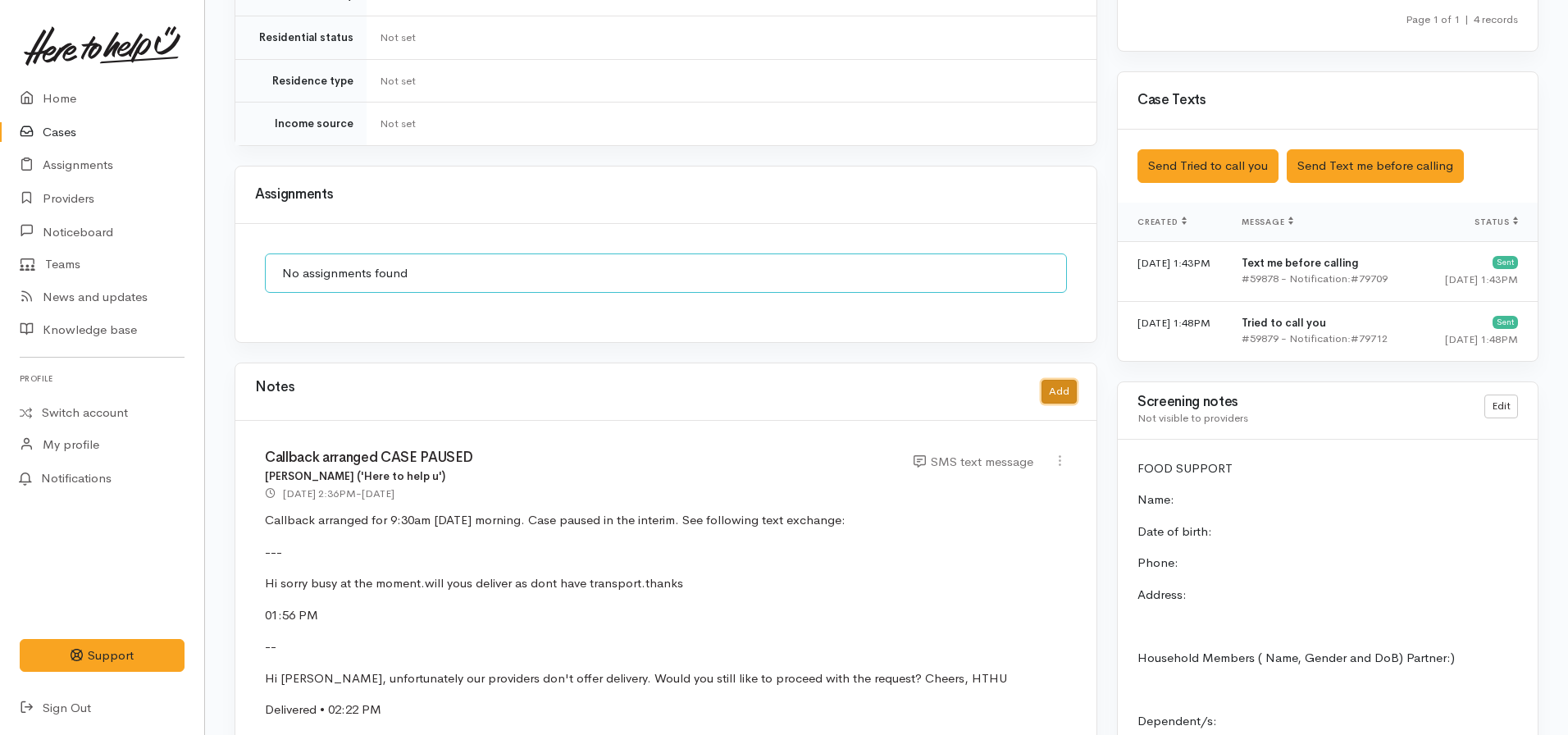
click at [1067, 384] on button "Add" at bounding box center [1059, 391] width 35 height 24
select select "1"
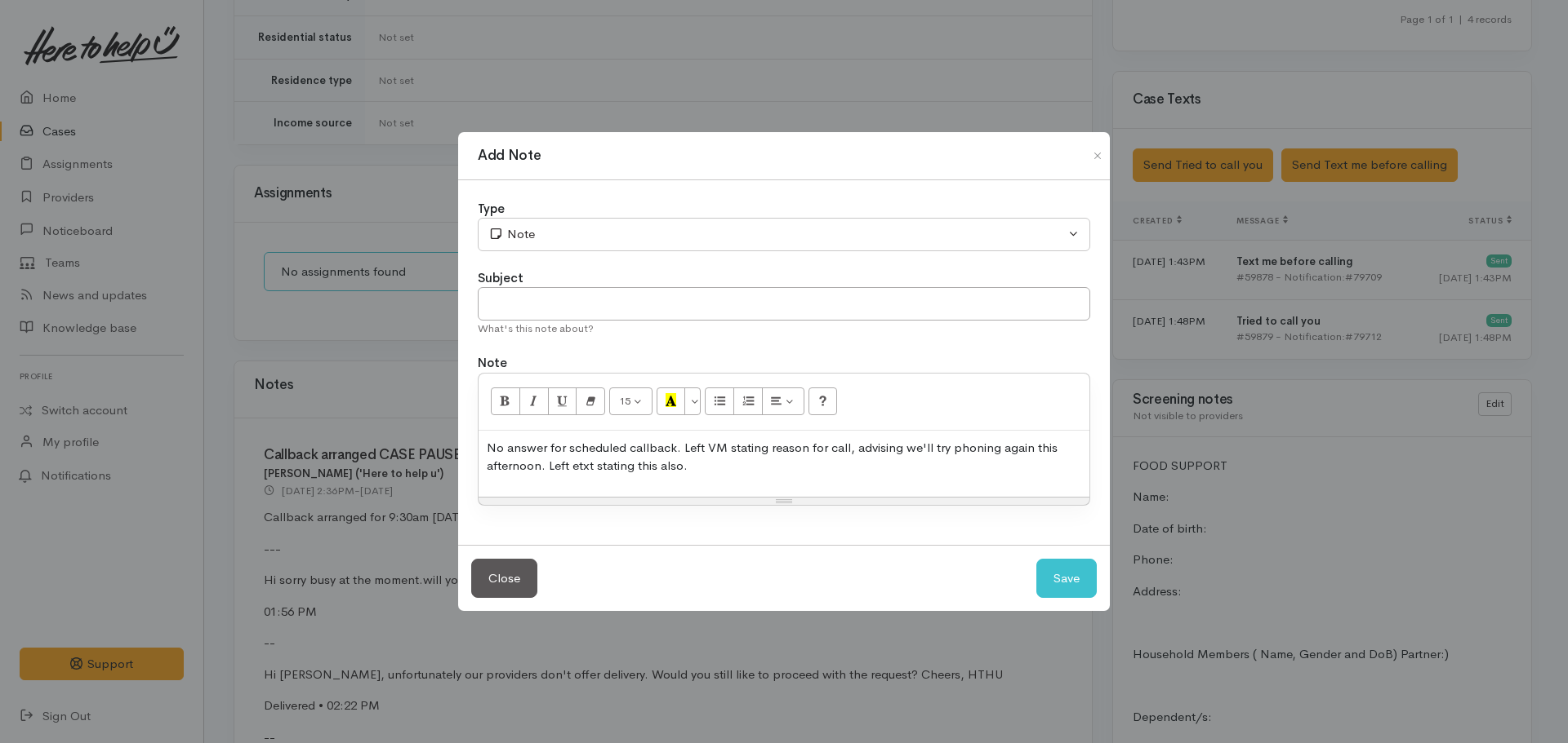
drag, startPoint x: 692, startPoint y: 475, endPoint x: 442, endPoint y: 429, distance: 254.2
click at [442, 430] on div "Add Note Type Correspondence Discussion Email Note Phone call SMS text message …" at bounding box center [784, 372] width 1568 height 743
copy p "No answer for scheduled callback. Left VM stating reason for call, advising we'…"
drag, startPoint x: 519, startPoint y: 571, endPoint x: 391, endPoint y: 435, distance: 186.8
click at [518, 568] on button "Close" at bounding box center [503, 579] width 66 height 40
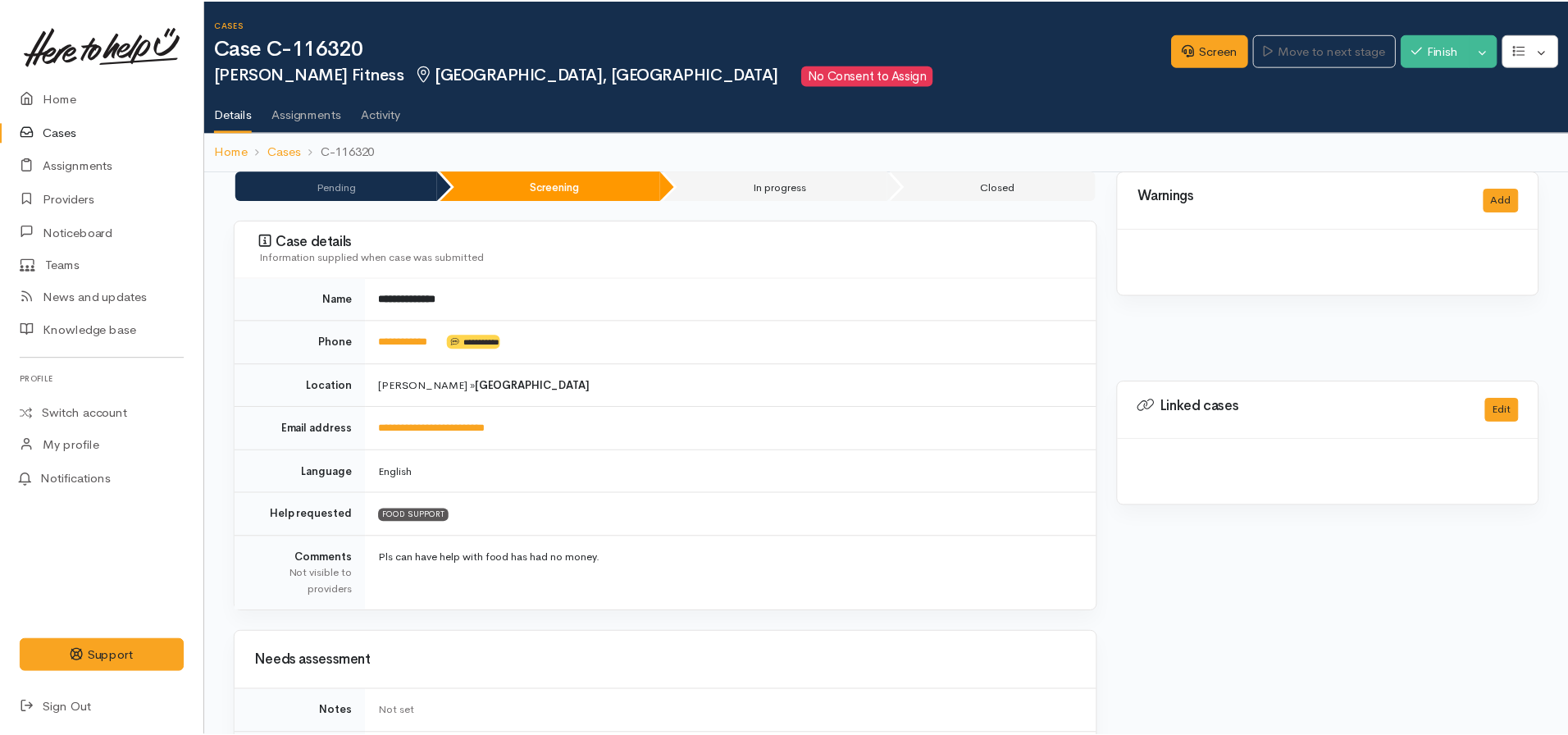
scroll to position [1147, 0]
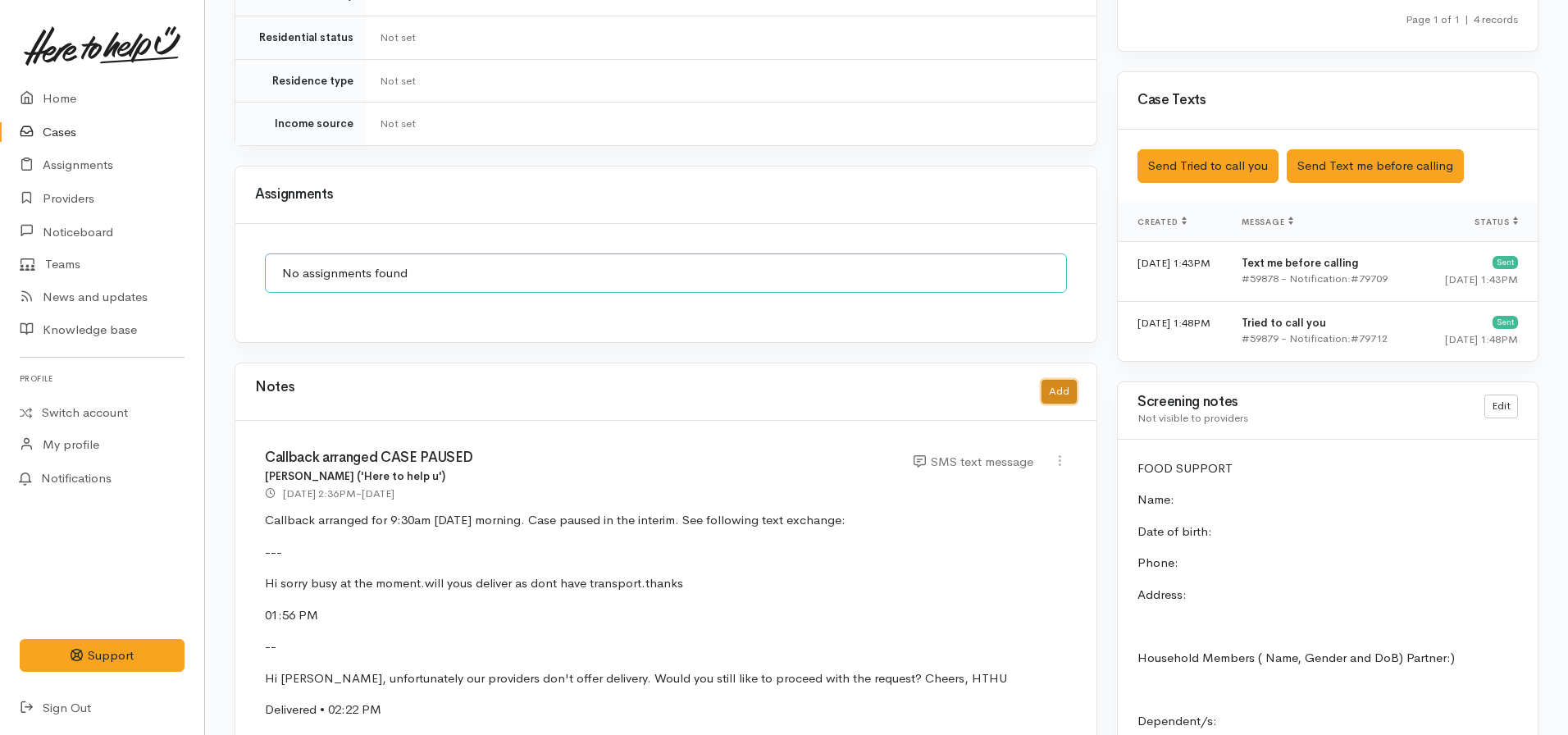
click at [1062, 384] on button "Add" at bounding box center [1059, 391] width 35 height 24
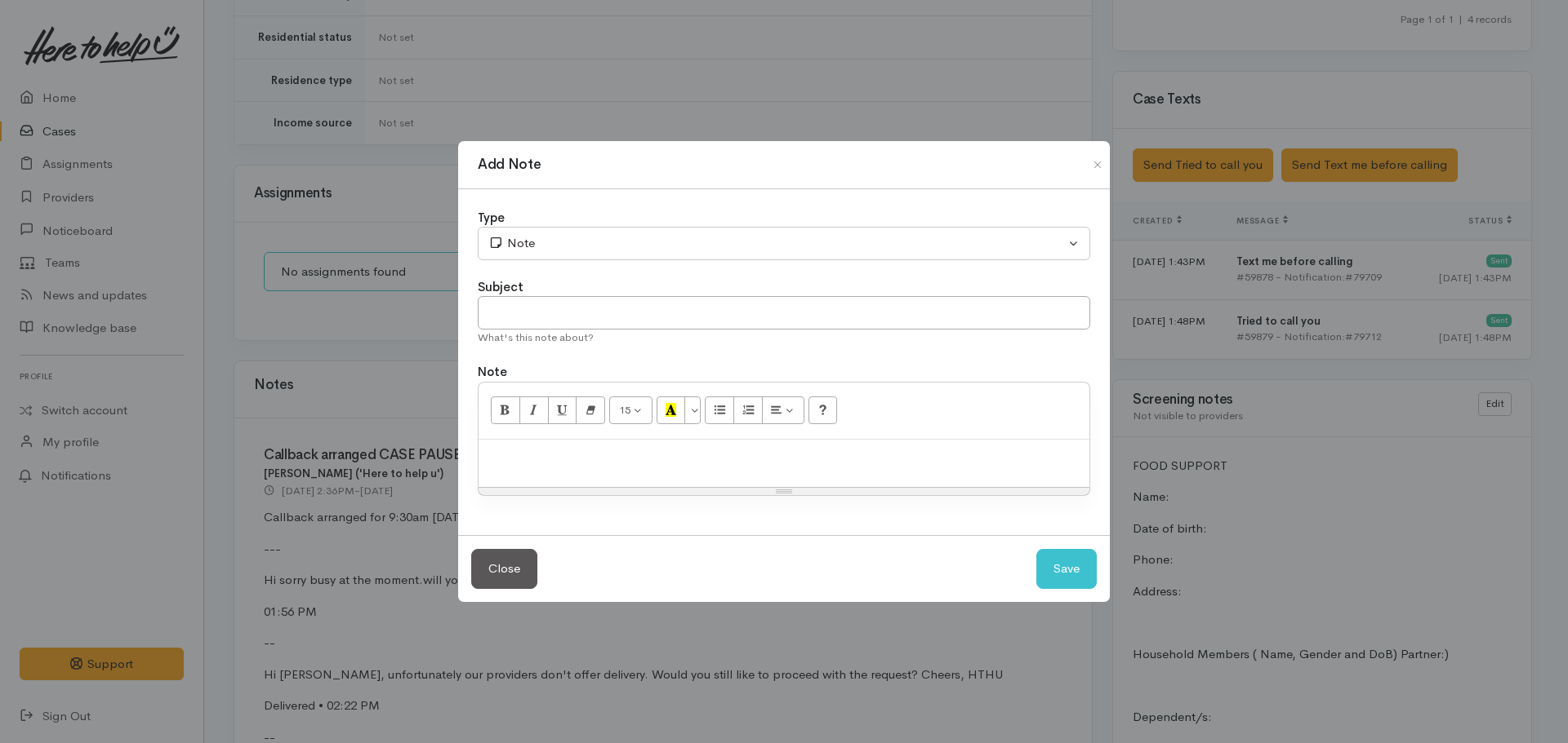
click at [594, 451] on p at bounding box center [784, 457] width 595 height 19
paste div
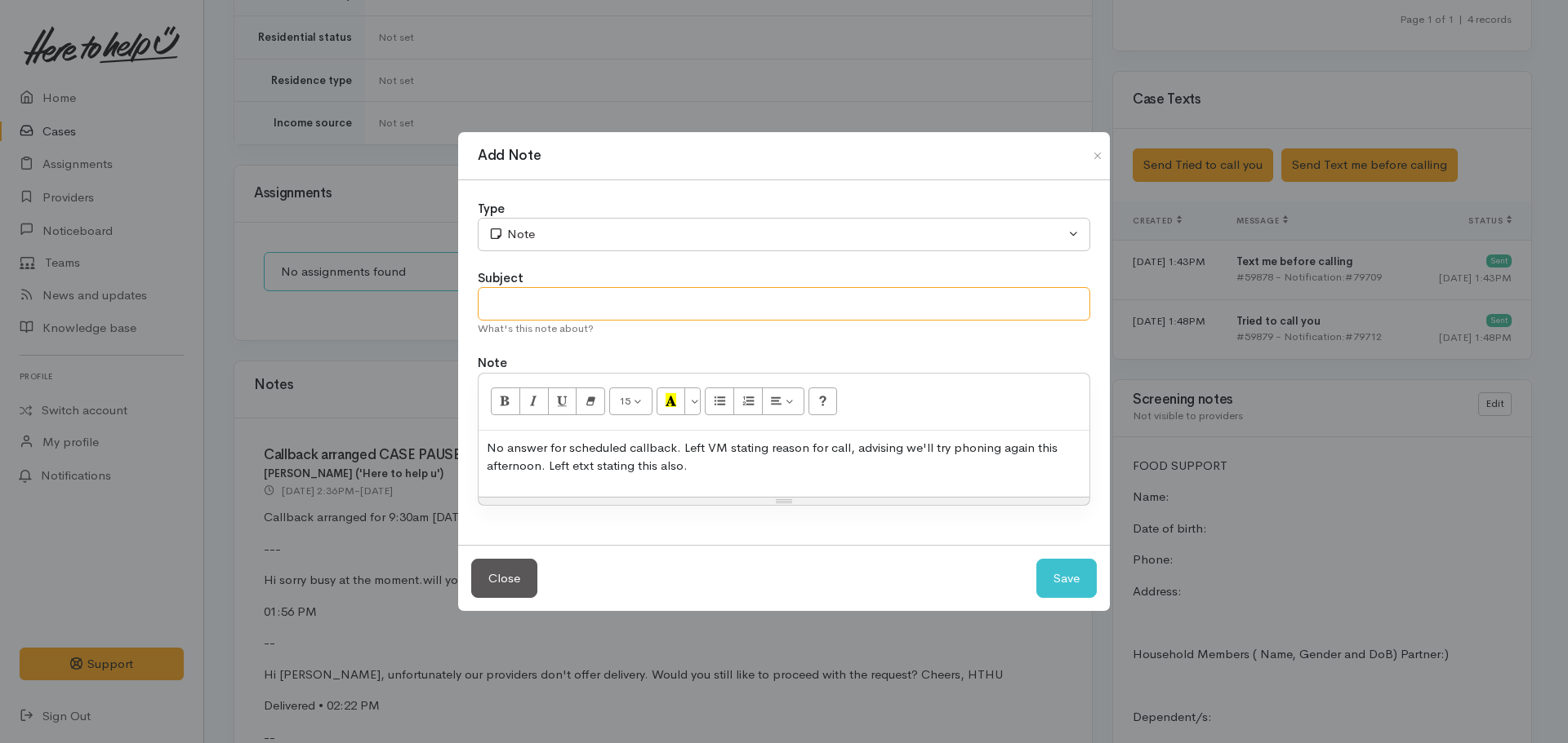
click at [662, 297] on input "text" at bounding box center [784, 304] width 613 height 33
type input "N"
type input "No answer RE callback"
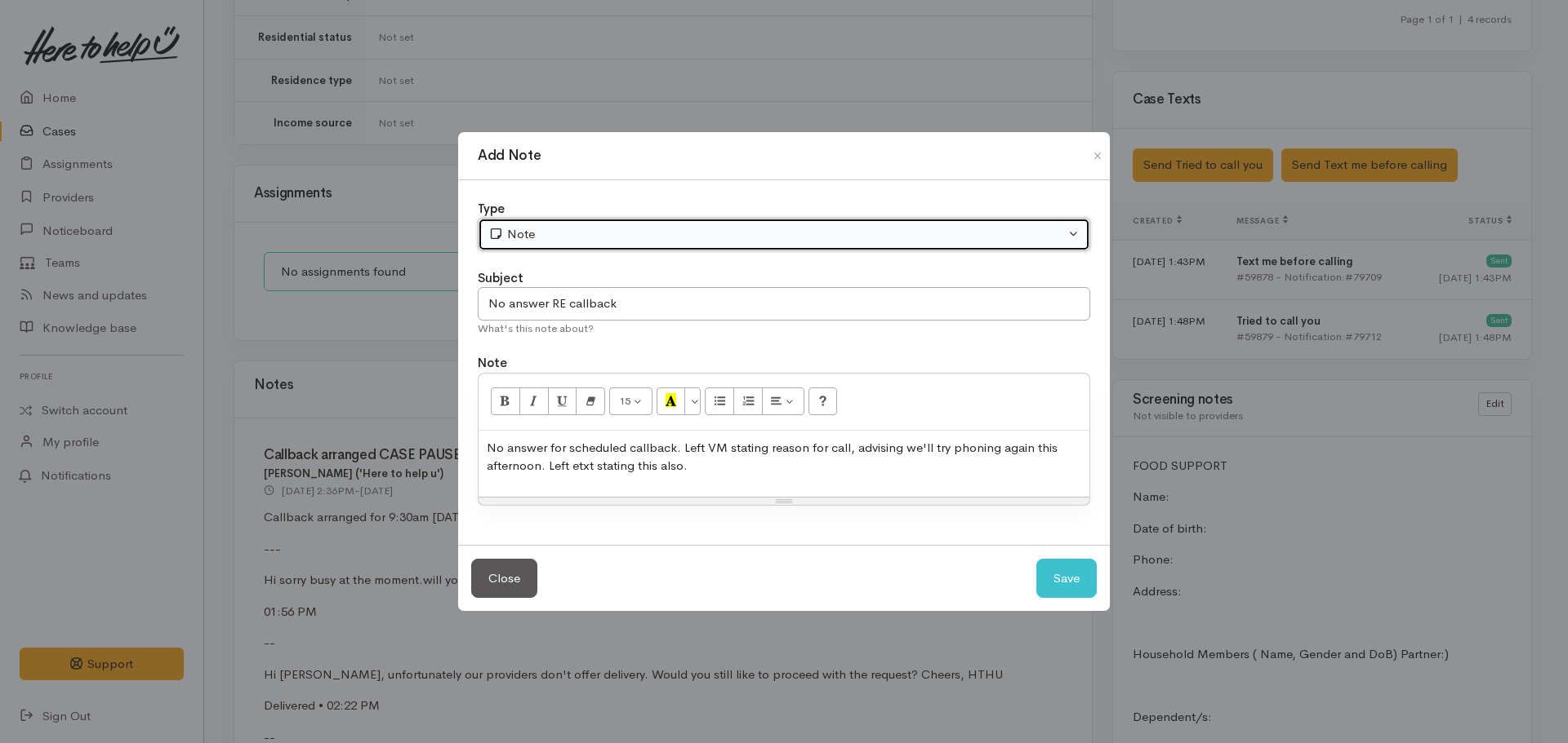
click at [635, 242] on div "Note" at bounding box center [776, 234] width 577 height 19
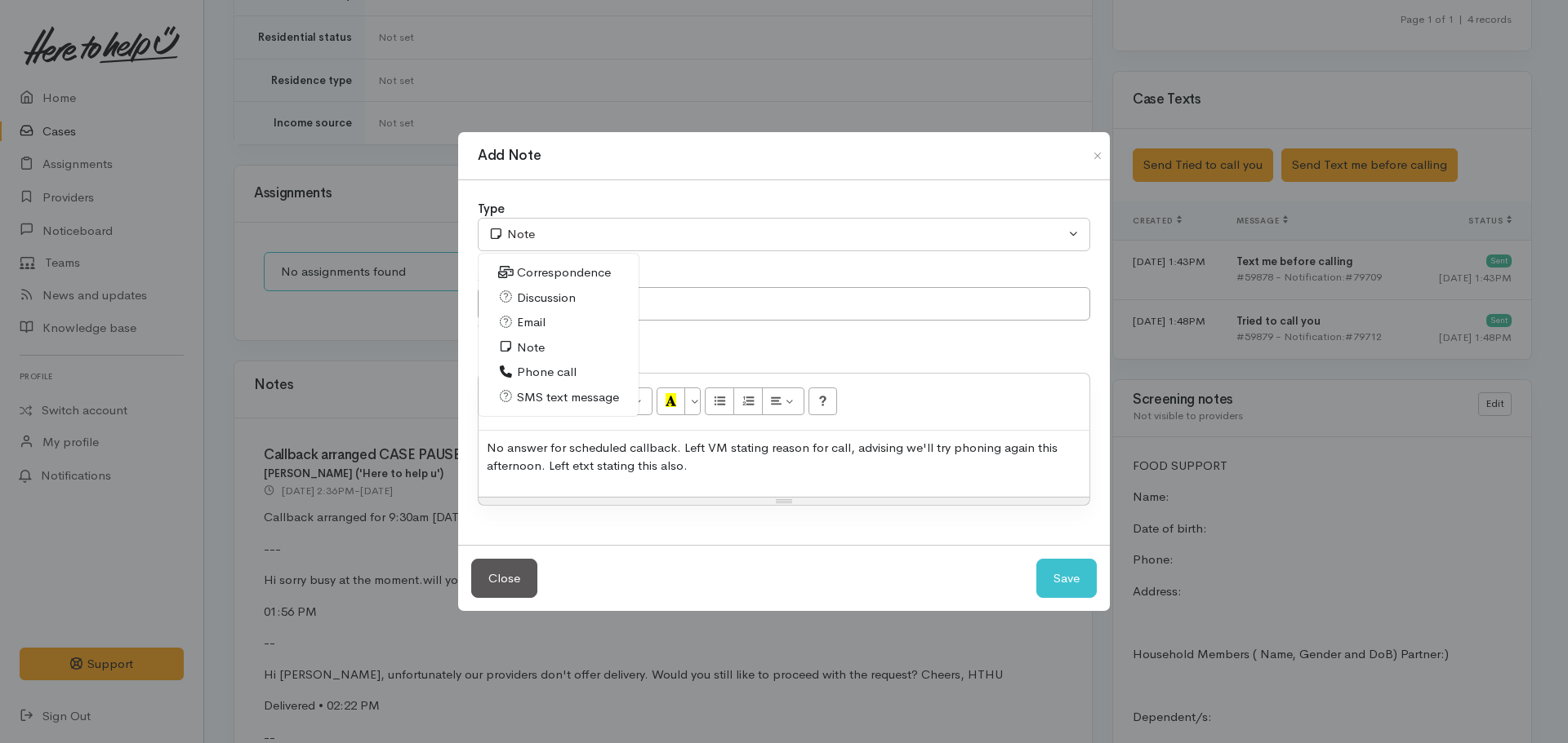
click at [528, 365] on span "Phone call" at bounding box center [546, 372] width 60 height 19
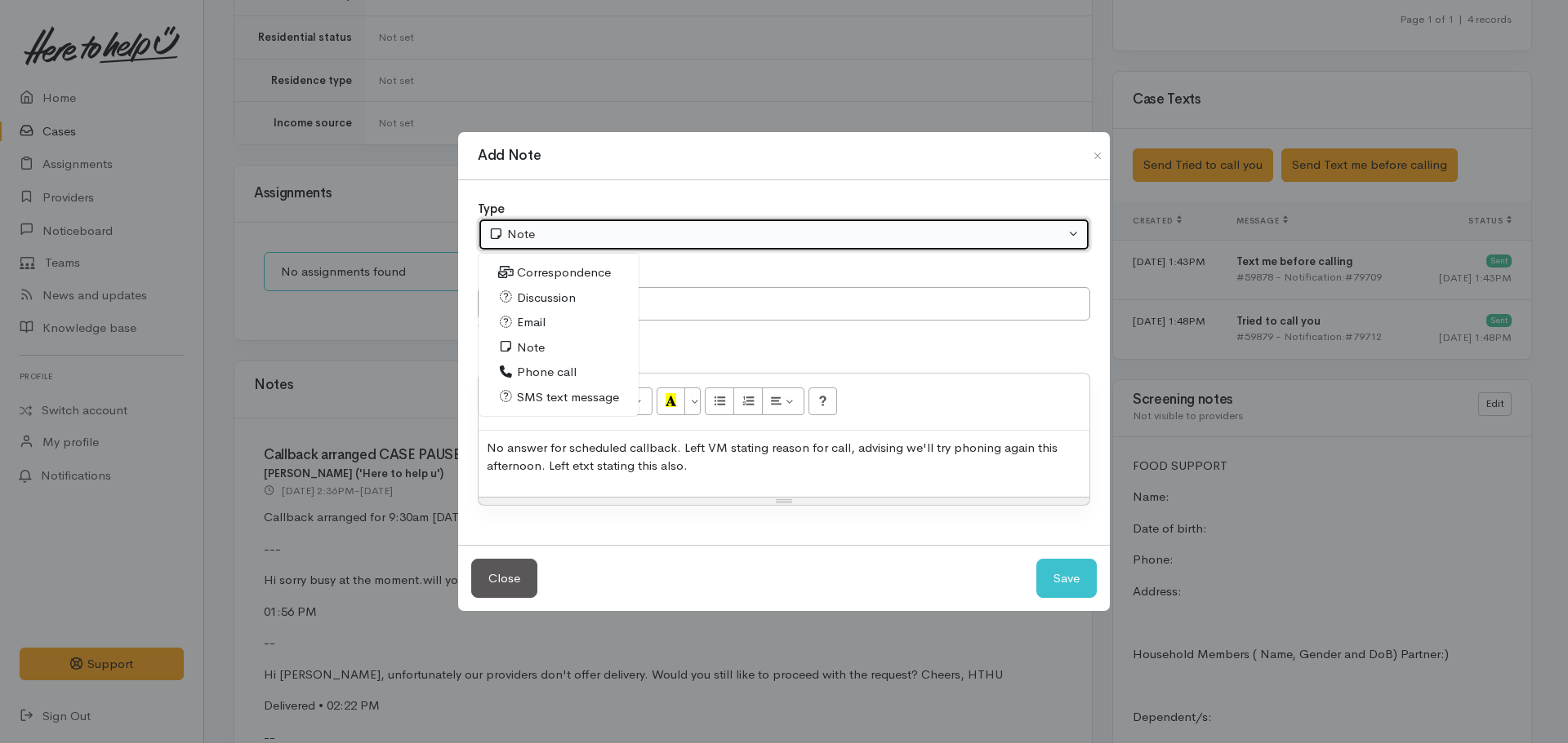
select select "3"
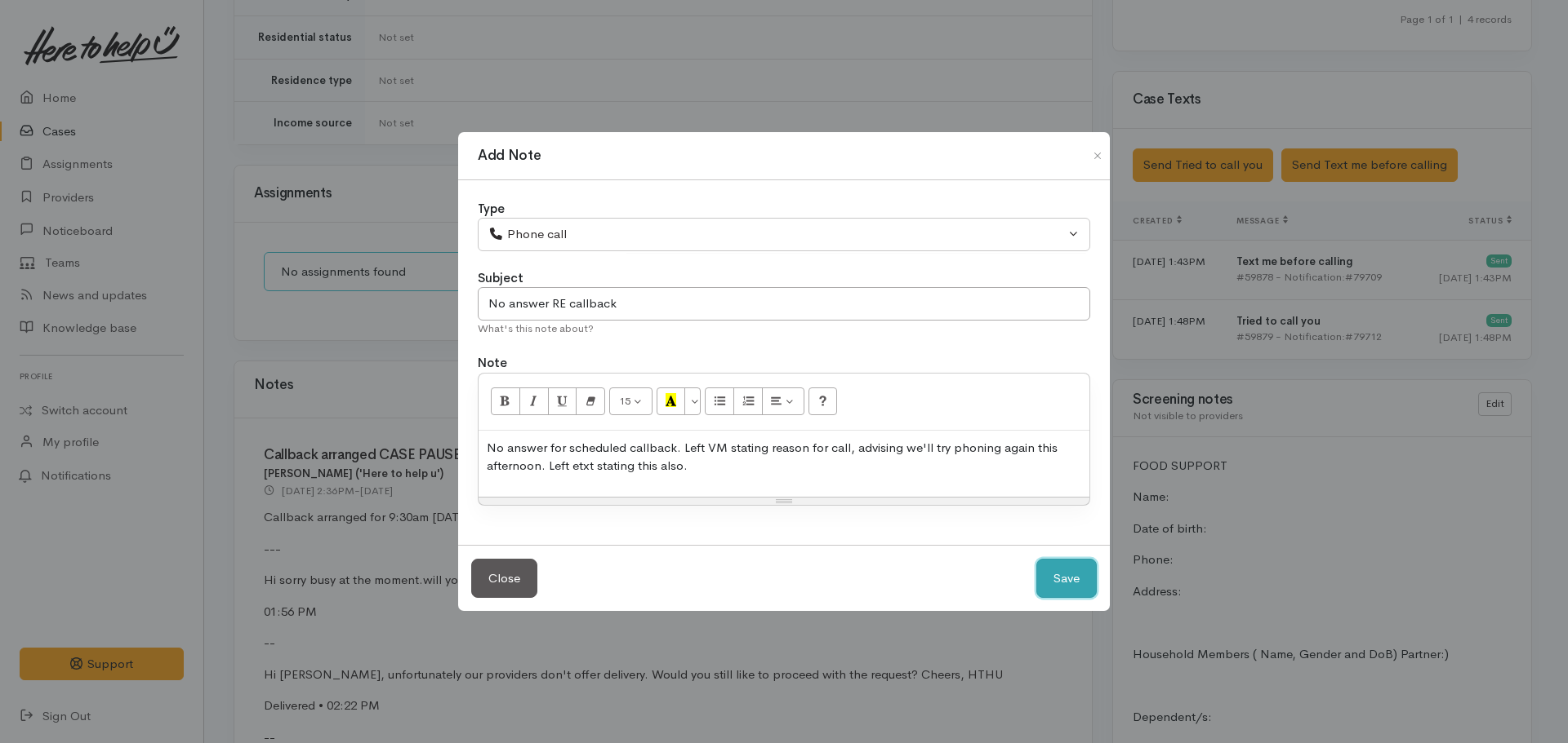
click at [1089, 577] on button "Save" at bounding box center [1066, 579] width 60 height 40
select select "1"
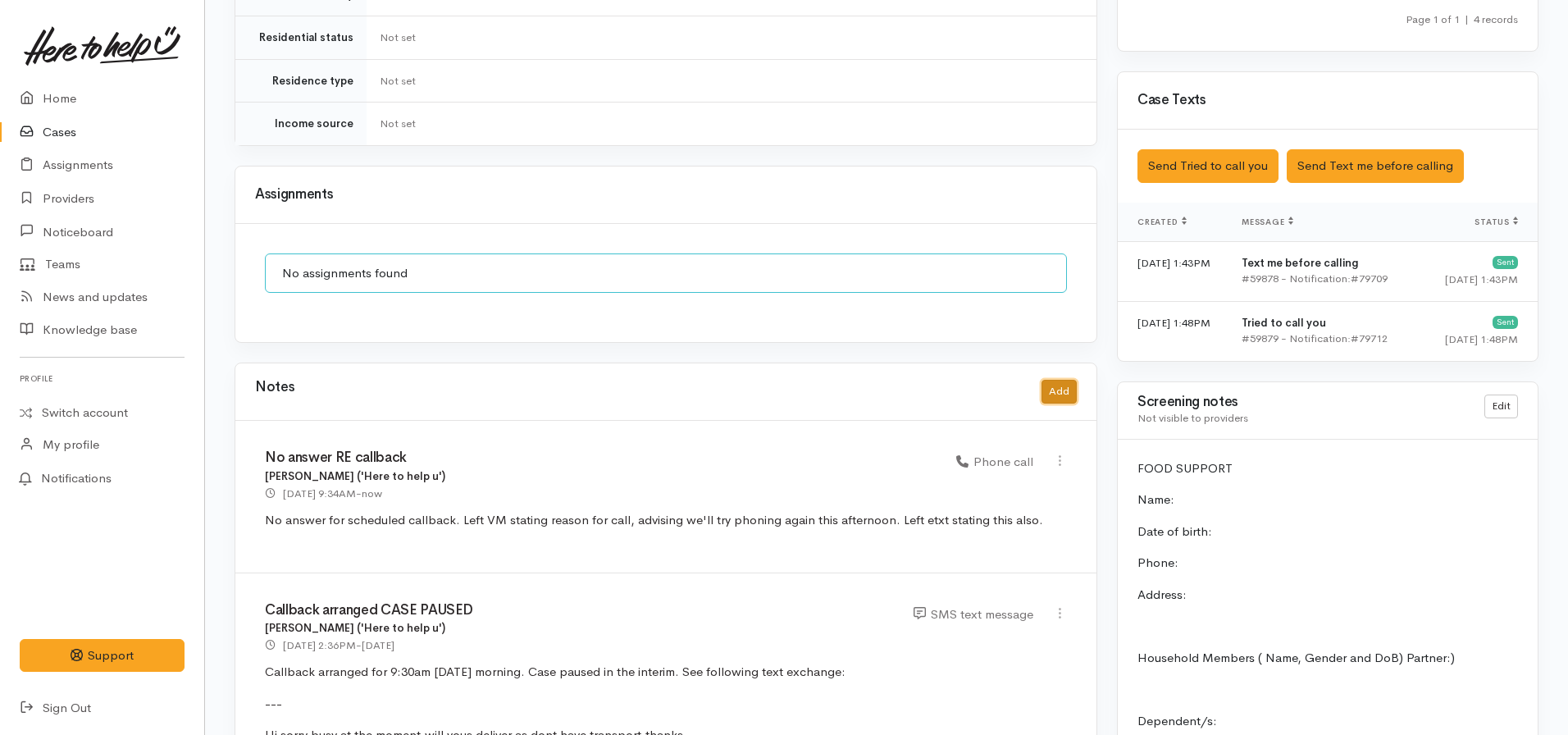
click at [1065, 380] on button "Add" at bounding box center [1059, 391] width 35 height 24
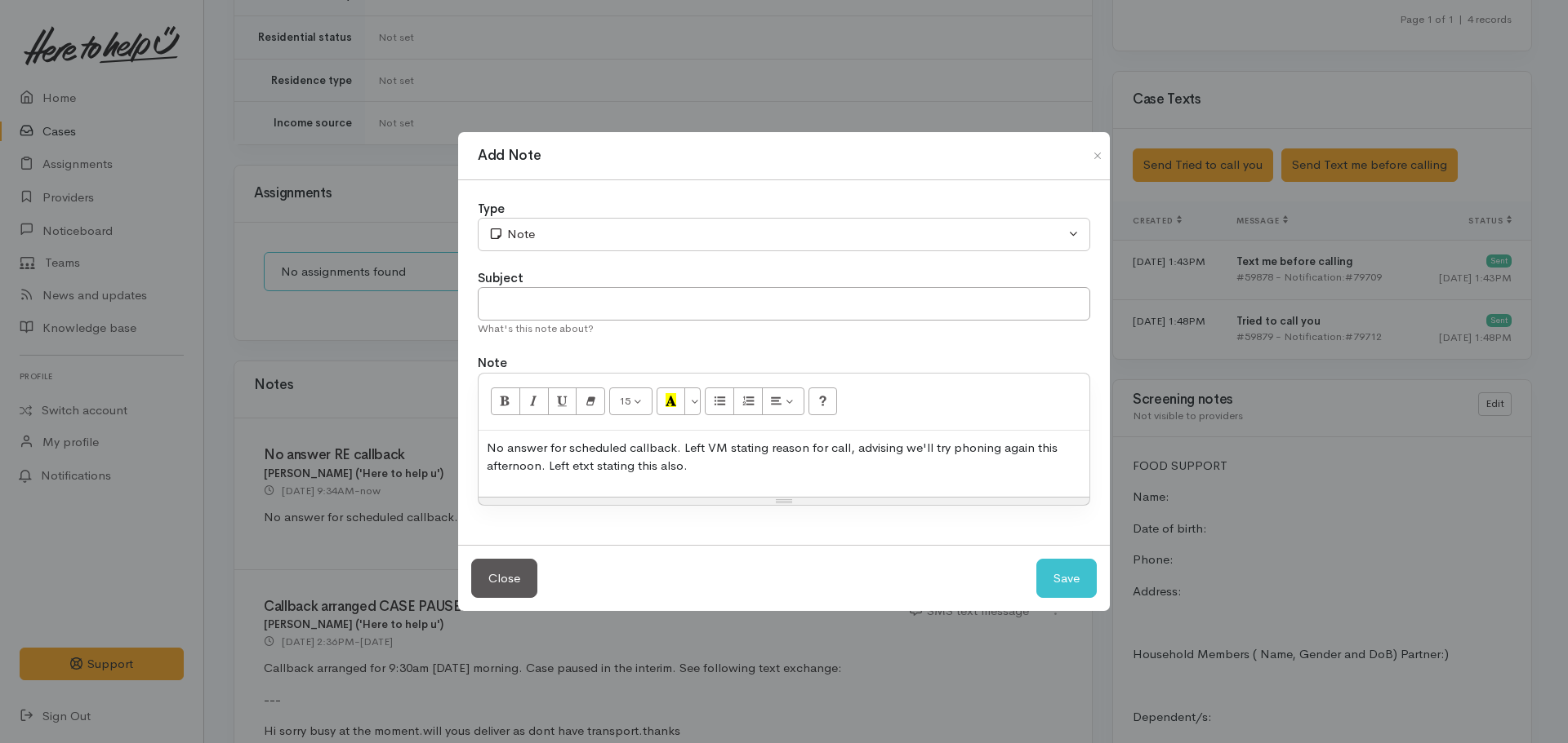
click at [710, 471] on p "No answer for scheduled callback. Left VM stating reason for call, advising we'…" at bounding box center [784, 457] width 595 height 37
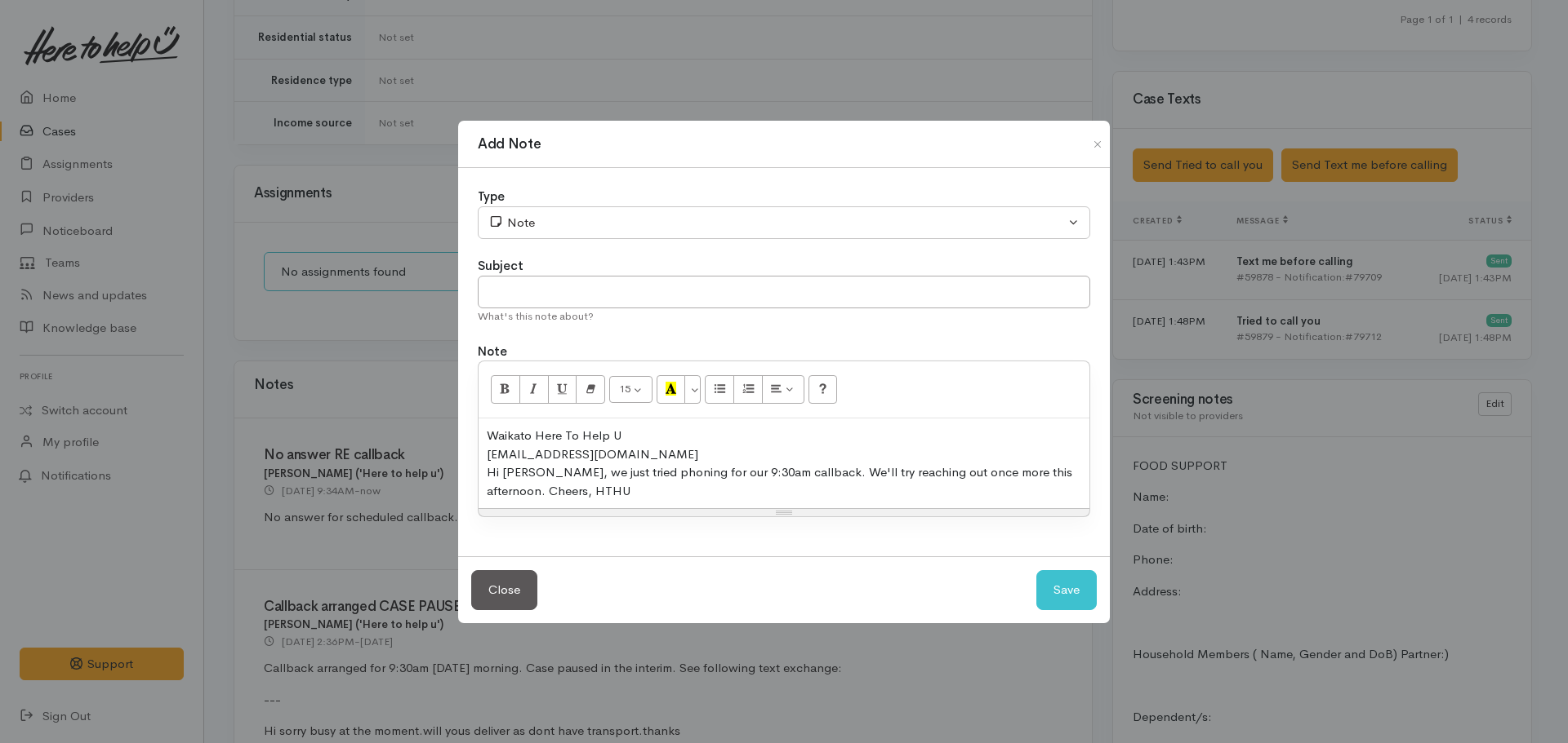
click at [664, 446] on div "​02040213142@etxt.co.nz​" at bounding box center [784, 455] width 595 height 19
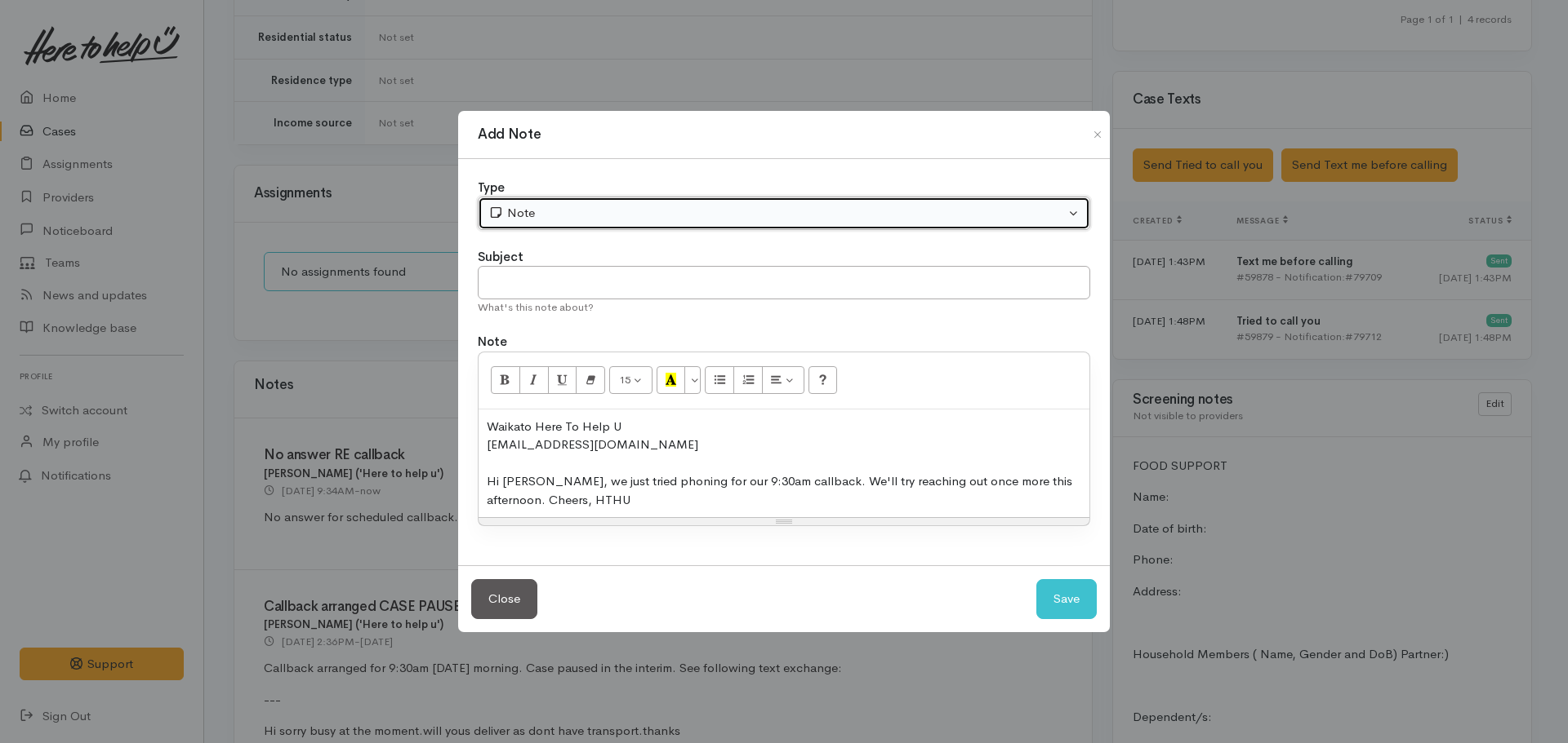
click at [537, 219] on div "Note" at bounding box center [776, 213] width 577 height 19
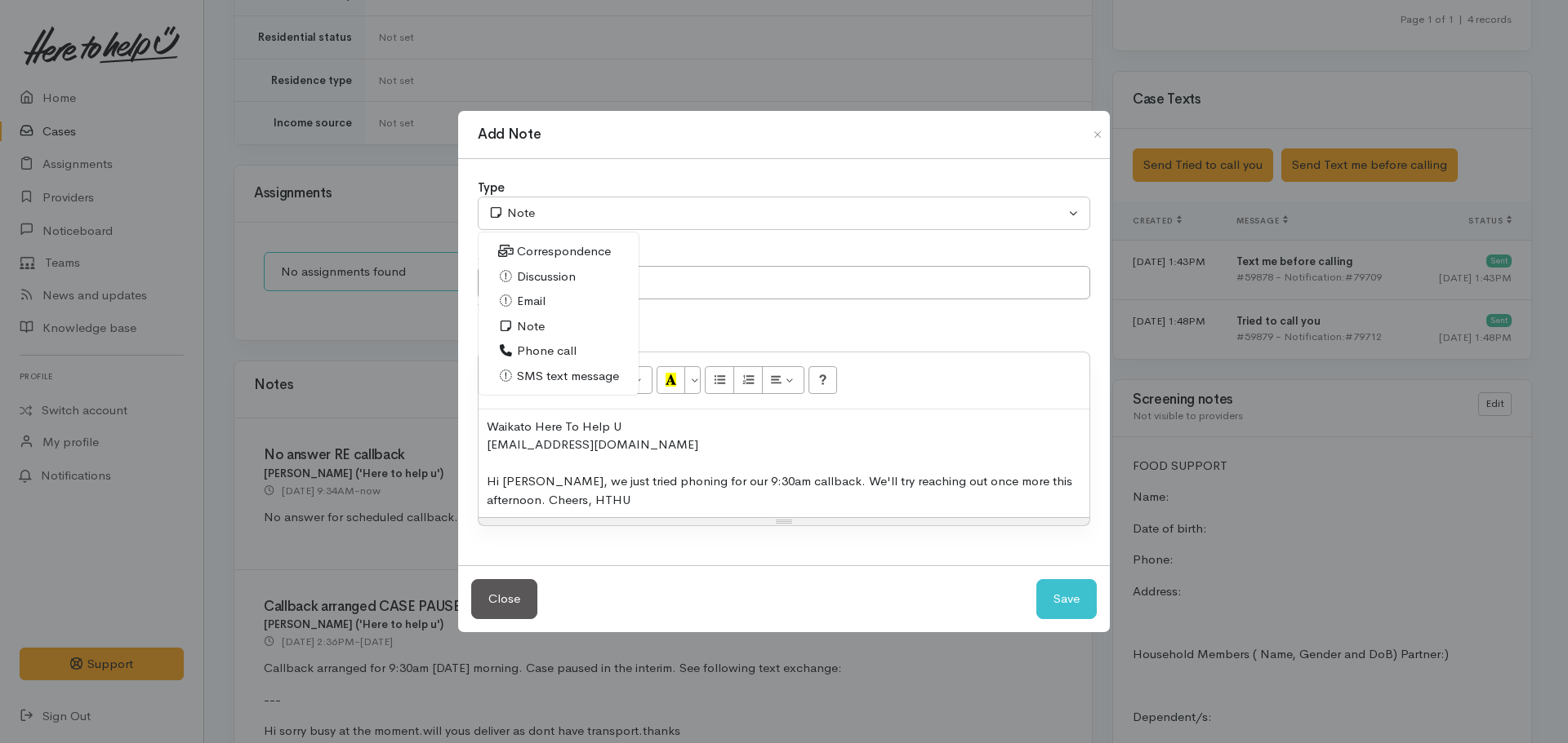
drag, startPoint x: 556, startPoint y: 356, endPoint x: 568, endPoint y: 349, distance: 13.9
click at [553, 355] on span "Phone call" at bounding box center [546, 351] width 60 height 19
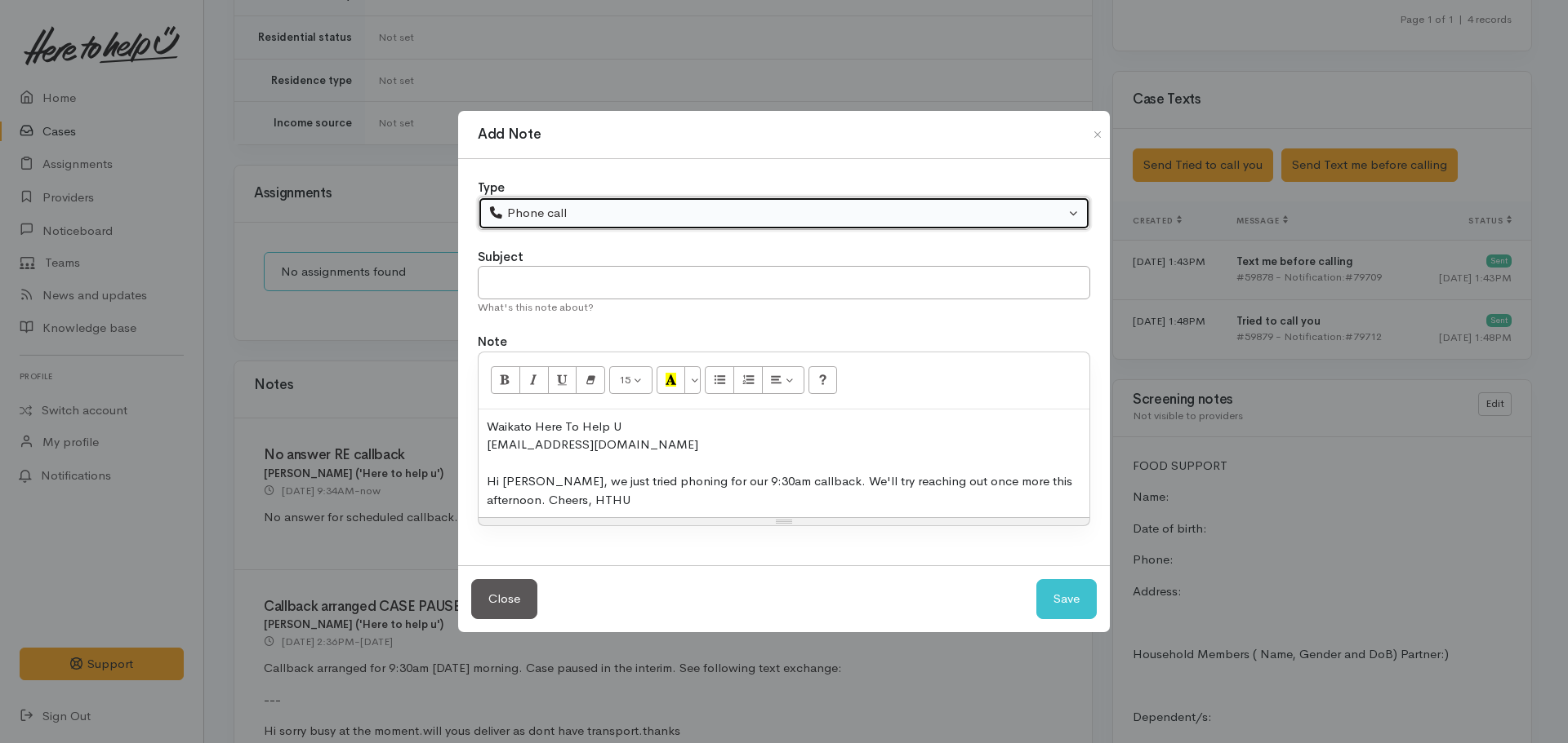
click at [561, 211] on div "Phone call" at bounding box center [776, 213] width 577 height 19
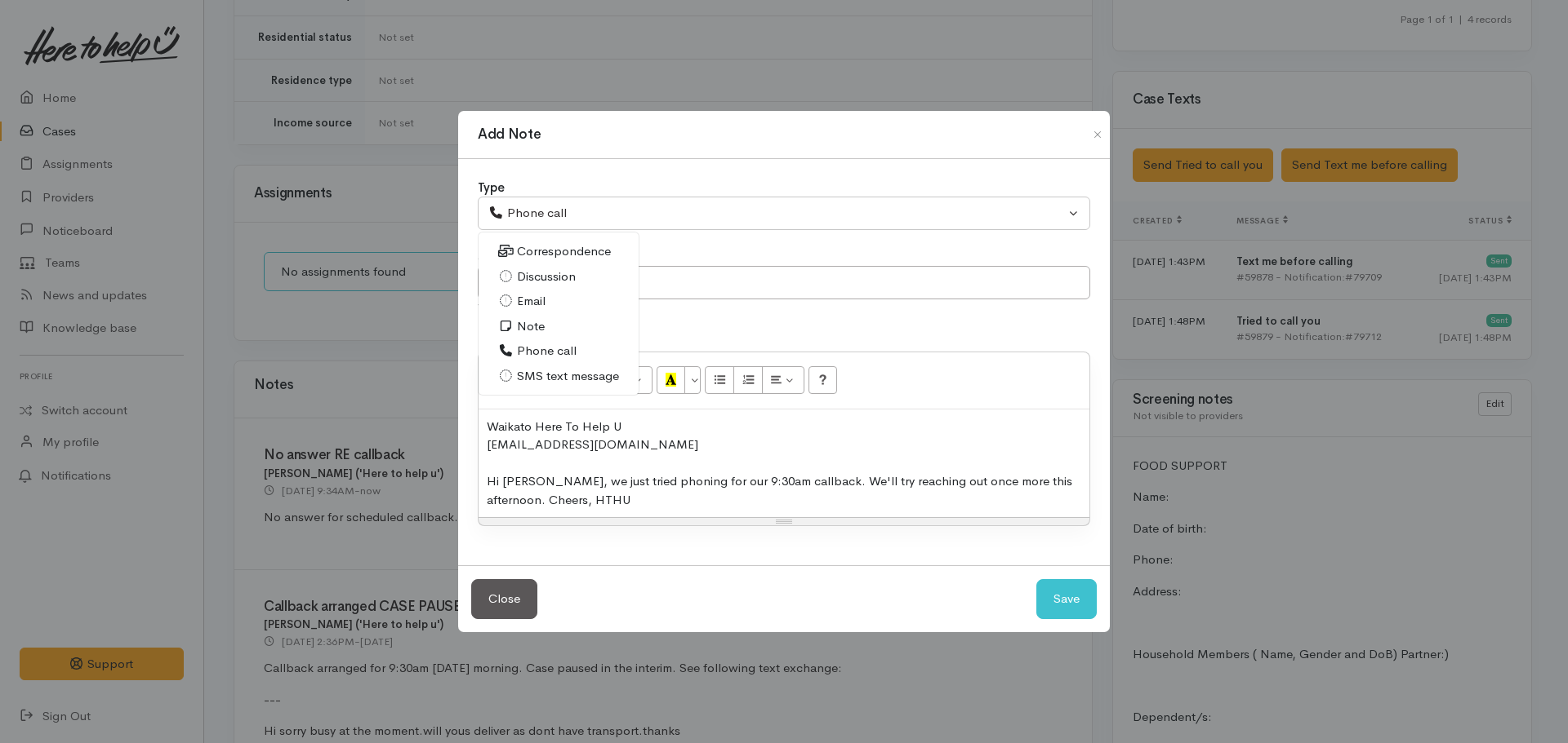
click at [584, 372] on span "SMS text message" at bounding box center [567, 377] width 102 height 19
click at [1057, 606] on button "Save" at bounding box center [1066, 599] width 60 height 40
select select "1"
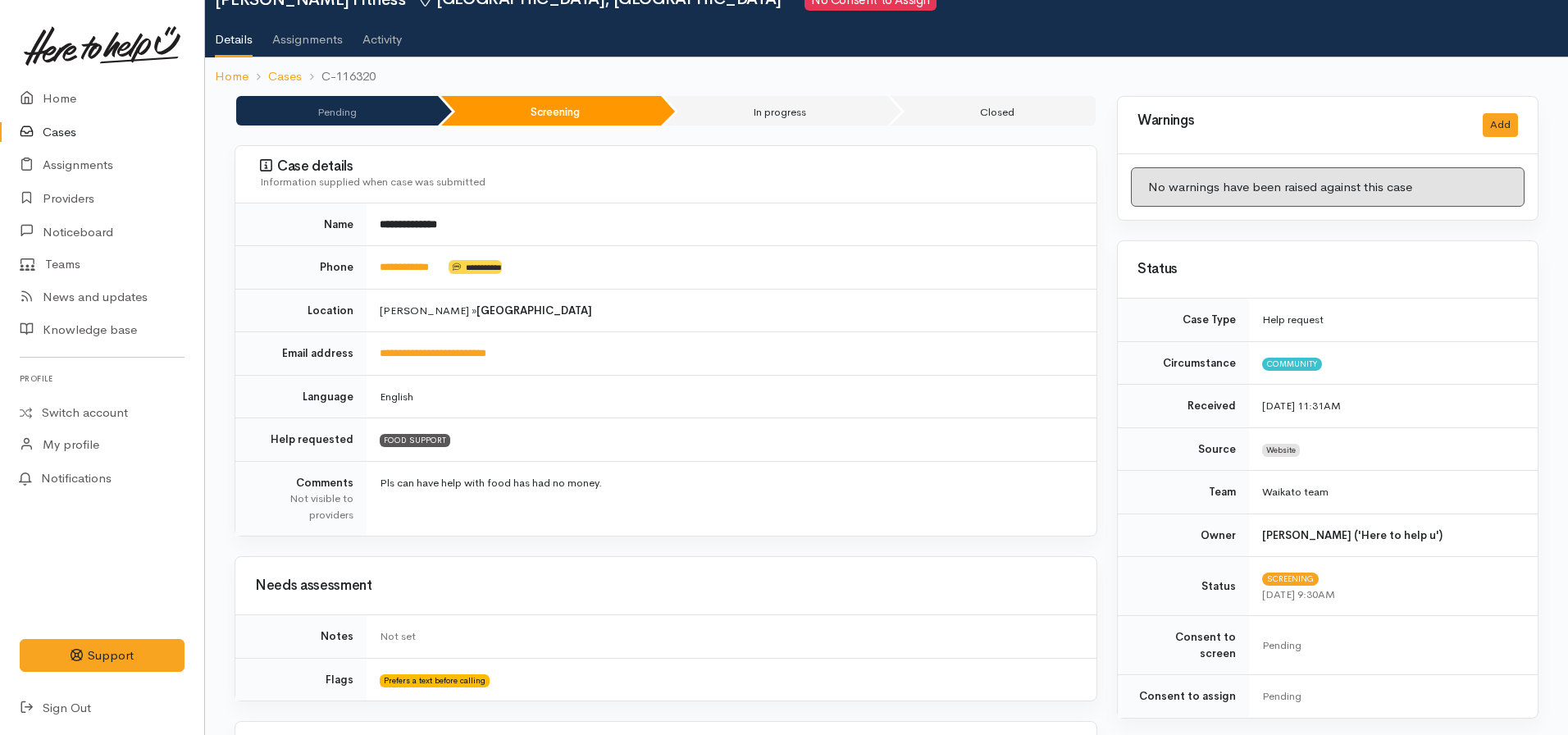
scroll to position [0, 0]
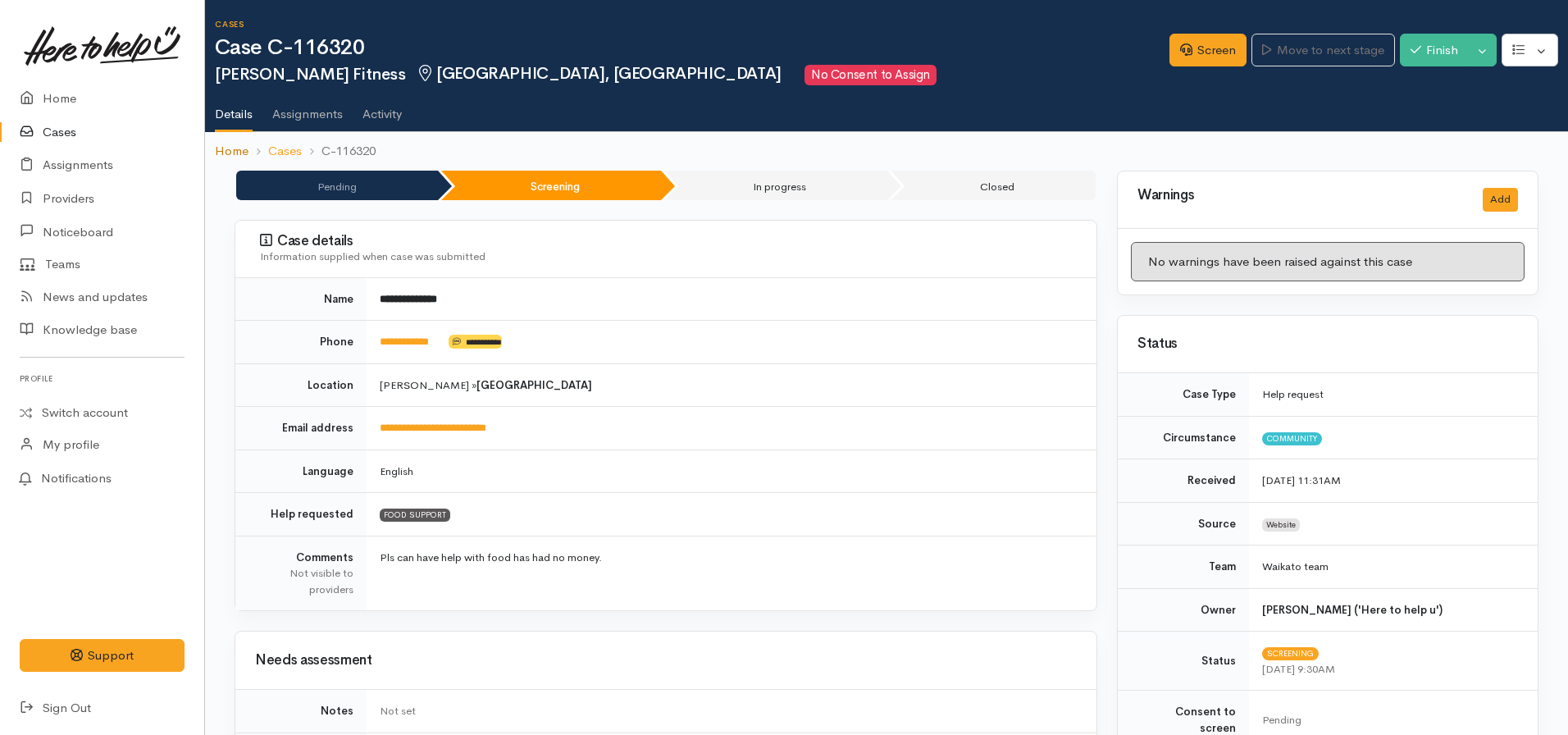
click at [226, 151] on link "Home" at bounding box center [231, 151] width 34 height 19
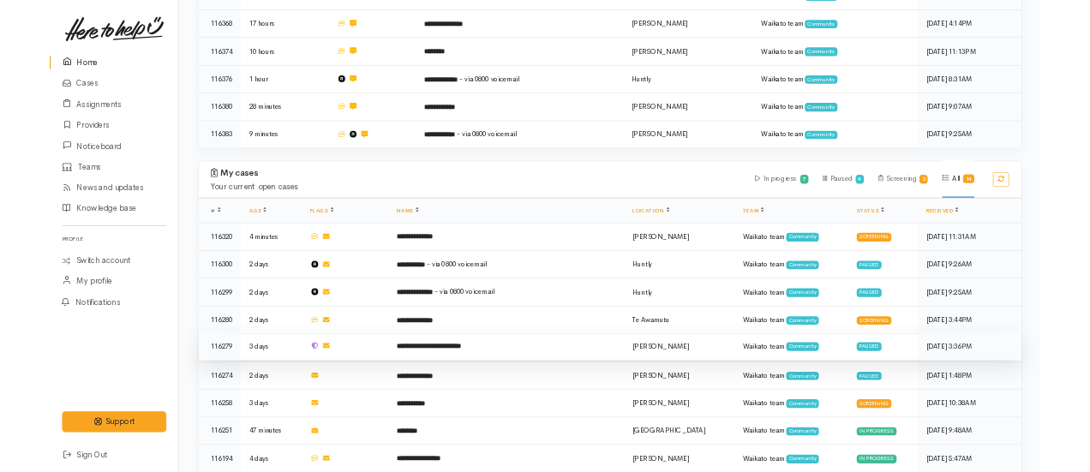
scroll to position [1028, 0]
